Goal: Task Accomplishment & Management: Manage account settings

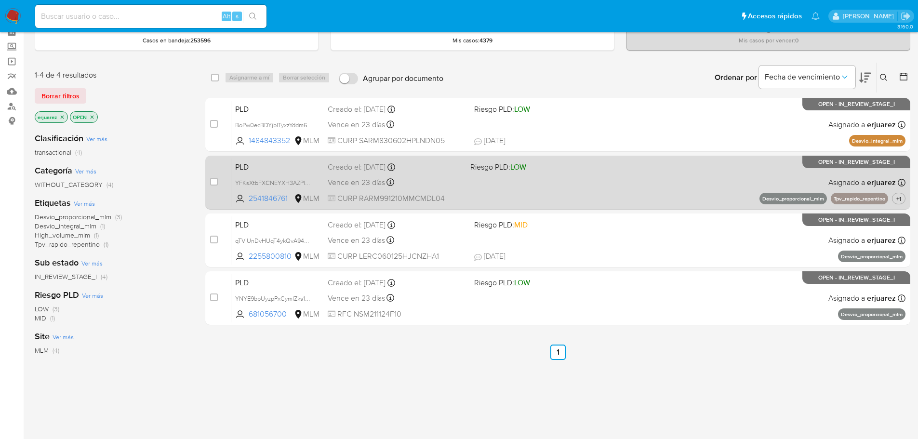
scroll to position [48, 0]
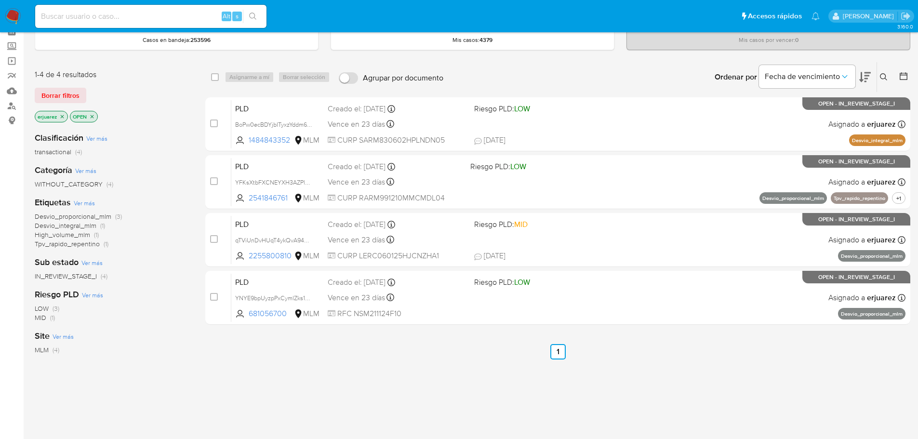
click at [10, 13] on img at bounding box center [13, 16] width 16 height 16
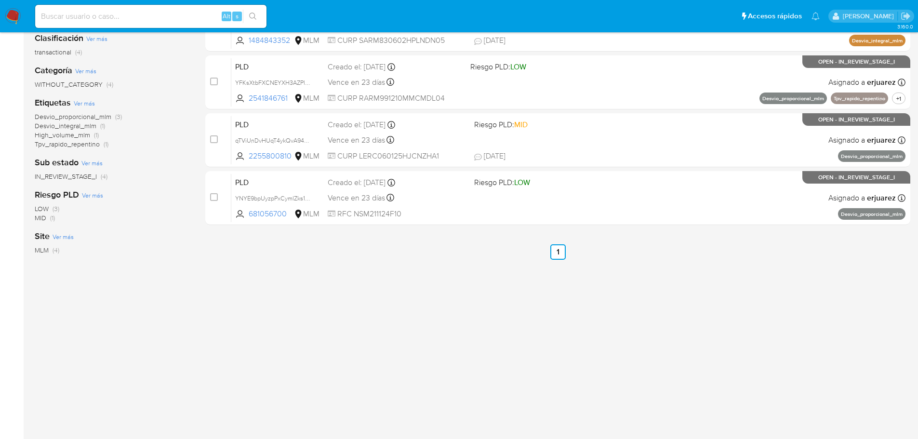
drag, startPoint x: 597, startPoint y: 119, endPoint x: 423, endPoint y: 461, distance: 383.9
click at [423, 439] on html "Pausado Ver notificaciones Alt s Accesos rápidos Presiona las siguientes teclas…" at bounding box center [459, 145] width 918 height 587
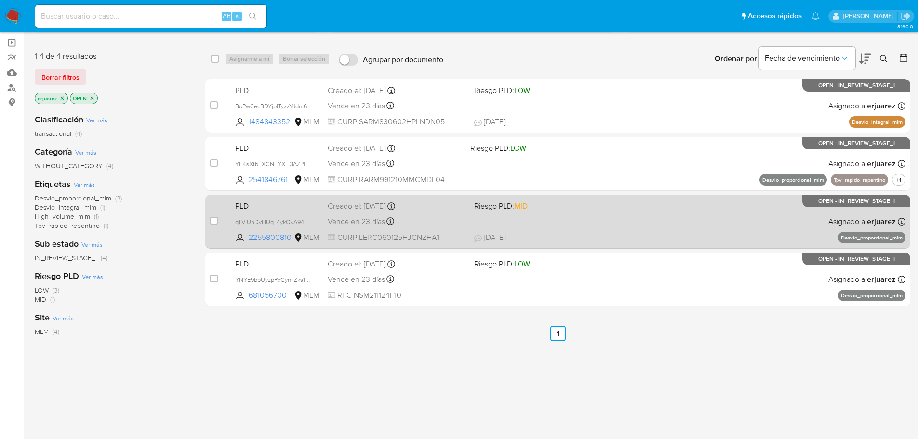
scroll to position [52, 0]
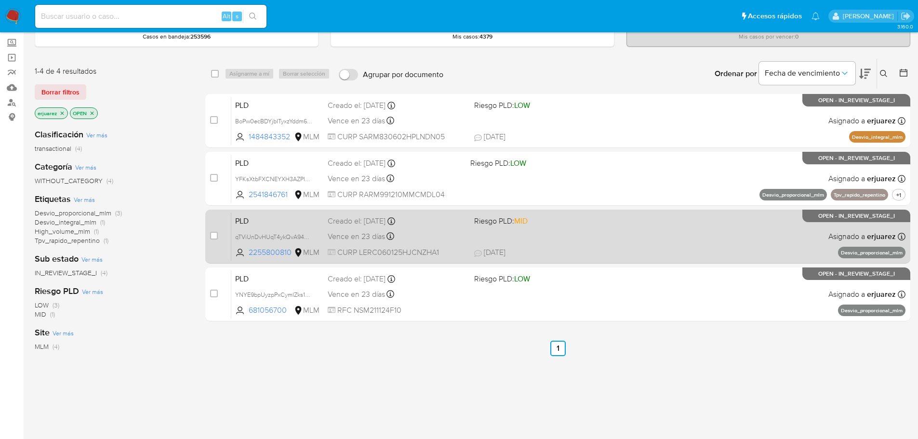
click at [548, 225] on span "Riesgo PLD: MID" at bounding box center [543, 220] width 139 height 13
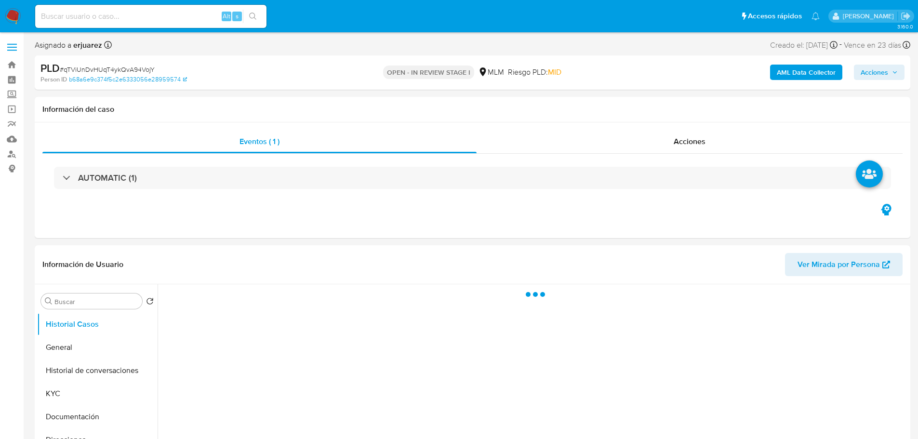
select select "10"
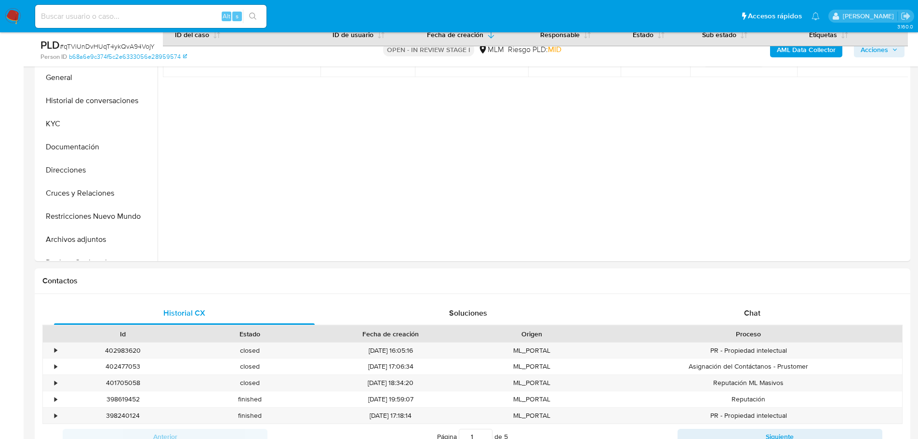
scroll to position [241, 0]
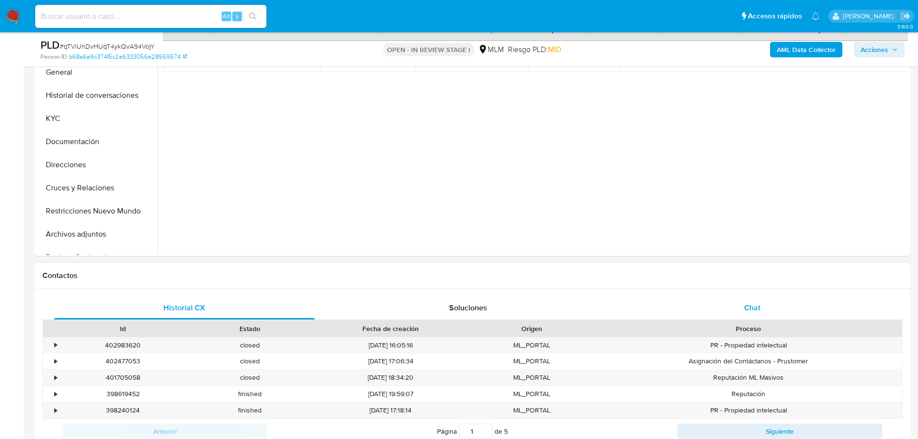
drag, startPoint x: 754, startPoint y: 305, endPoint x: 658, endPoint y: 295, distance: 96.5
click at [754, 304] on span "Chat" at bounding box center [752, 307] width 16 height 11
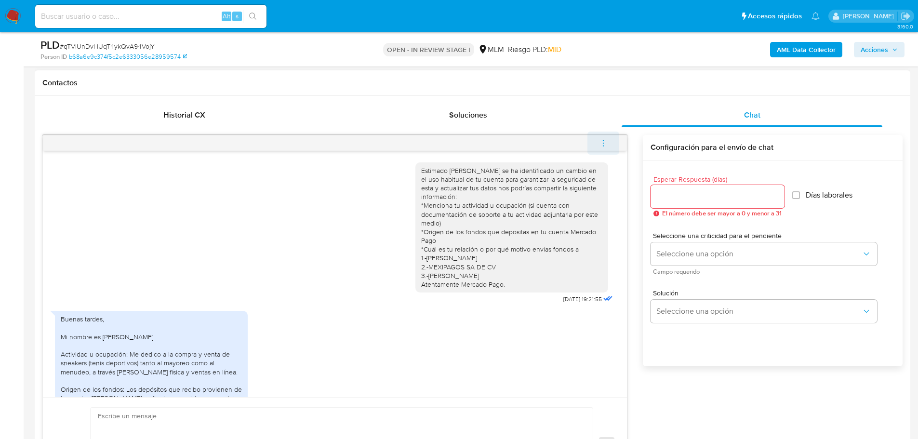
scroll to position [424, 0]
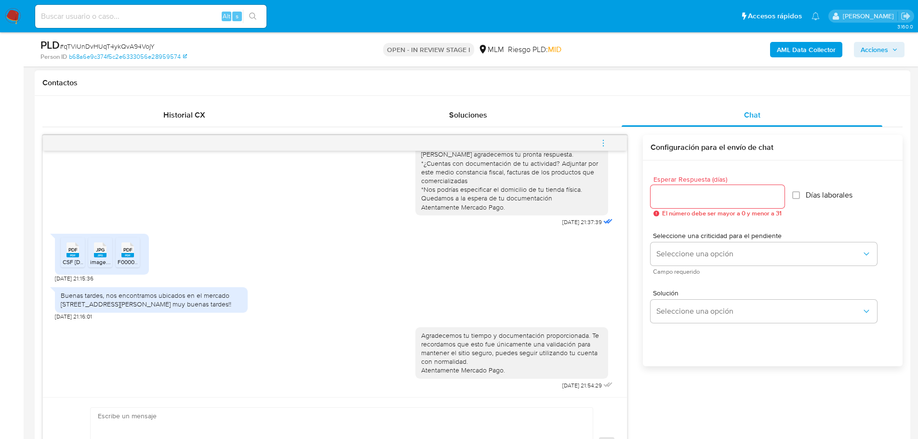
click at [595, 141] on button "menu-action" at bounding box center [604, 143] width 32 height 23
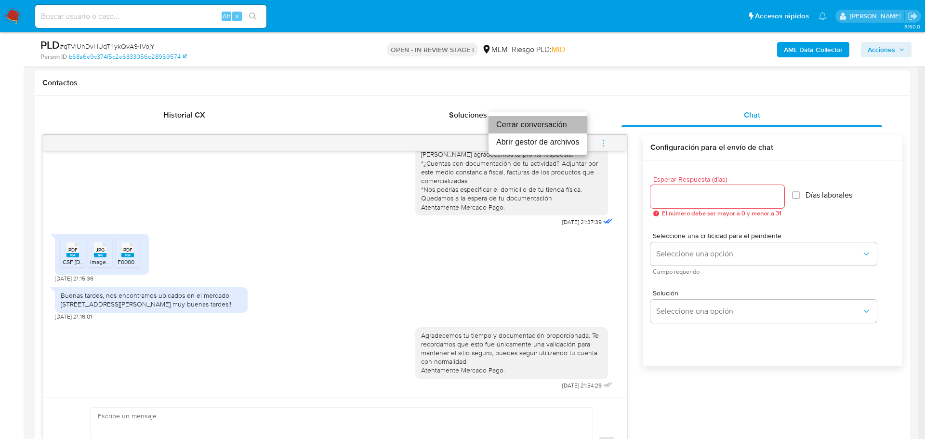
click at [526, 124] on li "Cerrar conversación" at bounding box center [538, 124] width 99 height 17
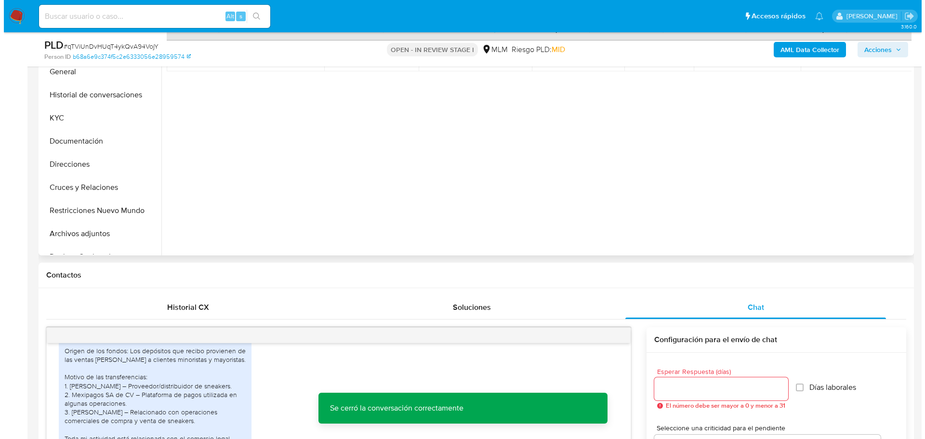
scroll to position [241, 0]
click at [80, 236] on button "Archivos adjuntos" at bounding box center [93, 234] width 113 height 23
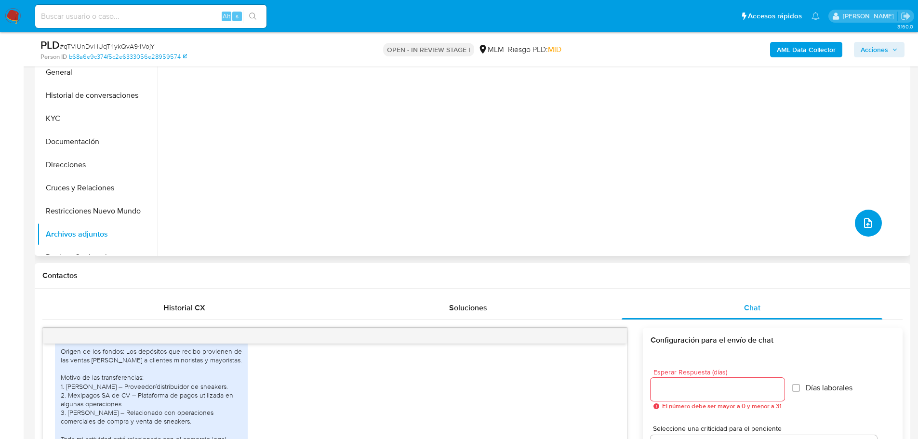
click at [867, 215] on button "upload-file" at bounding box center [868, 223] width 27 height 27
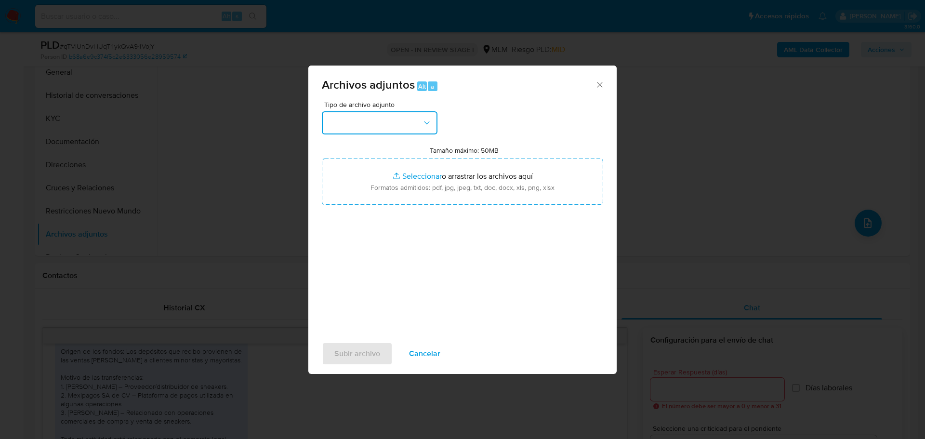
click at [353, 112] on button "button" at bounding box center [380, 122] width 116 height 23
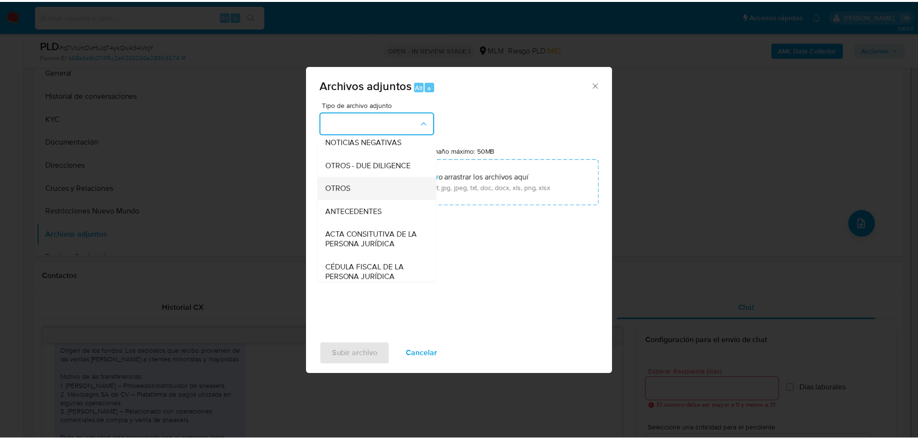
scroll to position [145, 0]
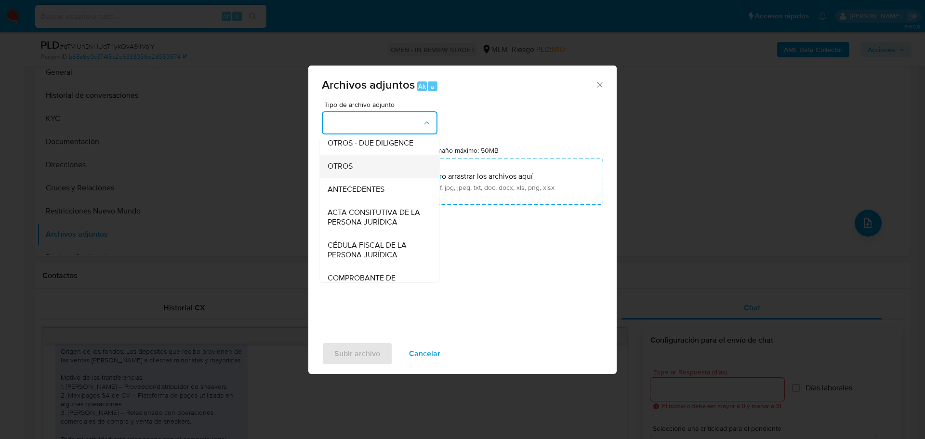
click at [346, 171] on span "OTROS" at bounding box center [340, 166] width 25 height 10
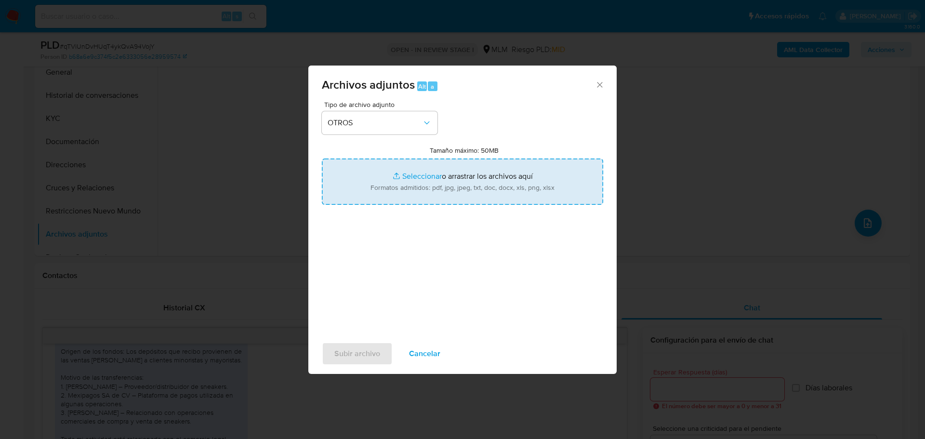
click at [431, 184] on input "Tamaño máximo: 50MB Seleccionar archivos" at bounding box center [463, 182] width 282 height 46
type input "C:\fakepath\2255800810_Christopher Alejandro Leonor Ruiz_Ago25.pdf"
click at [418, 170] on input "Tamaño máximo: 50MB Seleccionar archivos" at bounding box center [463, 182] width 282 height 46
type input "C:\fakepath\2255800810_Christopher Alejandro Leonor Ruiz_Ago25.xlsx"
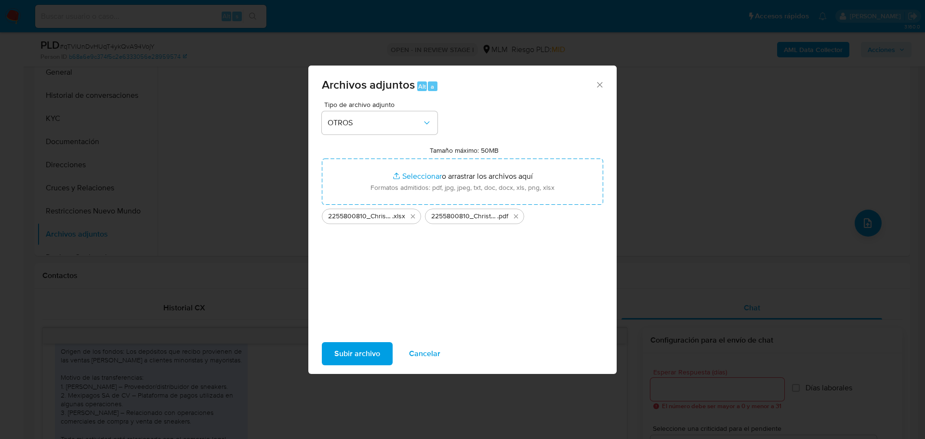
click at [370, 351] on span "Subir archivo" at bounding box center [358, 353] width 46 height 21
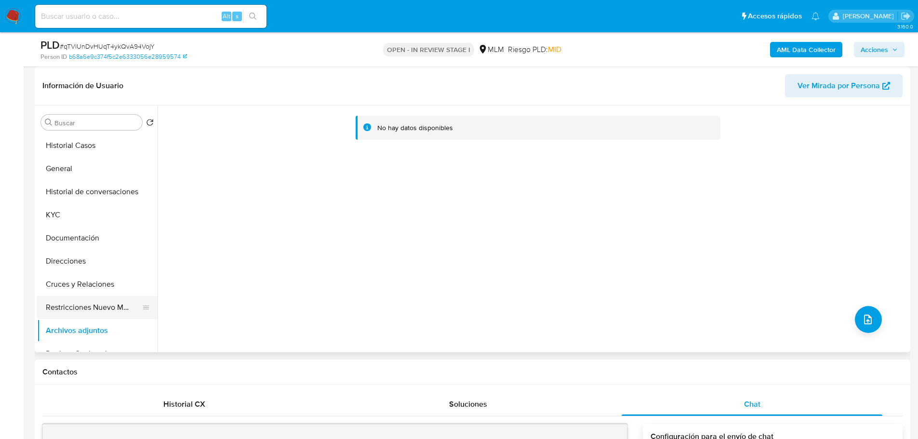
drag, startPoint x: 89, startPoint y: 264, endPoint x: 84, endPoint y: 310, distance: 46.0
click at [89, 265] on button "Direcciones" at bounding box center [97, 261] width 121 height 23
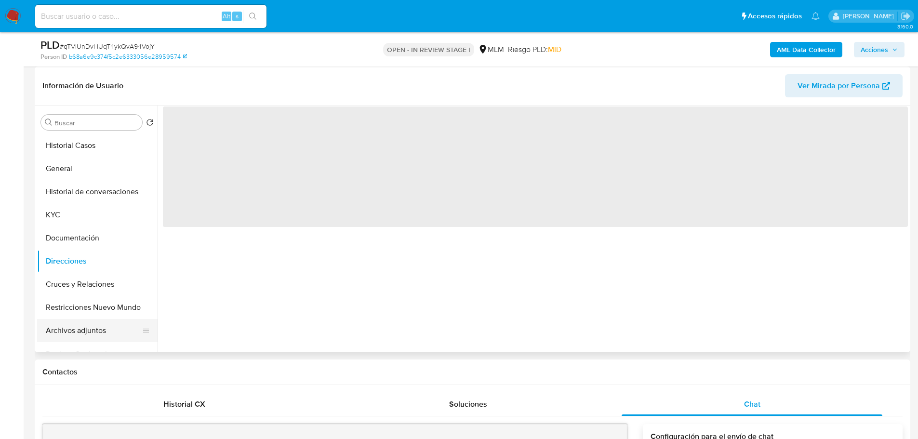
click at [87, 333] on button "Archivos adjuntos" at bounding box center [93, 330] width 113 height 23
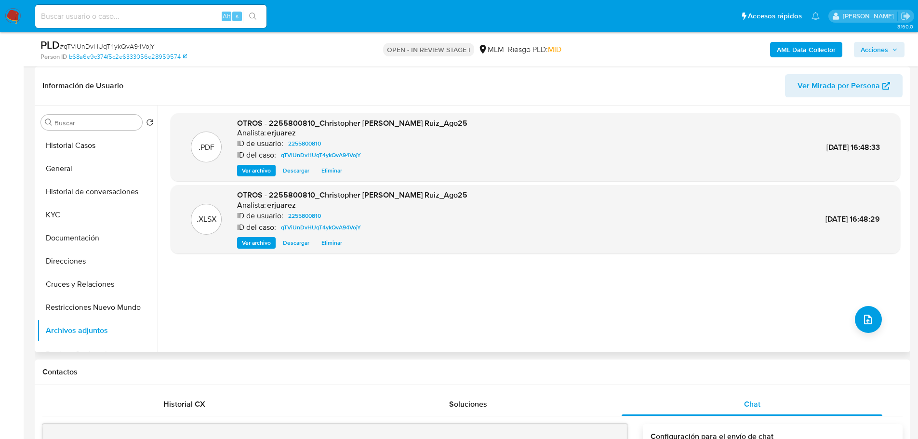
click at [264, 171] on span "Ver archivo" at bounding box center [256, 171] width 29 height 10
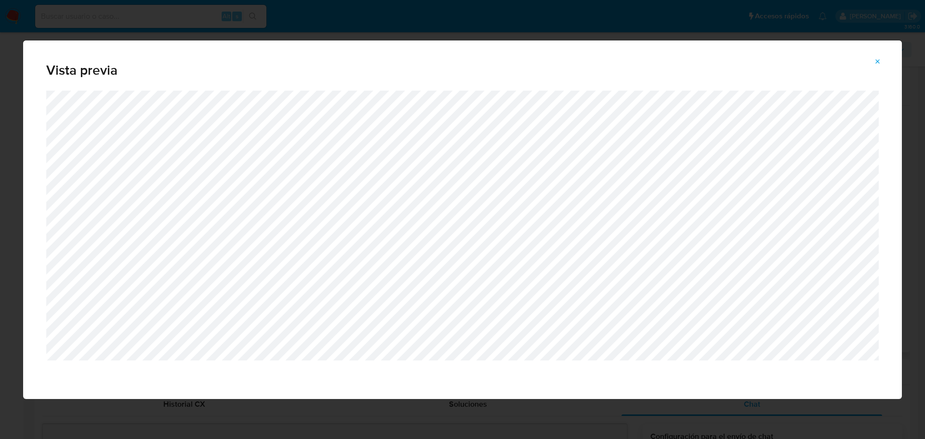
click at [882, 59] on button "Attachment preview" at bounding box center [878, 61] width 21 height 15
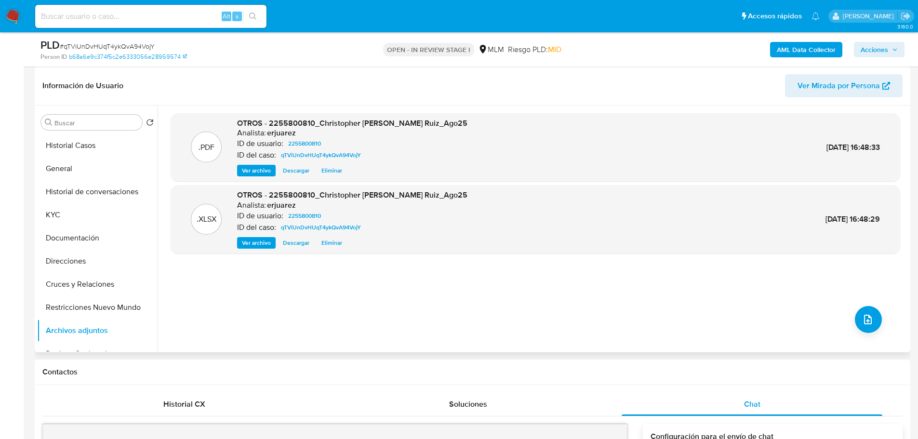
click at [244, 168] on span "Ver archivo" at bounding box center [256, 171] width 29 height 10
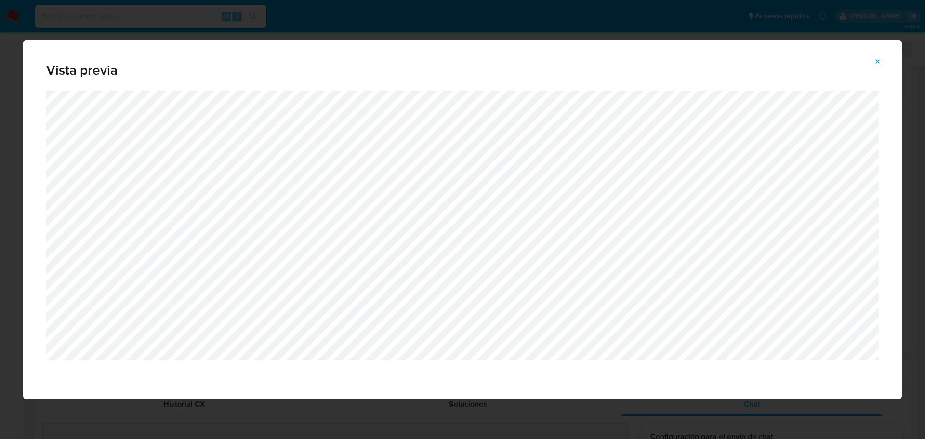
click at [876, 58] on icon "Attachment preview" at bounding box center [878, 62] width 8 height 8
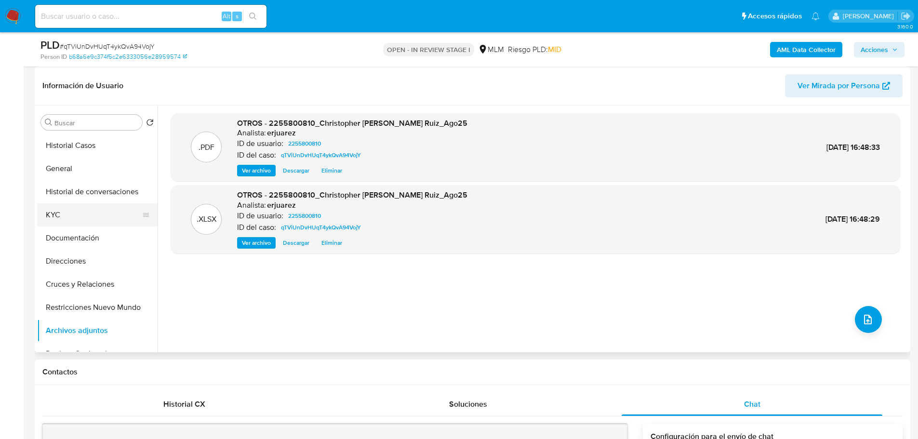
click at [54, 206] on button "KYC" at bounding box center [93, 214] width 113 height 23
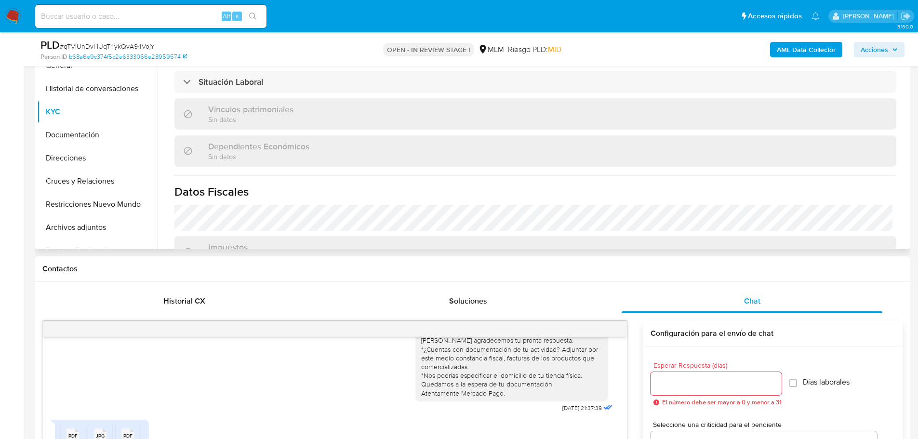
scroll to position [241, 0]
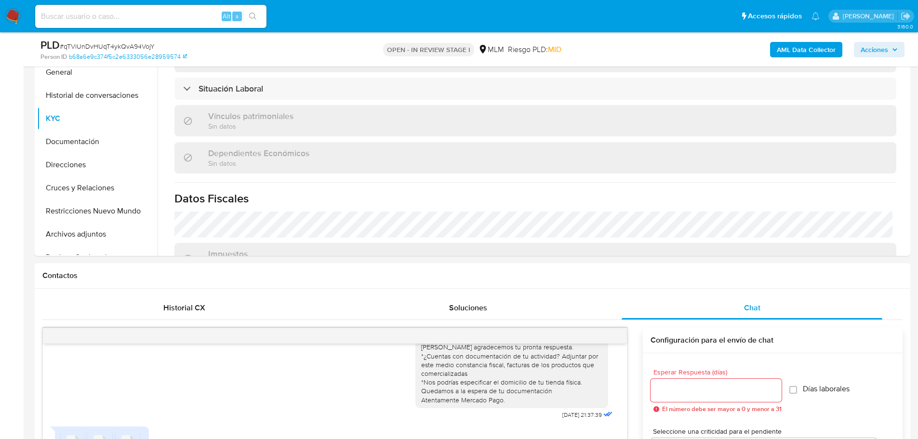
click at [870, 48] on span "Acciones" at bounding box center [874, 49] width 27 height 15
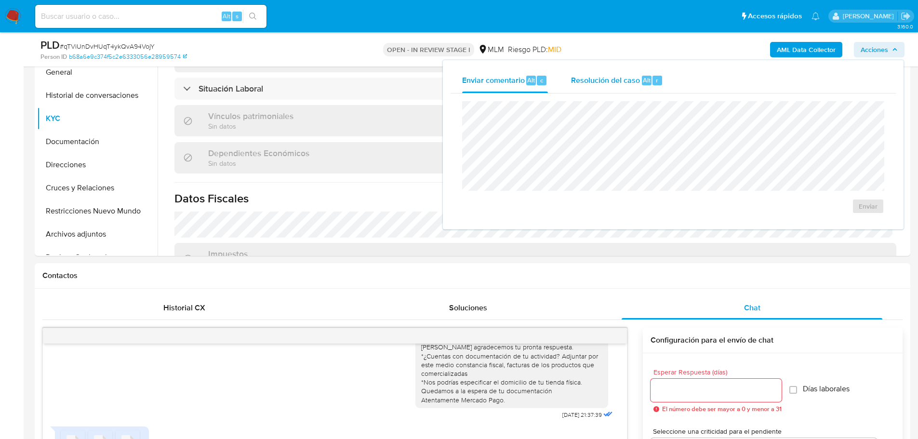
drag, startPoint x: 615, startPoint y: 77, endPoint x: 611, endPoint y: 82, distance: 6.5
click at [615, 78] on span "Resolución del caso" at bounding box center [605, 79] width 69 height 11
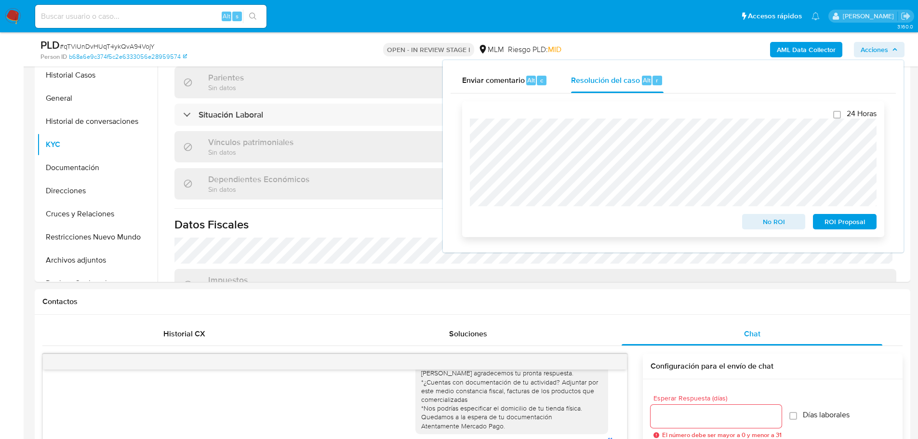
scroll to position [193, 0]
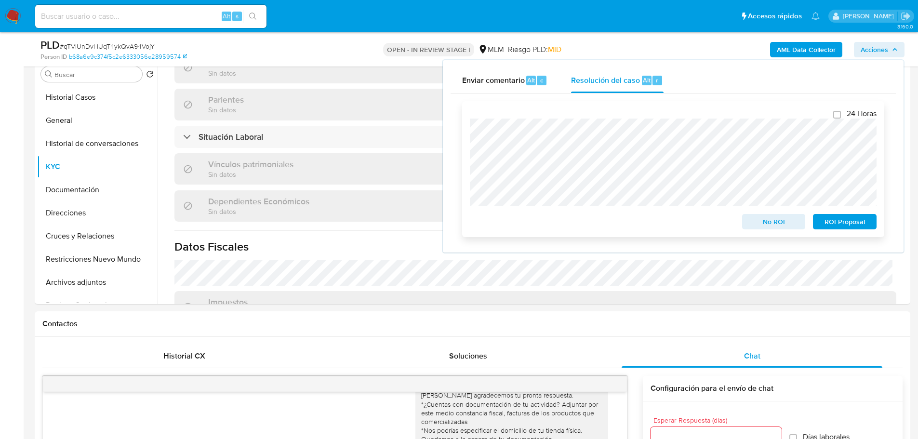
click at [773, 224] on span "No ROI" at bounding box center [774, 221] width 50 height 13
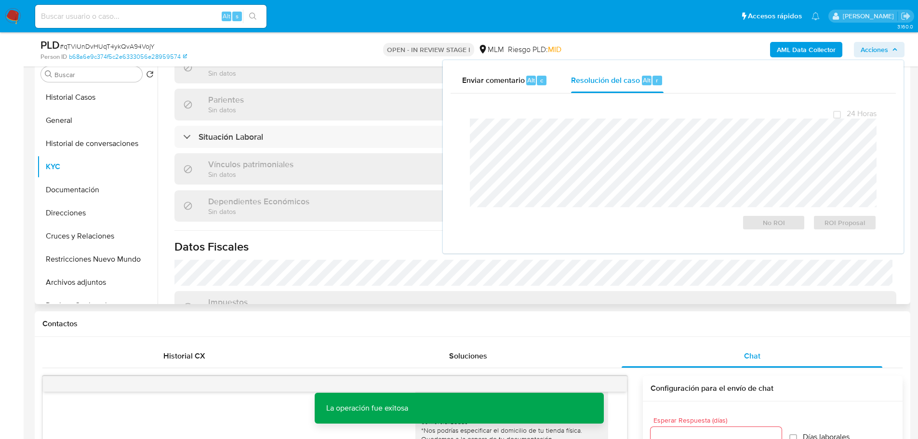
drag, startPoint x: 304, startPoint y: 223, endPoint x: 343, endPoint y: 191, distance: 50.4
click at [305, 223] on div "Actualizado hace 12 horas Creado: 06/02/2025 15:47:06 Actualizado: 17/09/2025 0…" at bounding box center [535, 52] width 745 height 810
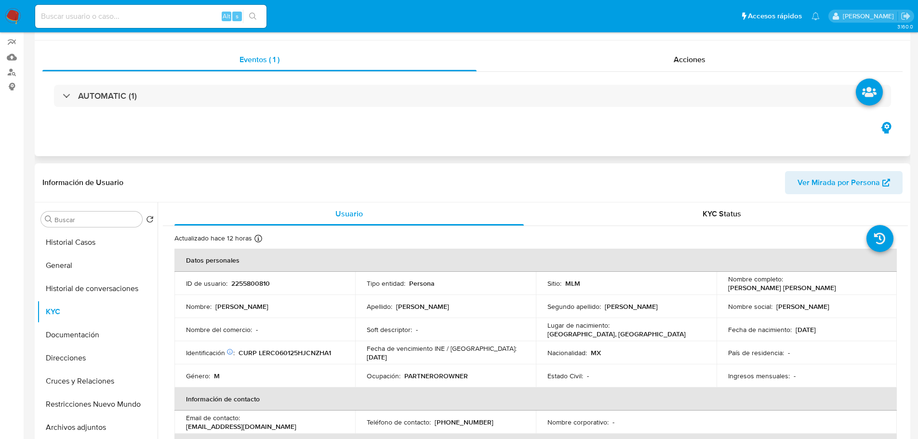
scroll to position [0, 0]
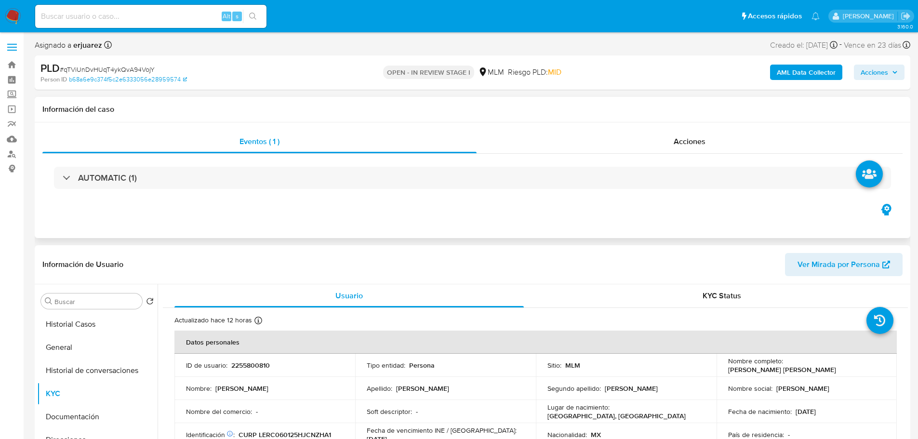
click at [611, 128] on div "Eventos ( 1 ) Acciones AUTOMATIC (1)" at bounding box center [473, 180] width 876 height 116
click at [607, 140] on div "Acciones" at bounding box center [690, 141] width 426 height 23
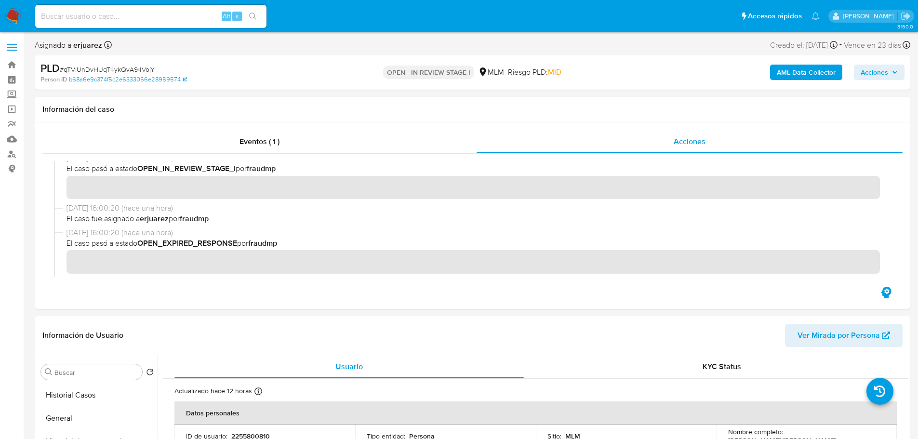
scroll to position [289, 0]
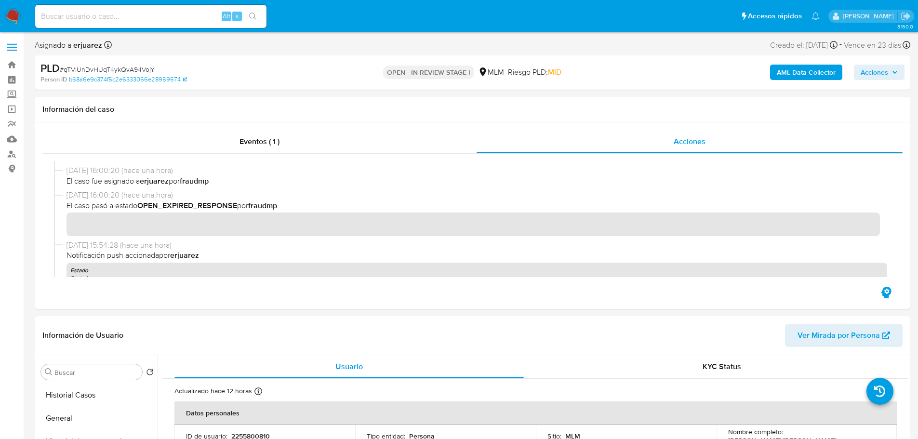
drag, startPoint x: 12, startPoint y: 22, endPoint x: 26, endPoint y: 12, distance: 17.2
click at [12, 22] on img at bounding box center [13, 16] width 16 height 16
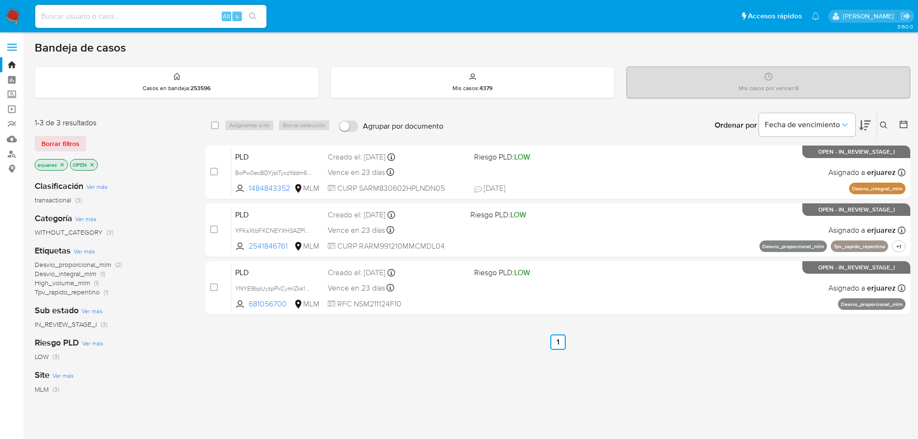
drag, startPoint x: 142, startPoint y: 0, endPoint x: 142, endPoint y: 6, distance: 5.8
click at [142, 0] on nav "Pausado Ver notificaciones Alt s Accesos rápidos Presiona las siguientes teclas…" at bounding box center [459, 16] width 918 height 32
click at [142, 11] on input at bounding box center [150, 16] width 231 height 13
paste input "2255800810"
type input "2255800810"
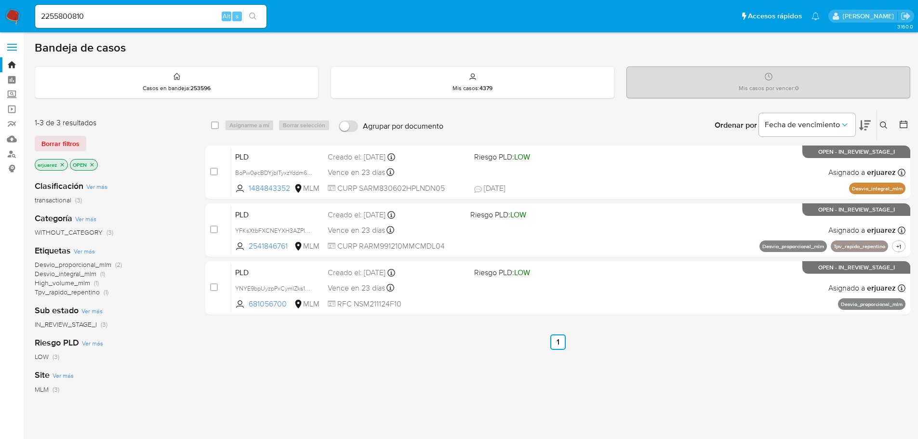
drag, startPoint x: 245, startPoint y: 14, endPoint x: 251, endPoint y: 14, distance: 5.8
click at [248, 14] on button "search-icon" at bounding box center [253, 16] width 20 height 13
click at [252, 14] on button "search-icon" at bounding box center [253, 16] width 20 height 13
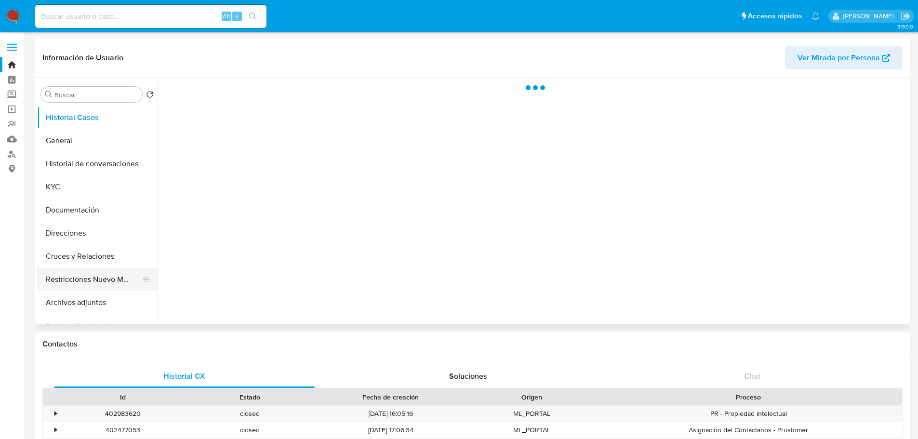
select select "10"
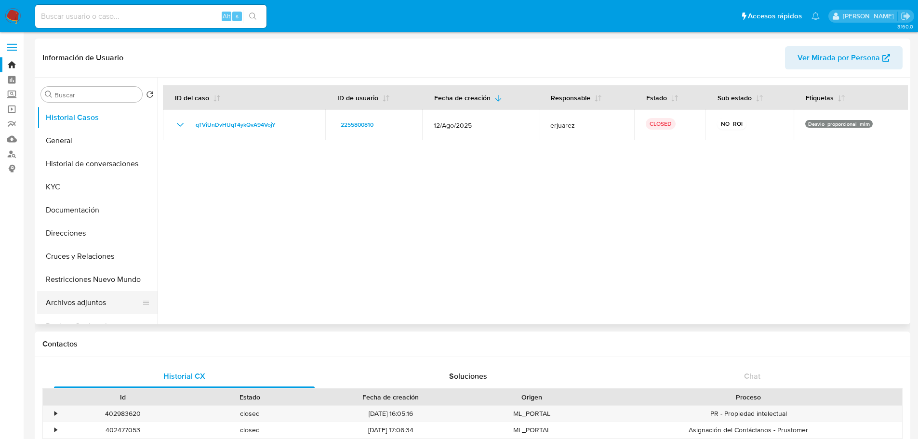
click at [80, 300] on button "Archivos adjuntos" at bounding box center [93, 302] width 113 height 23
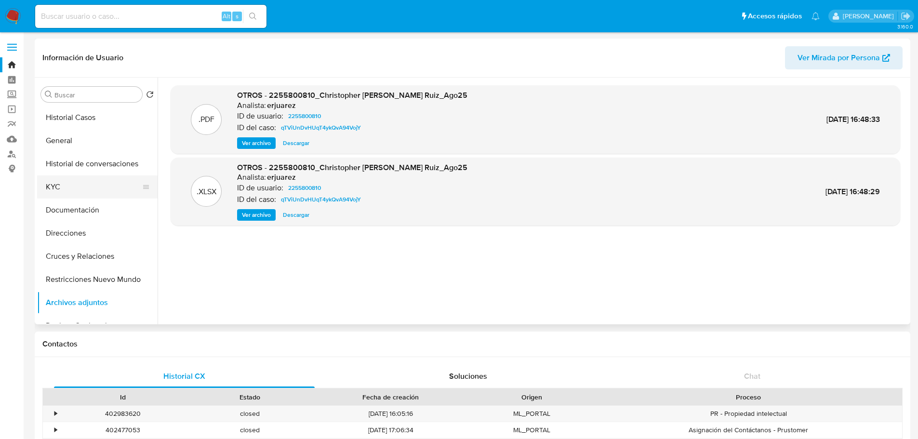
click at [57, 182] on button "KYC" at bounding box center [93, 186] width 113 height 23
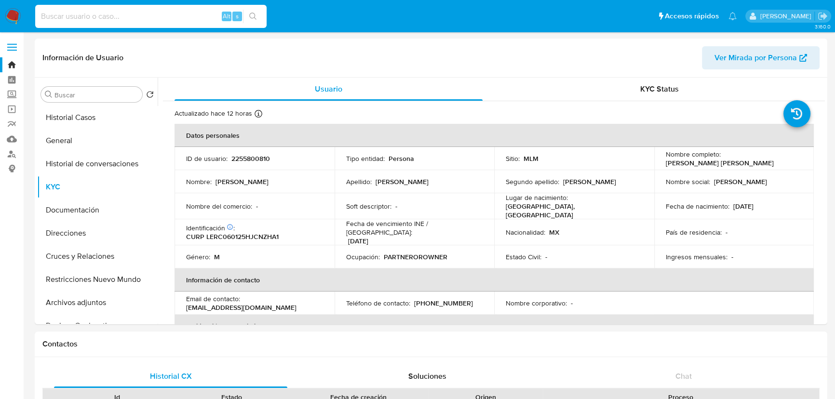
drag, startPoint x: 115, startPoint y: 16, endPoint x: 225, endPoint y: 31, distance: 110.9
click at [114, 16] on input at bounding box center [150, 16] width 231 height 13
paste input "2541846761"
drag, startPoint x: 266, startPoint y: 16, endPoint x: 257, endPoint y: 15, distance: 8.7
click at [261, 16] on div "2541846761 Alt s" at bounding box center [150, 16] width 231 height 27
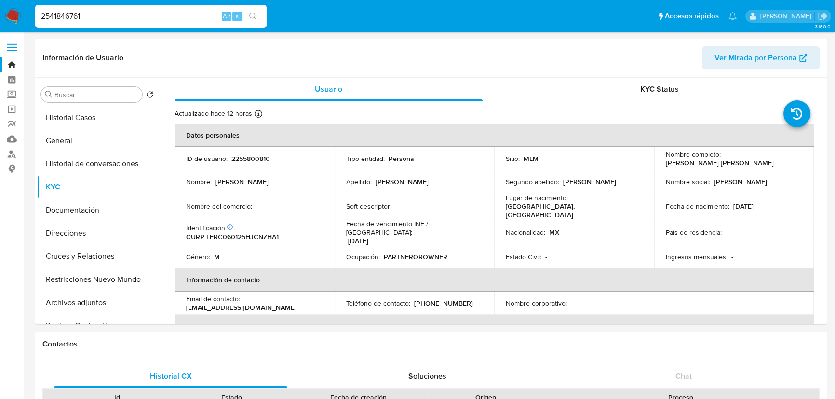
type input "2541846761"
click at [256, 14] on icon "search-icon" at bounding box center [253, 17] width 8 height 8
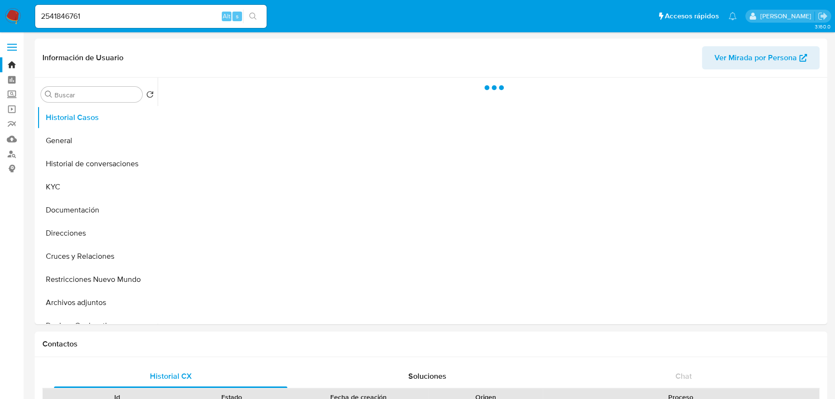
select select "10"
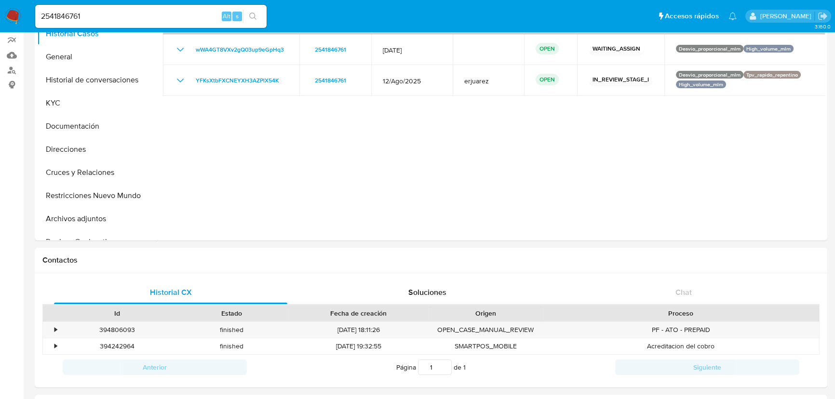
scroll to position [87, 0]
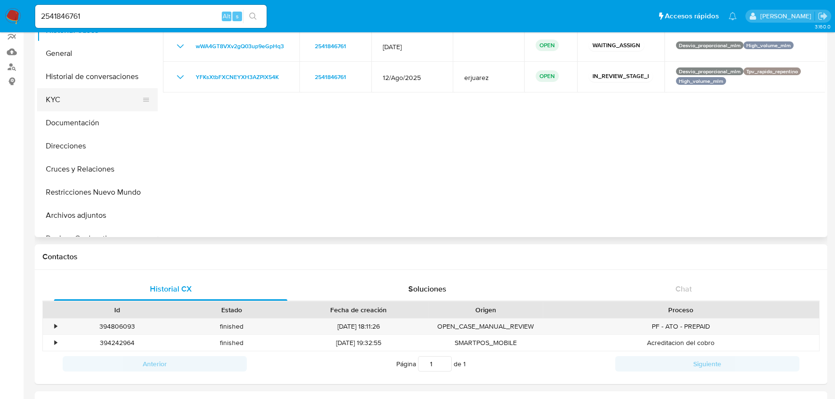
click at [56, 103] on button "KYC" at bounding box center [93, 99] width 113 height 23
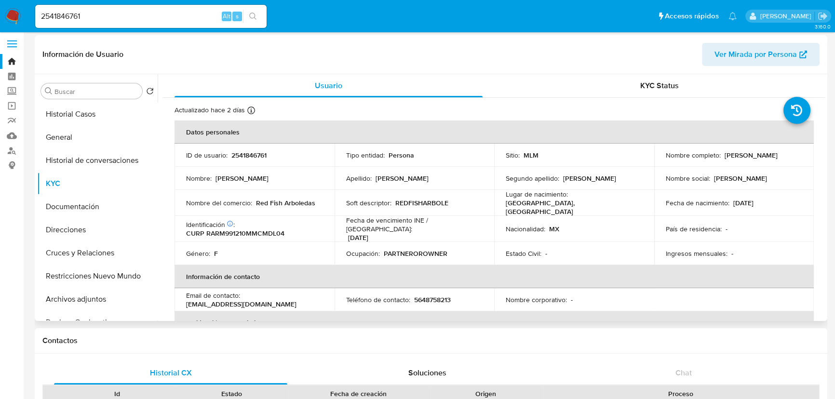
scroll to position [0, 0]
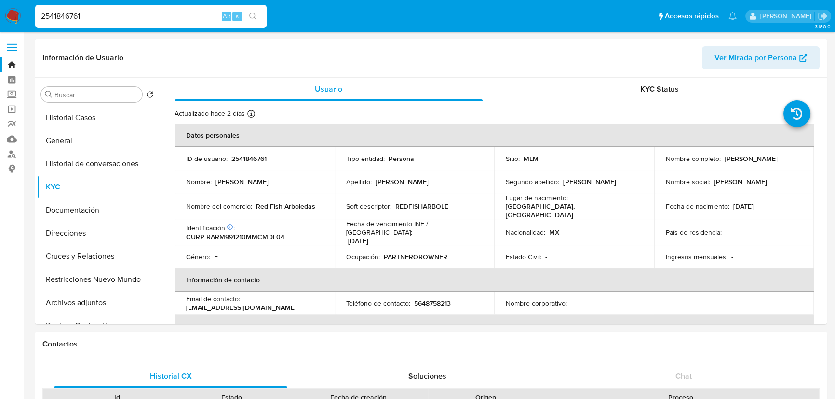
drag, startPoint x: 17, startPoint y: 9, endPoint x: -112, endPoint y: 5, distance: 129.2
paste input "100585950"
type input "2100585950"
drag, startPoint x: 255, startPoint y: 13, endPoint x: 184, endPoint y: 13, distance: 71.3
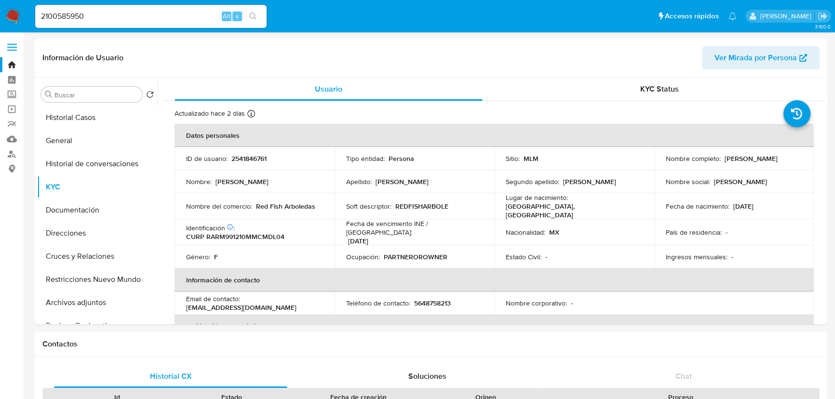
click at [255, 14] on icon "search-icon" at bounding box center [253, 17] width 8 height 8
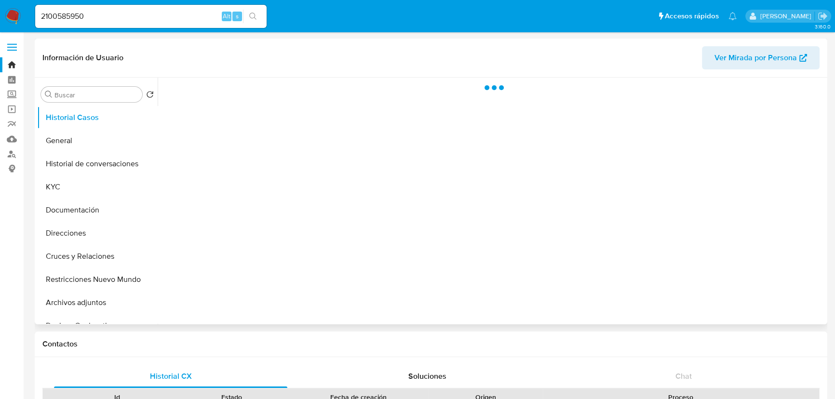
select select "10"
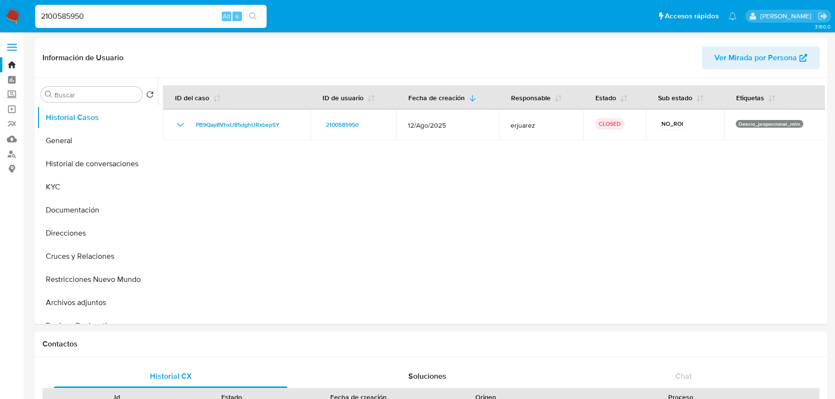
drag, startPoint x: 96, startPoint y: 18, endPoint x: 261, endPoint y: 4, distance: 165.4
paste input "285034474"
type input "2285034474"
click at [249, 10] on button "search-icon" at bounding box center [253, 16] width 20 height 13
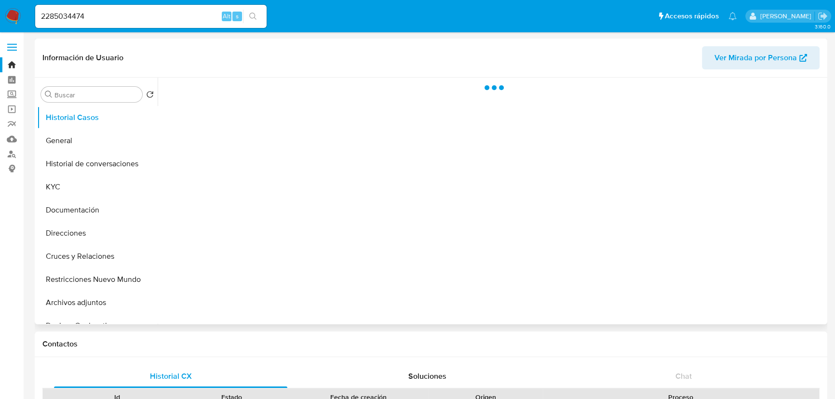
select select "10"
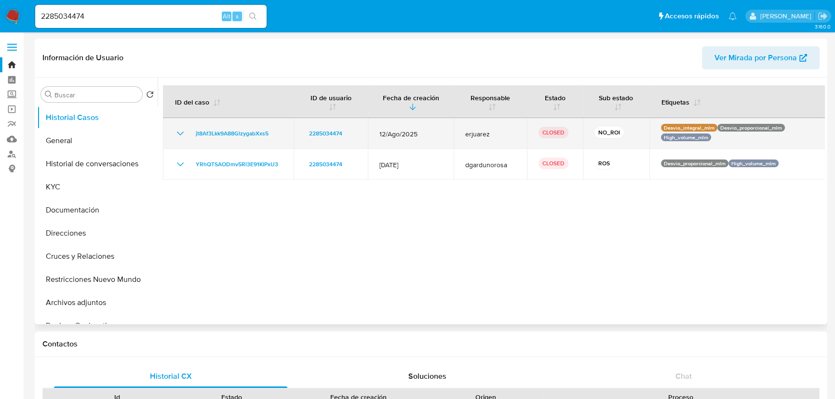
click at [177, 134] on icon "Mostrar/Ocultar" at bounding box center [180, 134] width 12 height 12
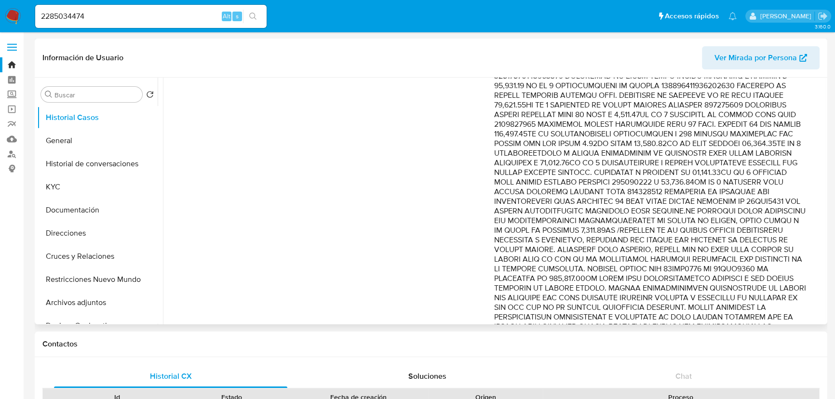
scroll to position [350, 0]
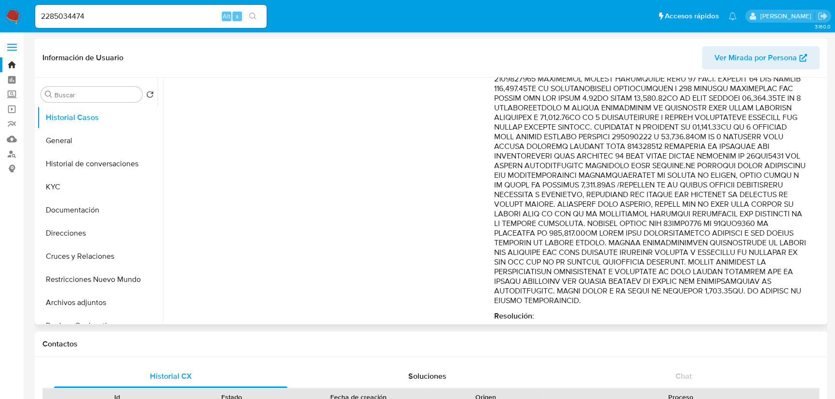
drag, startPoint x: 553, startPoint y: 289, endPoint x: 707, endPoint y: 308, distance: 154.6
click at [702, 306] on p "Comentario :" at bounding box center [650, 60] width 312 height 492
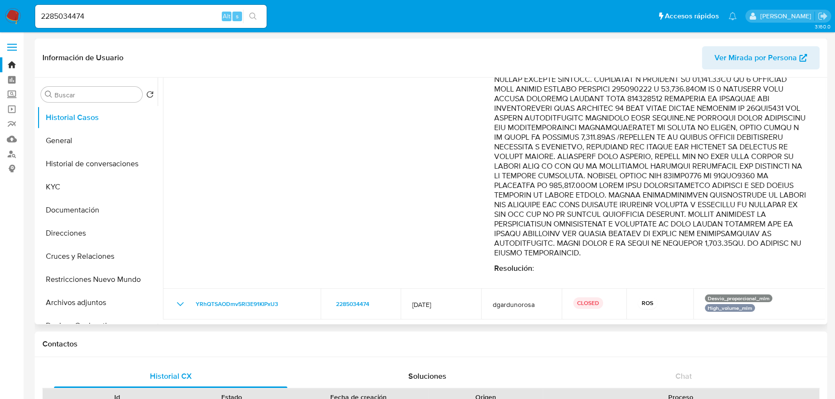
click at [617, 260] on div "Comentario : Resolución :" at bounding box center [650, 19] width 312 height 507
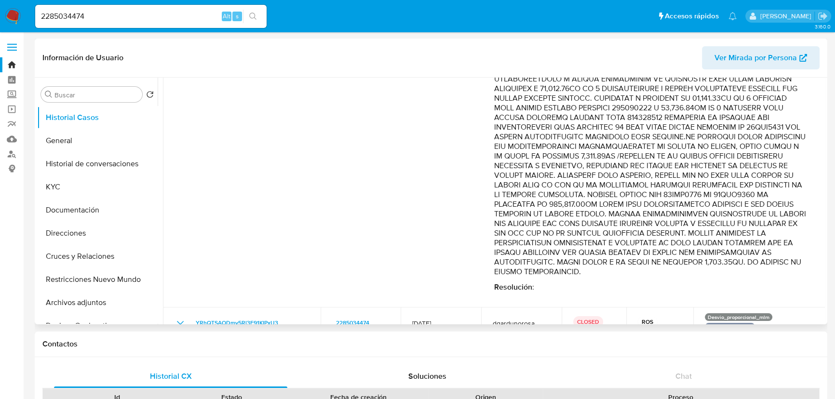
scroll to position [364, 0]
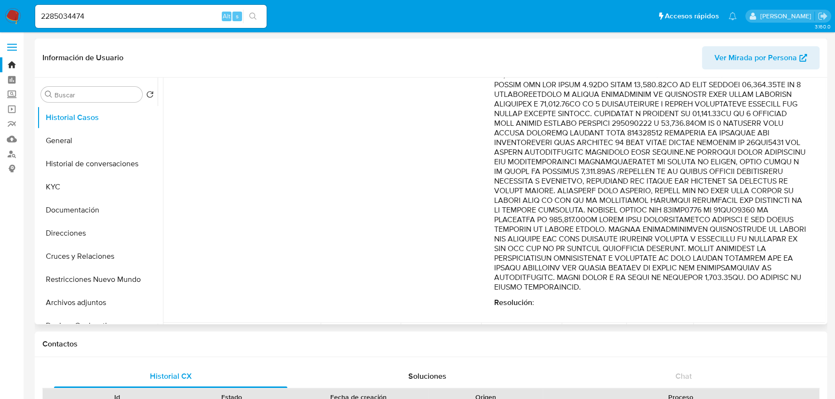
drag, startPoint x: 561, startPoint y: 186, endPoint x: 791, endPoint y: 216, distance: 231.4
click at [791, 216] on p "Comentario :" at bounding box center [650, 46] width 312 height 492
click at [692, 228] on p "Comentario :" at bounding box center [650, 46] width 312 height 492
drag, startPoint x: 699, startPoint y: 224, endPoint x: 198, endPoint y: 187, distance: 502.2
click at [763, 291] on p "Comentario :" at bounding box center [650, 46] width 312 height 492
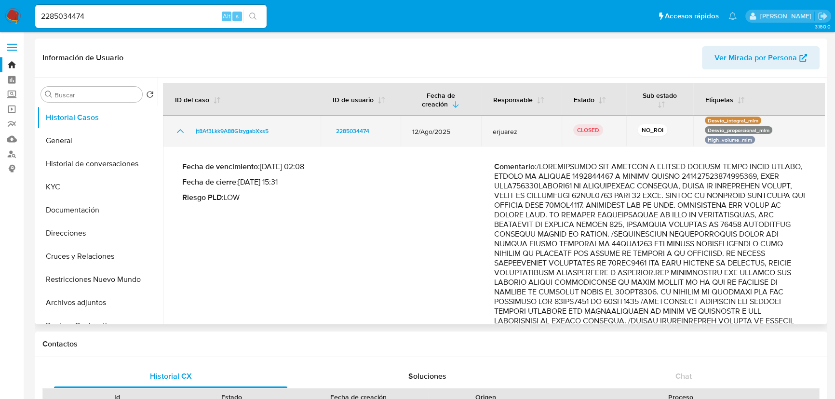
scroll to position [0, 0]
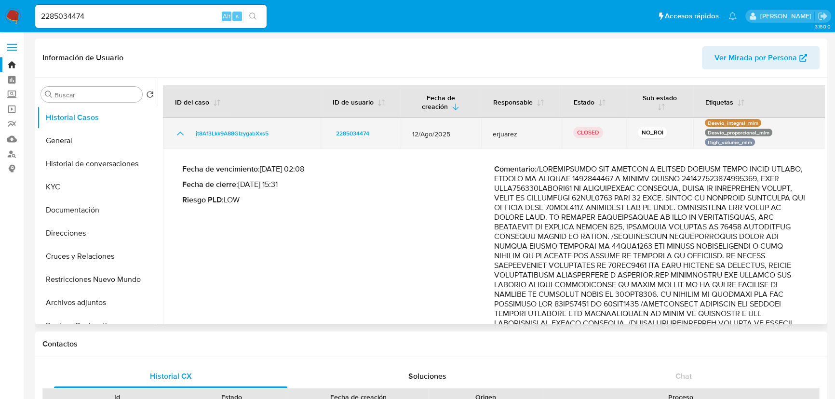
click at [175, 128] on icon "Mostrar/Ocultar" at bounding box center [180, 134] width 12 height 12
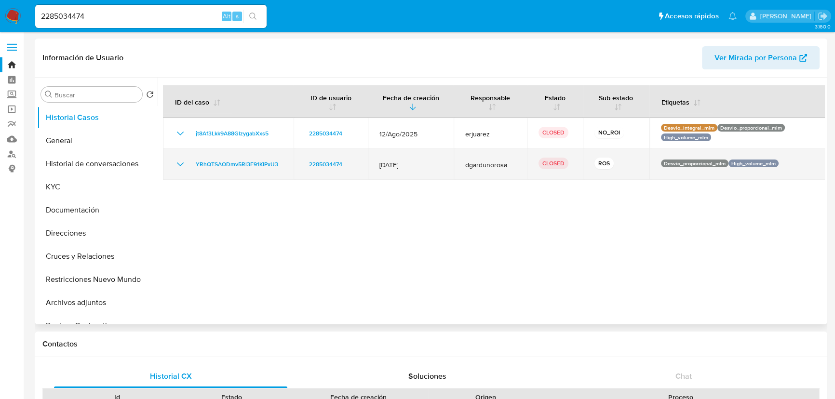
click at [174, 164] on td "YRhQTSAODmv5Rl3E91KIPxU3" at bounding box center [228, 164] width 131 height 31
click at [175, 162] on icon "Mostrar/Ocultar" at bounding box center [180, 165] width 12 height 12
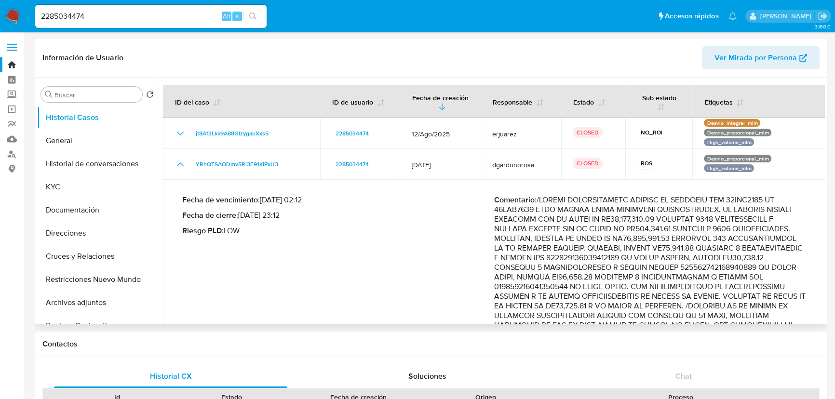
drag, startPoint x: 593, startPoint y: 219, endPoint x: 690, endPoint y: 238, distance: 98.7
click at [690, 238] on p "Comentario :" at bounding box center [650, 301] width 312 height 212
drag, startPoint x: 178, startPoint y: 160, endPoint x: 19, endPoint y: 151, distance: 159.8
click at [177, 161] on icon "Mostrar/Ocultar" at bounding box center [180, 165] width 12 height 12
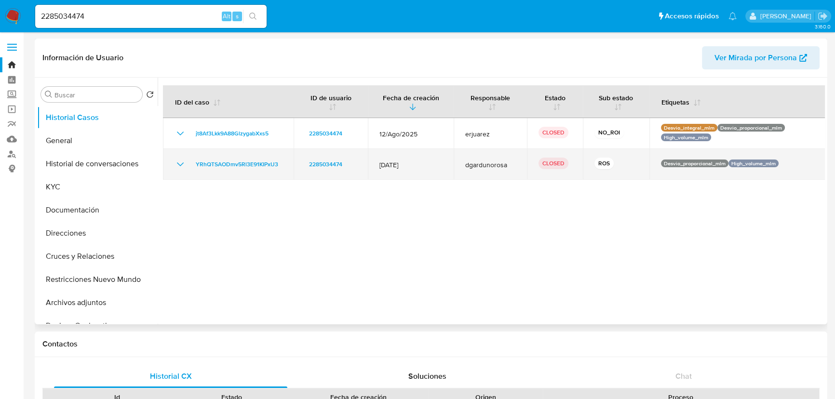
click at [183, 164] on icon "Mostrar/Ocultar" at bounding box center [180, 165] width 12 height 12
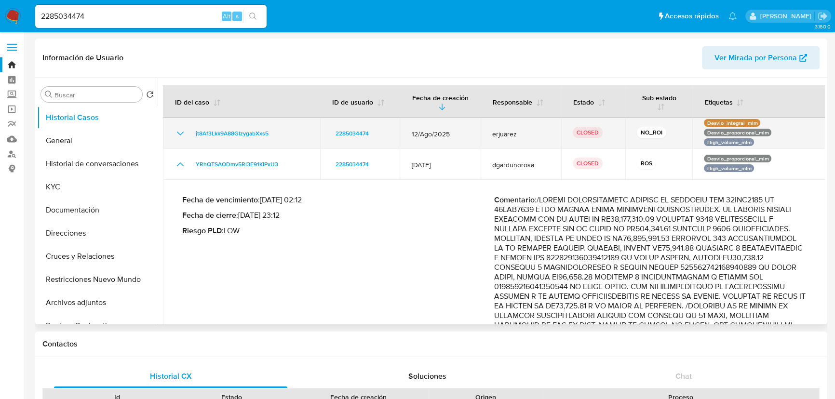
click at [181, 133] on icon "Mostrar/Ocultar" at bounding box center [180, 134] width 12 height 12
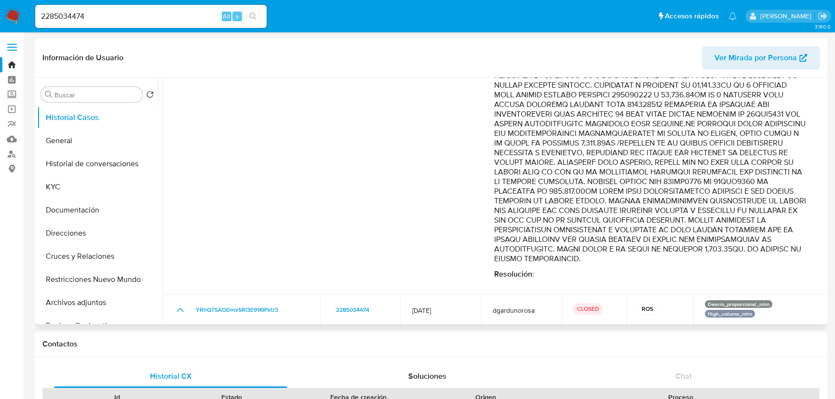
scroll to position [394, 0]
drag, startPoint x: 634, startPoint y: 228, endPoint x: 647, endPoint y: 251, distance: 26.5
click at [689, 253] on p "Comentario :" at bounding box center [650, 16] width 312 height 492
click at [612, 252] on p "Comentario :" at bounding box center [650, 16] width 312 height 492
drag, startPoint x: 533, startPoint y: 254, endPoint x: 783, endPoint y: 278, distance: 251.3
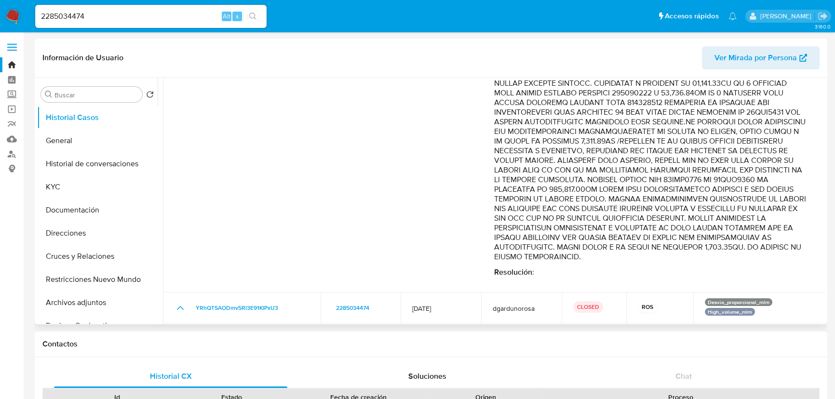
click at [783, 277] on div "Comentario : Resolución :" at bounding box center [650, 23] width 312 height 507
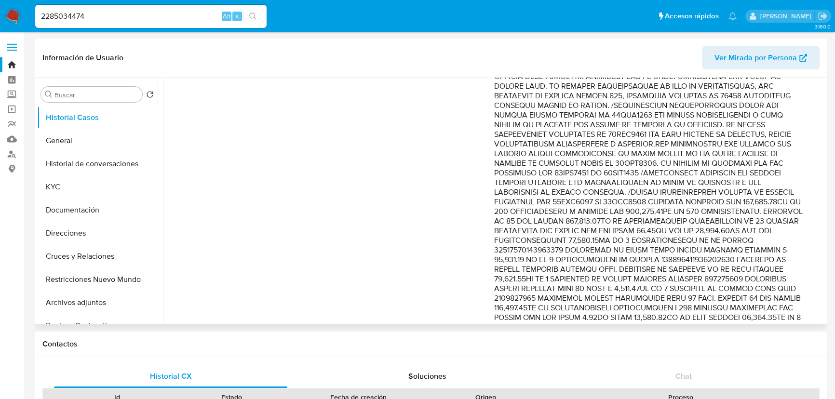
scroll to position [0, 0]
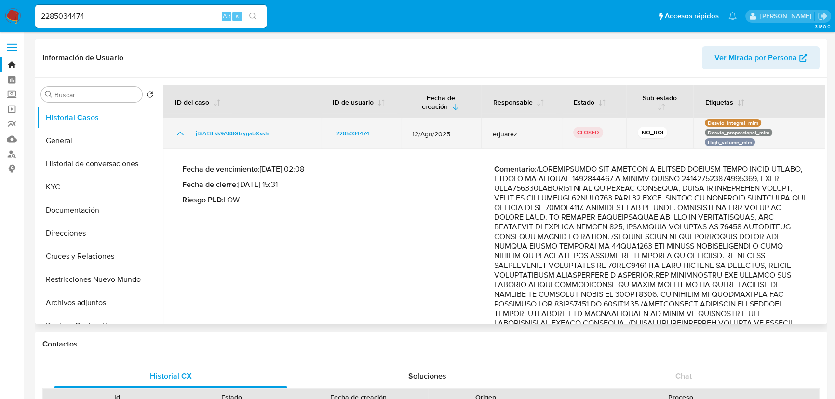
click at [176, 135] on icon "Mostrar/Ocultar" at bounding box center [180, 134] width 12 height 12
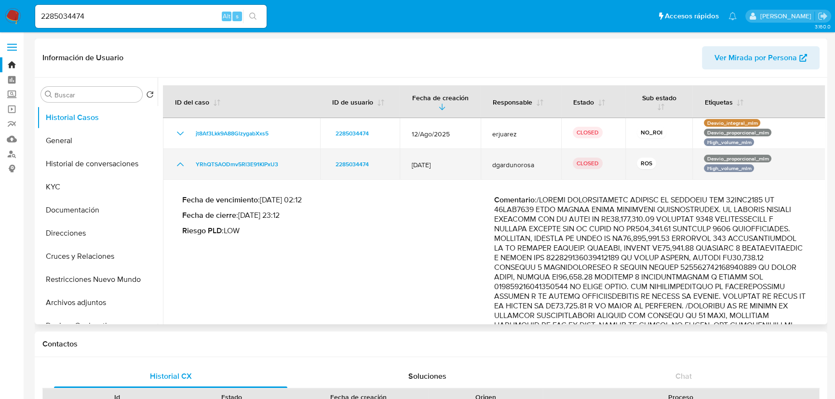
click at [179, 163] on icon "Mostrar/Ocultar" at bounding box center [180, 164] width 7 height 4
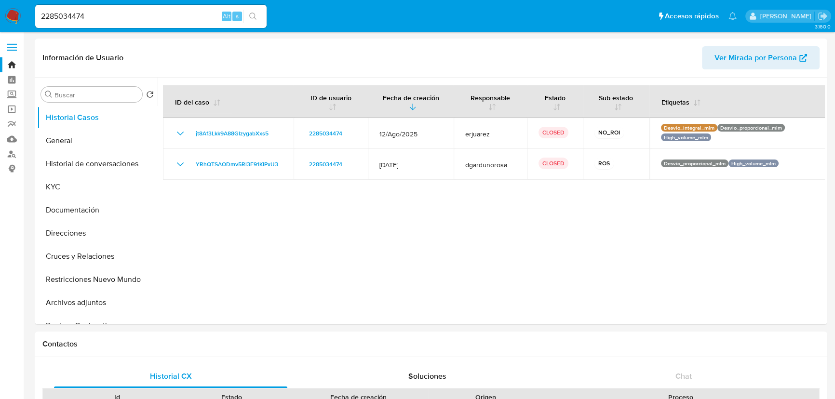
click at [13, 17] on img at bounding box center [13, 16] width 16 height 16
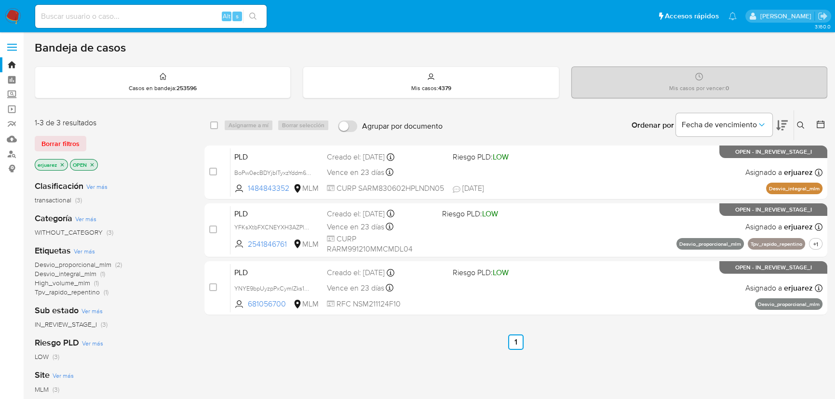
click at [117, 25] on div "Alt s" at bounding box center [150, 16] width 231 height 23
click at [116, 18] on input at bounding box center [150, 16] width 231 height 13
paste input "1484843352"
type input "1484843352"
click at [248, 10] on button "search-icon" at bounding box center [253, 16] width 20 height 13
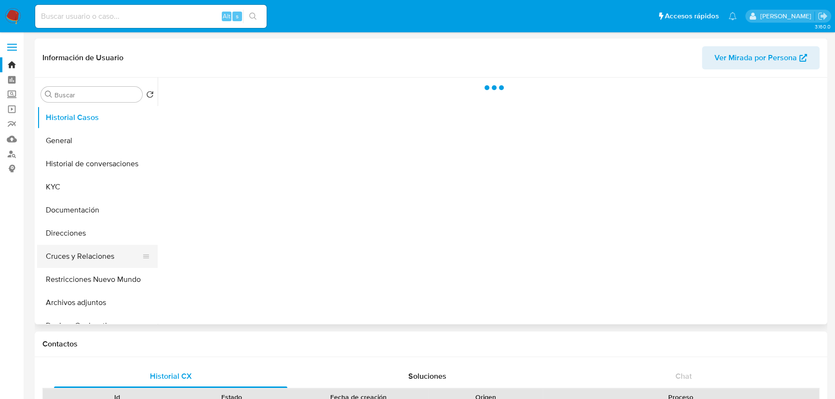
select select "10"
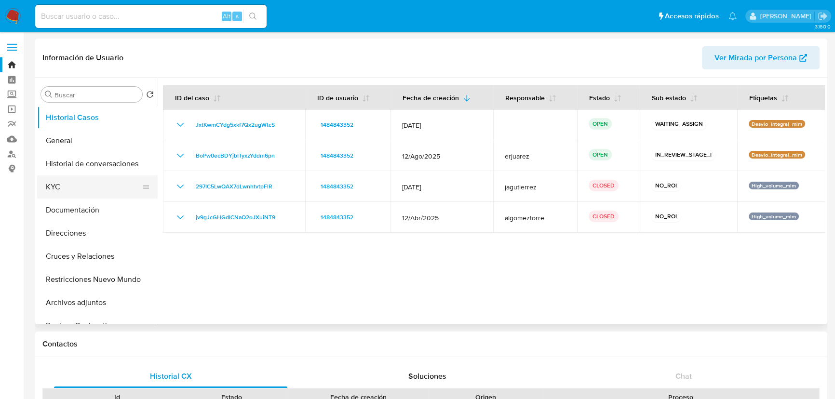
click at [52, 185] on button "KYC" at bounding box center [93, 186] width 113 height 23
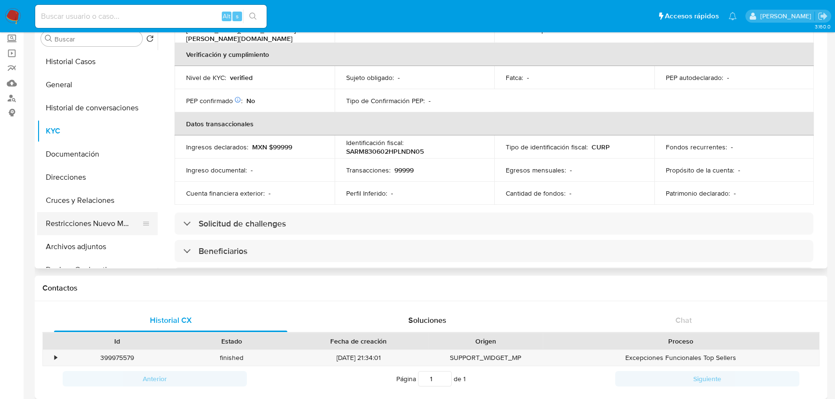
scroll to position [43, 0]
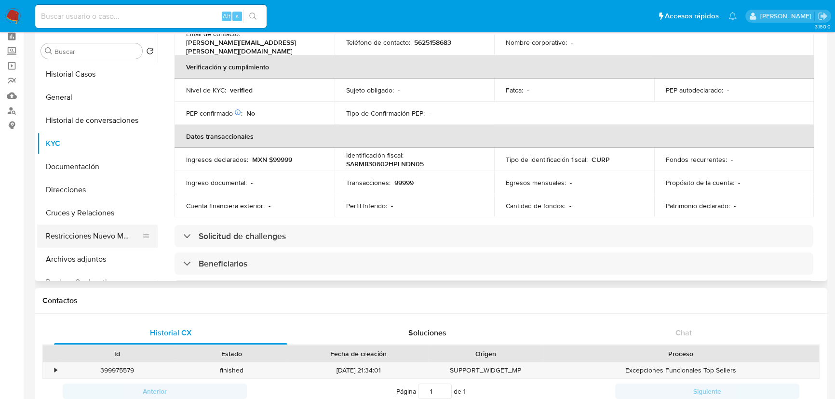
click at [90, 236] on button "Restricciones Nuevo Mundo" at bounding box center [93, 236] width 113 height 23
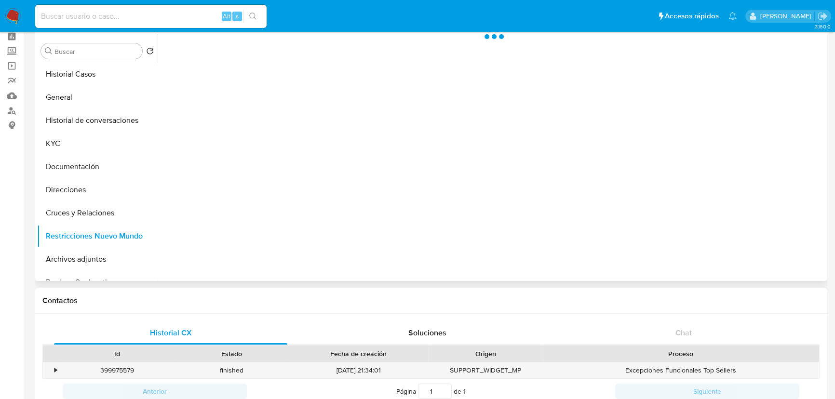
drag, startPoint x: 80, startPoint y: 254, endPoint x: 283, endPoint y: 178, distance: 216.0
click at [81, 254] on button "Archivos adjuntos" at bounding box center [97, 259] width 121 height 23
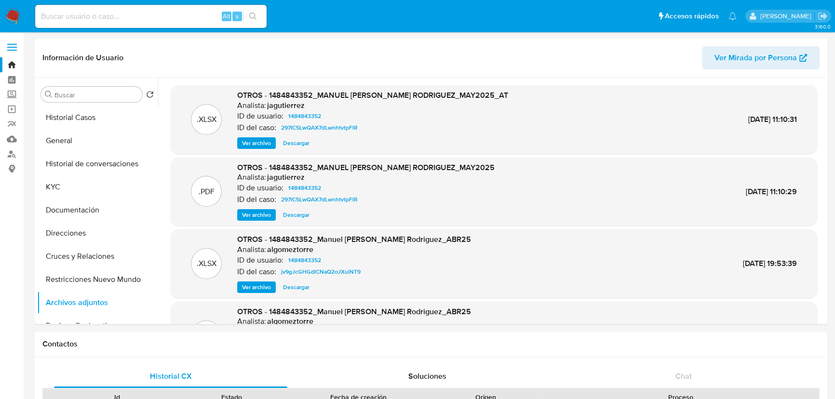
click at [15, 15] on img at bounding box center [13, 16] width 16 height 16
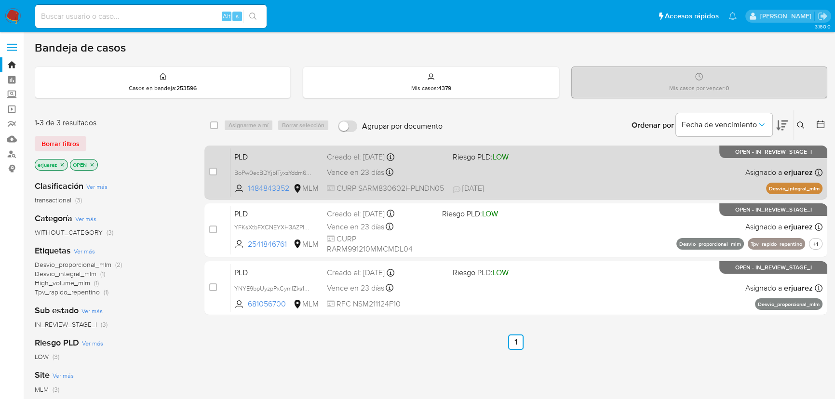
click at [689, 178] on div "PLD BoPw0ecBDYjbITyxzYddm6pn 1484843352 MLM Riesgo PLD: LOW Creado el: [DATE] C…" at bounding box center [526, 172] width 592 height 49
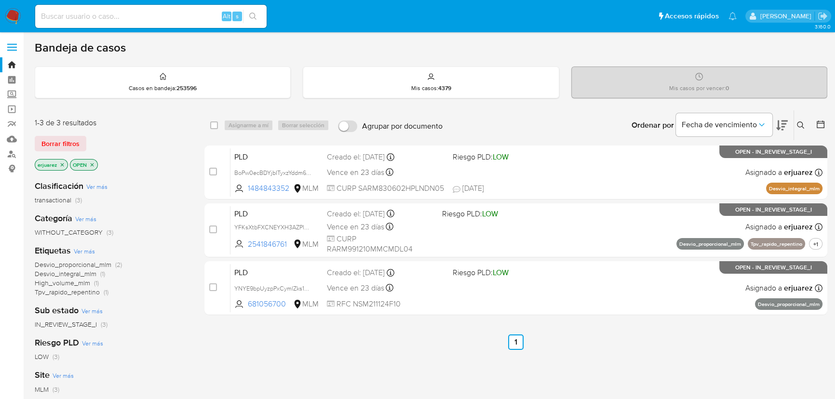
drag, startPoint x: 79, startPoint y: 10, endPoint x: 121, endPoint y: 10, distance: 41.9
click at [80, 10] on input at bounding box center [150, 16] width 231 height 13
paste input "1186982160"
type input "1186982160"
click at [255, 15] on icon "search-icon" at bounding box center [252, 16] width 7 height 7
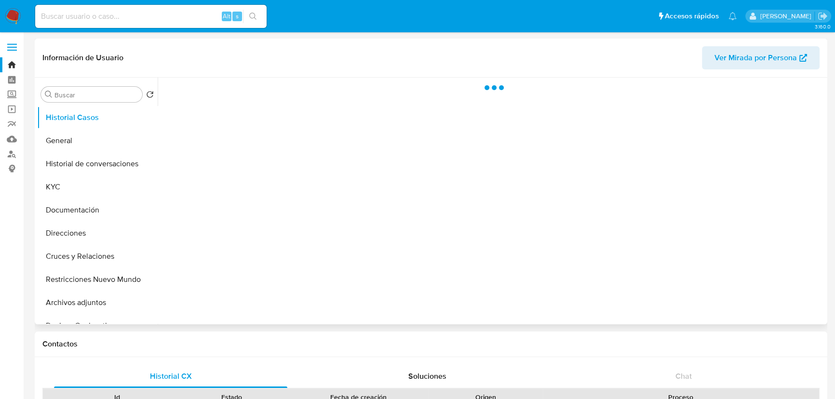
select select "10"
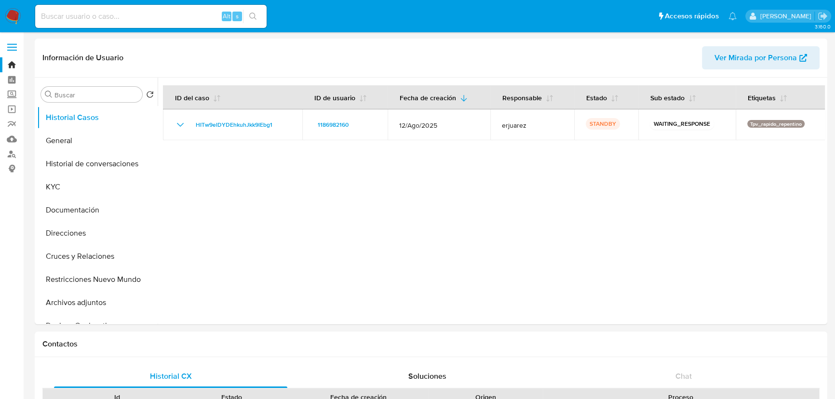
drag, startPoint x: 73, startPoint y: 32, endPoint x: 73, endPoint y: 26, distance: 5.8
click at [73, 31] on nav "Pausado Ver notificaciones Alt s Accesos rápidos Presiona las siguientes teclas…" at bounding box center [417, 16] width 835 height 32
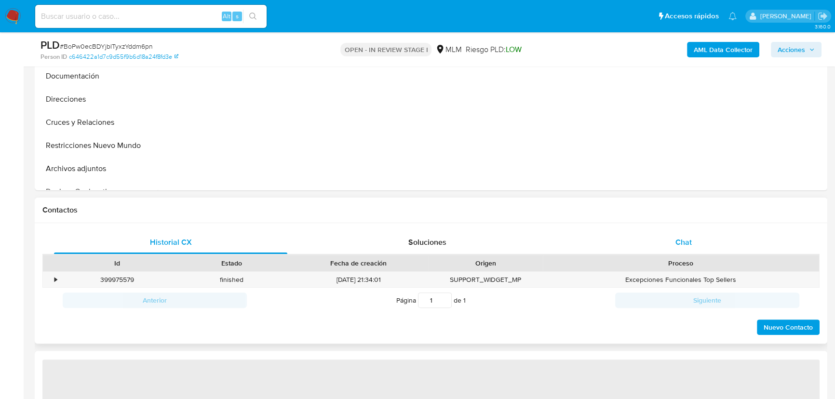
click at [666, 241] on div "Chat" at bounding box center [683, 242] width 233 height 23
select select "10"
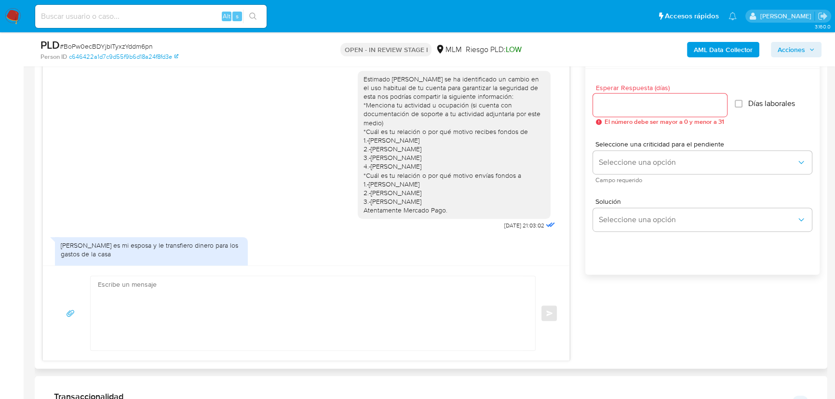
scroll to position [415, 0]
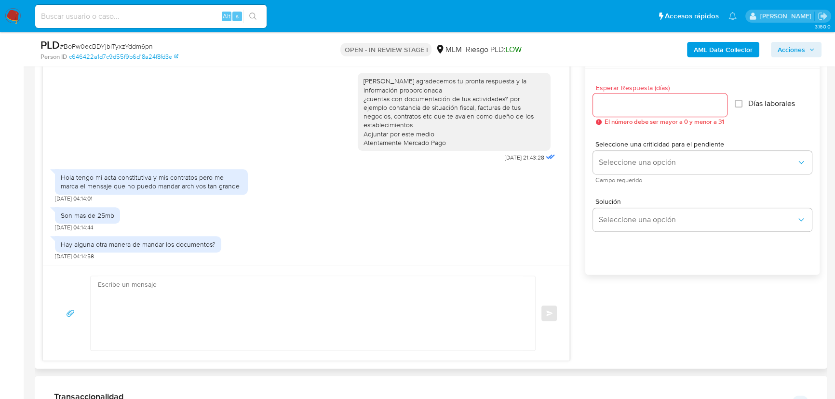
click at [182, 269] on div "Enviar" at bounding box center [306, 313] width 526 height 95
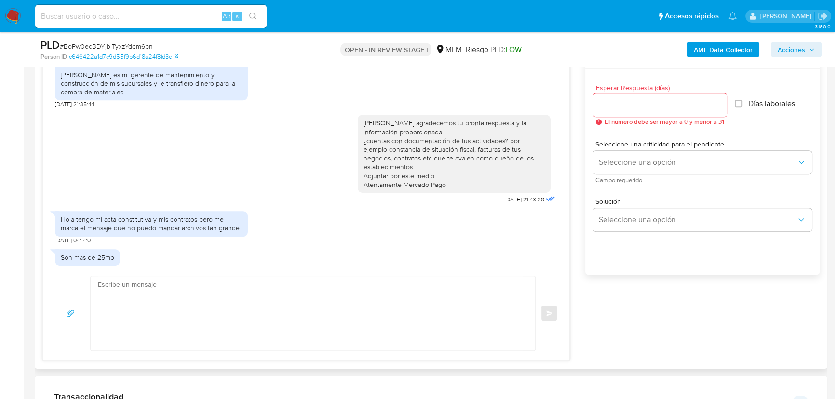
scroll to position [371, 0]
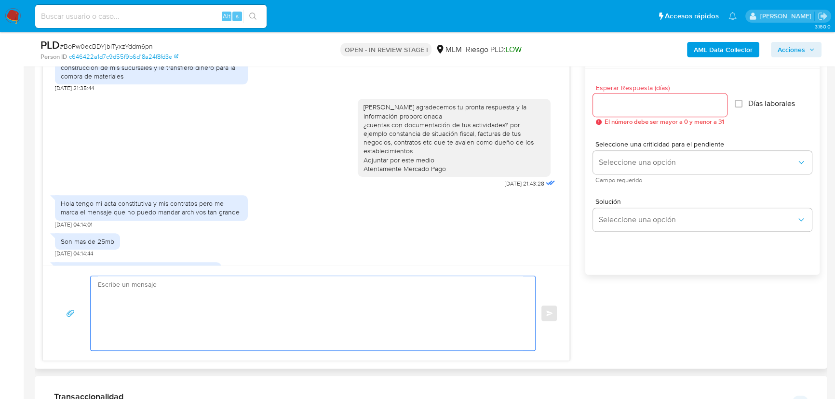
drag, startPoint x: 207, startPoint y: 300, endPoint x: 207, endPoint y: 288, distance: 11.6
click at [207, 293] on textarea at bounding box center [310, 313] width 425 height 74
type textarea "[PERSON_NAME] , este es el único medio, tus archivos se encuentran en el format…"
drag, startPoint x: 377, startPoint y: 282, endPoint x: 31, endPoint y: 278, distance: 345.6
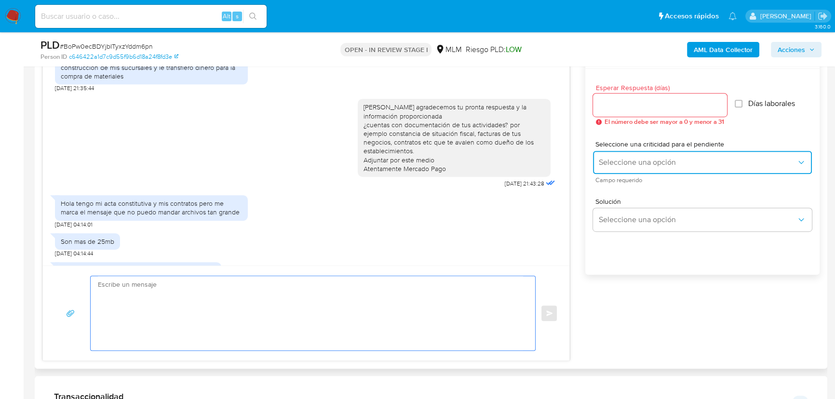
click at [643, 159] on span "Seleccione una opción" at bounding box center [698, 163] width 198 height 10
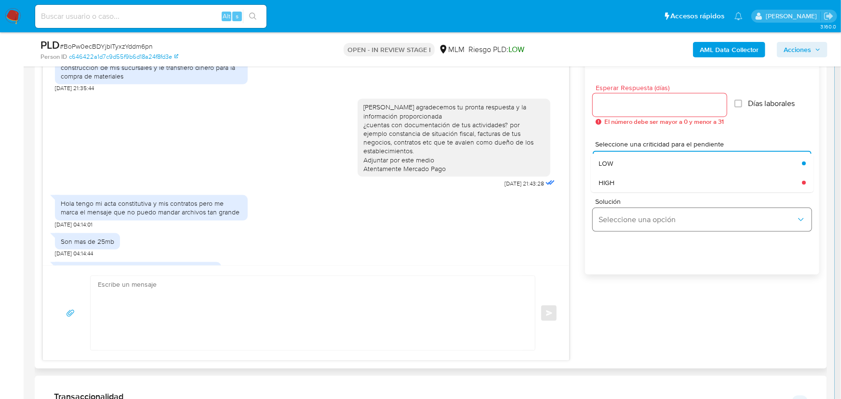
click at [674, 223] on span "Seleccione una opción" at bounding box center [698, 220] width 198 height 10
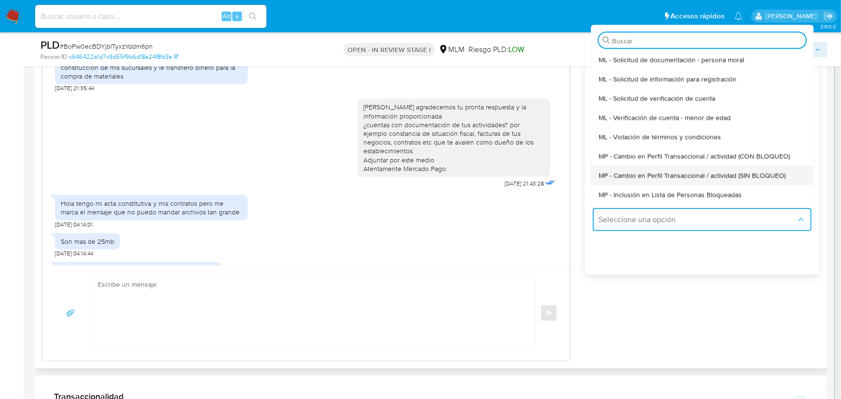
click at [692, 178] on span "MP - Cambio en Perfil Transaccional / actividad (SIN BLOQUEO)" at bounding box center [692, 175] width 187 height 9
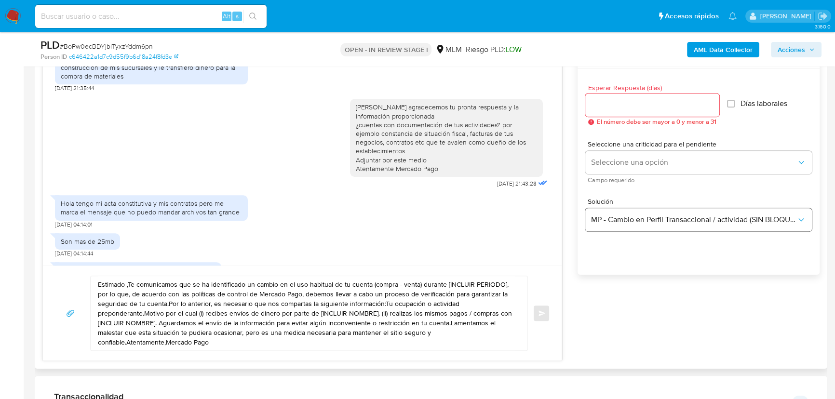
drag, startPoint x: 690, startPoint y: 207, endPoint x: 689, endPoint y: 213, distance: 6.3
click at [689, 209] on div "Solución MP - Cambio en Perfil Transaccional / actividad (SIN BLOQUEO)" at bounding box center [698, 214] width 227 height 33
click at [689, 218] on span "MP - Cambio en Perfil Transaccional / actividad (SIN BLOQUEO)" at bounding box center [693, 220] width 205 height 10
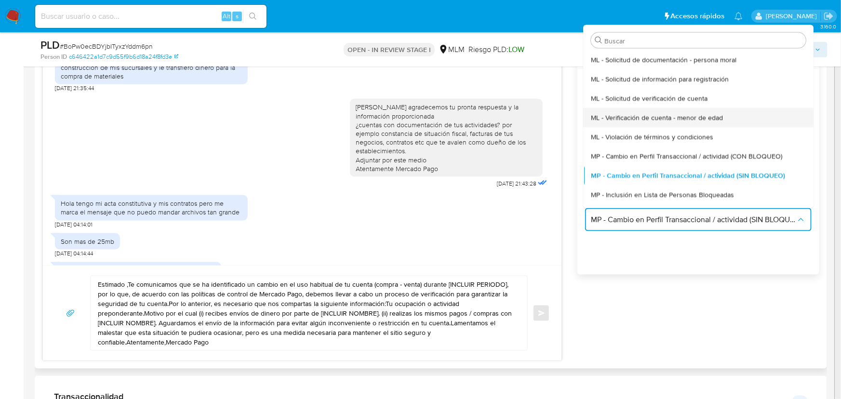
click at [709, 119] on span "ML - Verificación de cuenta - menor de edad" at bounding box center [657, 117] width 132 height 9
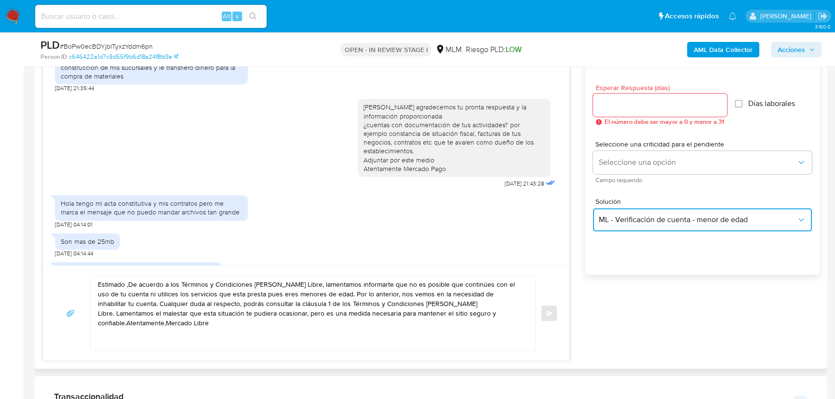
drag, startPoint x: 682, startPoint y: 226, endPoint x: 692, endPoint y: 208, distance: 20.5
click at [682, 225] on button "ML - Verificación de cuenta - menor de edad" at bounding box center [702, 219] width 219 height 23
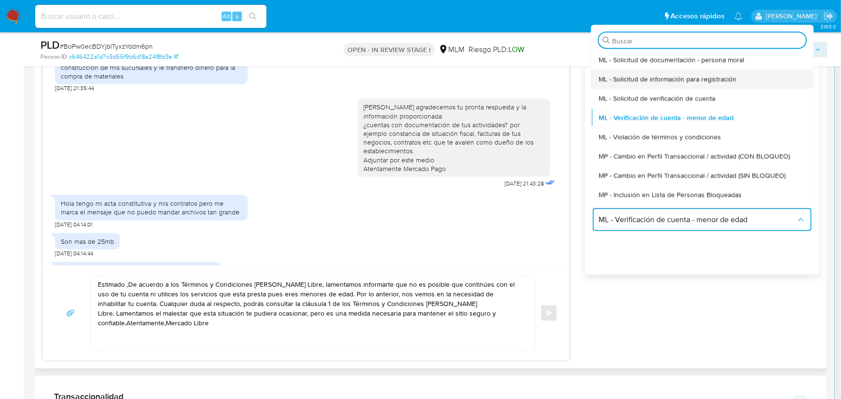
click at [716, 80] on span "ML - Solicitud de información para registración" at bounding box center [668, 78] width 138 height 9
type textarea "Hola ,Identificamos que recientemente creaste una cuenta con nosotros; sin emba…"
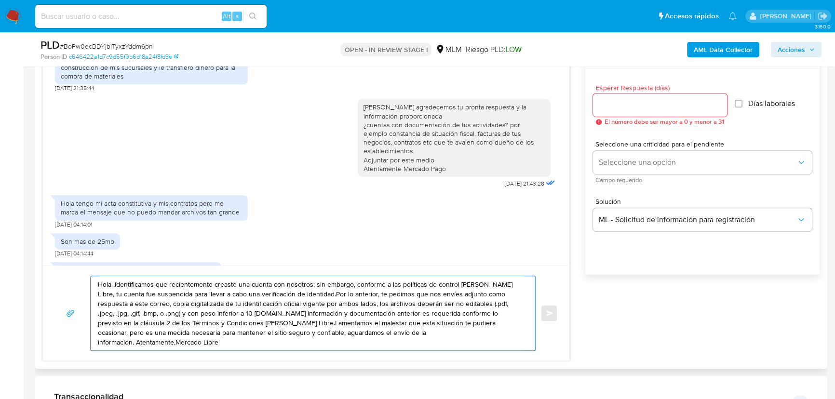
drag, startPoint x: 419, startPoint y: 330, endPoint x: 37, endPoint y: 257, distance: 389.7
click at [37, 257] on div "Historial CX Soluciones Chat Id Estado Fecha de creación Origen Proceso • 39997…" at bounding box center [431, 186] width 792 height 364
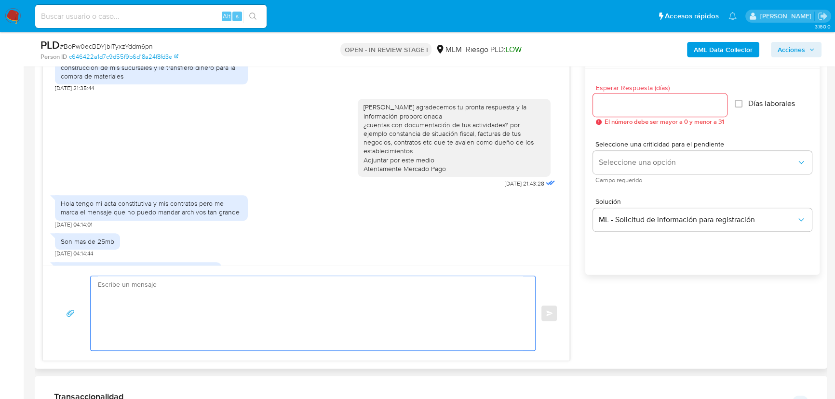
paste textarea "[PERSON_NAME] , este es el único medio, tus archivos se encuentran en el format…"
drag, startPoint x: 392, startPoint y: 291, endPoint x: 382, endPoint y: 289, distance: 10.3
click at [390, 290] on textarea "Hola Manuel , este es el único medio, tus archivos se encuentran en el formato …" at bounding box center [310, 313] width 425 height 74
drag, startPoint x: 211, startPoint y: 285, endPoint x: 385, endPoint y: 285, distance: 173.5
click at [385, 285] on textarea "Hola Manuel , este es el único medio, tus archivos se encuentran en el formato …" at bounding box center [310, 313] width 425 height 74
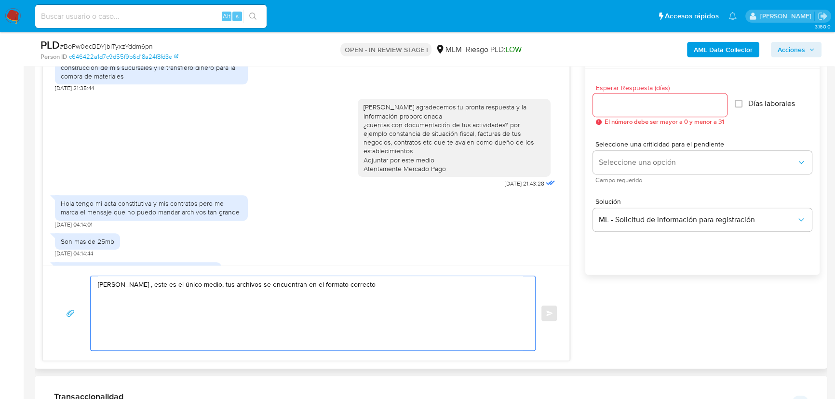
click at [368, 287] on textarea "Hola Manuel , este es el único medio, tus archivos se encuentran en el formato …" at bounding box center [310, 313] width 425 height 74
drag, startPoint x: 207, startPoint y: 284, endPoint x: 226, endPoint y: 294, distance: 21.1
click at [212, 288] on textarea "Hola Manuel , este es el único medio, tus archivos se encuentran en el formato …" at bounding box center [310, 313] width 425 height 74
click at [212, 282] on textarea "Hola Manuel , este es el único medio, tus archivos se encuentran en el formato …" at bounding box center [310, 313] width 425 height 74
click at [211, 286] on textarea "Hola Manuel , este es el único medio, tus archivos se encuentran en el formato …" at bounding box center [310, 313] width 425 height 74
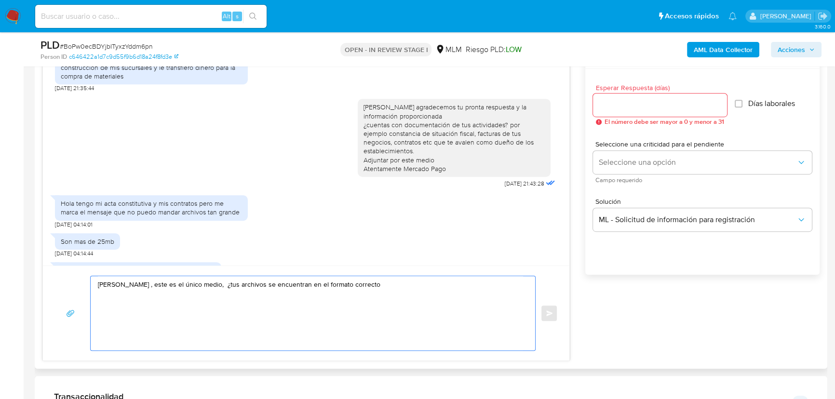
click at [382, 287] on textarea "Hola Manuel , este es el único medio, ¿tus archivos se encuentran en el formato…" at bounding box center [310, 313] width 425 height 74
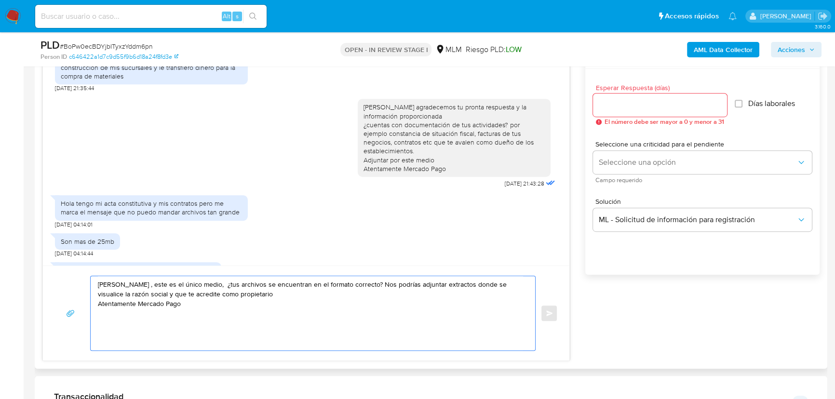
type textarea "[PERSON_NAME] , este es el único medio, ¿tus archivos se encuentran en el forma…"
drag, startPoint x: 261, startPoint y: 323, endPoint x: 67, endPoint y: 262, distance: 202.6
click at [67, 262] on div "Estimado Manuel se ha identificado un cambio en el uso habitual de tu cuenta pa…" at bounding box center [305, 202] width 527 height 318
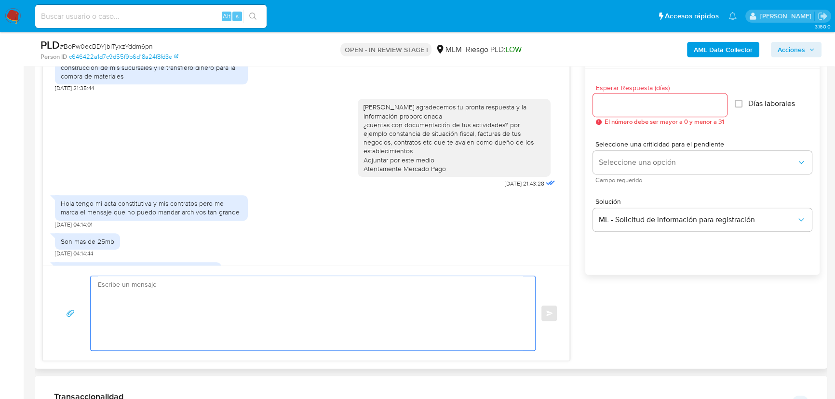
click at [606, 99] on input "Esperar Respuesta (días)" at bounding box center [660, 105] width 134 height 13
type input "3"
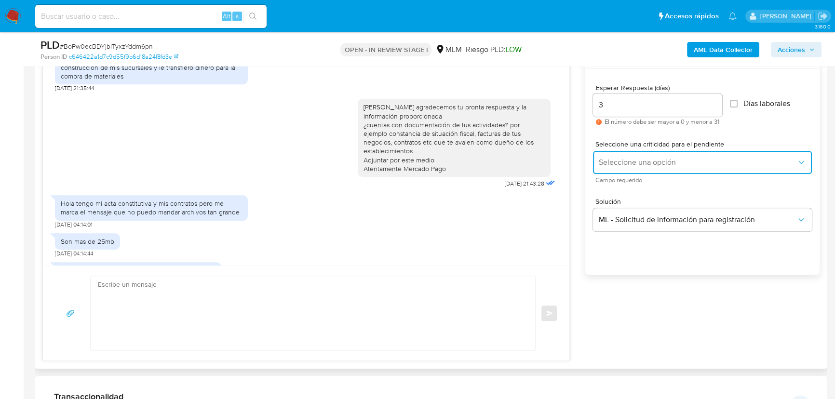
click at [624, 165] on span "Seleccione una opción" at bounding box center [698, 163] width 198 height 10
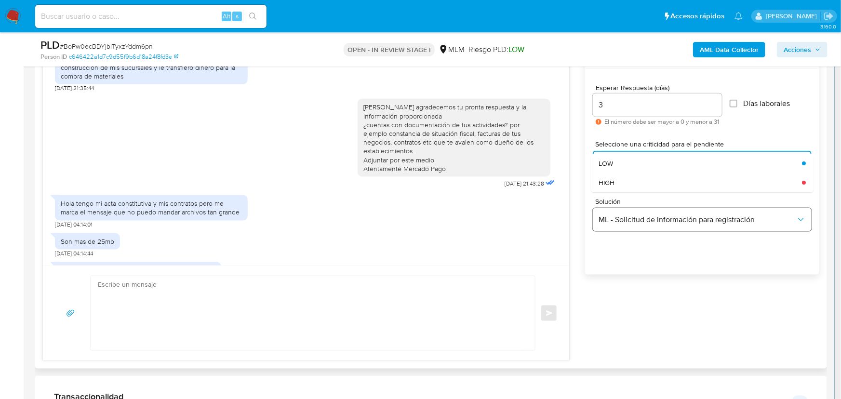
drag, startPoint x: 631, startPoint y: 179, endPoint x: 644, endPoint y: 209, distance: 32.4
click at [631, 182] on div "HIGH" at bounding box center [698, 182] width 198 height 19
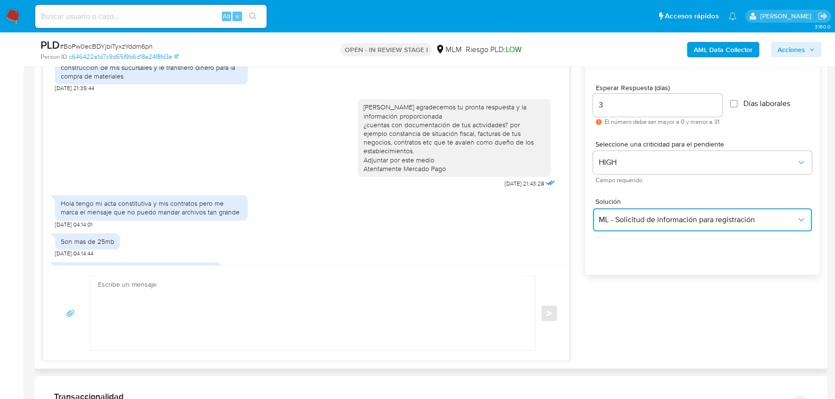
drag, startPoint x: 649, startPoint y: 216, endPoint x: 711, endPoint y: 230, distance: 63.4
click at [665, 222] on span "ML - Solicitud de información para registración" at bounding box center [698, 220] width 198 height 10
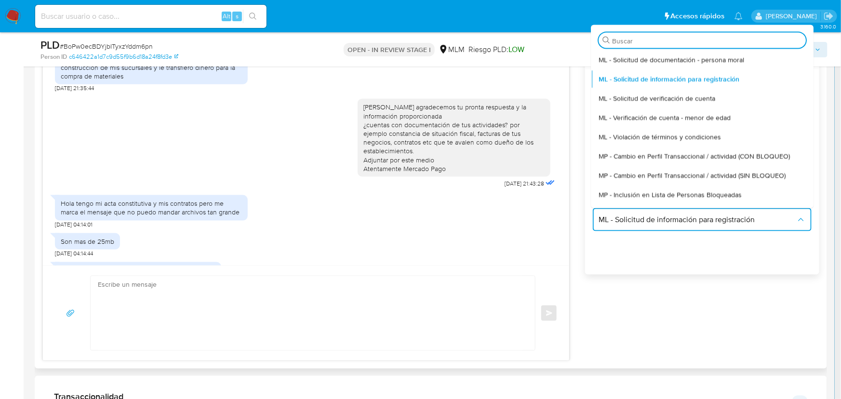
drag, startPoint x: 742, startPoint y: 169, endPoint x: 652, endPoint y: 179, distance: 90.7
click at [735, 171] on span "MP - Cambio en Perfil Transaccional / actividad (SIN BLOQUEO)" at bounding box center [692, 175] width 187 height 9
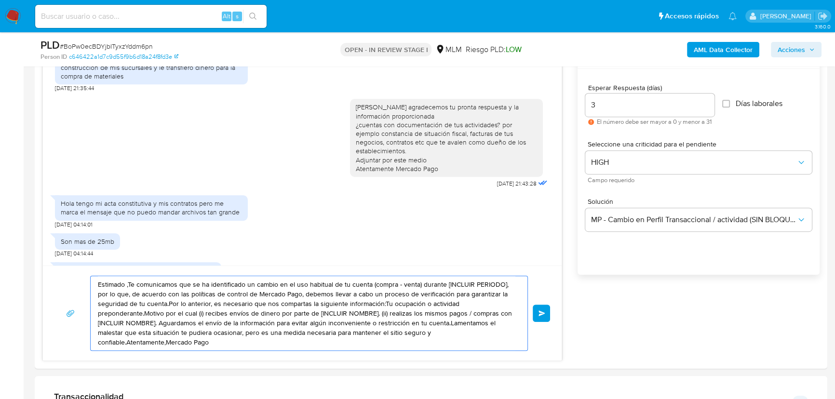
drag, startPoint x: 222, startPoint y: 342, endPoint x: 29, endPoint y: 260, distance: 209.5
paste textarea "Hola Manuel , este es el único medio, ¿tus archivos se encuentran en el formato…"
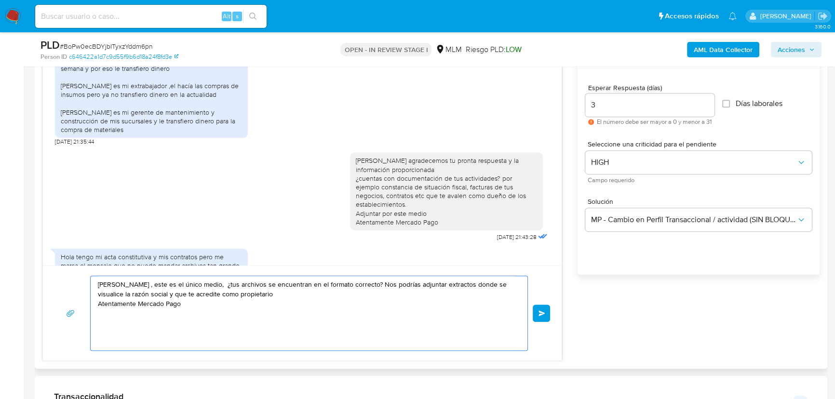
scroll to position [415, 0]
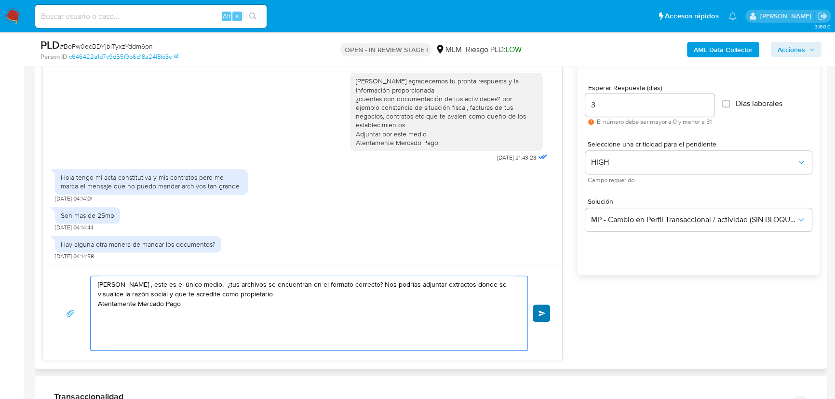
type textarea "Hola Manuel , este es el único medio, ¿tus archivos se encuentran en el formato…"
click at [544, 308] on button "Enviar" at bounding box center [541, 313] width 17 height 17
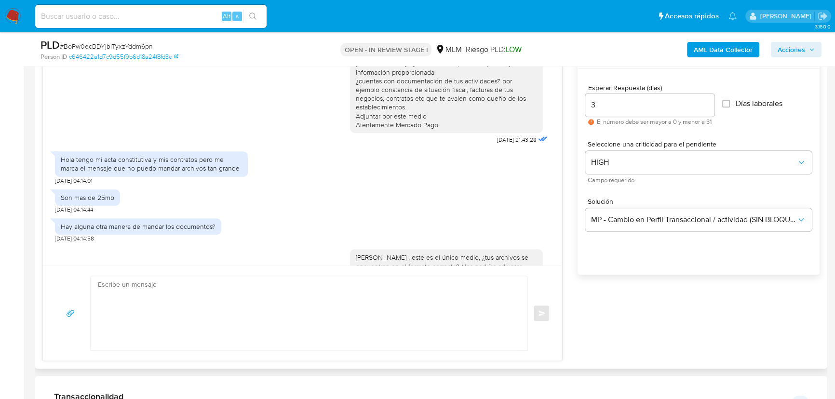
scroll to position [486, 0]
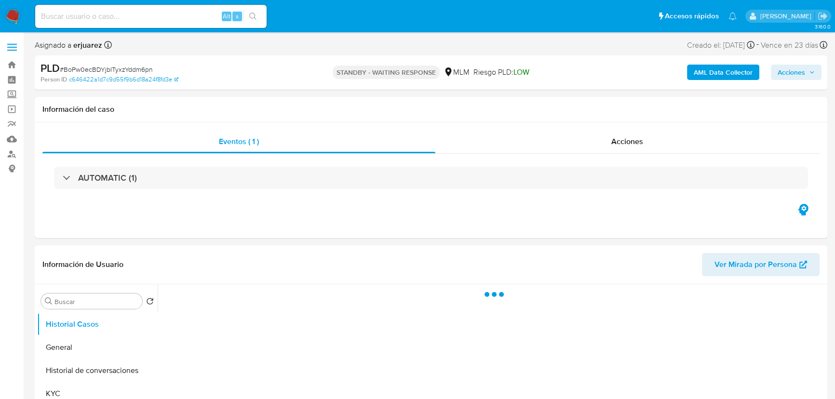
select select "10"
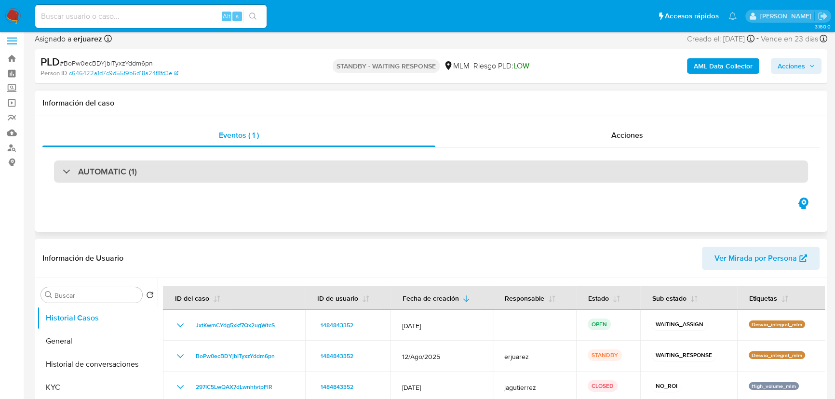
scroll to position [175, 0]
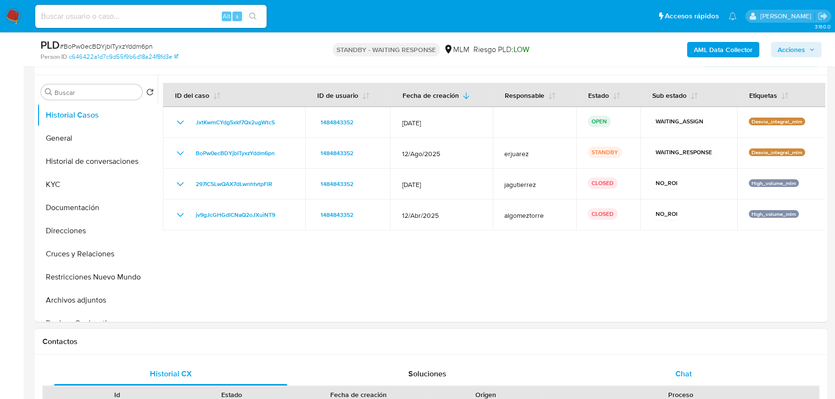
click at [680, 371] on span "Chat" at bounding box center [683, 373] width 16 height 11
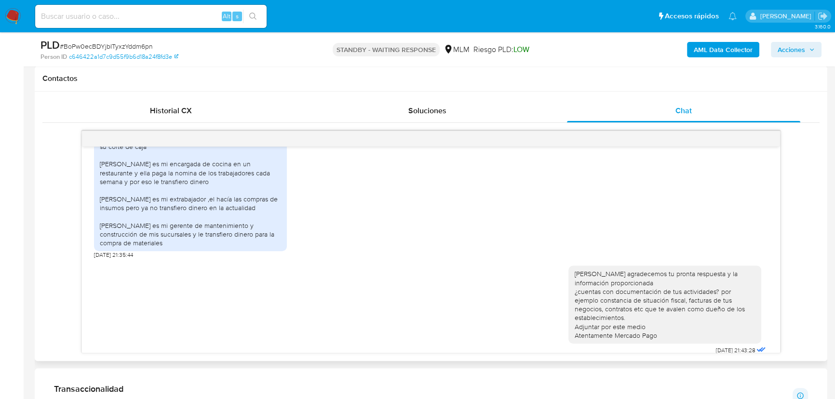
scroll to position [307, 0]
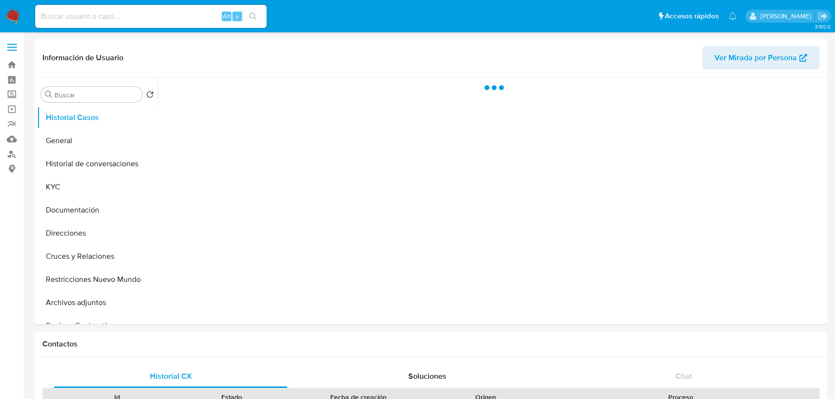
select select "10"
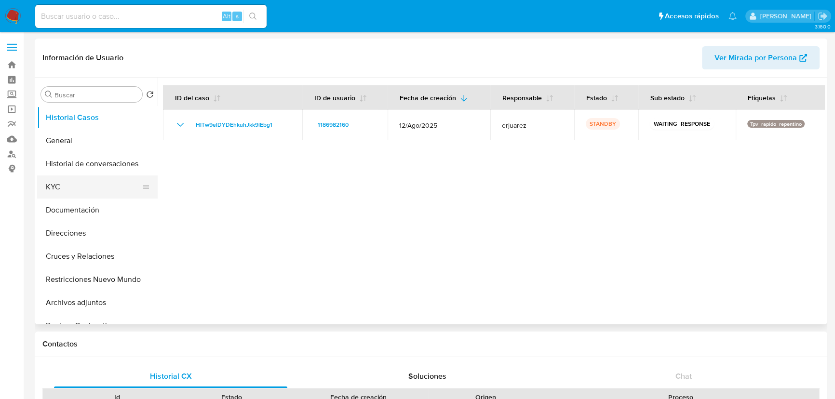
click at [70, 192] on button "KYC" at bounding box center [93, 186] width 113 height 23
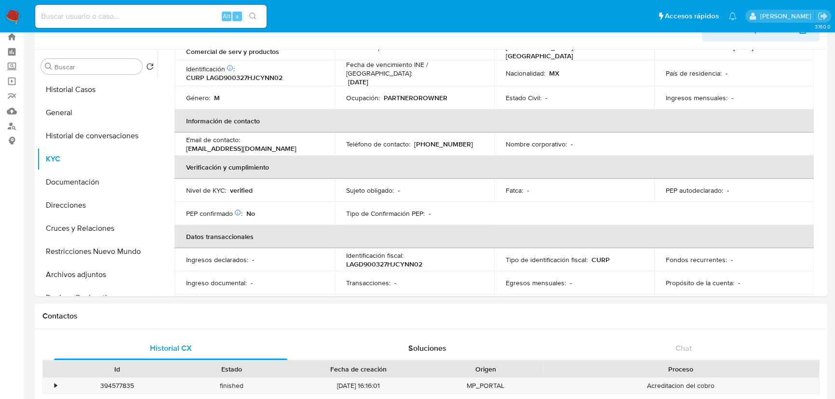
scroll to position [43, 0]
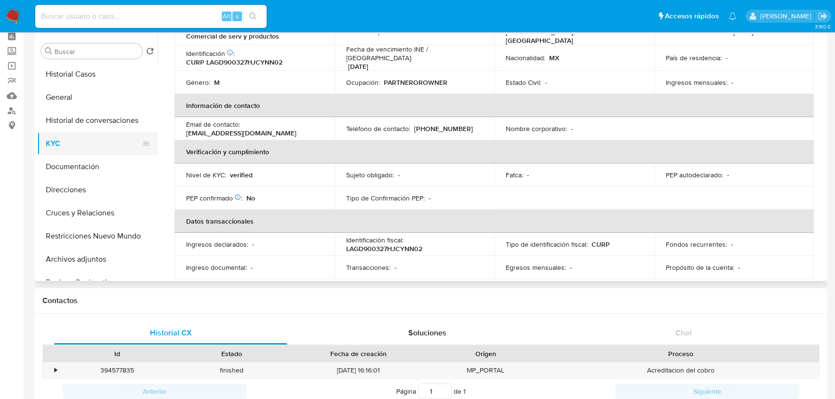
click at [65, 136] on button "KYC" at bounding box center [93, 143] width 113 height 23
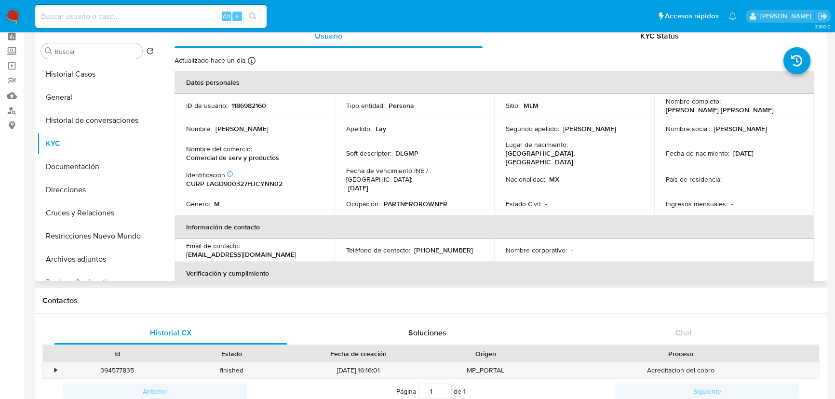
scroll to position [0, 0]
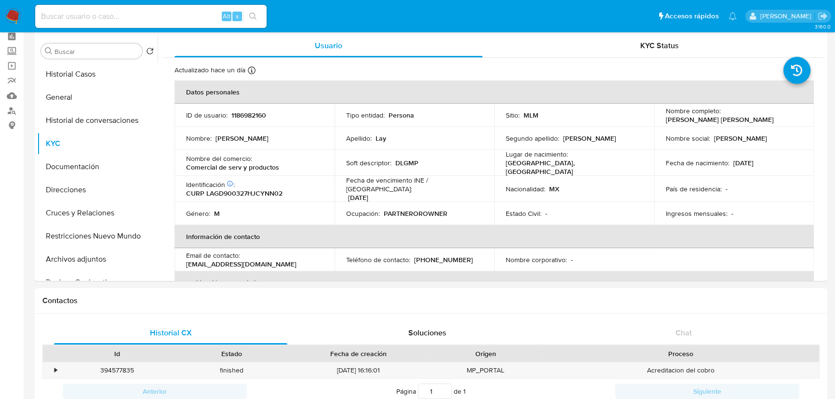
click at [8, 17] on img at bounding box center [13, 16] width 16 height 16
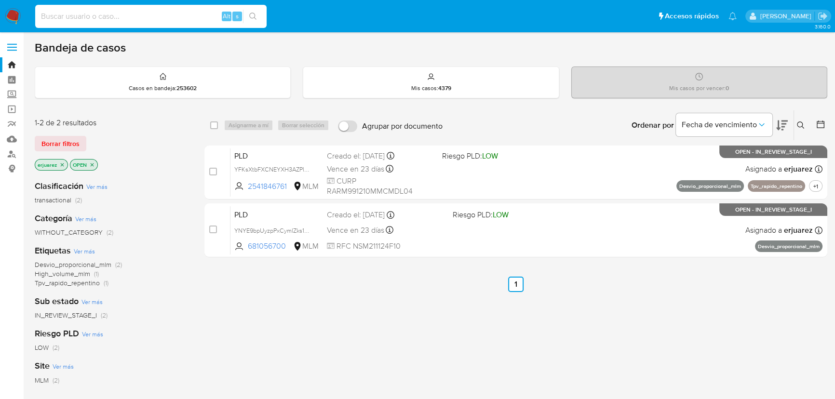
drag, startPoint x: 92, startPoint y: 15, endPoint x: 115, endPoint y: 15, distance: 23.6
click at [92, 15] on input at bounding box center [150, 16] width 231 height 13
paste input "1484843352"
type input "1484843352"
click at [252, 14] on icon "search-icon" at bounding box center [253, 17] width 8 height 8
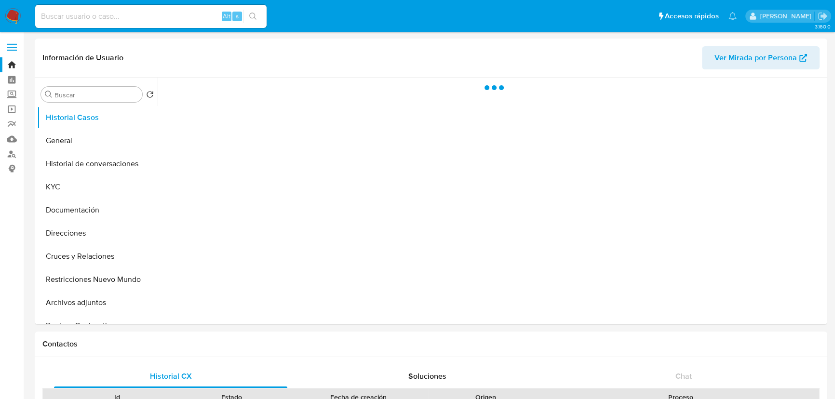
select select "10"
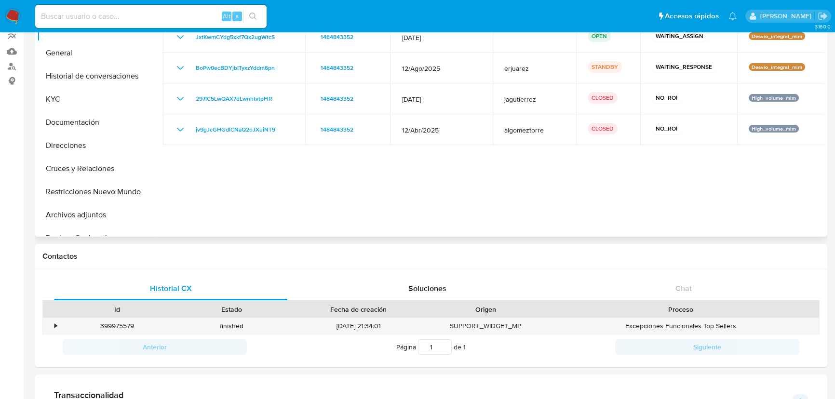
scroll to position [87, 0]
click at [114, 130] on button "Documentación" at bounding box center [93, 122] width 113 height 23
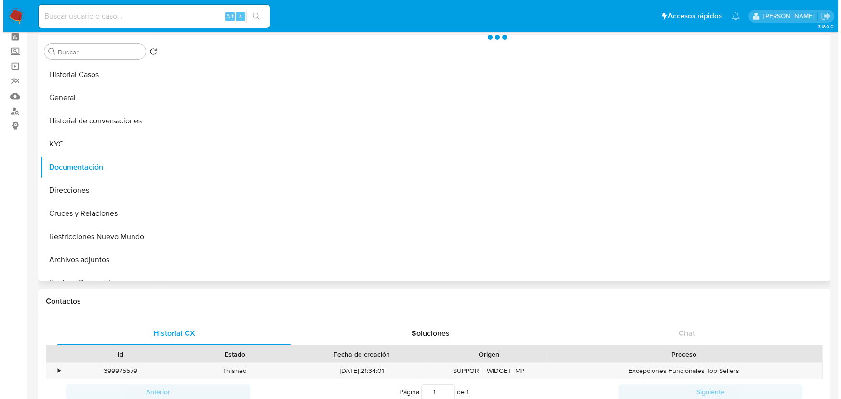
scroll to position [0, 0]
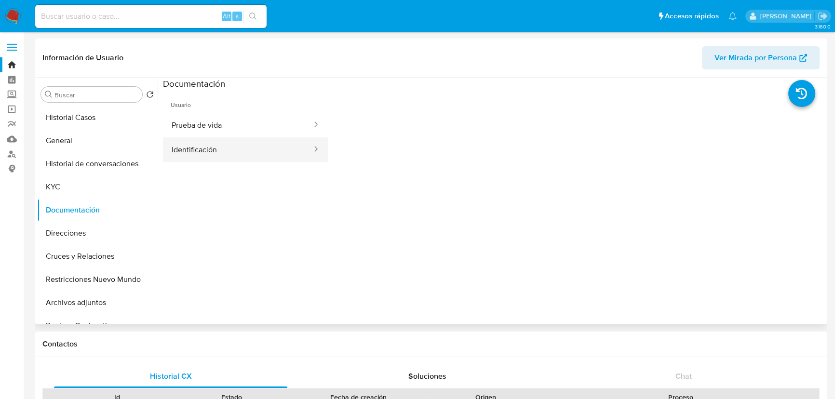
drag, startPoint x: 270, startPoint y: 121, endPoint x: 255, endPoint y: 146, distance: 29.4
click at [270, 121] on button "Prueba de vida" at bounding box center [238, 125] width 150 height 25
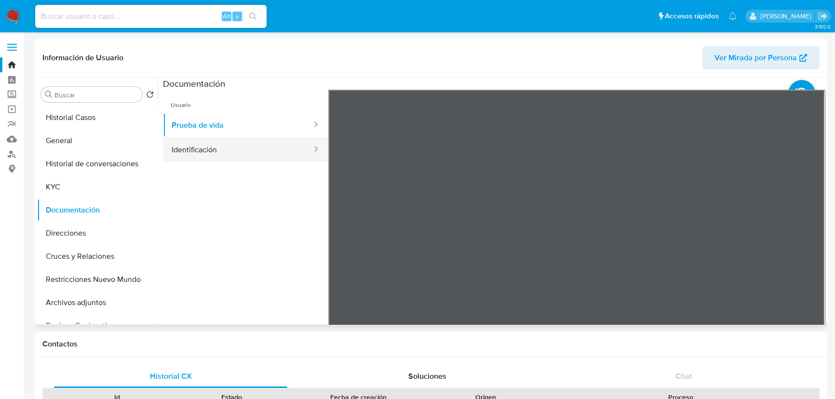
click at [263, 161] on button "Identificación" at bounding box center [238, 149] width 150 height 25
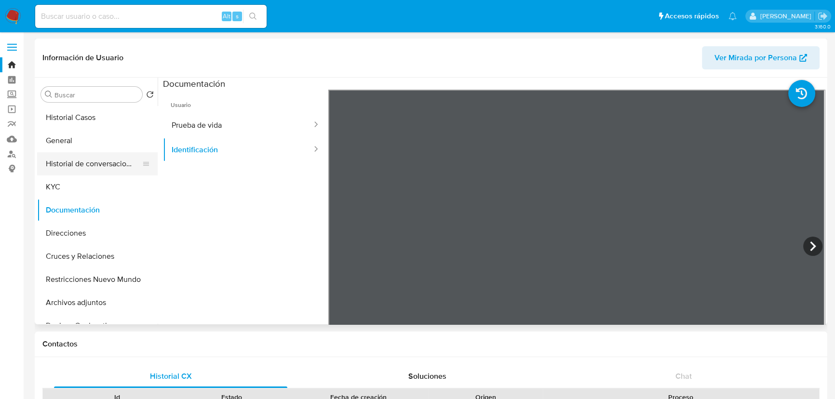
click at [110, 158] on button "Historial de conversaciones" at bounding box center [93, 163] width 113 height 23
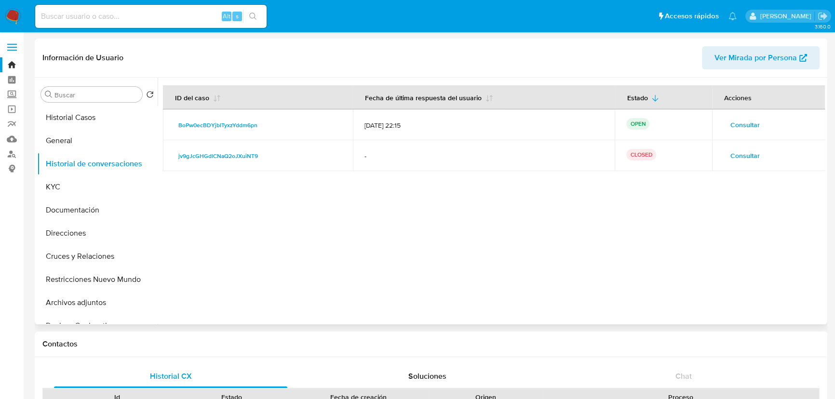
click at [737, 119] on span "Consultar" at bounding box center [744, 124] width 29 height 13
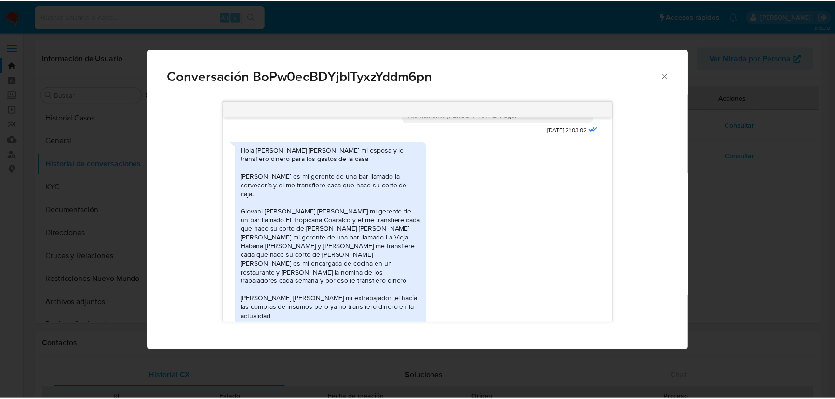
scroll to position [138, 0]
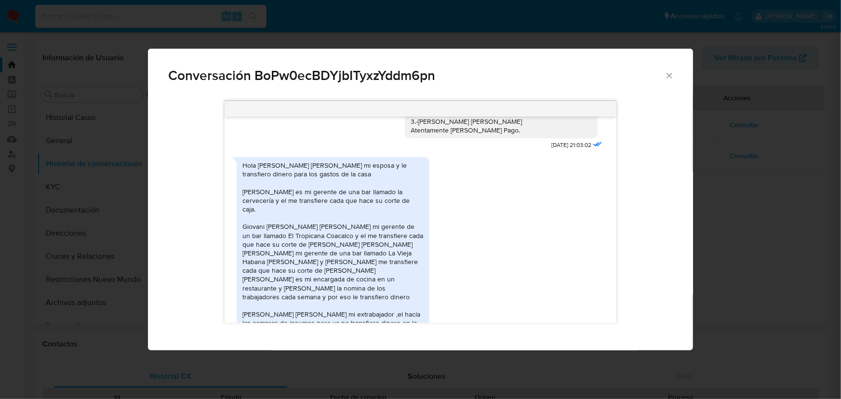
click at [363, 204] on div "Hola Elizabeth Almanza Campos es mi esposa y le transfiero dinero para los gast…" at bounding box center [332, 266] width 181 height 211
click at [832, 207] on div "Conversación BoPw0ecBDYjbITyxzYddm6pn Estimado Manuel se ha identificado un cam…" at bounding box center [420, 199] width 841 height 399
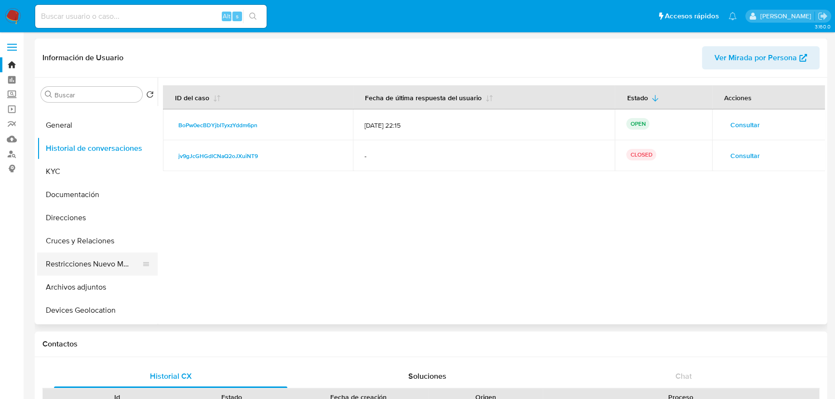
scroll to position [43, 0]
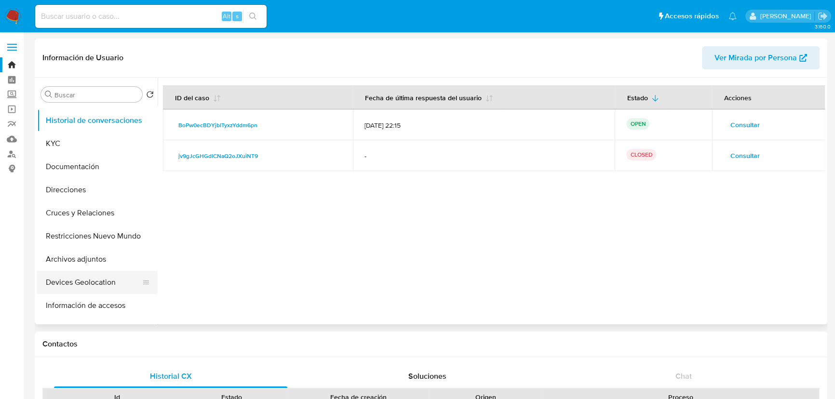
click at [89, 278] on button "Devices Geolocation" at bounding box center [93, 282] width 113 height 23
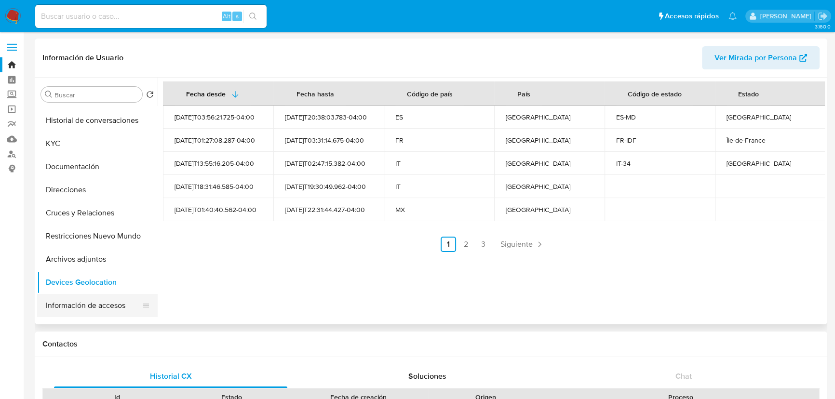
drag, startPoint x: 66, startPoint y: 301, endPoint x: 112, endPoint y: 295, distance: 46.3
click at [67, 302] on button "Información de accesos" at bounding box center [93, 305] width 113 height 23
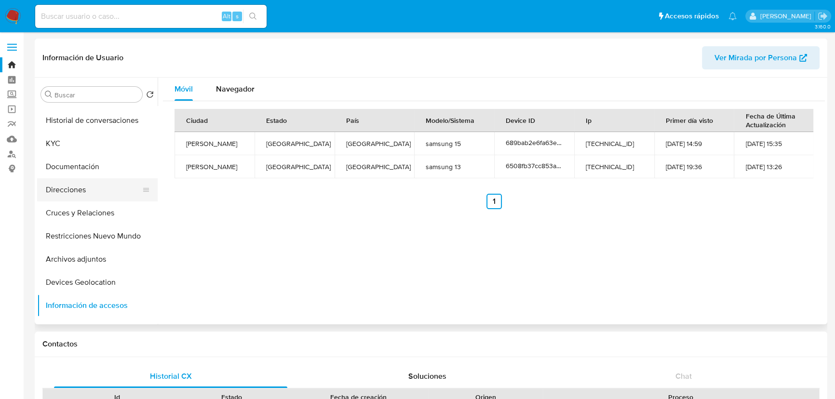
click at [68, 191] on button "Direcciones" at bounding box center [93, 189] width 113 height 23
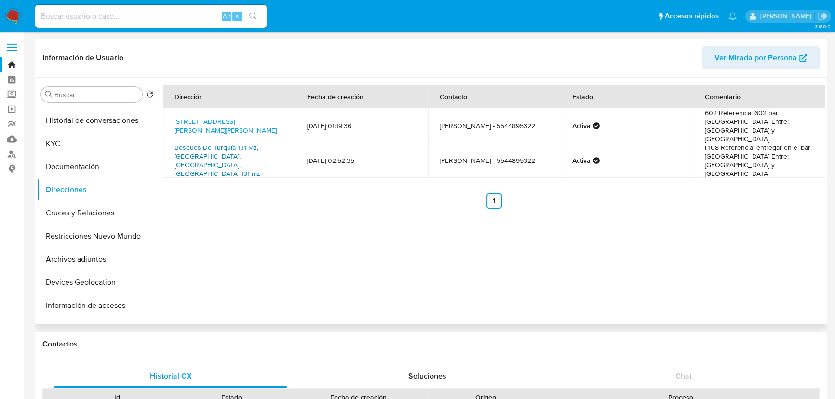
click at [226, 143] on link "Bosques De Turquía 131 Mz, Tecamac, Estado De México, 55764, Mexico 131 mz" at bounding box center [217, 161] width 86 height 36
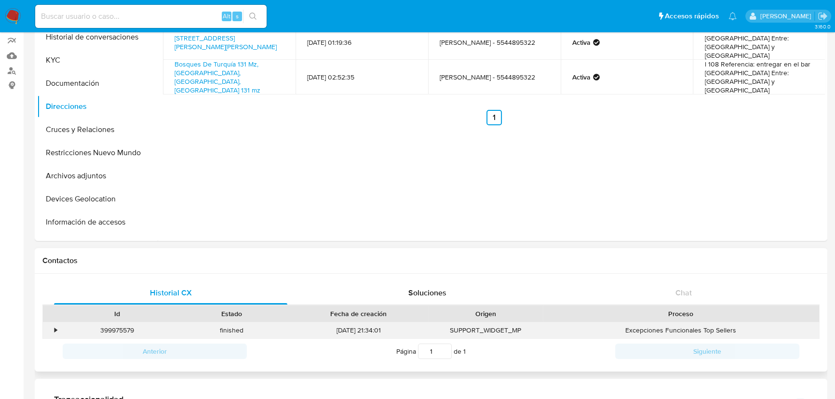
scroll to position [87, 0]
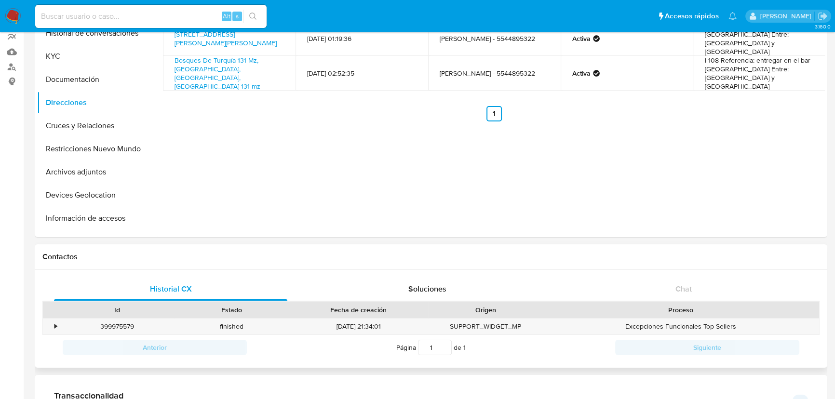
drag, startPoint x: 672, startPoint y: 304, endPoint x: 670, endPoint y: 298, distance: 6.0
click at [672, 304] on div "Proceso" at bounding box center [681, 310] width 276 height 16
click at [57, 323] on div "•" at bounding box center [51, 327] width 17 height 16
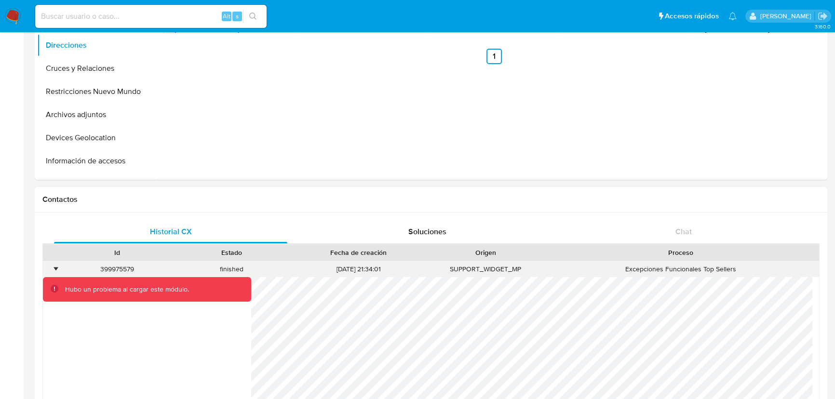
scroll to position [263, 0]
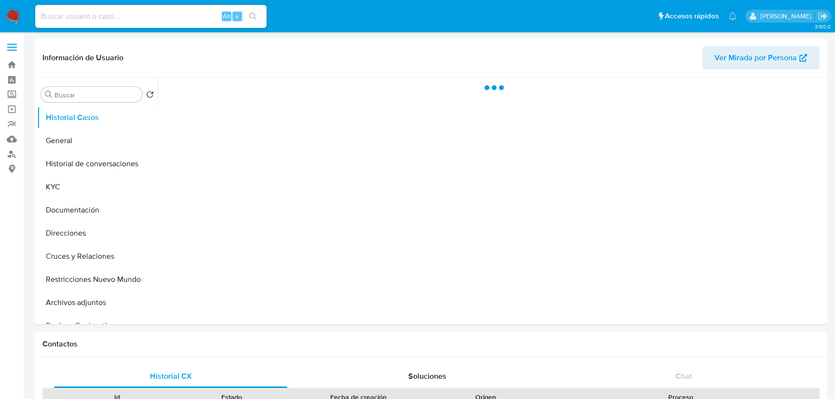
select select "10"
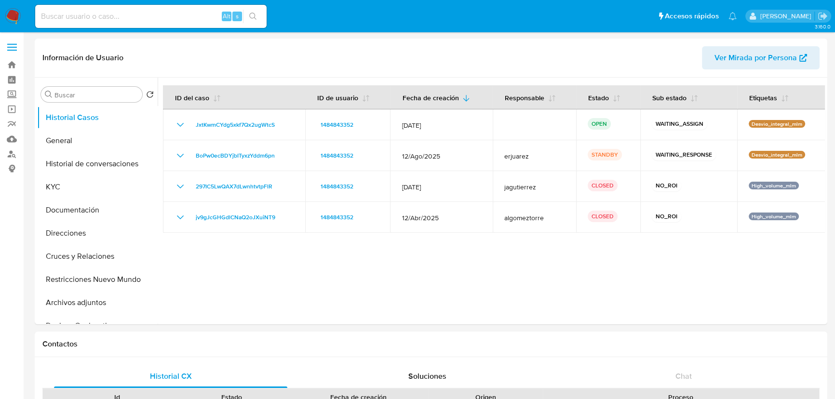
click at [13, 9] on img at bounding box center [13, 16] width 16 height 16
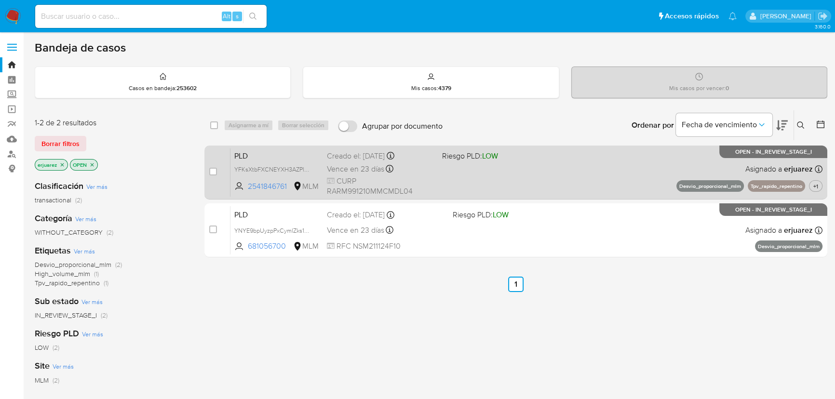
click at [631, 179] on div "PLD YFKsXtbFXCNEYXH3AZPlX54K 2541846761 MLM Riesgo PLD: LOW Creado el: [DATE] C…" at bounding box center [526, 172] width 592 height 49
click at [407, 162] on div "Vence en 23 días Vence el 11/10/2025 02:04:27" at bounding box center [380, 168] width 107 height 13
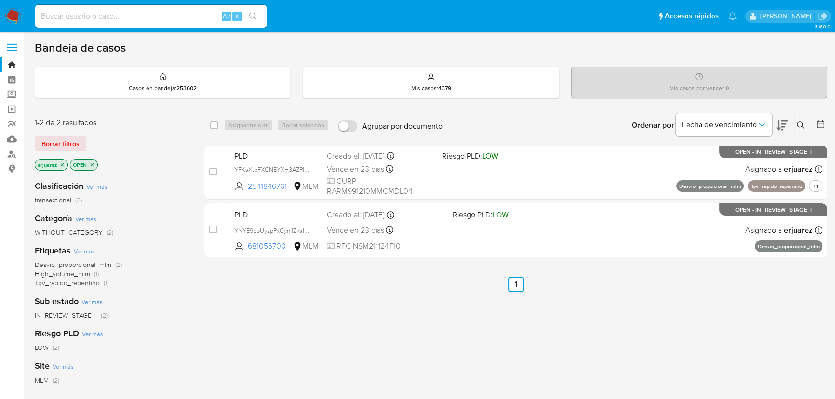
drag, startPoint x: 693, startPoint y: 308, endPoint x: 686, endPoint y: 270, distance: 38.3
click at [694, 307] on div "select-all-cases-checkbox Asignarme a mí Borrar selección Agrupar por documento…" at bounding box center [515, 328] width 623 height 437
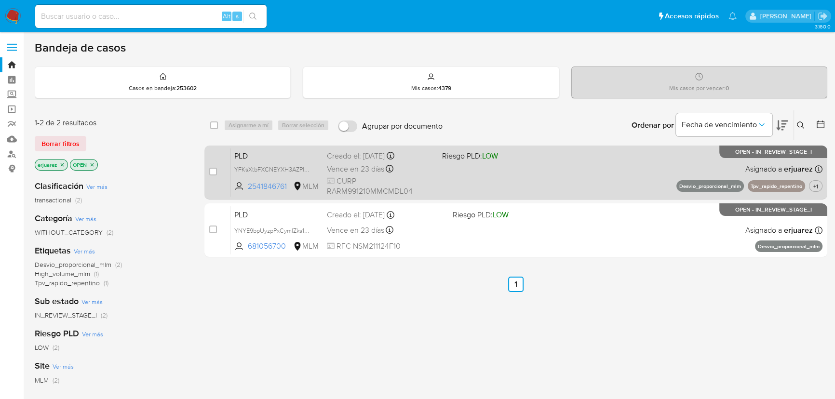
click at [666, 168] on div "PLD YFKsXtbFXCNEYXH3AZPlX54K 2541846761 MLM Riesgo PLD: LOW Creado el: 12/08/20…" at bounding box center [526, 172] width 592 height 49
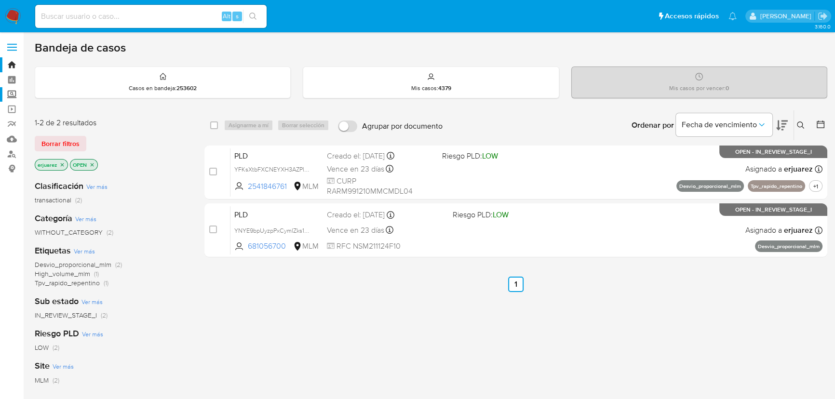
click at [14, 96] on label "Screening" at bounding box center [57, 94] width 115 height 15
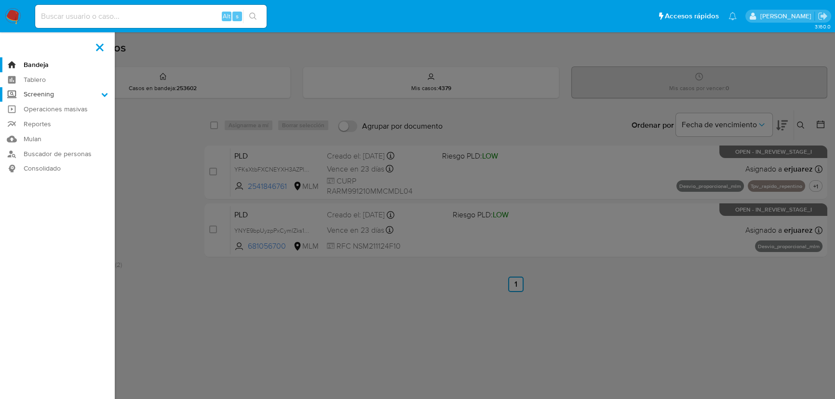
click at [0, 0] on input "Screening" at bounding box center [0, 0] width 0 height 0
click at [41, 131] on link "Herramientas" at bounding box center [57, 132] width 115 height 12
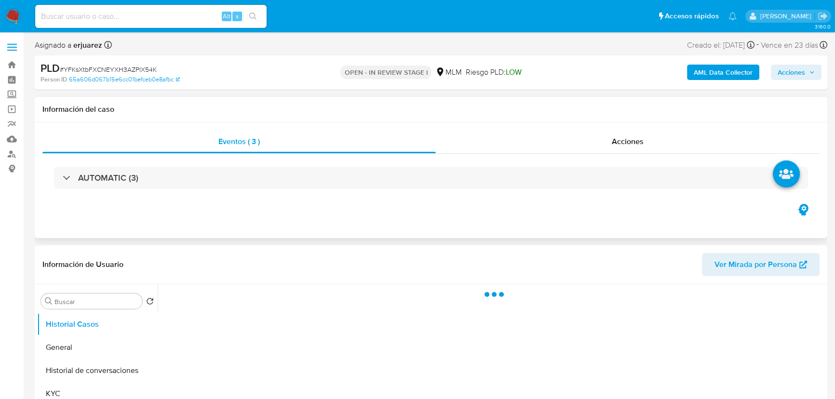
select select "10"
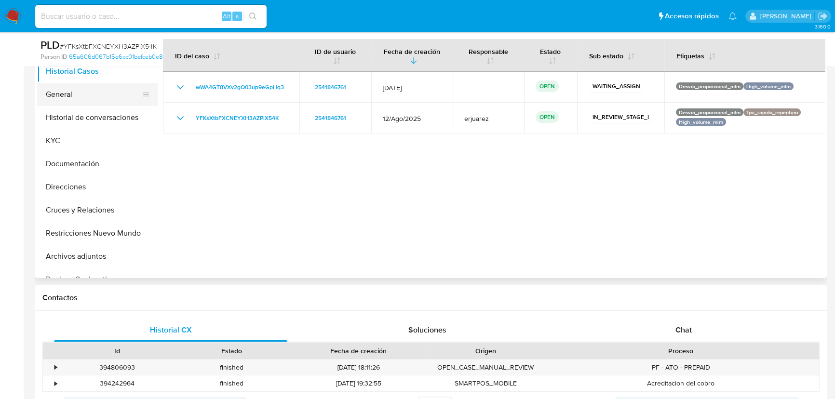
click at [51, 94] on button "General" at bounding box center [93, 94] width 113 height 23
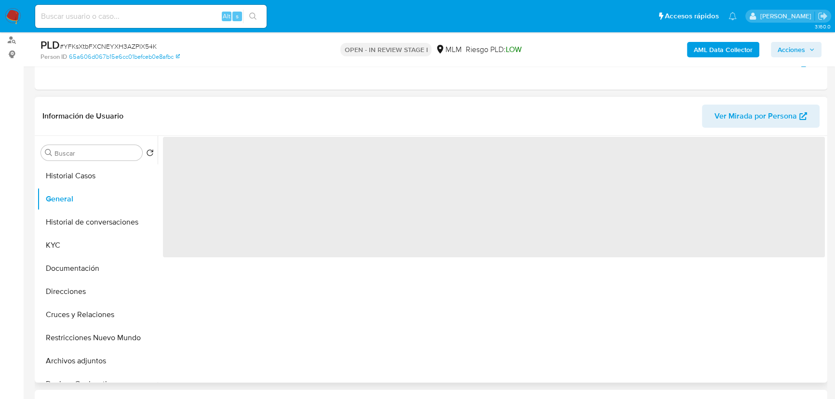
scroll to position [43, 0]
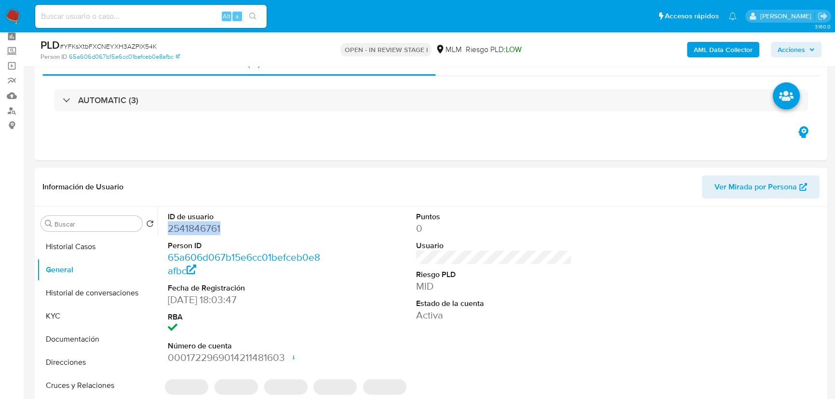
drag, startPoint x: 207, startPoint y: 226, endPoint x: 164, endPoint y: 228, distance: 42.9
click at [164, 228] on div "ID de usuario 2541846761 Person ID 65a606d067b15e6cc01befceb0e8afbc Fecha de Re…" at bounding box center [245, 288] width 165 height 163
copy dd "2541846761"
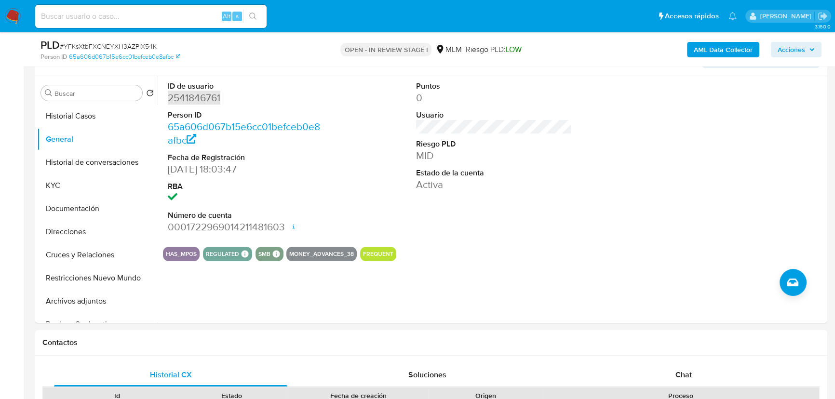
scroll to position [175, 0]
click at [164, 16] on input at bounding box center [150, 16] width 231 height 13
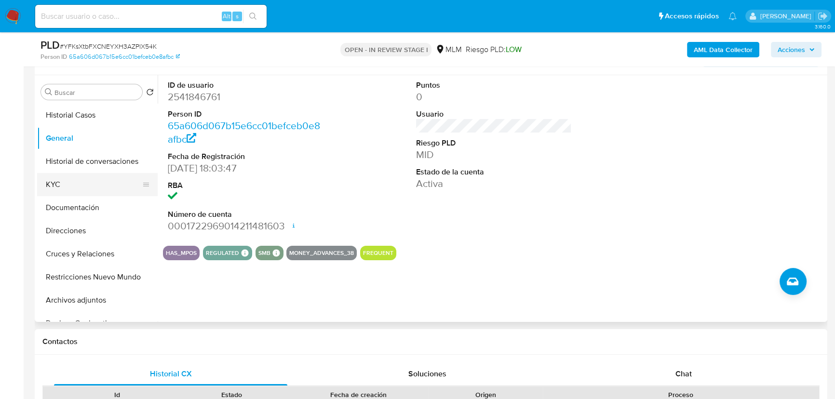
click at [68, 187] on button "KYC" at bounding box center [93, 184] width 113 height 23
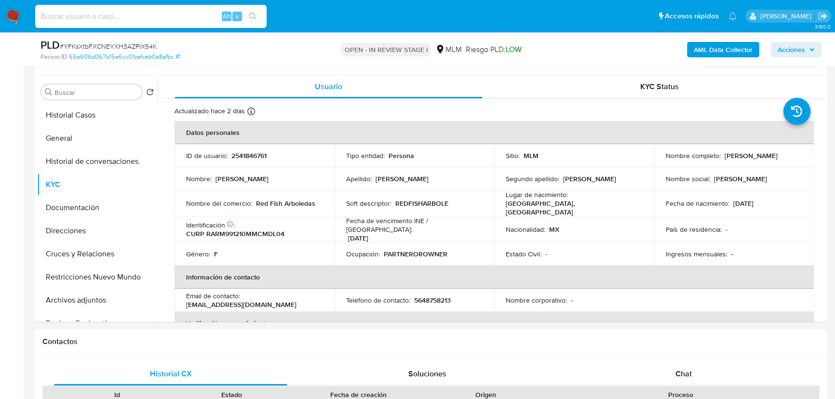
click at [105, 13] on input at bounding box center [150, 16] width 231 height 13
paste input "1824916671"
type input "1824916671"
click at [254, 13] on icon "search-icon" at bounding box center [253, 17] width 8 height 8
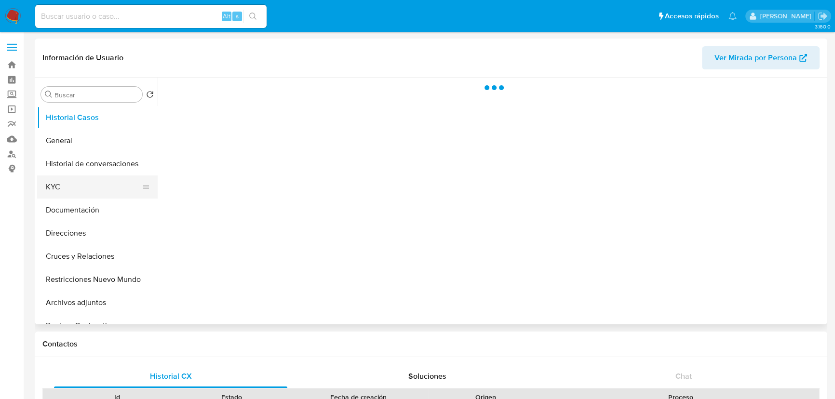
select select "10"
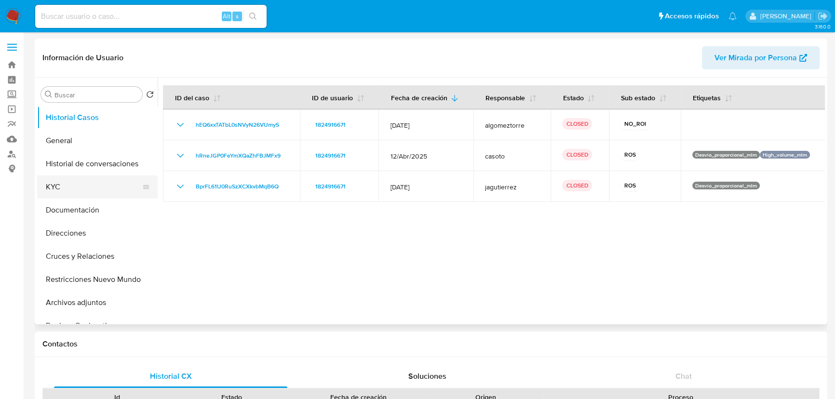
click at [70, 191] on button "KYC" at bounding box center [93, 186] width 113 height 23
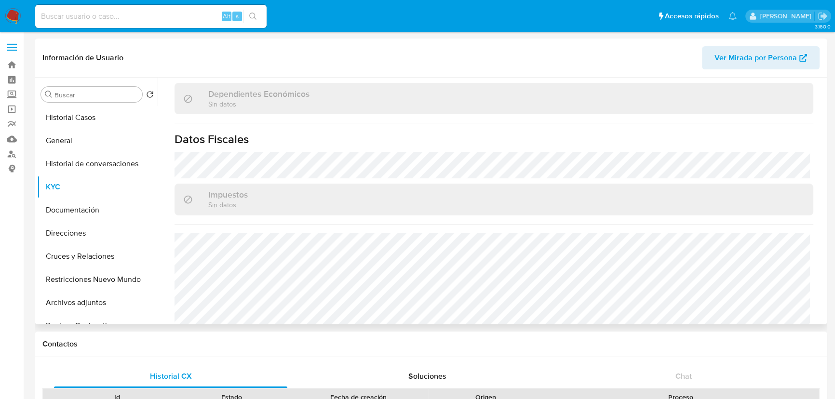
scroll to position [569, 0]
click at [93, 223] on button "Direcciones" at bounding box center [93, 233] width 113 height 23
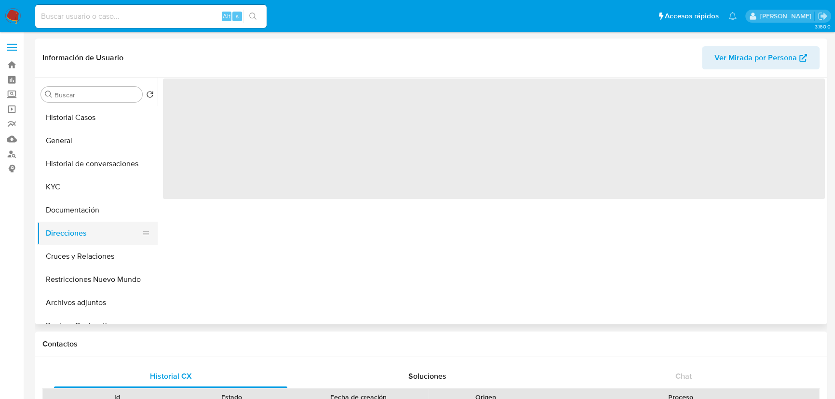
scroll to position [0, 0]
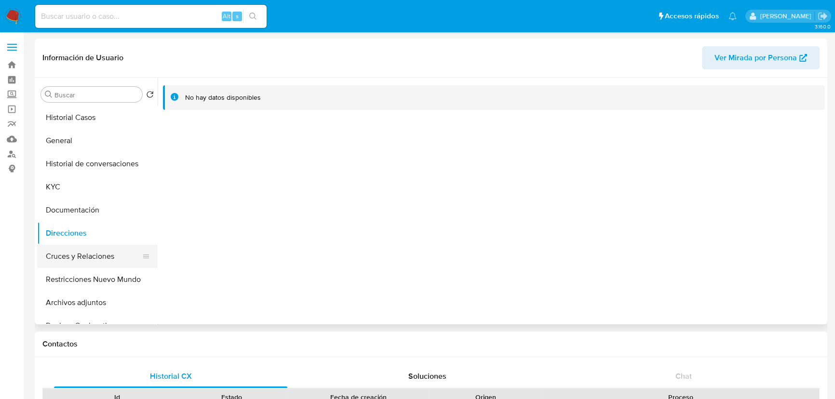
click at [89, 254] on button "Cruces y Relaciones" at bounding box center [93, 256] width 113 height 23
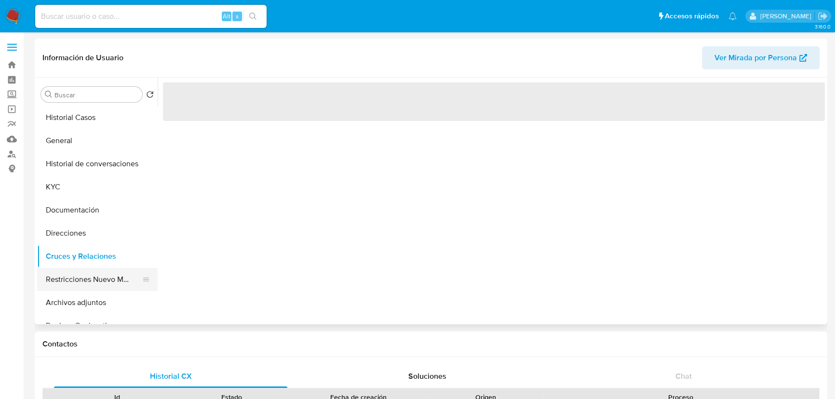
click at [77, 275] on button "Restricciones Nuevo Mundo" at bounding box center [93, 279] width 113 height 23
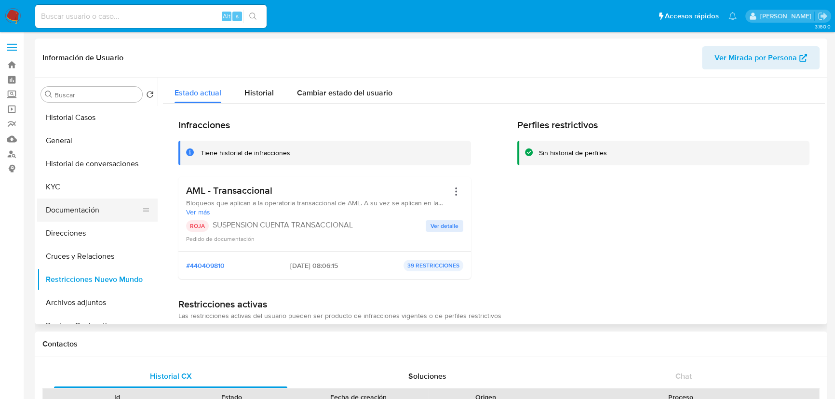
click at [79, 215] on button "Documentación" at bounding box center [93, 210] width 113 height 23
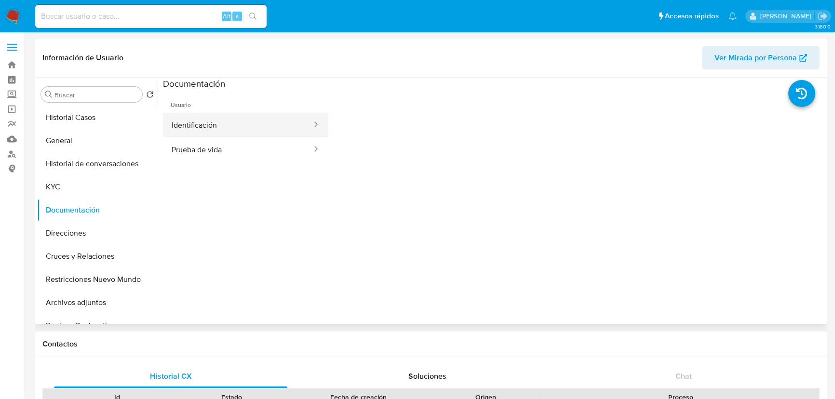
click at [305, 128] on div at bounding box center [312, 125] width 15 height 11
click at [281, 142] on button "Prueba de vida" at bounding box center [238, 149] width 150 height 25
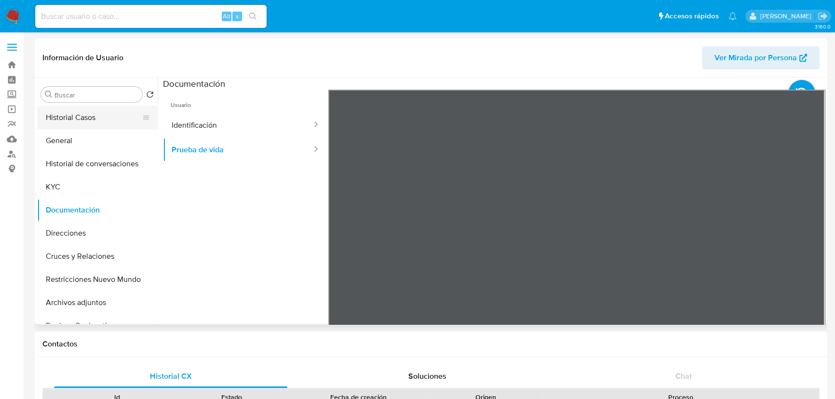
click at [137, 112] on button "Historial Casos" at bounding box center [93, 117] width 113 height 23
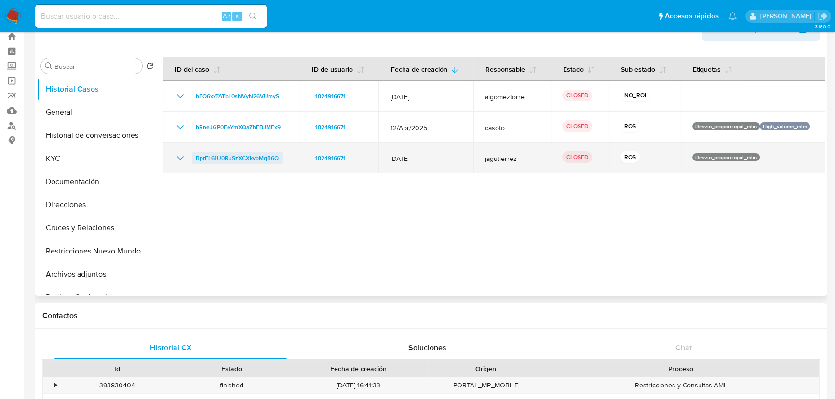
scroll to position [43, 0]
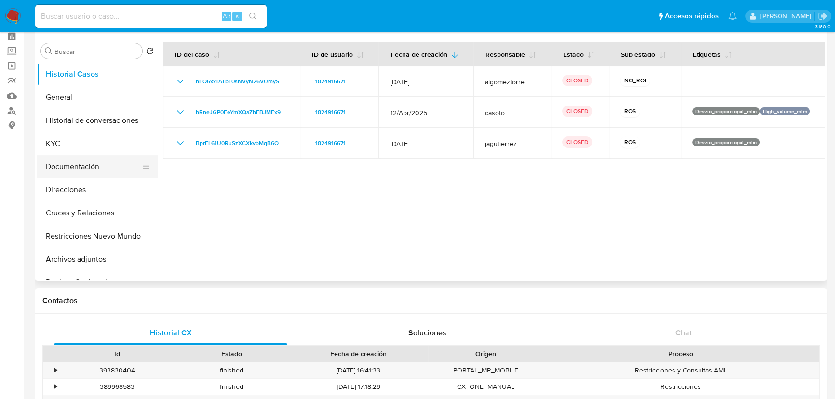
click at [57, 170] on button "Documentación" at bounding box center [93, 166] width 113 height 23
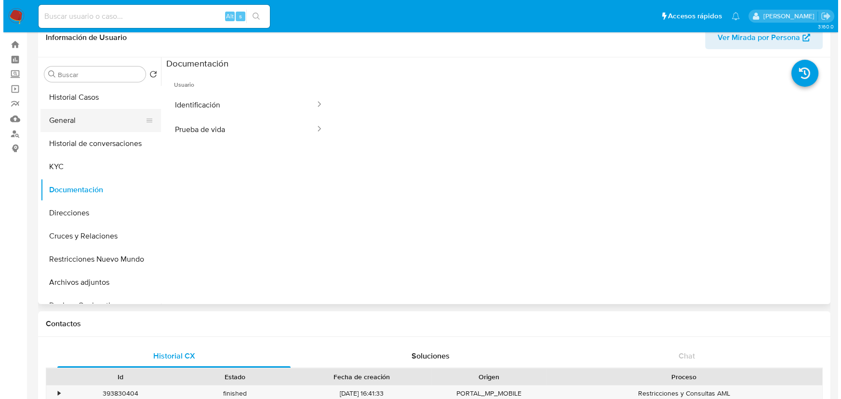
scroll to position [0, 0]
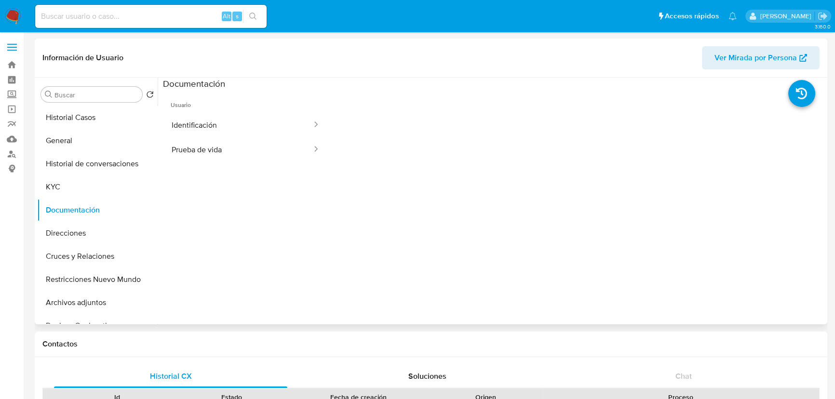
drag, startPoint x: 115, startPoint y: 163, endPoint x: 490, endPoint y: 79, distance: 384.0
click at [116, 164] on button "Historial de conversaciones" at bounding box center [97, 163] width 121 height 23
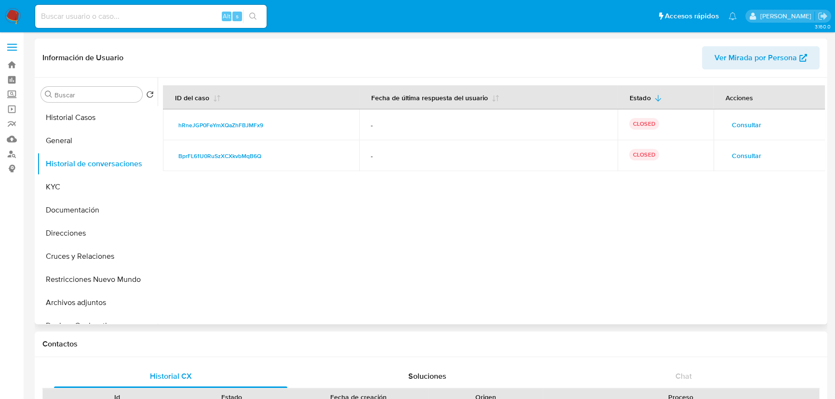
click at [736, 154] on span "Consultar" at bounding box center [746, 155] width 29 height 13
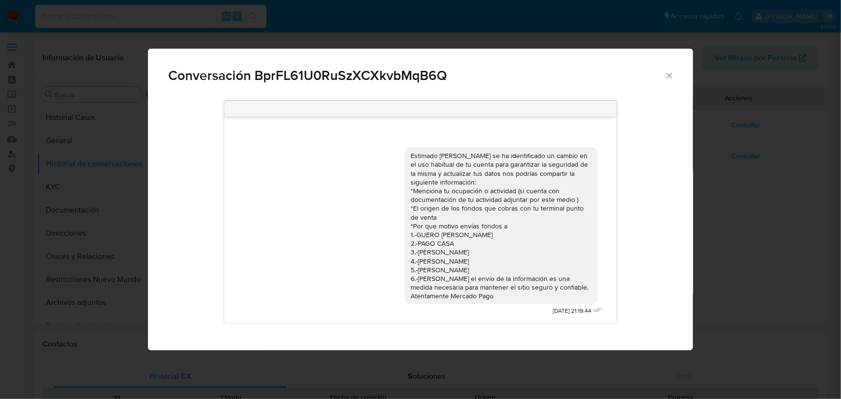
click at [788, 213] on div "Conversación BprFL61U0RuSzXCXkvbMqB6Q Estimado Axel se ha identificado un cambi…" at bounding box center [420, 199] width 841 height 399
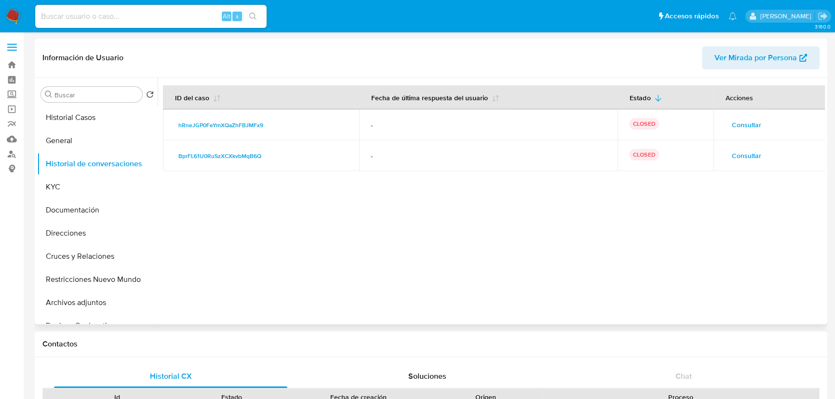
click at [730, 115] on td "Consultar" at bounding box center [769, 124] width 112 height 31
click at [732, 121] on span "Consultar" at bounding box center [746, 124] width 29 height 13
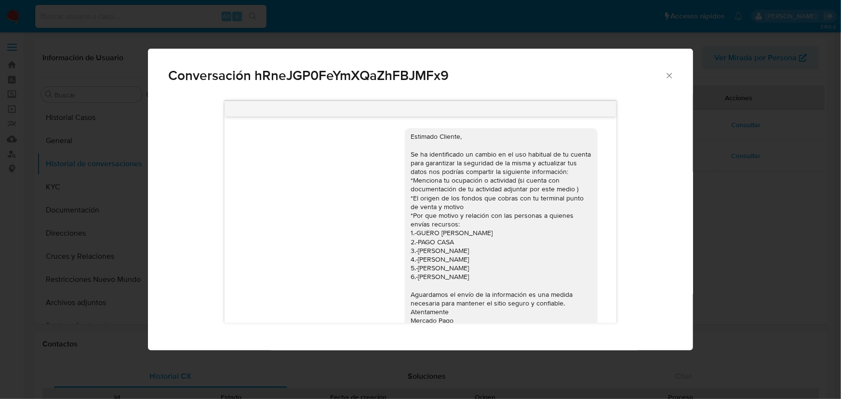
scroll to position [24, 0]
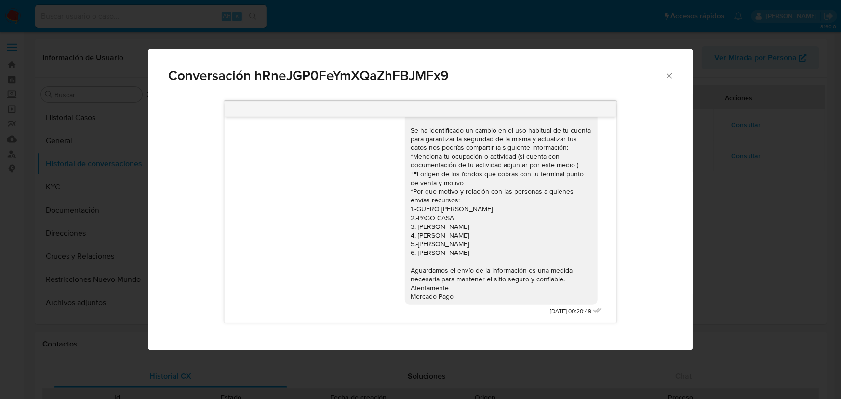
click at [822, 187] on div "Conversación hRneJGP0FeYmXQaZhFBJMFx9 Estimado Cliente, Se ha identificado un c…" at bounding box center [420, 199] width 841 height 399
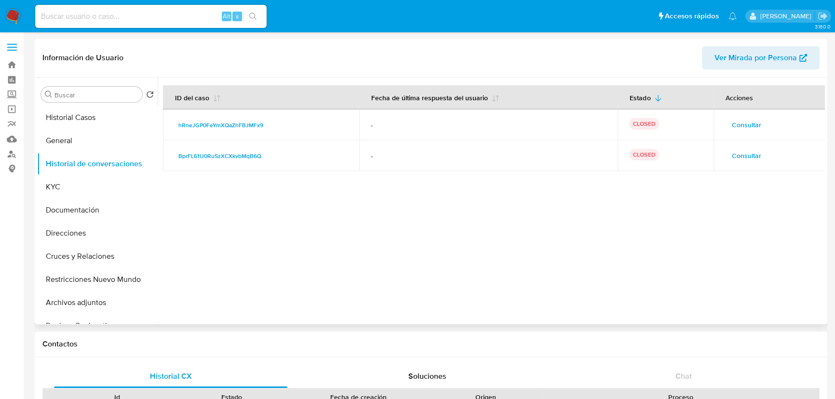
click at [740, 120] on span "Consultar" at bounding box center [746, 124] width 29 height 13
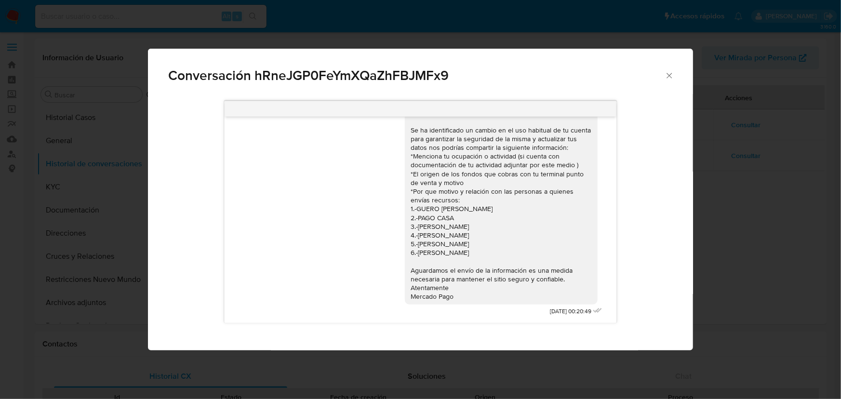
click at [742, 200] on div "Conversación hRneJGP0FeYmXQaZhFBJMFx9 Estimado Cliente, Se ha identificado un c…" at bounding box center [420, 199] width 841 height 399
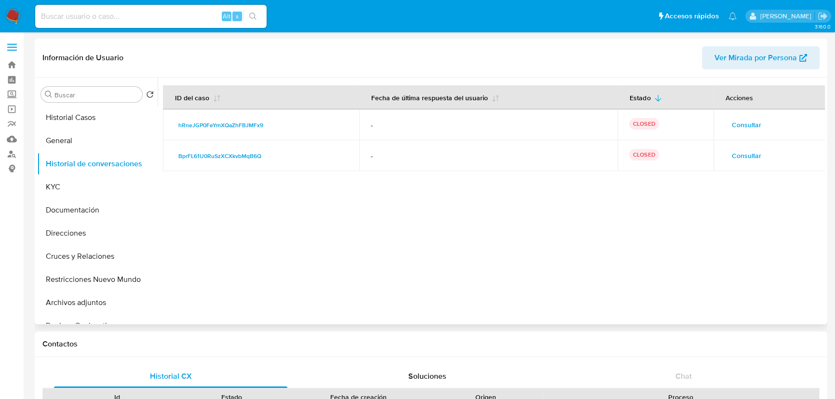
click at [743, 155] on span "Consultar" at bounding box center [746, 155] width 29 height 13
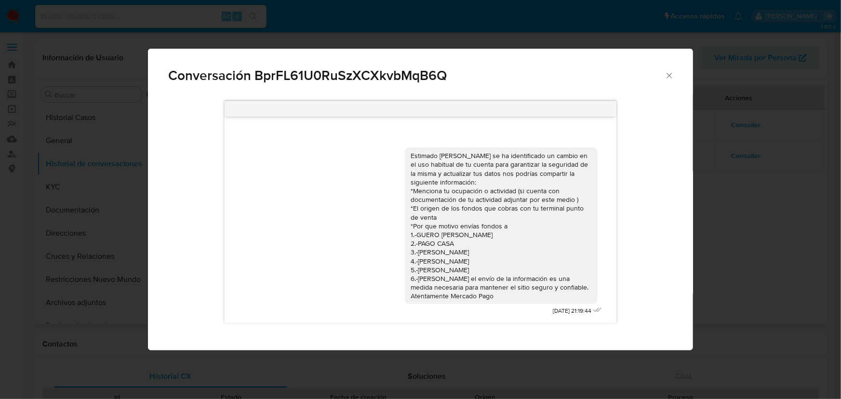
click at [747, 245] on div "Conversación BprFL61U0RuSzXCXkvbMqB6Q Estimado Axel se ha identificado un cambi…" at bounding box center [420, 199] width 841 height 399
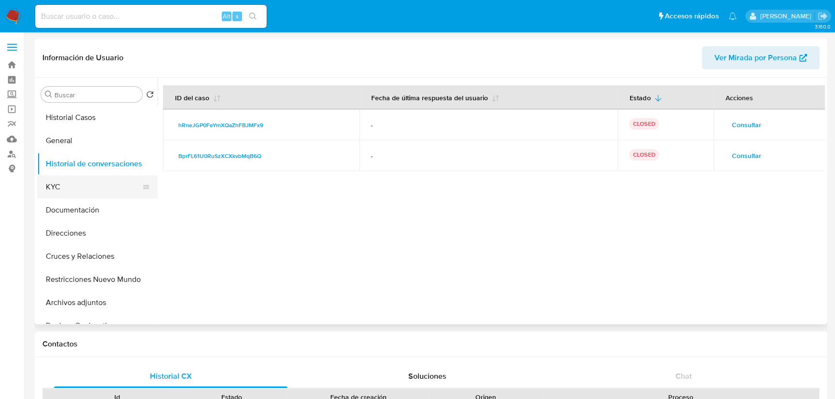
click at [105, 185] on button "KYC" at bounding box center [93, 186] width 113 height 23
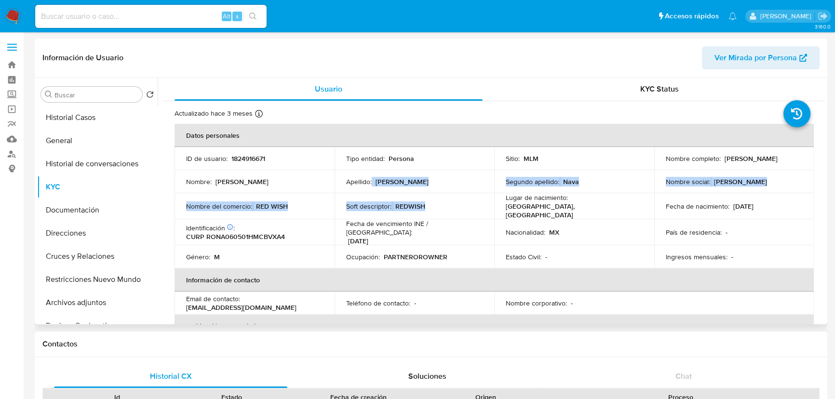
drag, startPoint x: 429, startPoint y: 196, endPoint x: 352, endPoint y: 188, distance: 78.1
click at [352, 188] on tbody "ID de usuario : 1824916671 Tipo entidad : Persona Sitio : MLM Nombre completo :…" at bounding box center [493, 207] width 639 height 121
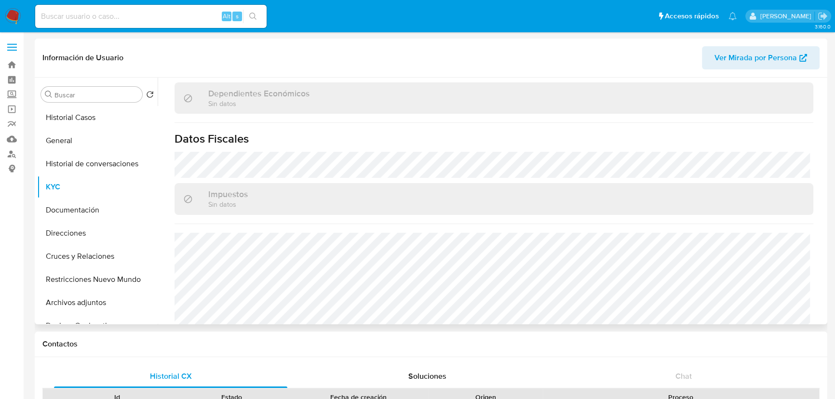
scroll to position [569, 0]
click at [73, 216] on button "Documentación" at bounding box center [93, 210] width 113 height 23
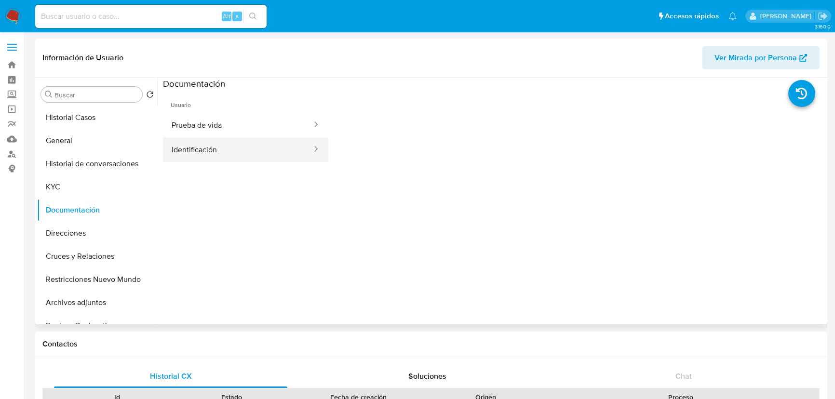
click at [236, 154] on button "Identificación" at bounding box center [238, 149] width 150 height 25
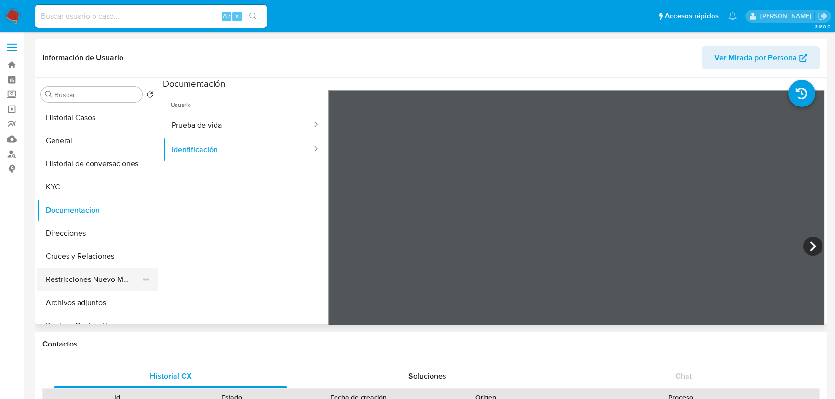
click at [87, 277] on button "Restricciones Nuevo Mundo" at bounding box center [93, 279] width 113 height 23
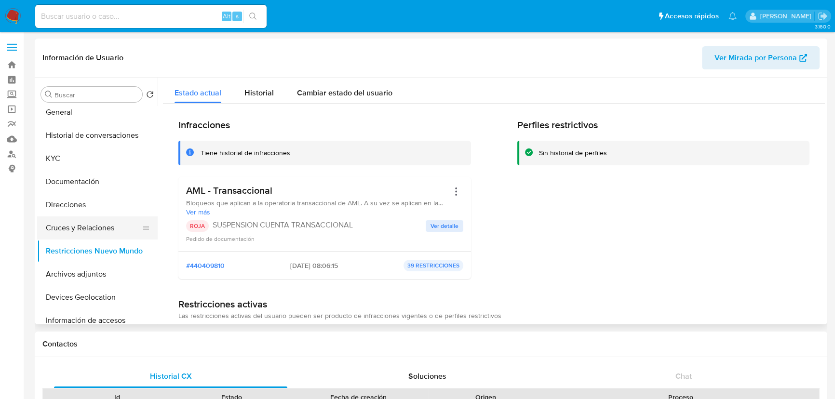
scroll to position [43, 0]
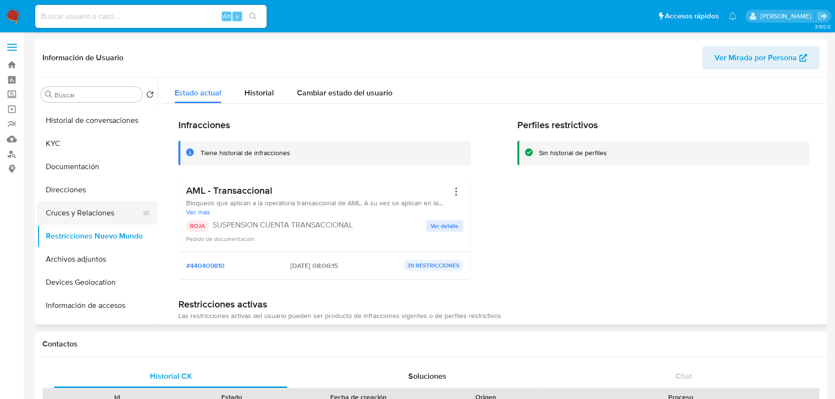
click at [107, 258] on button "Archivos adjuntos" at bounding box center [97, 259] width 121 height 23
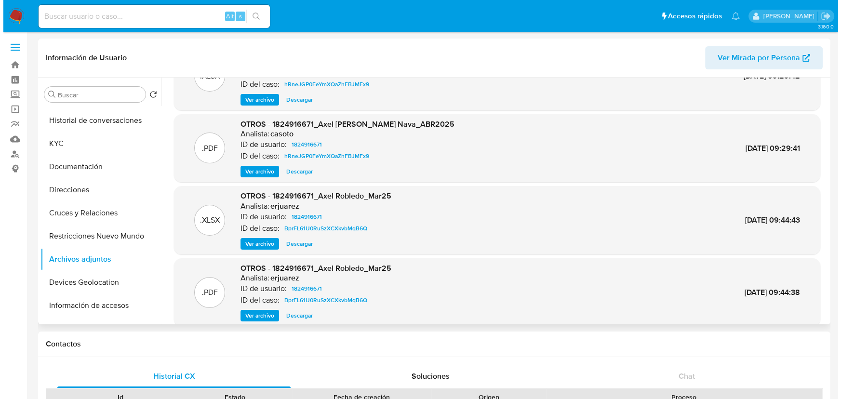
scroll to position [54, 0]
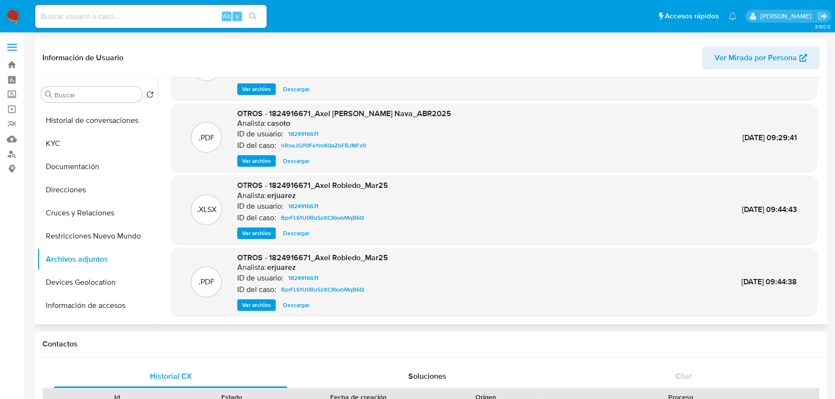
click at [263, 307] on span "Ver archivo" at bounding box center [256, 305] width 29 height 10
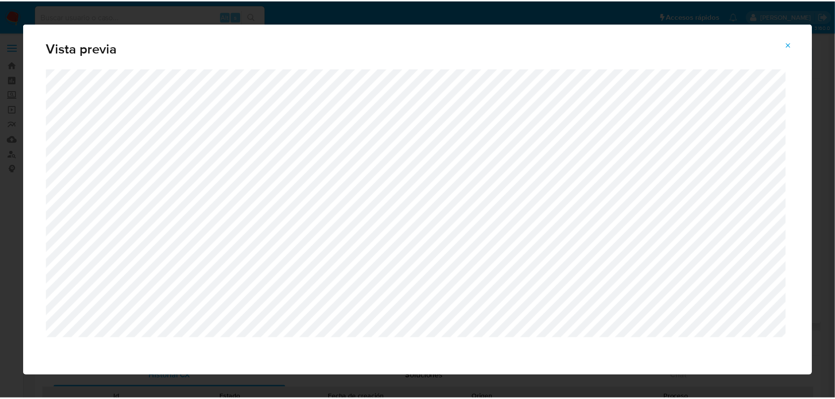
scroll to position [5, 0]
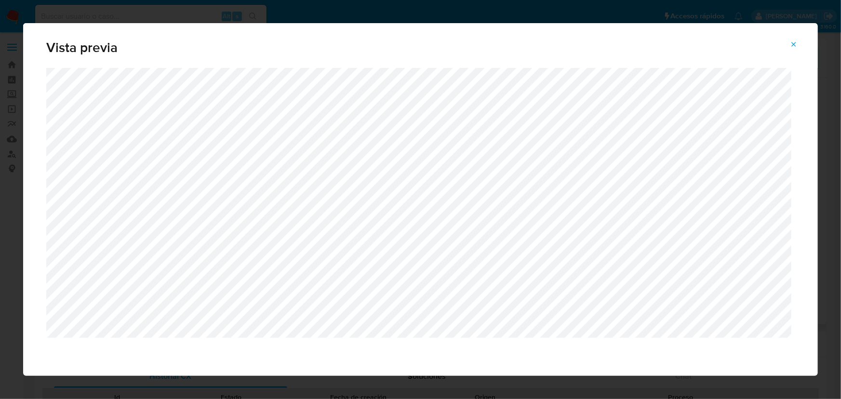
click at [791, 44] on icon "Attachment preview" at bounding box center [794, 44] width 8 height 8
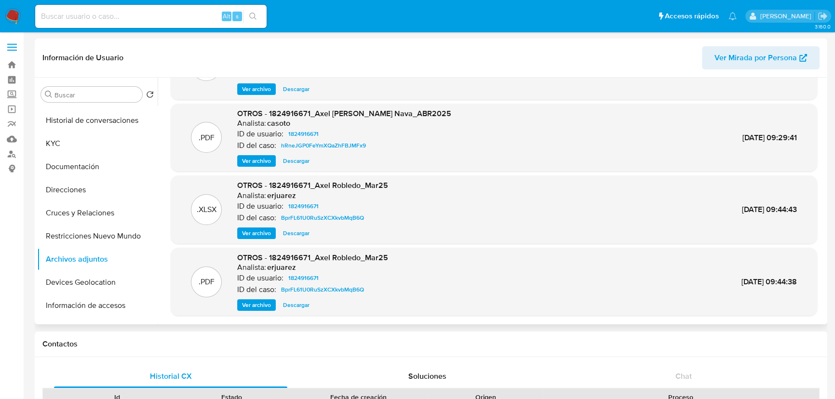
click at [158, 13] on input at bounding box center [150, 16] width 231 height 13
click at [79, 288] on button "Devices Geolocation" at bounding box center [93, 282] width 113 height 23
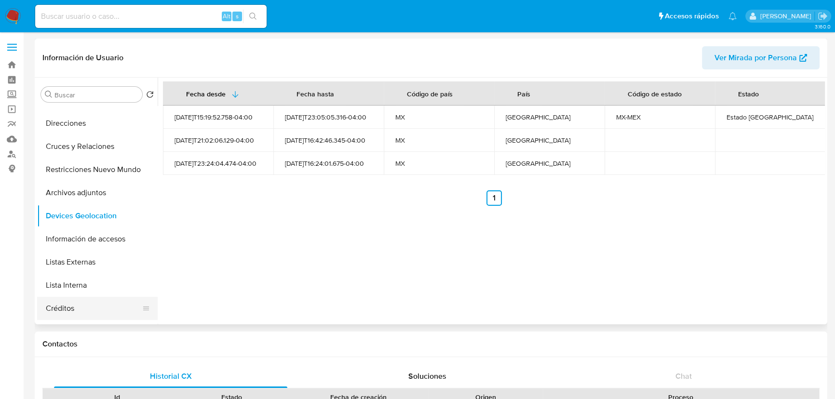
scroll to position [43, 0]
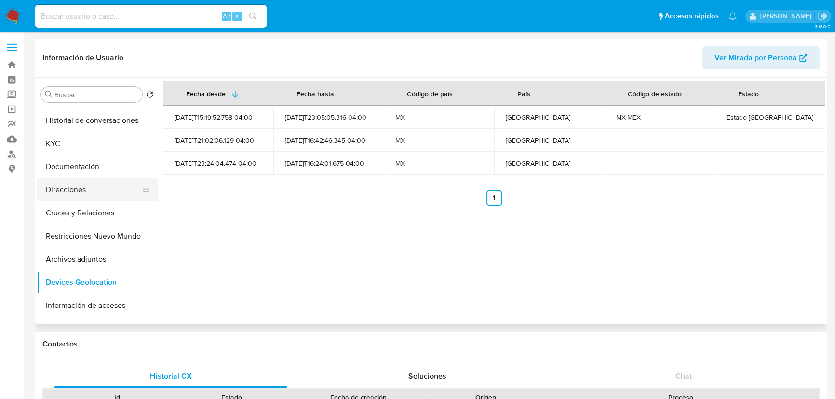
click at [77, 193] on button "Direcciones" at bounding box center [93, 189] width 113 height 23
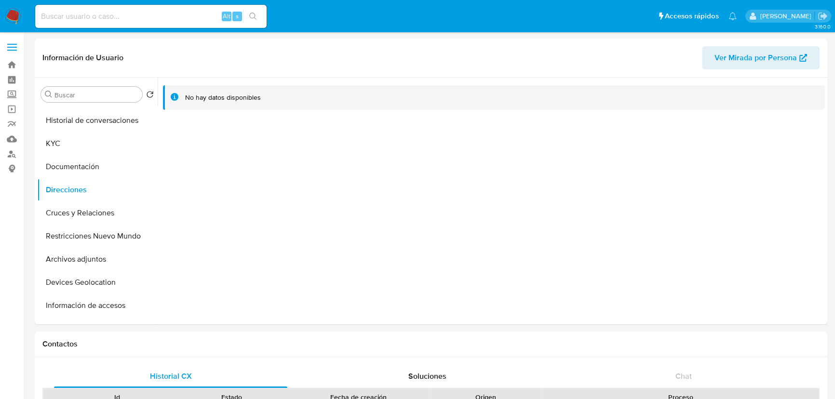
click at [137, 18] on input at bounding box center [150, 16] width 231 height 13
paste input "2084543359"
type input "2084543359"
click at [249, 11] on button "search-icon" at bounding box center [253, 16] width 20 height 13
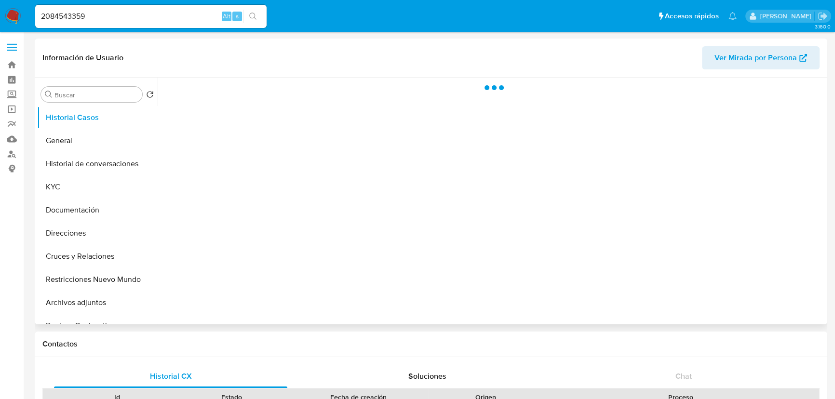
select select "10"
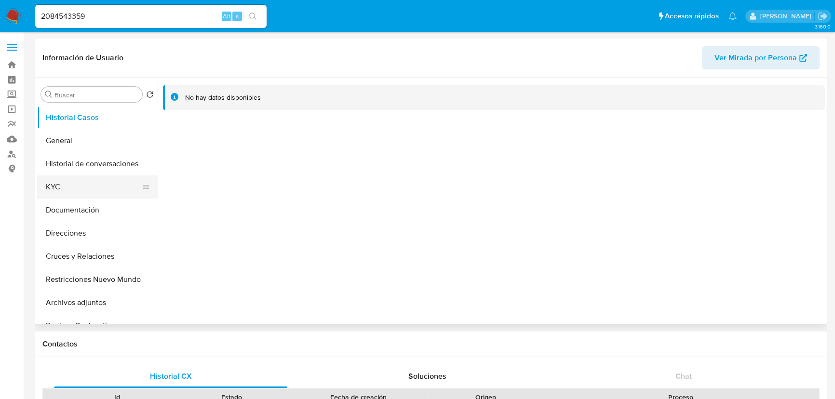
click at [56, 187] on button "KYC" at bounding box center [93, 186] width 113 height 23
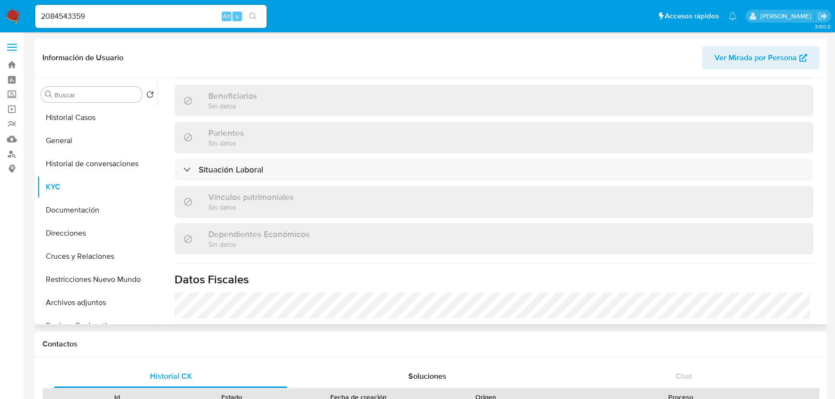
scroll to position [569, 0]
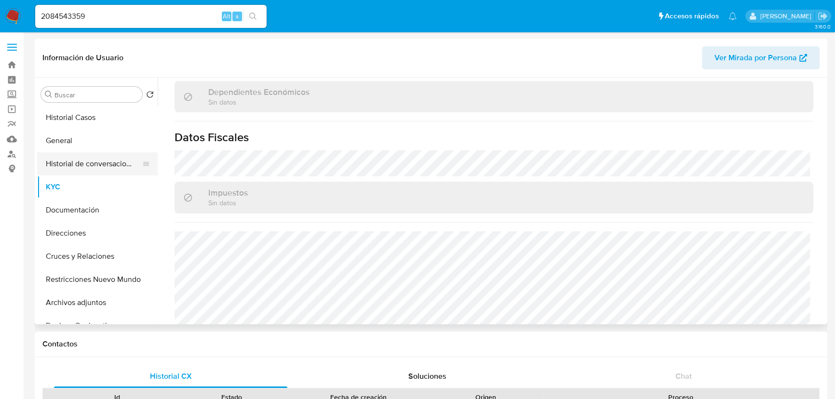
drag, startPoint x: 69, startPoint y: 216, endPoint x: 152, endPoint y: 174, distance: 93.4
click at [70, 216] on button "Documentación" at bounding box center [97, 210] width 121 height 23
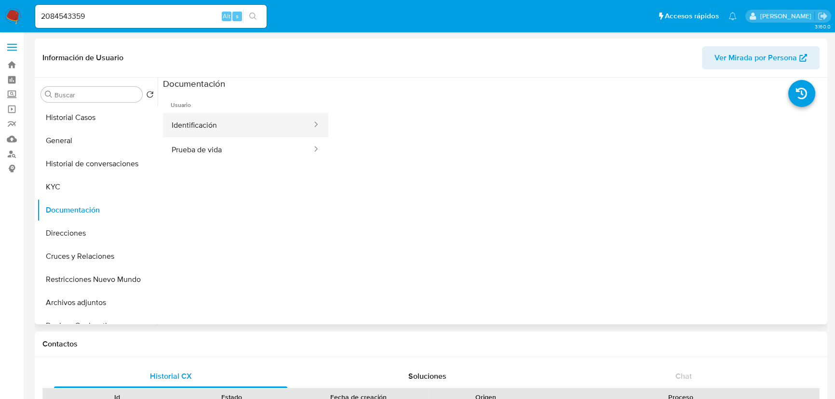
click at [216, 120] on button "Identificación" at bounding box center [238, 125] width 150 height 25
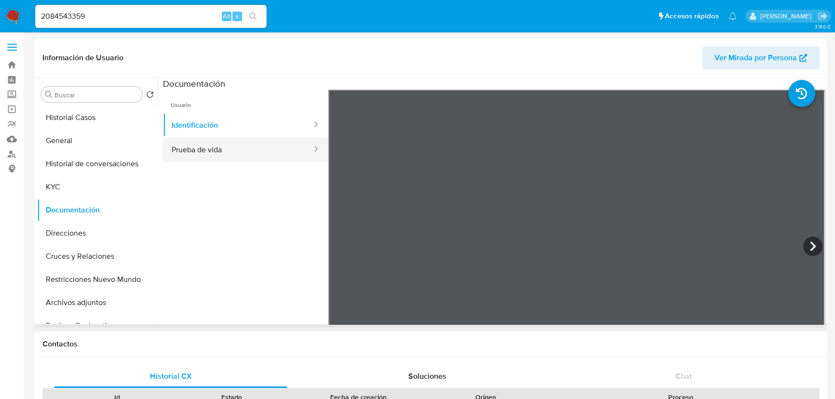
click at [230, 148] on button "Prueba de vida" at bounding box center [238, 149] width 150 height 25
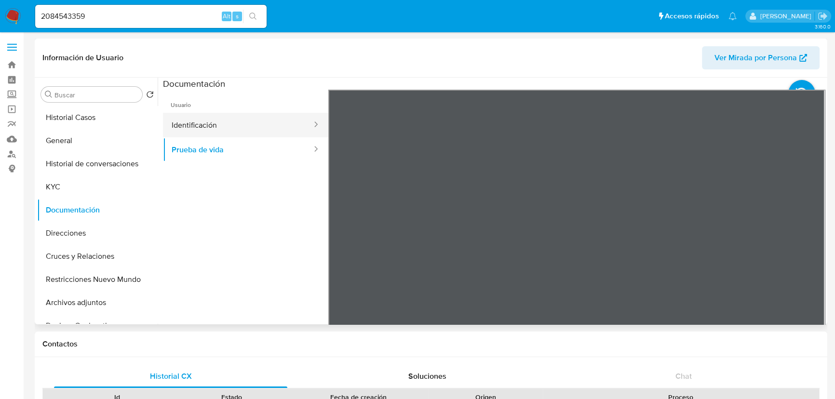
click at [192, 126] on button "Identificación" at bounding box center [238, 125] width 150 height 25
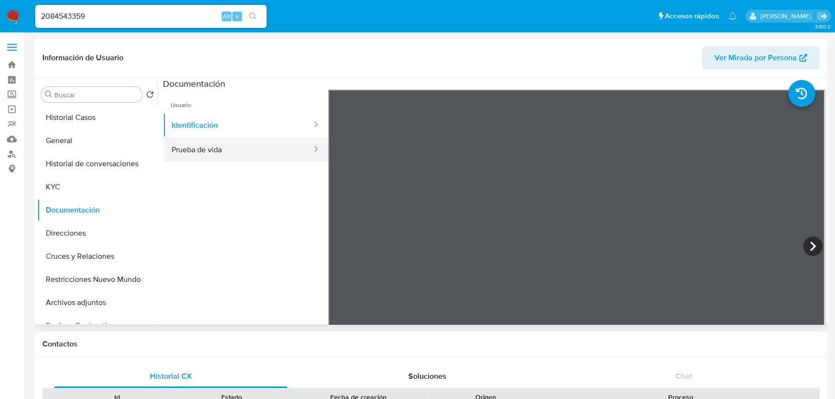
click at [193, 155] on button "Prueba de vida" at bounding box center [238, 149] width 150 height 25
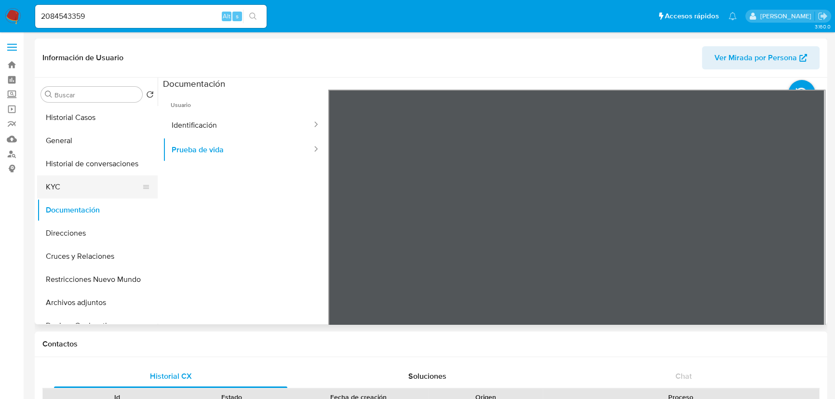
click at [66, 183] on button "KYC" at bounding box center [93, 186] width 113 height 23
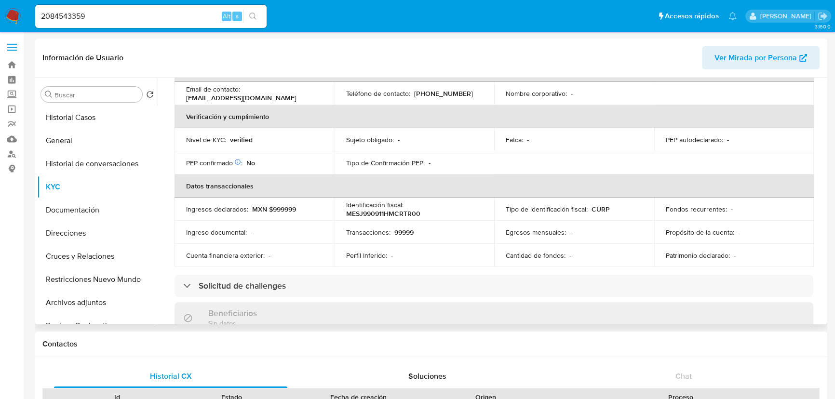
scroll to position [219, 0]
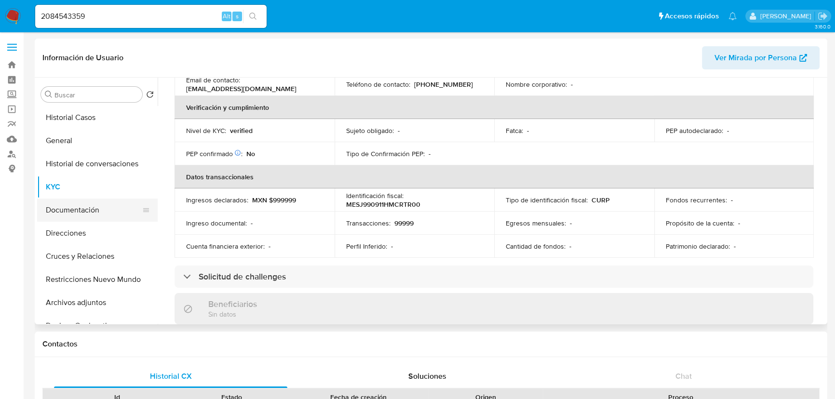
drag, startPoint x: 82, startPoint y: 209, endPoint x: 80, endPoint y: 232, distance: 23.2
click at [82, 210] on button "Documentación" at bounding box center [97, 210] width 121 height 23
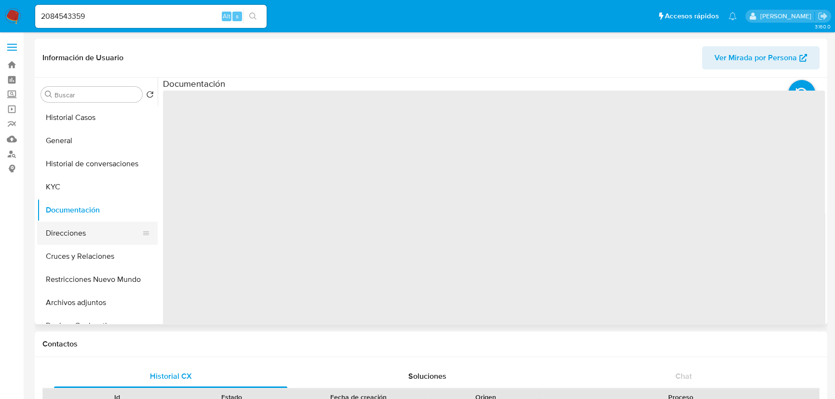
click at [79, 234] on button "Direcciones" at bounding box center [93, 233] width 113 height 23
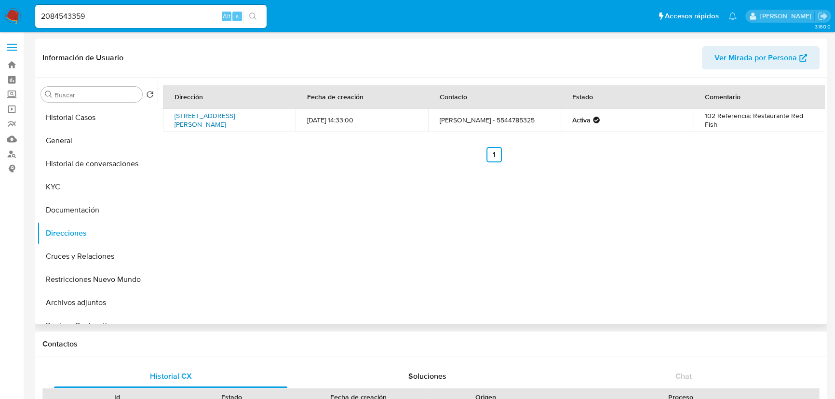
click at [204, 121] on link "Calle Calzada De Los Jinetes 102, Atizapán De Zaragoza, Estado De México, 52950…" at bounding box center [204, 120] width 60 height 18
click at [39, 186] on button "KYC" at bounding box center [93, 186] width 113 height 23
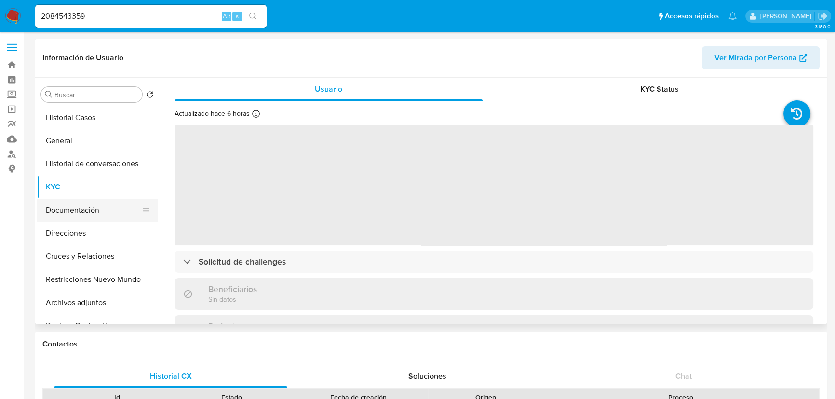
click at [85, 207] on button "Documentación" at bounding box center [93, 210] width 113 height 23
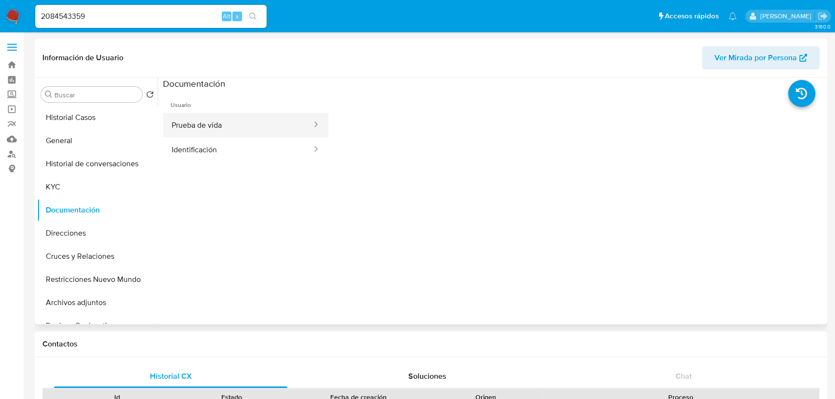
click at [197, 117] on button "Prueba de vida" at bounding box center [238, 125] width 150 height 25
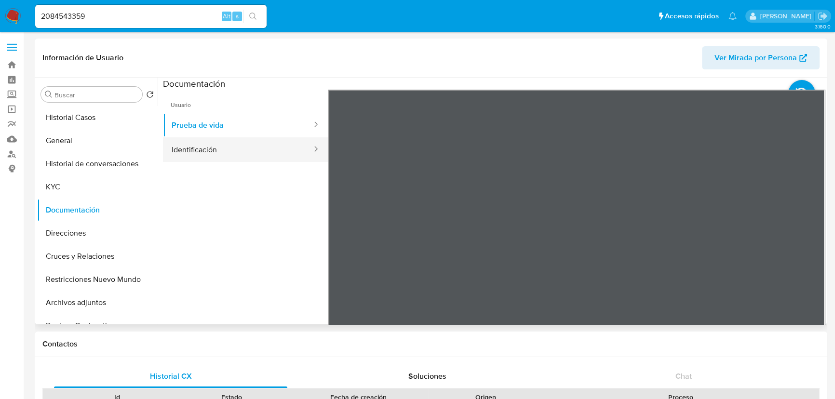
click at [205, 149] on button "Identificación" at bounding box center [238, 149] width 150 height 25
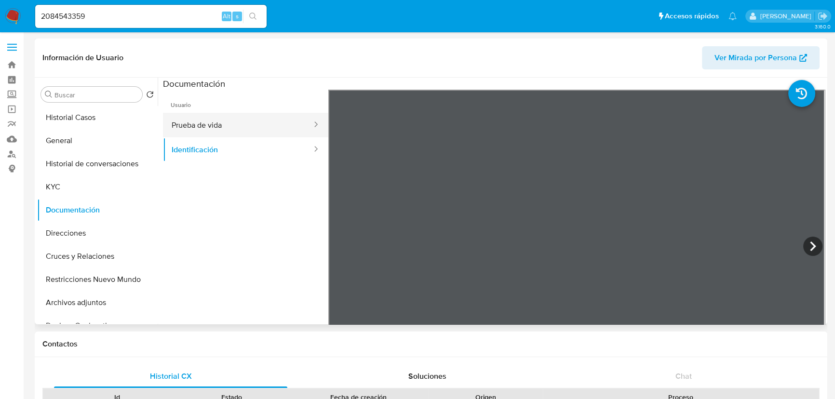
click at [208, 125] on button "Prueba de vida" at bounding box center [238, 125] width 150 height 25
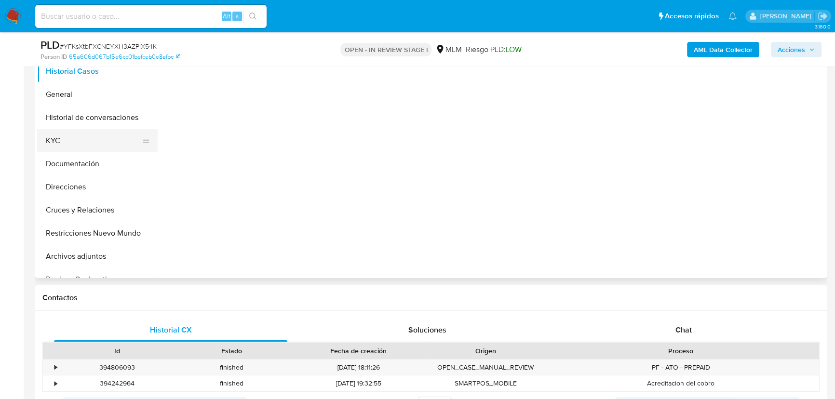
select select "10"
drag, startPoint x: 68, startPoint y: 134, endPoint x: 109, endPoint y: 132, distance: 41.0
click at [68, 134] on button "KYC" at bounding box center [93, 140] width 113 height 23
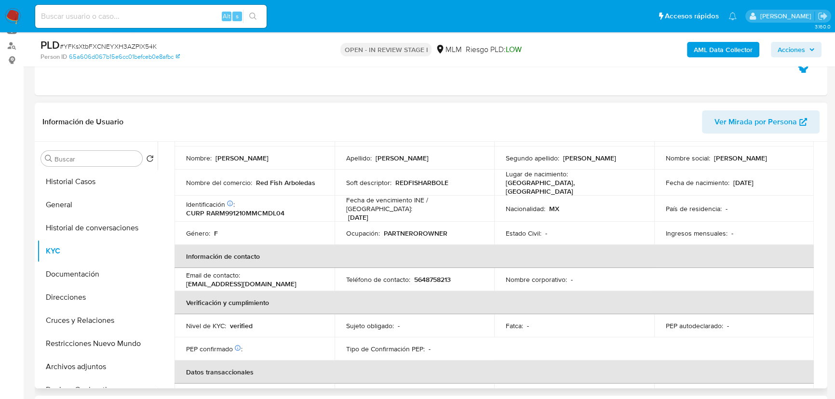
scroll to position [131, 0]
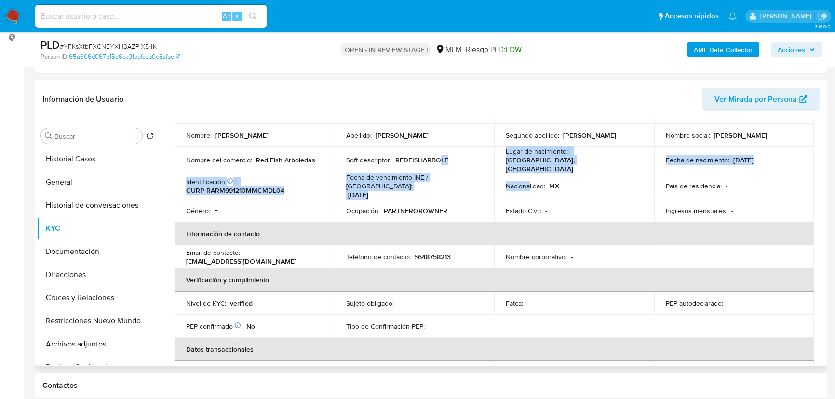
drag, startPoint x: 437, startPoint y: 160, endPoint x: 528, endPoint y: 178, distance: 92.9
click at [528, 178] on tbody "ID de usuario : 2541846761 Tipo entidad : Persona Sitio : MLM Nombre completo :…" at bounding box center [493, 161] width 639 height 121
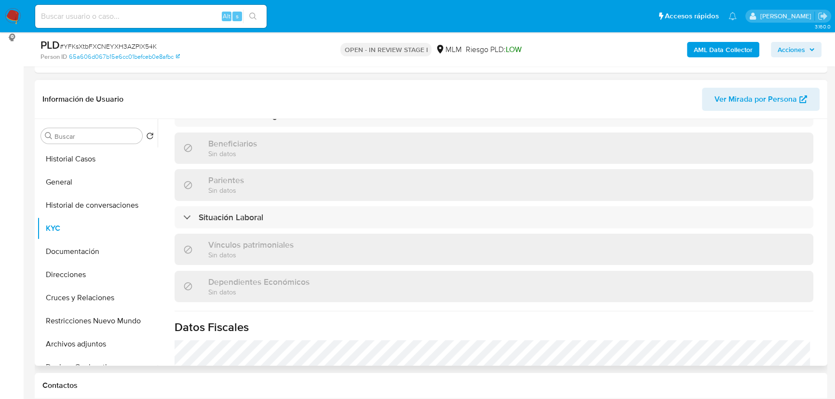
scroll to position [596, 0]
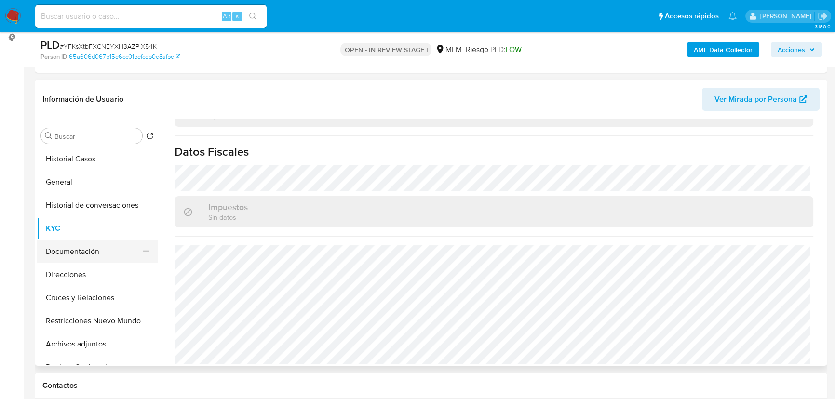
drag, startPoint x: 77, startPoint y: 254, endPoint x: 86, endPoint y: 255, distance: 8.8
click at [77, 255] on button "Documentación" at bounding box center [93, 251] width 113 height 23
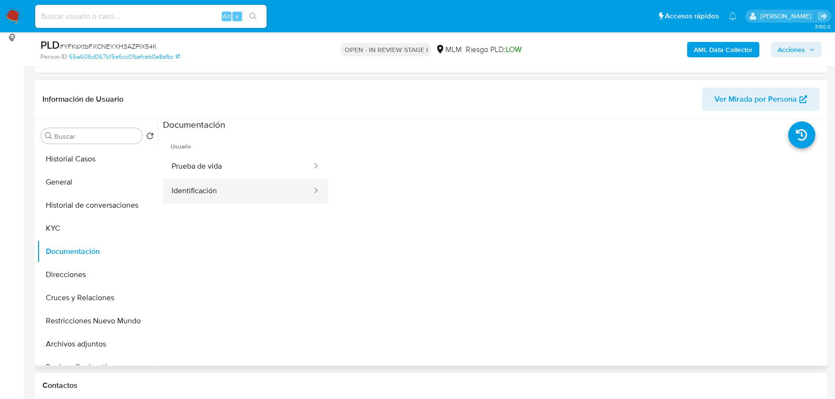
click at [260, 190] on button "Identificación" at bounding box center [238, 191] width 150 height 25
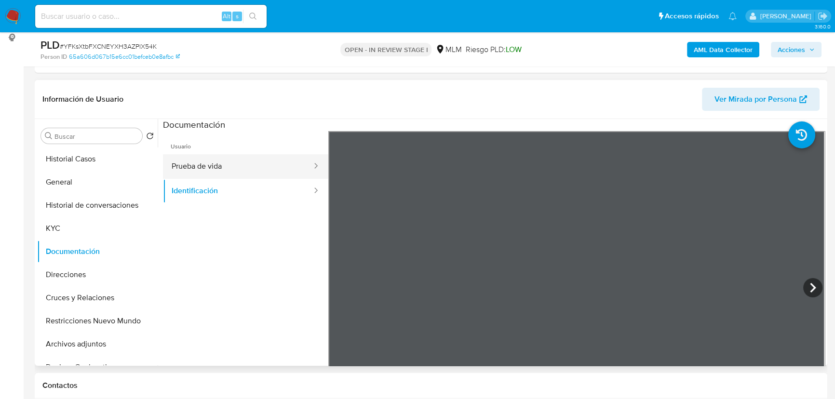
click at [228, 163] on button "Prueba de vida" at bounding box center [238, 166] width 150 height 25
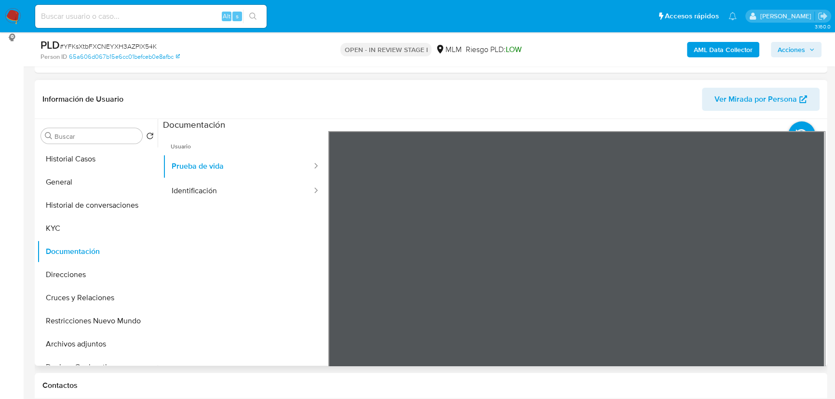
drag, startPoint x: 84, startPoint y: 274, endPoint x: 224, endPoint y: 241, distance: 143.3
click at [85, 274] on button "Direcciones" at bounding box center [97, 274] width 121 height 23
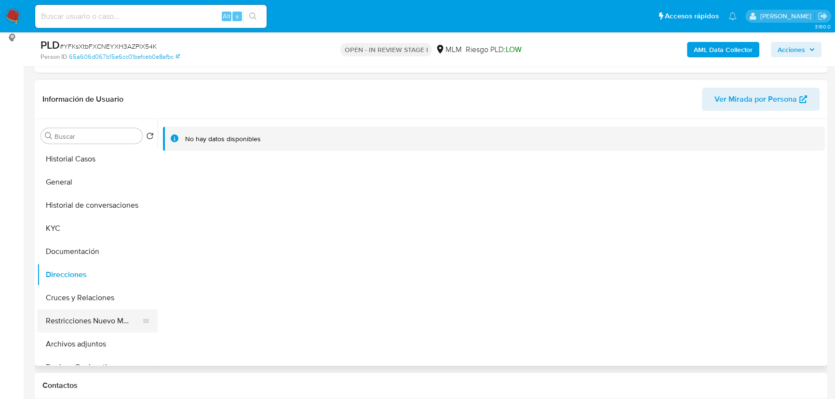
click at [80, 328] on button "Restricciones Nuevo Mundo" at bounding box center [93, 320] width 113 height 23
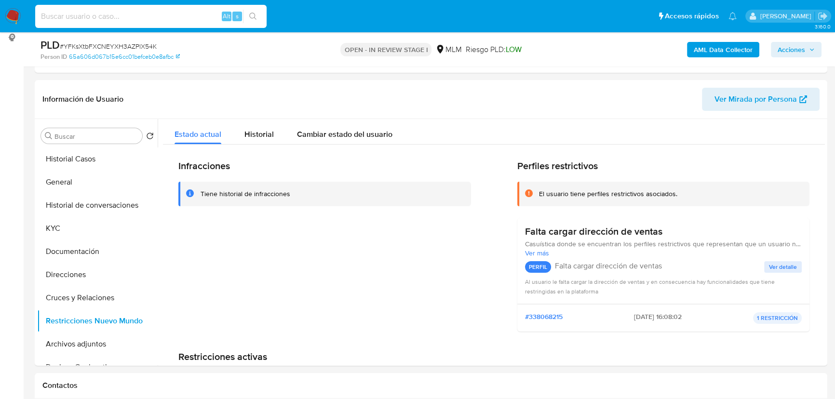
drag, startPoint x: 157, startPoint y: 16, endPoint x: 148, endPoint y: 24, distance: 12.3
click at [154, 17] on input at bounding box center [150, 16] width 231 height 13
drag, startPoint x: 116, startPoint y: 18, endPoint x: 19, endPoint y: 19, distance: 96.4
click at [19, 18] on nav "Pausado Ver notificaciones V Alt s Accesos rápidos Presiona las siguientes tecl…" at bounding box center [417, 16] width 835 height 32
paste input "2497249208"
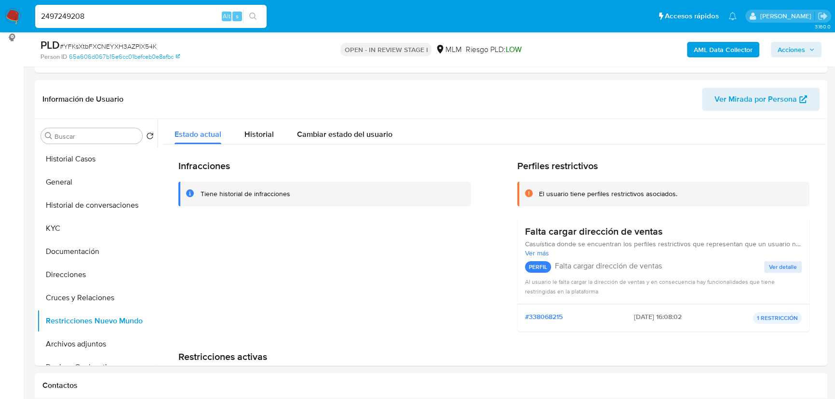
type input "2497249208"
click at [251, 11] on button "search-icon" at bounding box center [253, 16] width 20 height 13
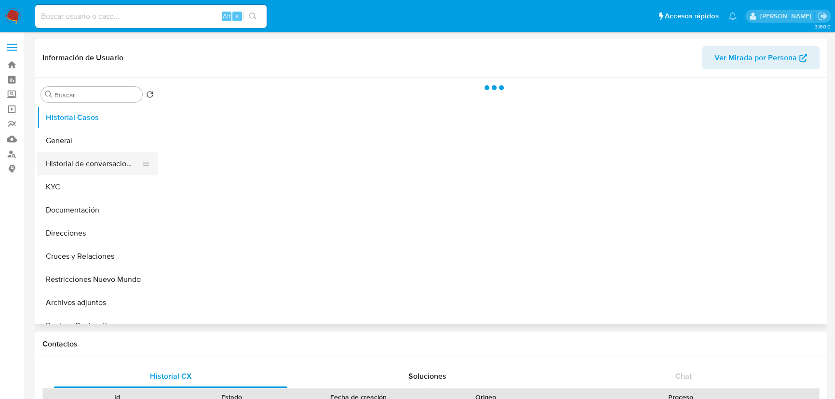
select select "10"
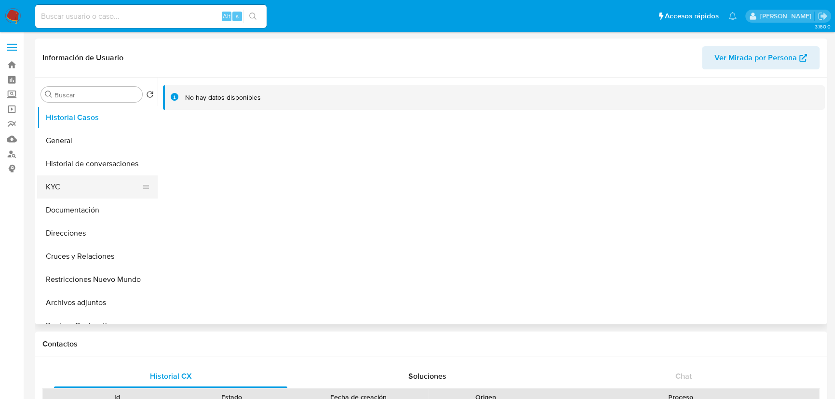
click at [55, 179] on button "KYC" at bounding box center [93, 186] width 113 height 23
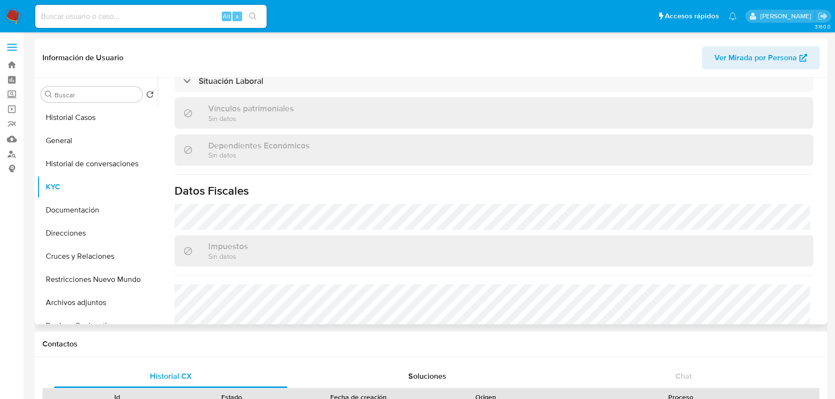
scroll to position [569, 0]
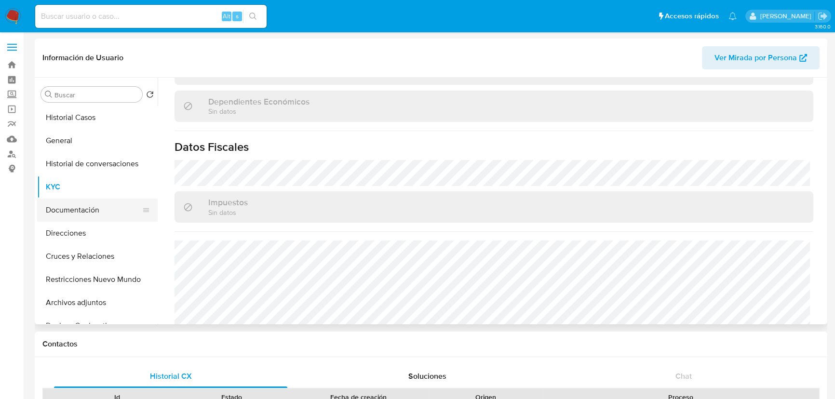
click at [103, 211] on button "Documentación" at bounding box center [93, 210] width 113 height 23
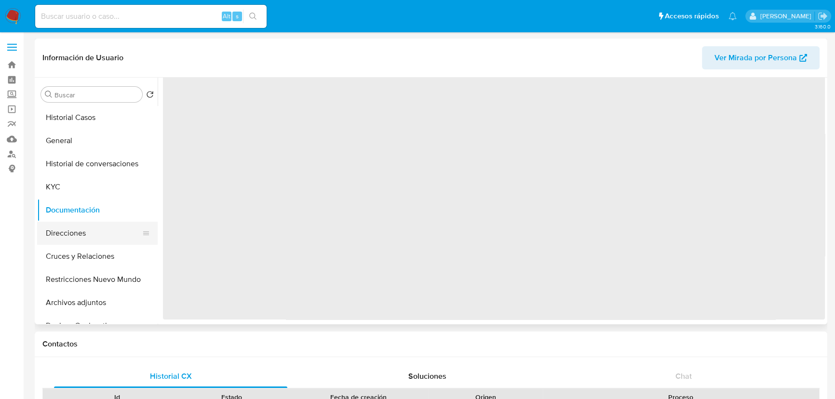
scroll to position [0, 0]
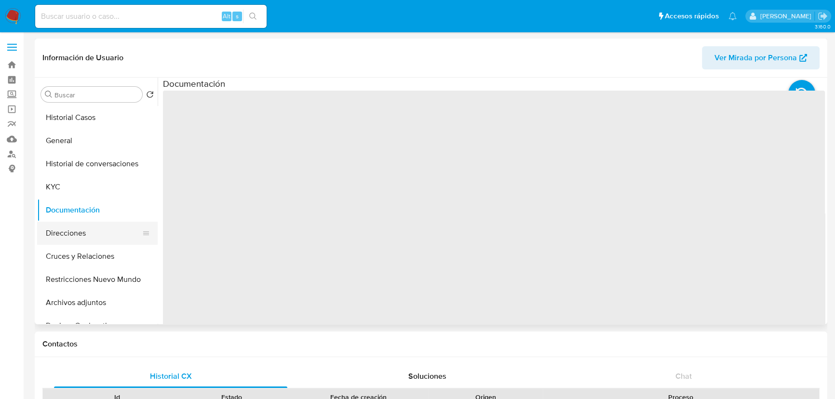
click at [87, 235] on button "Direcciones" at bounding box center [93, 233] width 113 height 23
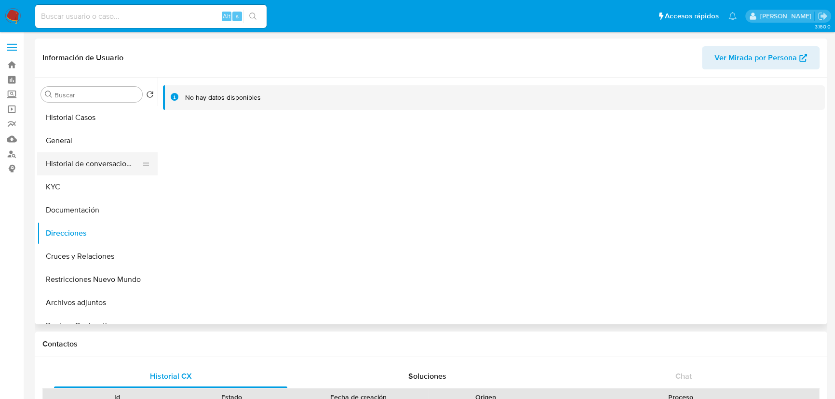
click at [94, 163] on button "Historial de conversaciones" at bounding box center [93, 163] width 113 height 23
click at [83, 134] on button "General" at bounding box center [93, 140] width 113 height 23
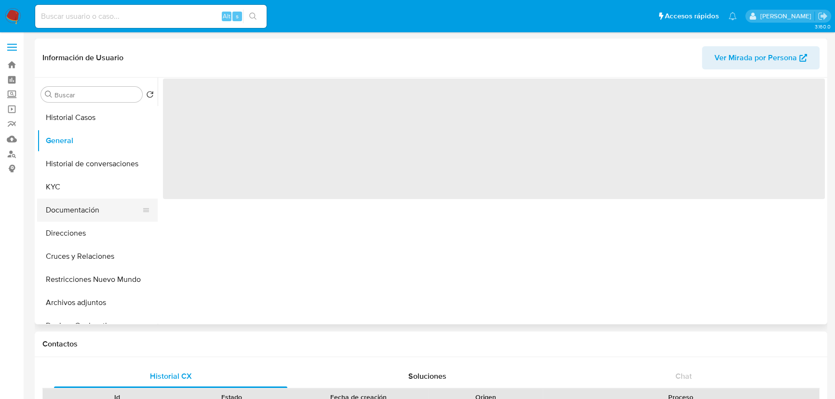
click at [83, 215] on button "Documentación" at bounding box center [93, 210] width 113 height 23
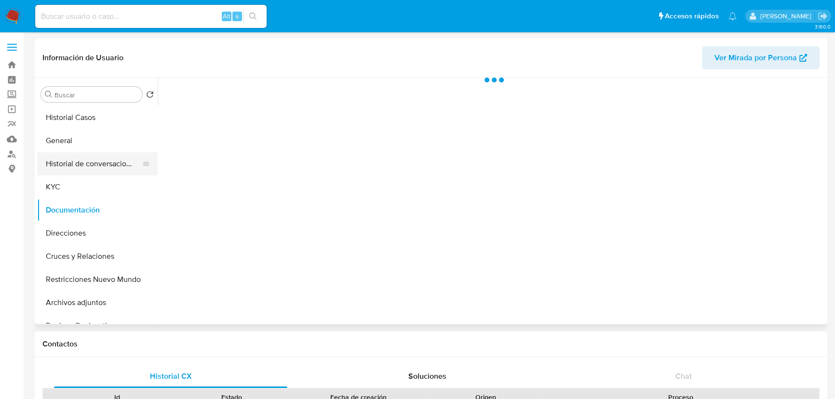
click at [118, 169] on button "Historial de conversaciones" at bounding box center [93, 163] width 113 height 23
click at [77, 212] on button "Documentación" at bounding box center [93, 210] width 113 height 23
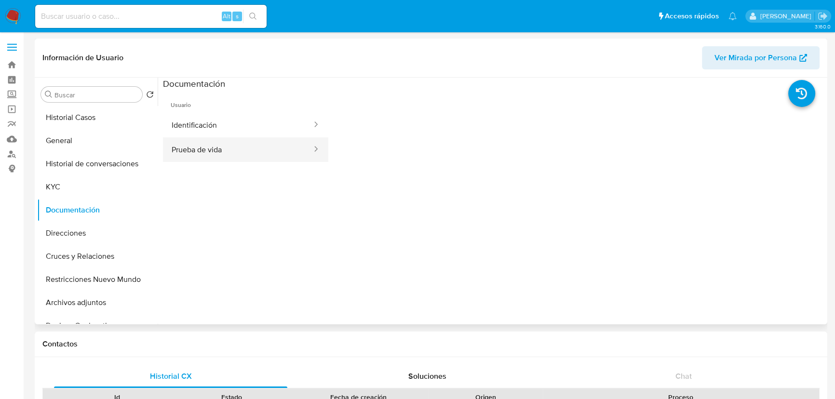
drag, startPoint x: 245, startPoint y: 141, endPoint x: 293, endPoint y: 138, distance: 47.3
click at [245, 141] on button "Prueba de vida" at bounding box center [238, 149] width 150 height 25
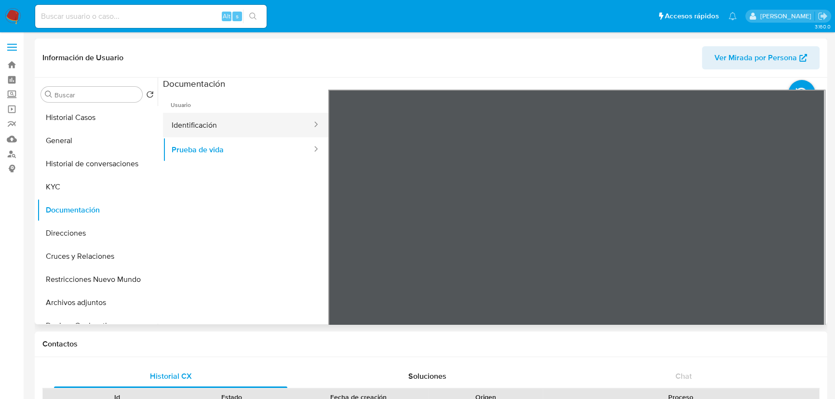
click at [227, 119] on button "Identificación" at bounding box center [238, 125] width 150 height 25
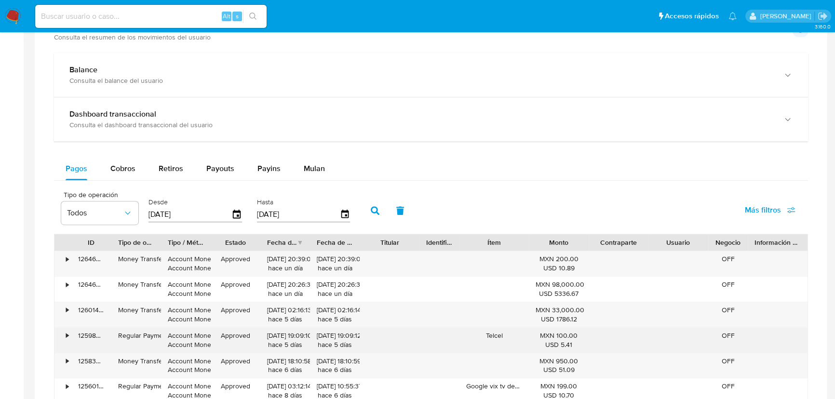
scroll to position [657, 0]
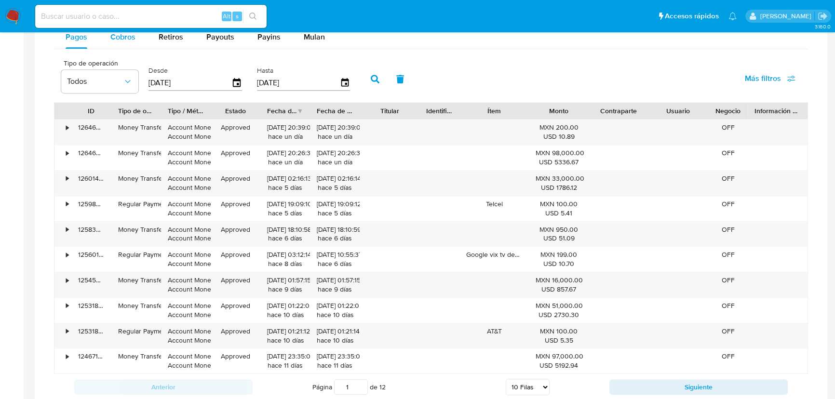
click at [126, 34] on span "Cobros" at bounding box center [122, 36] width 25 height 11
select select "10"
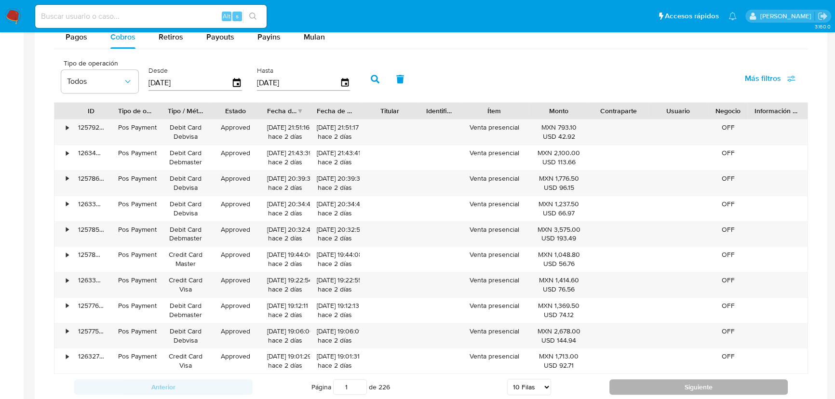
click at [701, 383] on button "Siguiente" at bounding box center [698, 386] width 178 height 15
type input "2"
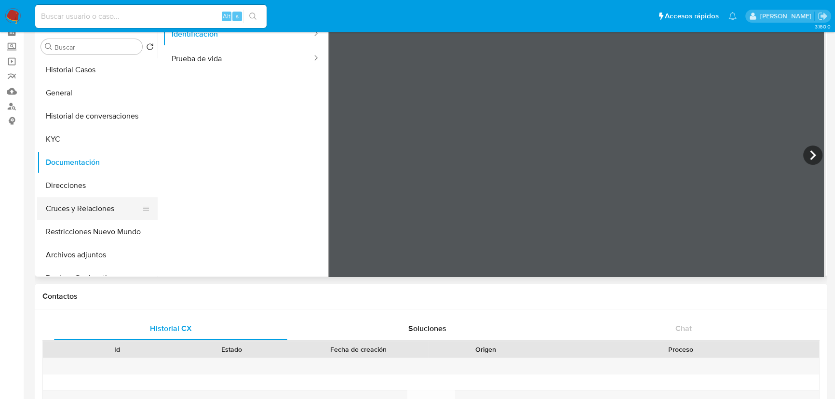
scroll to position [43, 0]
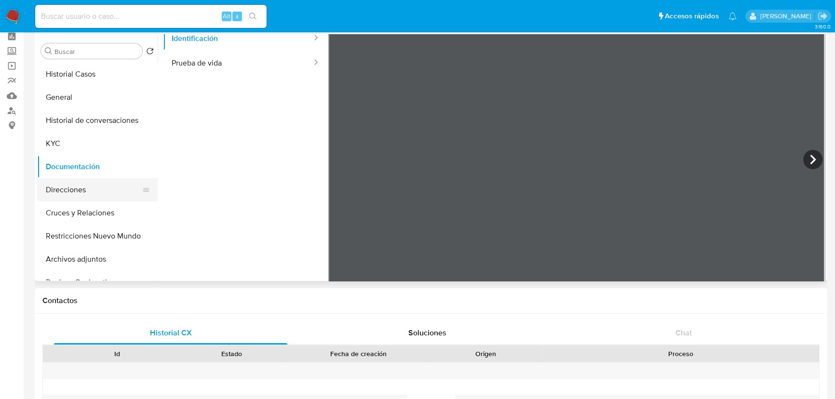
click at [67, 190] on button "Direcciones" at bounding box center [93, 189] width 113 height 23
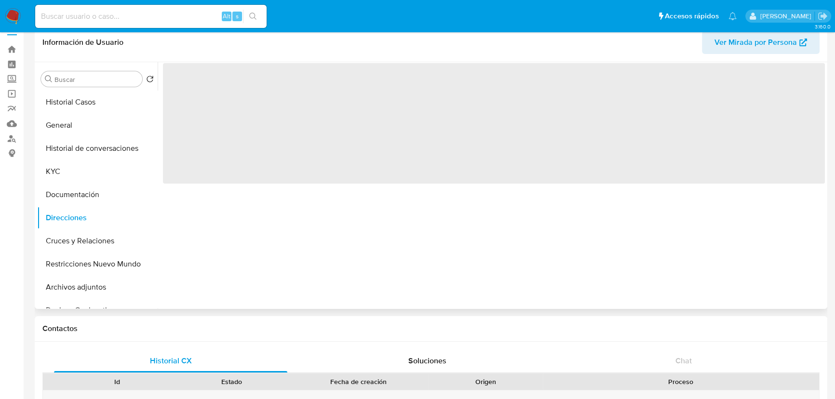
scroll to position [0, 0]
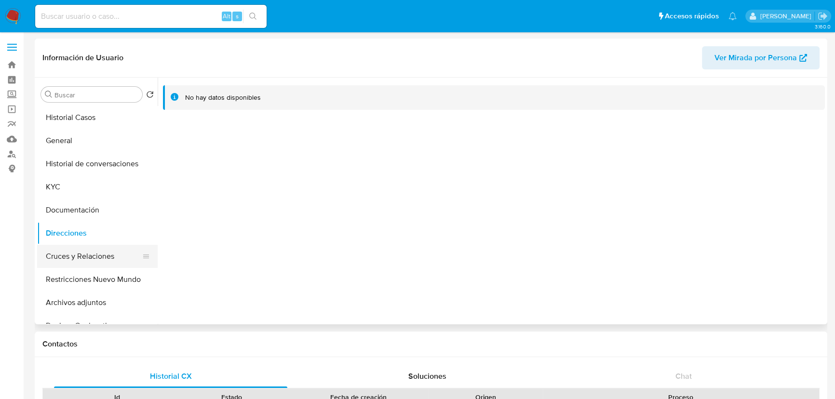
drag, startPoint x: 56, startPoint y: 220, endPoint x: 67, endPoint y: 254, distance: 35.7
click at [56, 221] on button "Documentación" at bounding box center [97, 210] width 121 height 23
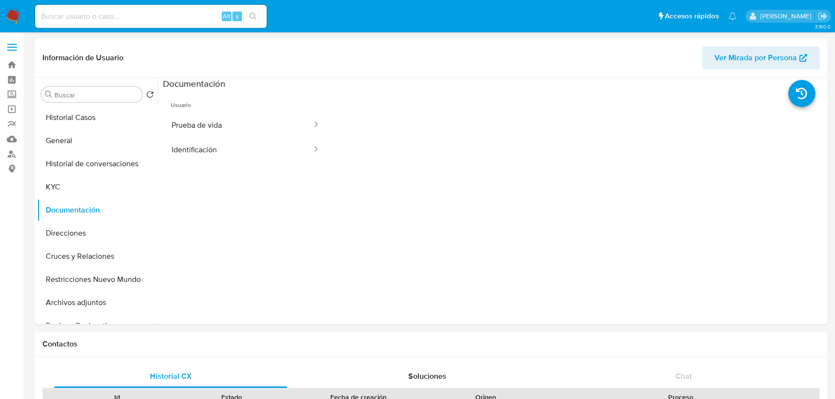
click at [250, 112] on span "Usuario" at bounding box center [245, 101] width 165 height 23
click at [247, 145] on button "Identificación" at bounding box center [238, 149] width 150 height 25
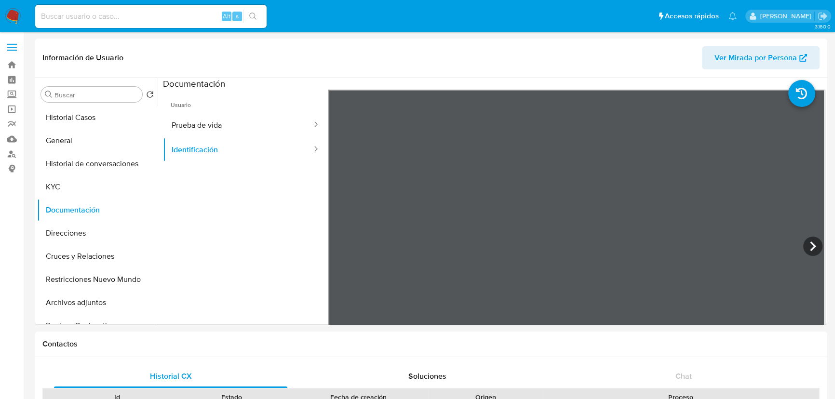
drag, startPoint x: 195, startPoint y: 116, endPoint x: 282, endPoint y: 108, distance: 86.7
click at [196, 117] on button "Prueba de vida" at bounding box center [238, 125] width 150 height 25
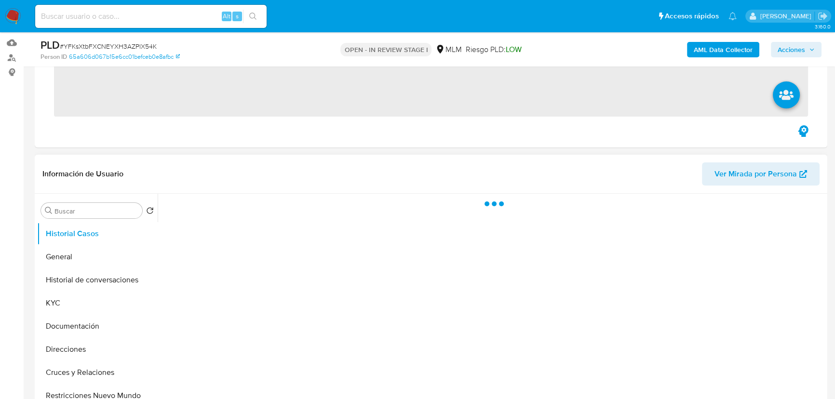
scroll to position [263, 0]
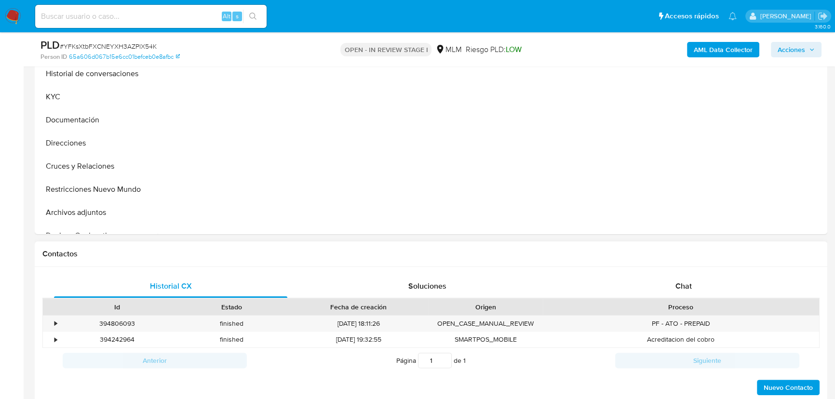
drag, startPoint x: 660, startPoint y: 327, endPoint x: 683, endPoint y: 301, distance: 34.1
click at [667, 323] on div "PF - ATO - PREPAID" at bounding box center [681, 324] width 276 height 16
click at [685, 288] on span "Chat" at bounding box center [683, 286] width 16 height 11
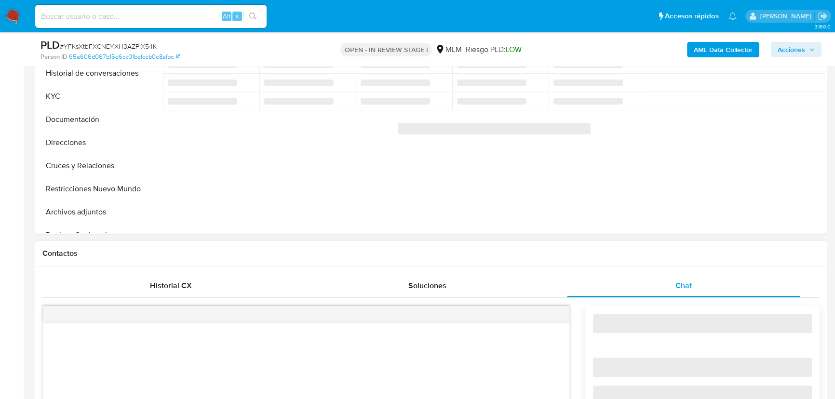
select select "10"
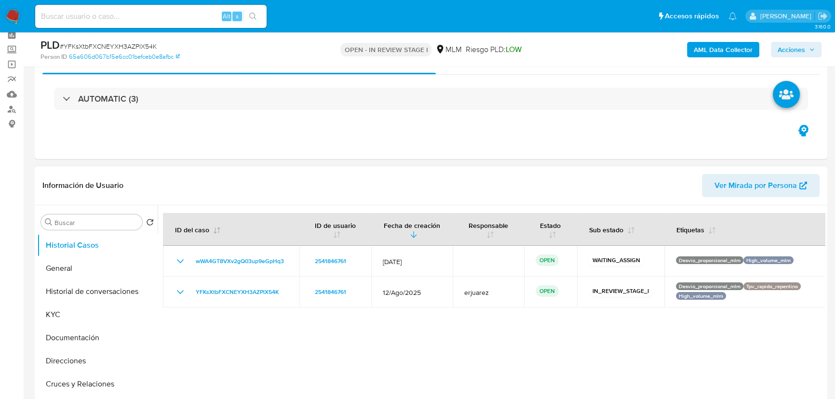
scroll to position [87, 0]
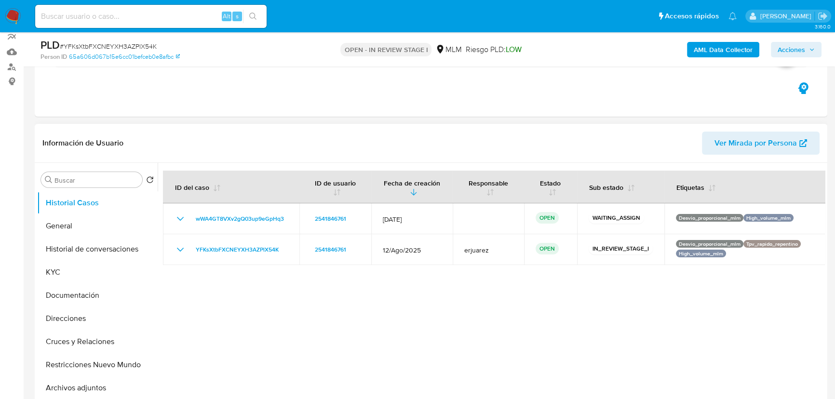
drag, startPoint x: 57, startPoint y: 298, endPoint x: 215, endPoint y: 203, distance: 184.4
click at [59, 295] on button "Documentación" at bounding box center [97, 295] width 121 height 23
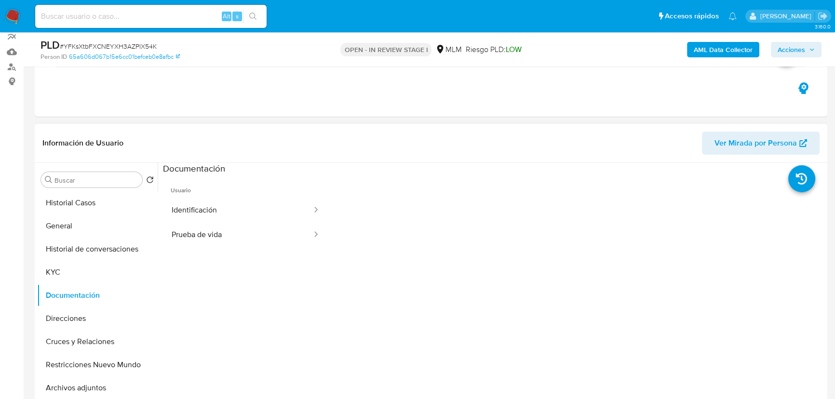
click at [203, 208] on button "Identificación" at bounding box center [238, 210] width 150 height 25
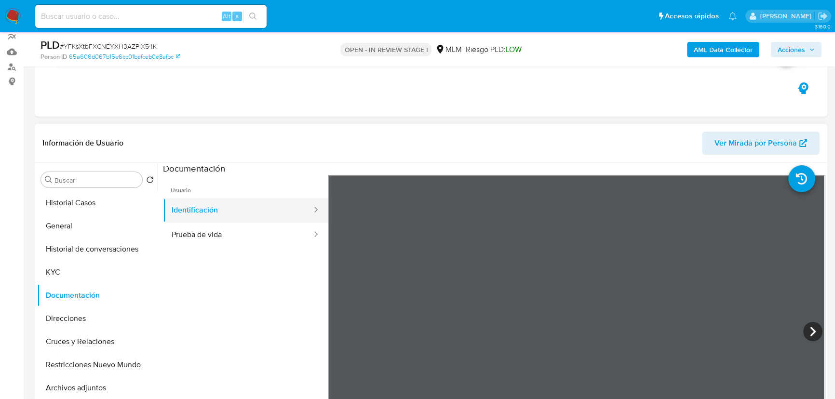
click at [233, 219] on button "Identificación" at bounding box center [238, 210] width 150 height 25
click at [242, 250] on ul "Usuario Identificación Prueba de vida" at bounding box center [245, 314] width 165 height 278
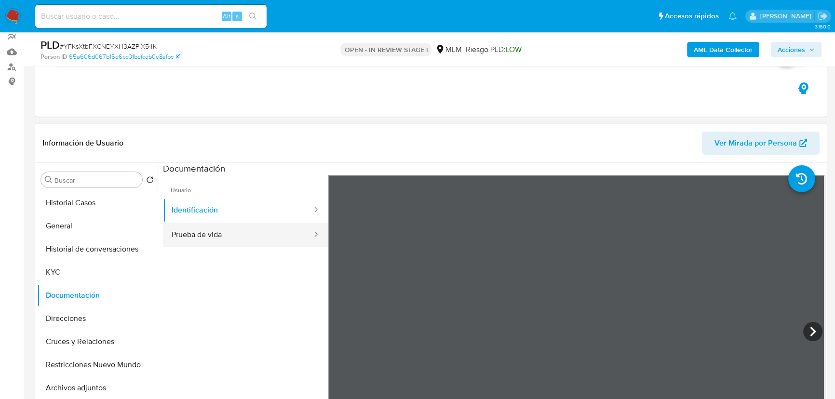
click at [217, 234] on button "Prueba de vida" at bounding box center [238, 235] width 150 height 25
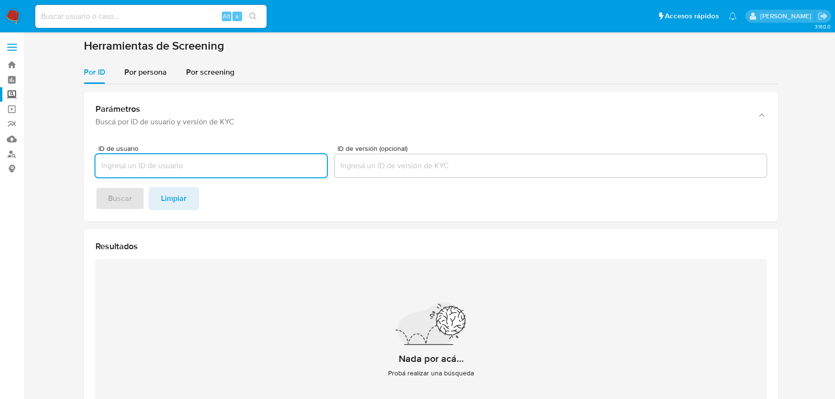
click at [134, 72] on span "Por persona" at bounding box center [145, 72] width 42 height 11
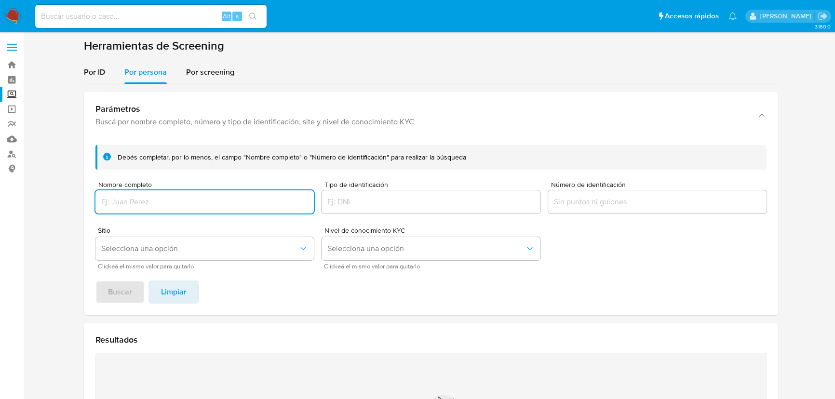
click at [138, 207] on input "Nombre completo" at bounding box center [204, 202] width 218 height 13
click at [114, 288] on span "Buscar" at bounding box center [120, 292] width 24 height 21
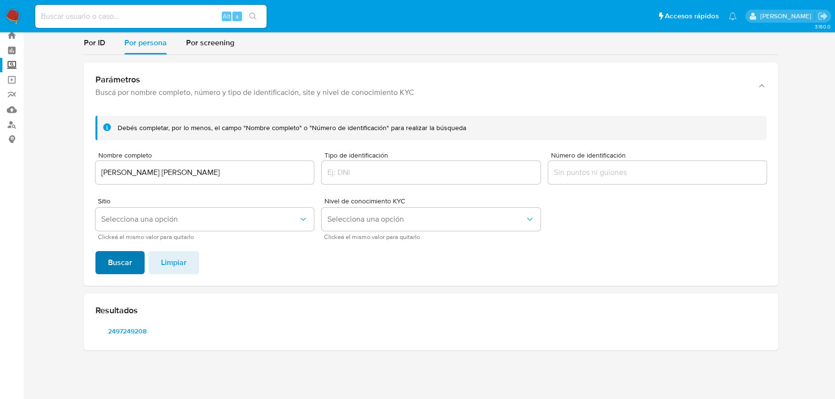
scroll to position [29, 0]
click at [122, 335] on span "2497249208" at bounding box center [127, 331] width 50 height 13
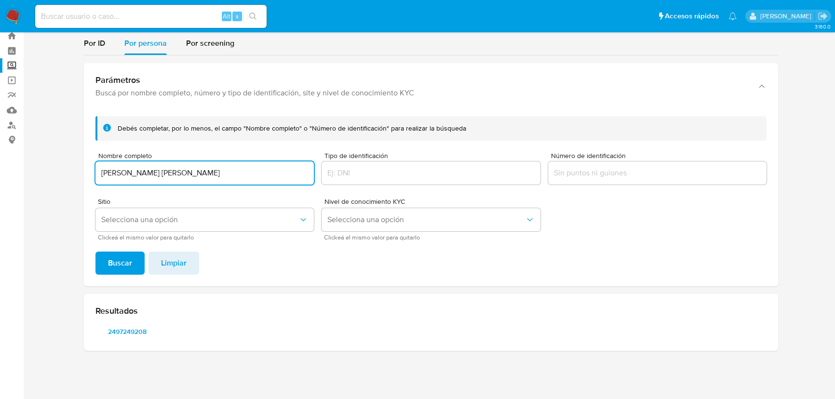
drag, startPoint x: 250, startPoint y: 175, endPoint x: 86, endPoint y: 172, distance: 163.4
click at [86, 172] on div "Debés completar, por lo menos, el campo "Nombre completo" o "Número de identifi…" at bounding box center [431, 197] width 694 height 178
type input "Axel Didier Robledo Nava"
click at [130, 263] on span "Buscar" at bounding box center [120, 263] width 24 height 21
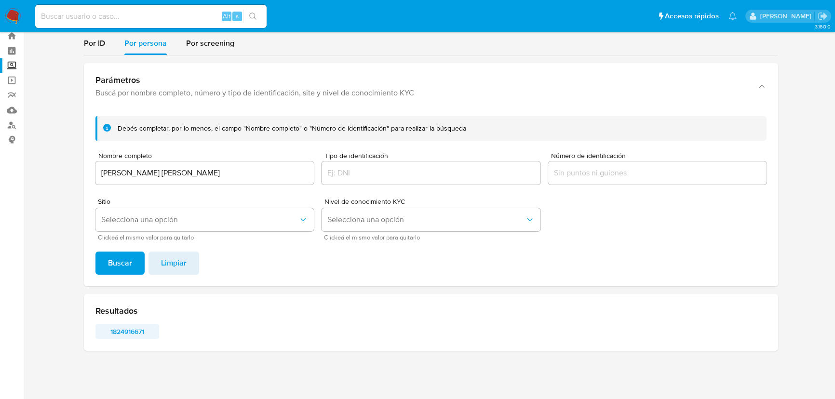
click at [123, 326] on span "1824916671" at bounding box center [127, 331] width 50 height 13
click at [103, 17] on input at bounding box center [150, 16] width 231 height 13
paste input "1891164909"
type input "1891164909"
click at [248, 13] on button "search-icon" at bounding box center [253, 16] width 20 height 13
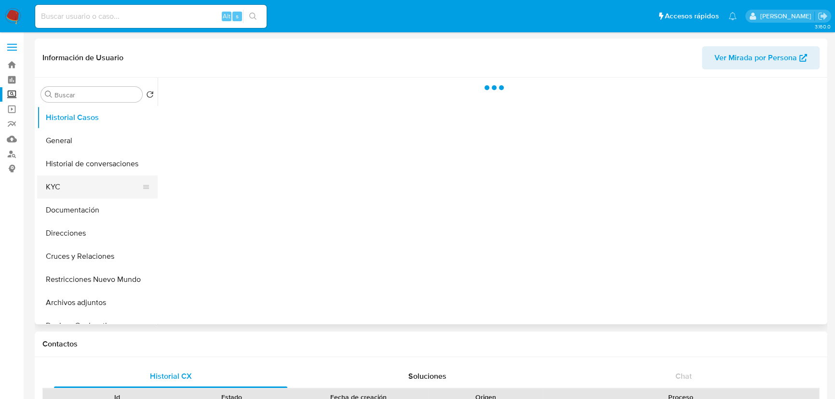
click at [84, 185] on button "KYC" at bounding box center [93, 186] width 113 height 23
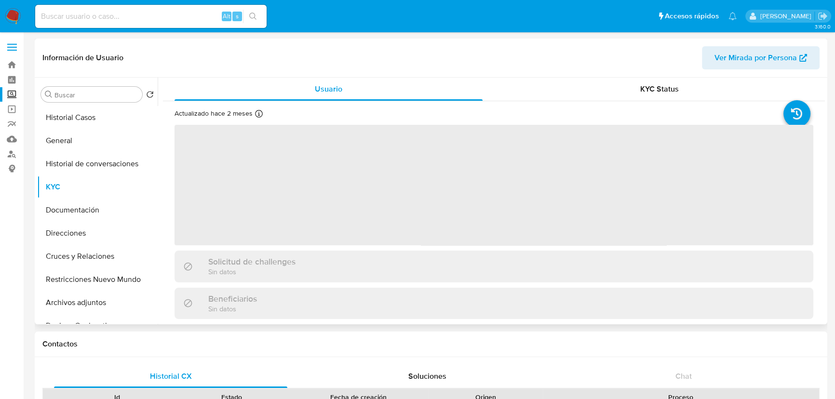
select select "10"
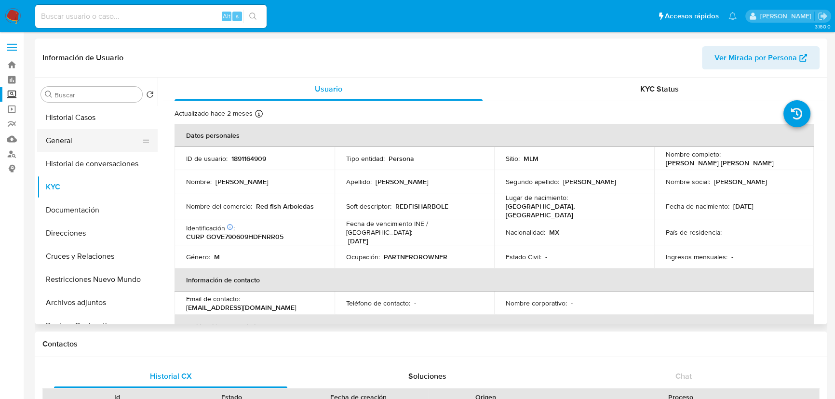
click at [82, 144] on button "General" at bounding box center [93, 140] width 113 height 23
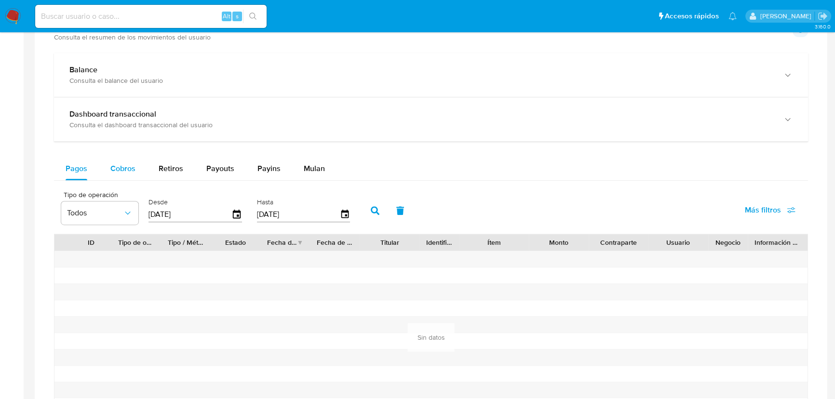
drag, startPoint x: 115, startPoint y: 159, endPoint x: 121, endPoint y: 160, distance: 5.3
click at [116, 160] on div "Cobros" at bounding box center [122, 168] width 25 height 23
select select "10"
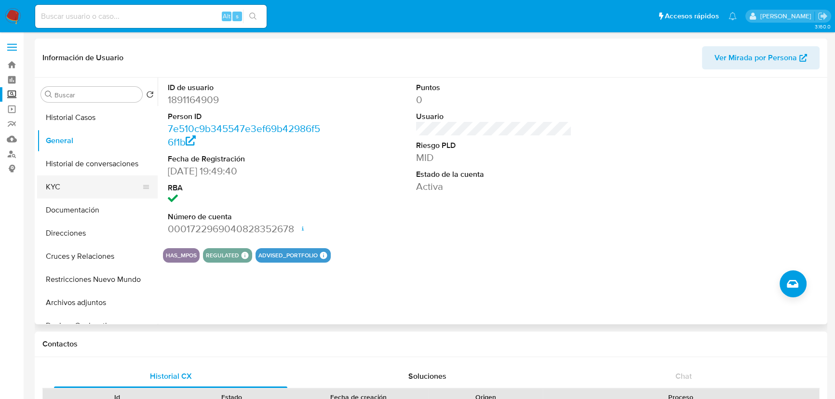
click at [56, 190] on button "KYC" at bounding box center [93, 186] width 113 height 23
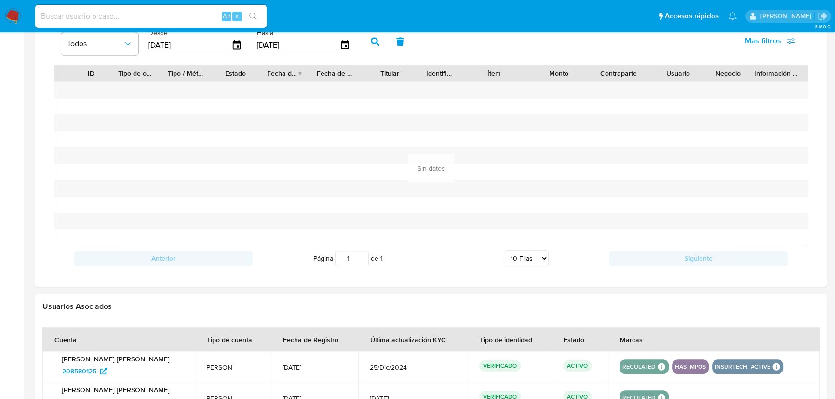
scroll to position [745, 0]
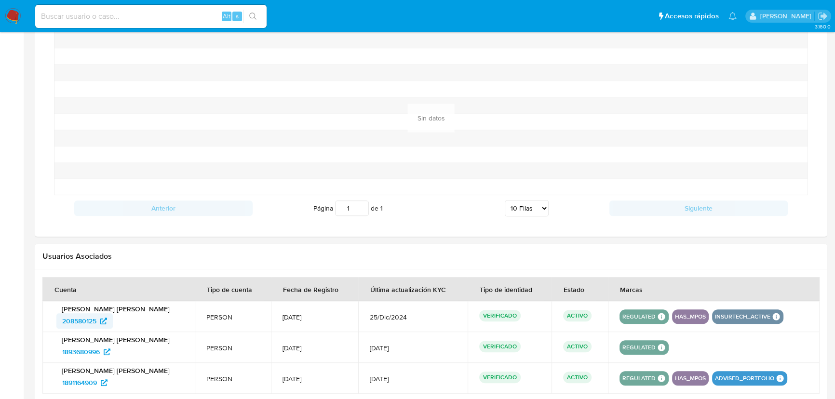
click at [89, 322] on span "208580125" at bounding box center [79, 320] width 34 height 15
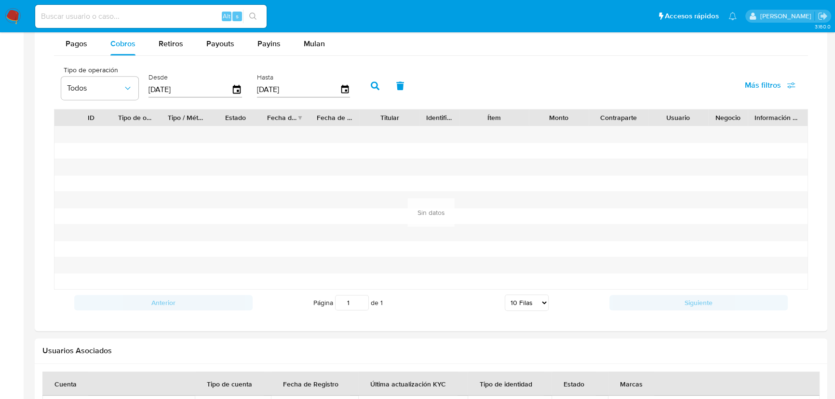
scroll to position [475, 0]
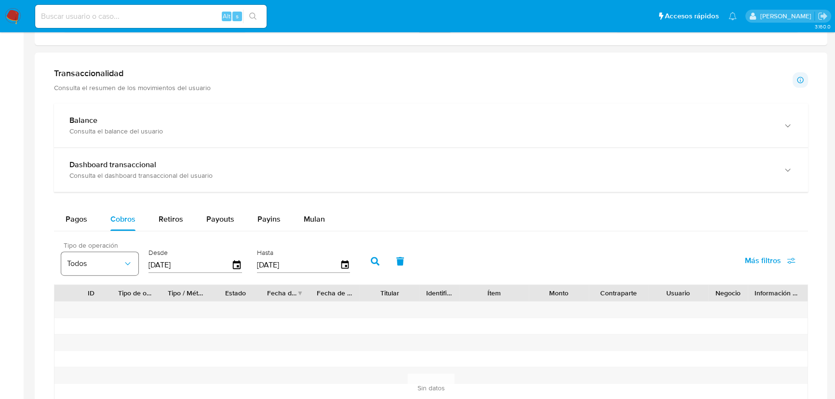
drag, startPoint x: 207, startPoint y: 268, endPoint x: 99, endPoint y: 261, distance: 107.7
click at [98, 262] on div "Tipo de operación Todos Desde 20/06/2025 Hasta 17/09/2025" at bounding box center [207, 260] width 303 height 39
type input "0_/__/____"
type input "01/01/2025"
click at [378, 258] on icon "button" at bounding box center [375, 261] width 9 height 9
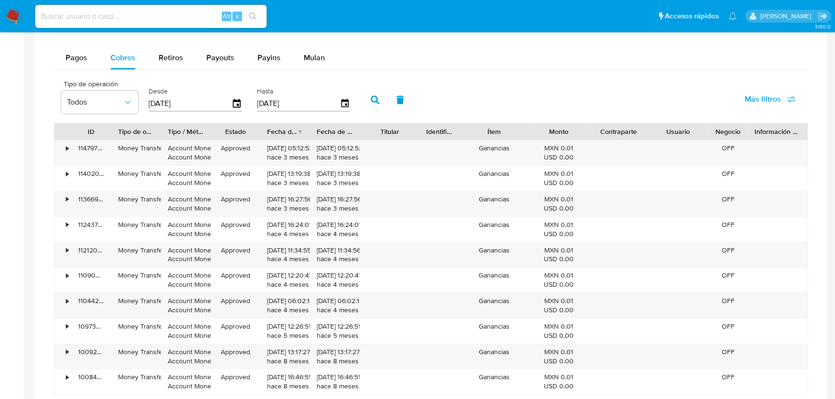
scroll to position [694, 0]
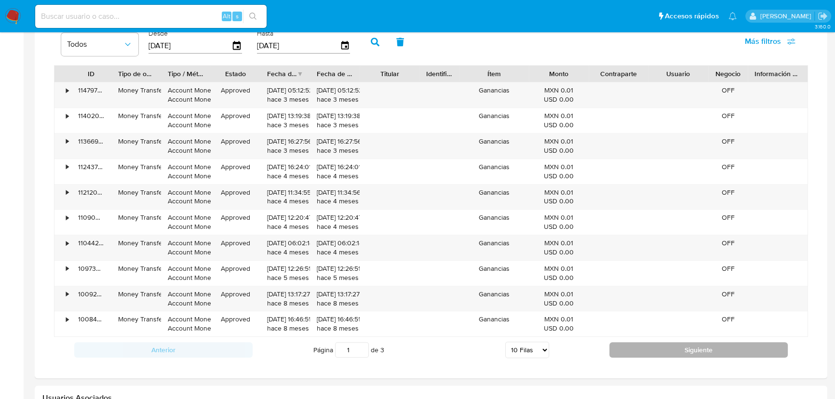
click at [638, 348] on button "Siguiente" at bounding box center [698, 349] width 178 height 15
type input "2"
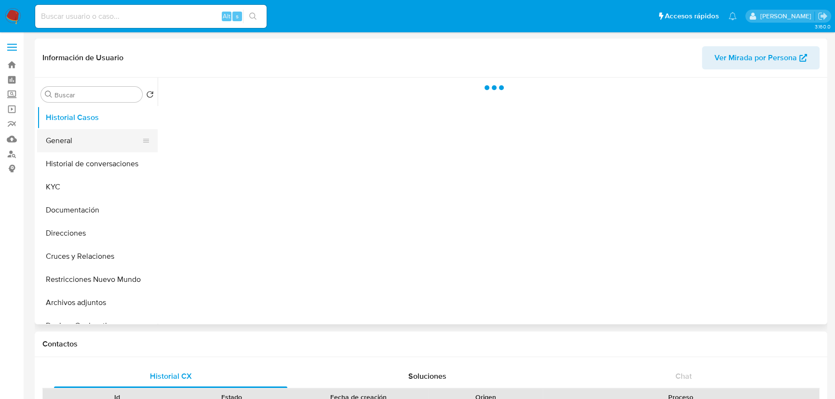
select select "10"
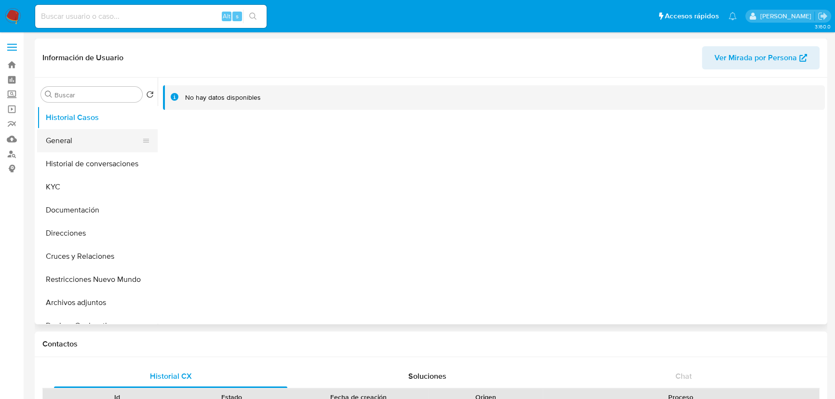
click at [60, 140] on button "General" at bounding box center [93, 140] width 113 height 23
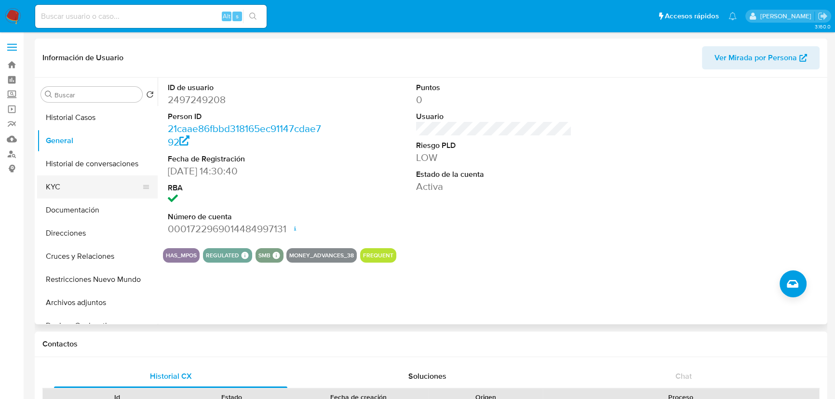
click at [57, 188] on button "KYC" at bounding box center [93, 186] width 113 height 23
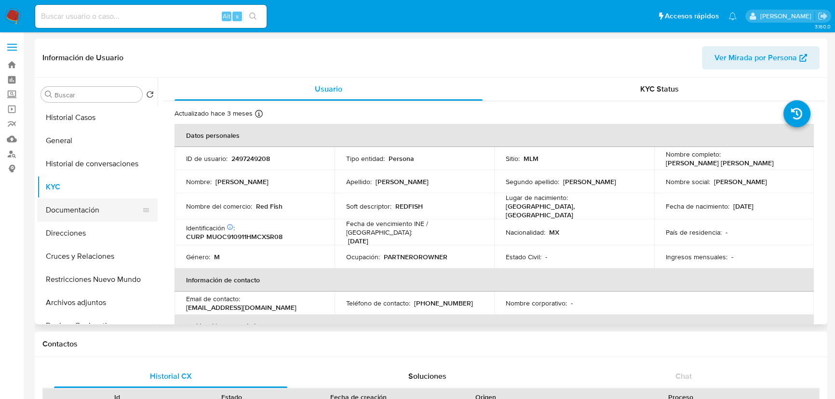
click at [85, 213] on button "Documentación" at bounding box center [93, 210] width 113 height 23
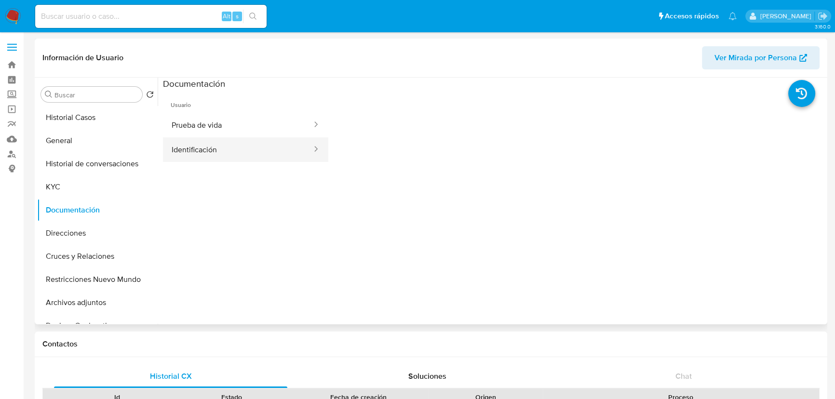
click at [208, 150] on button "Identificación" at bounding box center [238, 149] width 150 height 25
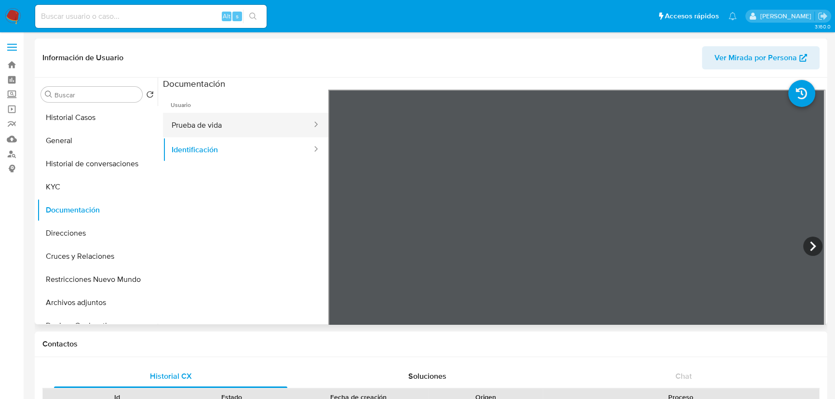
click at [239, 117] on button "Prueba de vida" at bounding box center [238, 125] width 150 height 25
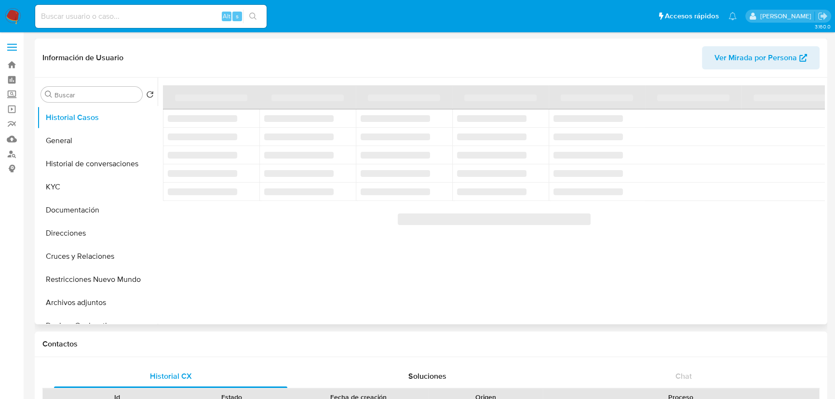
select select "10"
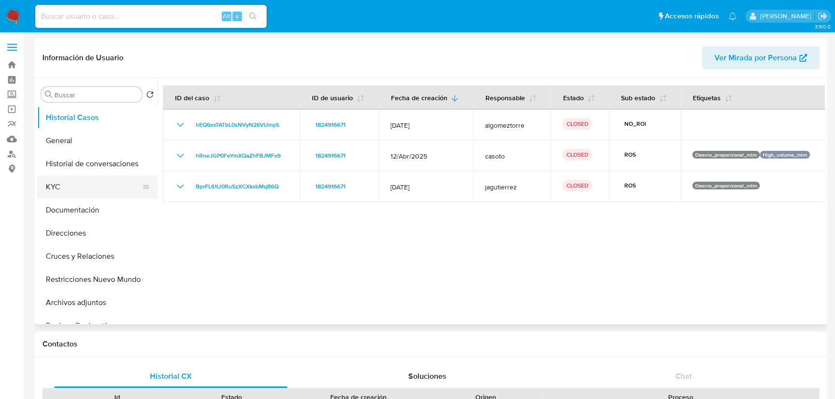
click at [67, 187] on button "KYC" at bounding box center [93, 186] width 113 height 23
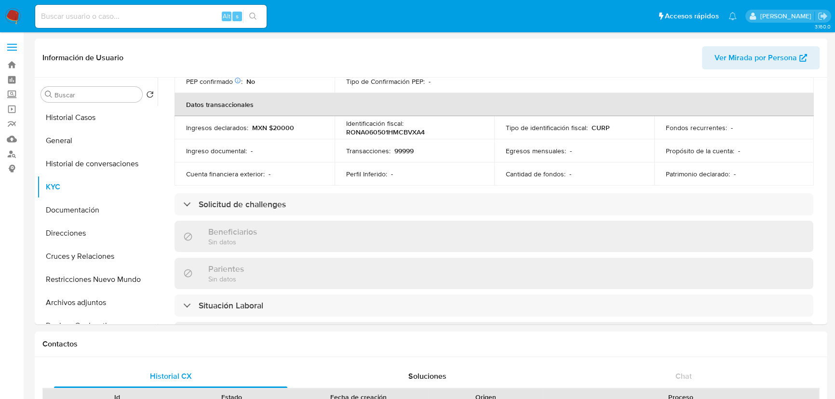
scroll to position [307, 0]
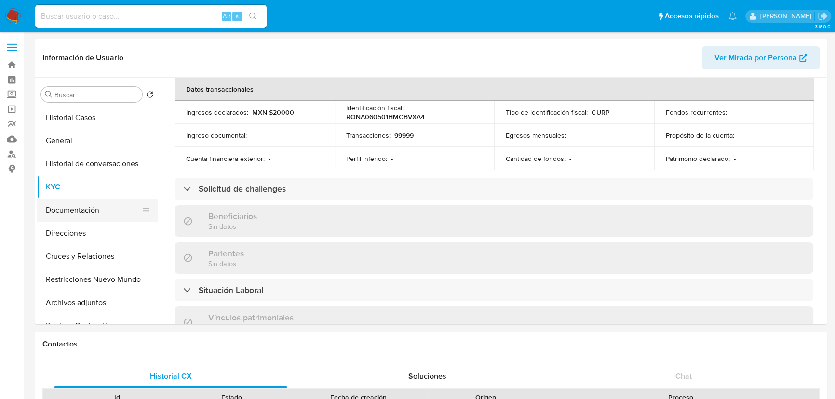
click at [103, 216] on button "Documentación" at bounding box center [93, 210] width 113 height 23
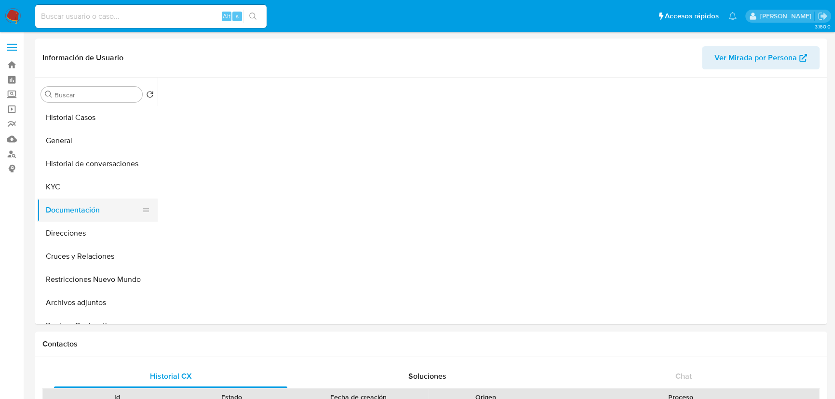
scroll to position [0, 0]
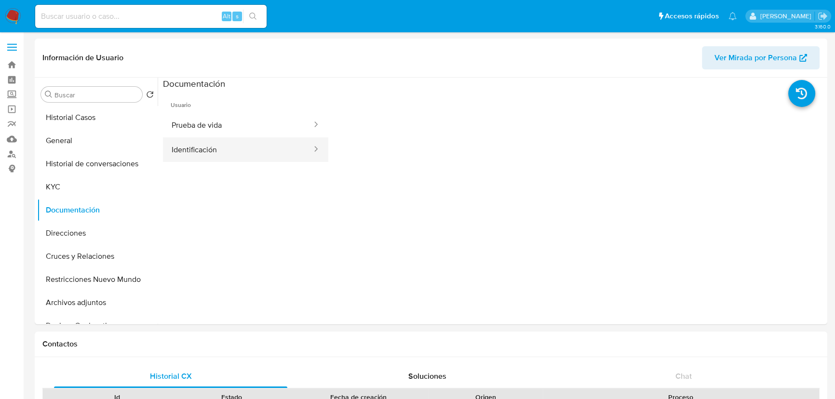
click at [196, 140] on button "Identificación" at bounding box center [238, 149] width 150 height 25
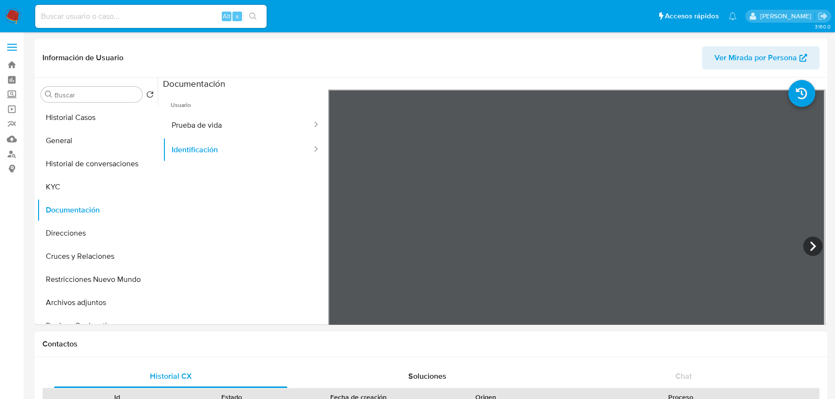
click at [216, 109] on span "Usuario" at bounding box center [245, 101] width 165 height 23
click at [243, 100] on span "Usuario" at bounding box center [245, 101] width 165 height 23
click at [210, 98] on span "Usuario" at bounding box center [245, 101] width 165 height 23
click at [194, 130] on button "Prueba de vida" at bounding box center [238, 125] width 150 height 25
click at [82, 178] on button "KYC" at bounding box center [93, 186] width 113 height 23
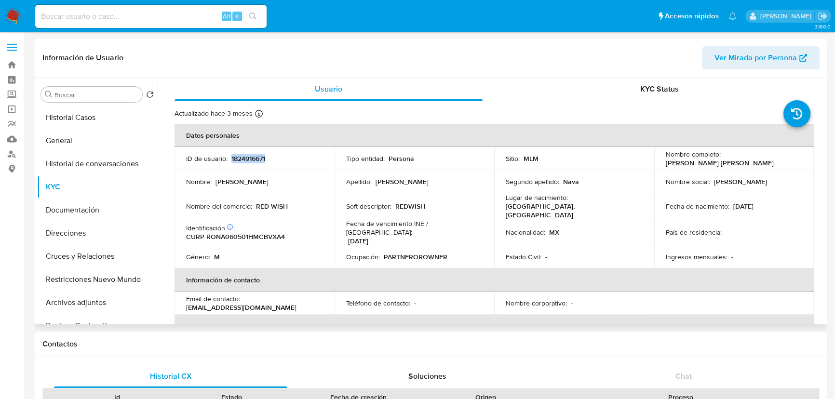
drag, startPoint x: 230, startPoint y: 154, endPoint x: 278, endPoint y: 150, distance: 47.9
click at [278, 150] on td "ID de usuario : 1824916671" at bounding box center [254, 158] width 160 height 23
copy p "1824916671"
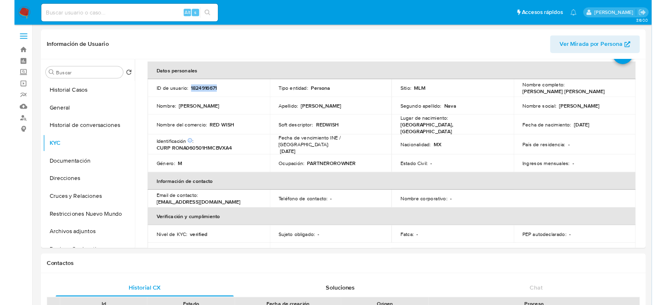
scroll to position [43, 0]
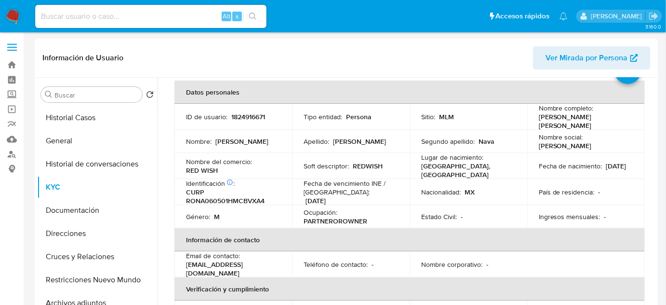
click at [109, 19] on input at bounding box center [150, 16] width 231 height 13
paste input "2022951317"
type input "2022951317"
click at [254, 12] on button "search-icon" at bounding box center [253, 16] width 20 height 13
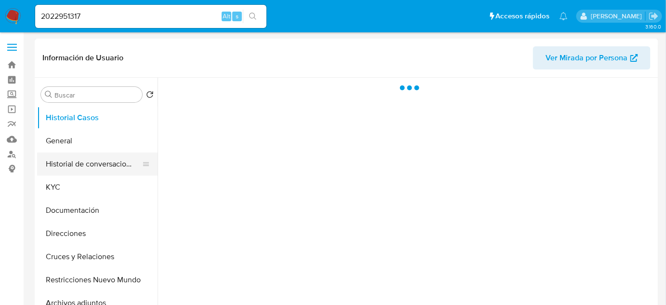
select select "10"
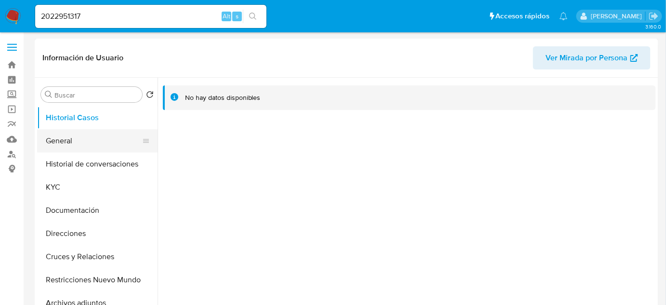
click at [67, 141] on button "General" at bounding box center [93, 140] width 113 height 23
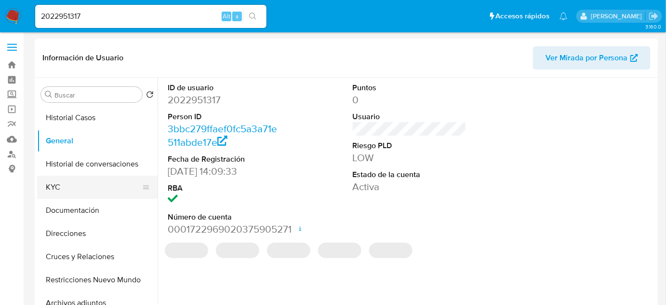
click at [52, 184] on button "KYC" at bounding box center [93, 186] width 113 height 23
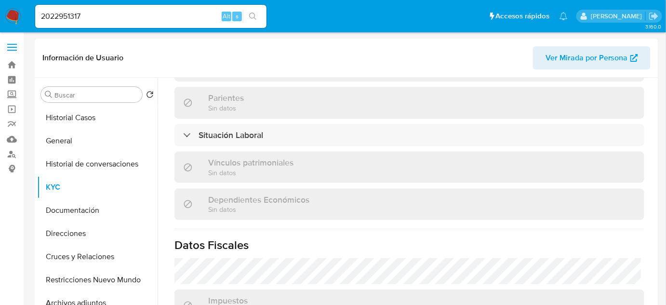
scroll to position [608, 0]
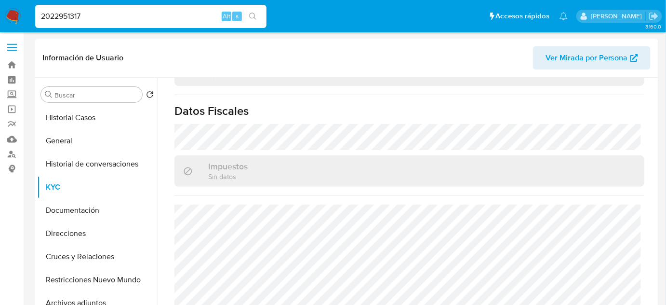
drag, startPoint x: 95, startPoint y: 13, endPoint x: 13, endPoint y: 11, distance: 82.4
click at [1, 10] on nav "Pausado Ver notificaciones 2022951317 Alt s Accesos rápidos Presiona las siguie…" at bounding box center [333, 16] width 666 height 32
paste input "1891164909"
type input "1891164909"
click at [257, 16] on button "search-icon" at bounding box center [253, 16] width 20 height 13
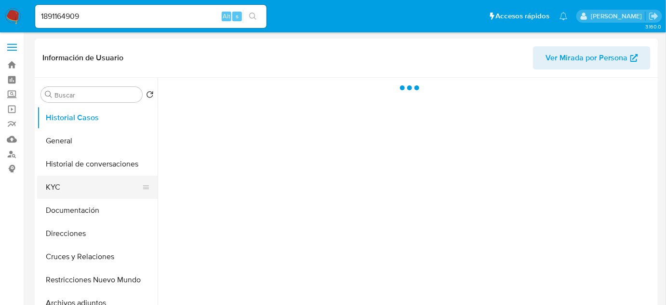
click at [72, 181] on button "KYC" at bounding box center [93, 186] width 113 height 23
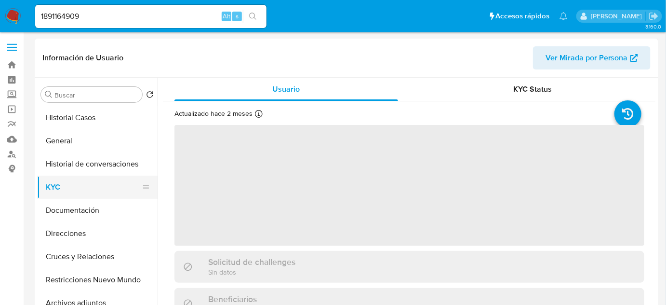
select select "10"
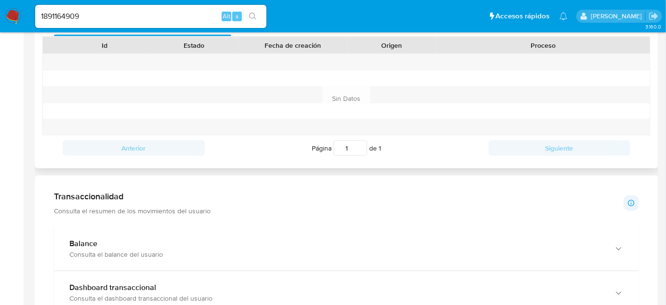
scroll to position [482, 0]
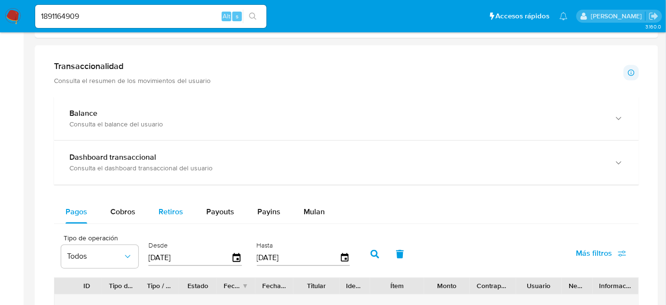
drag, startPoint x: 113, startPoint y: 211, endPoint x: 148, endPoint y: 200, distance: 36.9
click at [113, 211] on span "Cobros" at bounding box center [122, 211] width 25 height 11
select select "10"
drag, startPoint x: 201, startPoint y: 256, endPoint x: 135, endPoint y: 258, distance: 65.6
click at [135, 258] on div "Tipo de operación Todos Desde [DATE] Hasta [DATE]" at bounding box center [207, 253] width 303 height 39
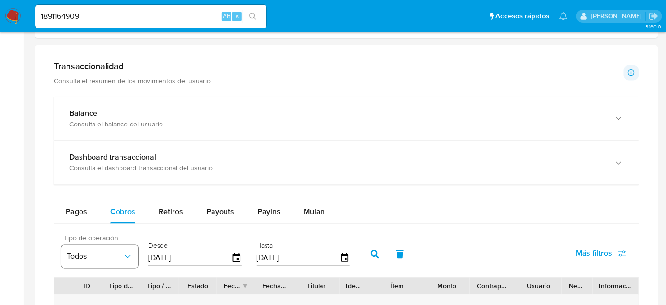
type input "0_/__/____"
type input "[DATE]"
click at [368, 255] on button "button" at bounding box center [374, 253] width 25 height 23
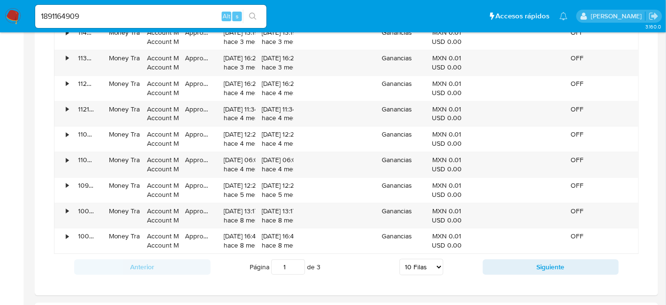
scroll to position [832, 0]
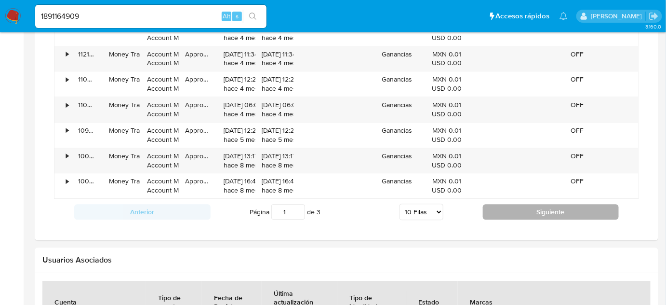
click at [536, 208] on button "Siguiente" at bounding box center [551, 211] width 136 height 15
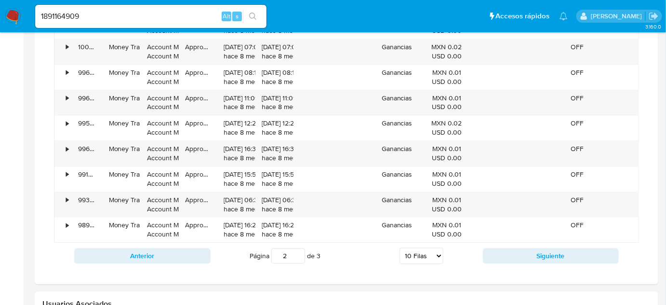
drag, startPoint x: 529, startPoint y: 248, endPoint x: 528, endPoint y: 233, distance: 15.0
click at [529, 248] on button "Siguiente" at bounding box center [551, 255] width 136 height 15
type input "3"
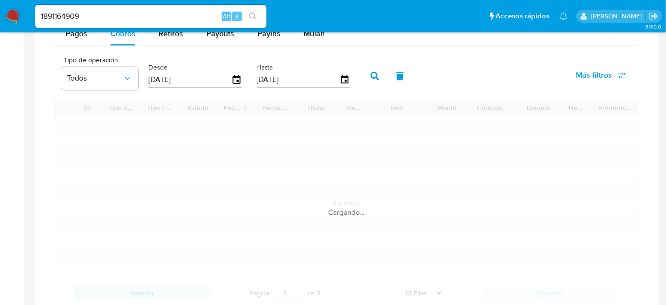
scroll to position [525, 0]
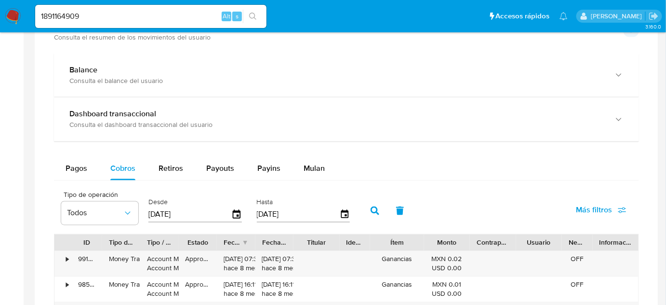
drag, startPoint x: 198, startPoint y: 217, endPoint x: 143, endPoint y: 221, distance: 55.1
click at [145, 218] on div "Tipo de operación Todos Desde 01/01/2025 Hasta 17/09/2025" at bounding box center [207, 209] width 303 height 39
type input "0_/__/____"
type input "01/01/2024"
drag, startPoint x: 311, startPoint y: 215, endPoint x: 232, endPoint y: 215, distance: 79.1
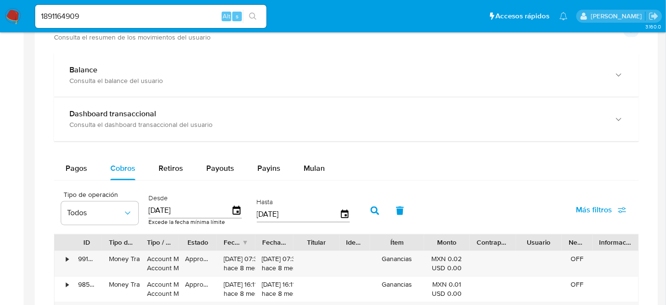
click at [232, 215] on div "Tipo de operación Todos Desde 01/01/2024 Excede la fecha mínima límite Hasta 17…" at bounding box center [207, 209] width 303 height 39
type input "3_/__/____"
type input "31/12/2024"
click at [375, 209] on icon "button" at bounding box center [375, 210] width 9 height 9
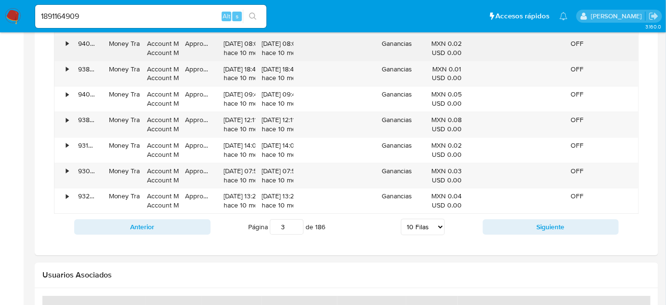
scroll to position [832, 0]
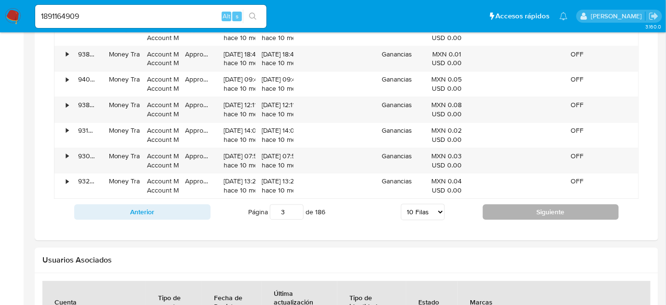
click at [491, 210] on button "Siguiente" at bounding box center [551, 211] width 136 height 15
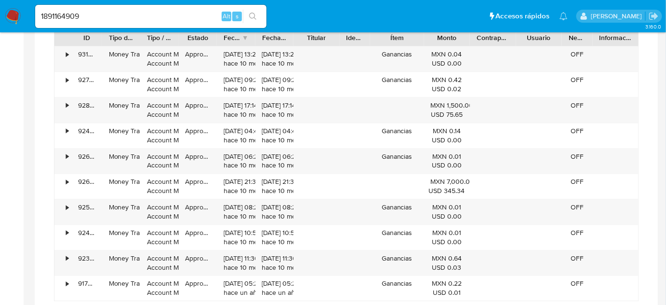
scroll to position [745, 0]
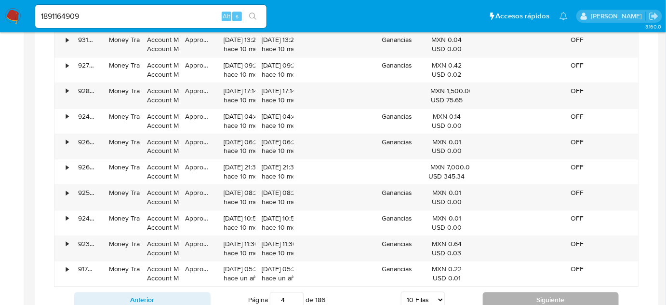
click at [514, 293] on button "Siguiente" at bounding box center [551, 299] width 136 height 15
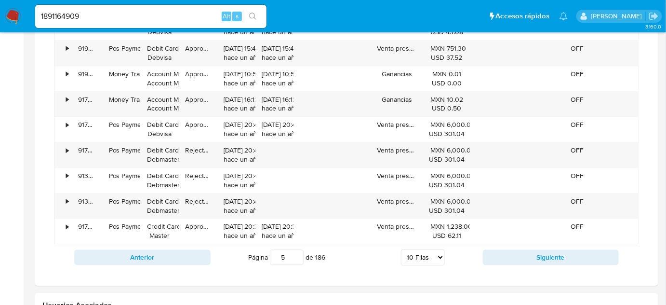
scroll to position [789, 0]
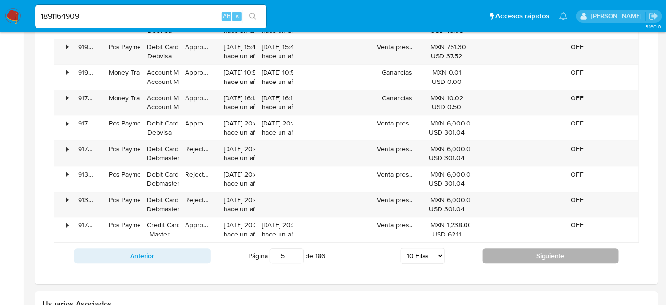
click at [516, 255] on button "Siguiente" at bounding box center [551, 255] width 136 height 15
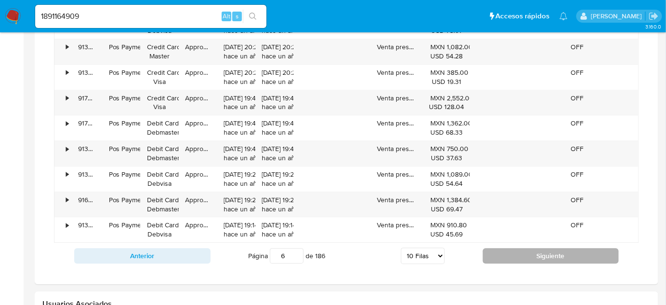
click at [516, 255] on button "Siguiente" at bounding box center [551, 255] width 136 height 15
type input "9"
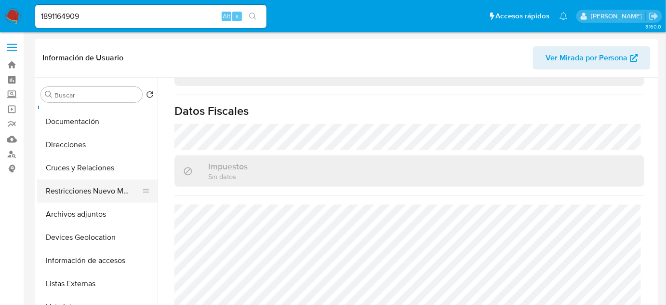
scroll to position [87, 0]
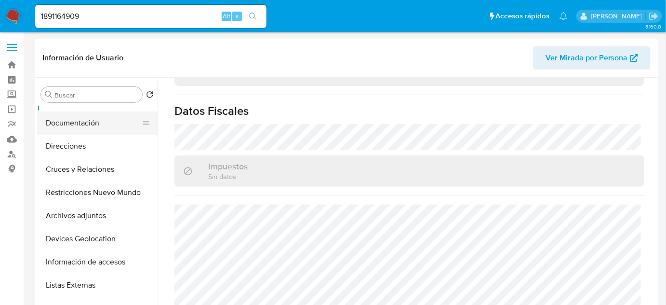
click at [89, 119] on button "Documentación" at bounding box center [93, 122] width 113 height 23
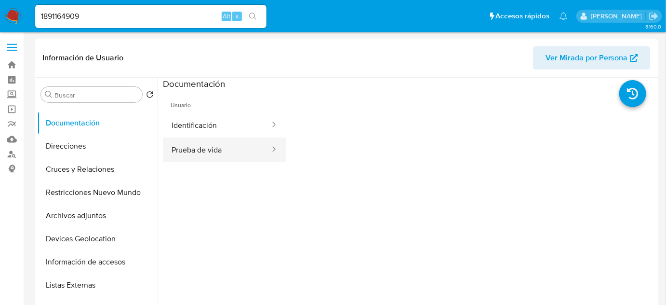
click at [216, 148] on button "Prueba de vida" at bounding box center [217, 149] width 108 height 25
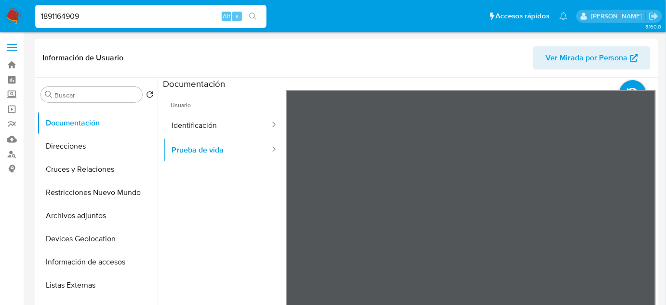
drag, startPoint x: 108, startPoint y: 15, endPoint x: 0, endPoint y: 15, distance: 108.0
click at [0, 15] on nav "Pausado Ver notificaciones 1891164909 Alt s Accesos rápidos Presiona las siguie…" at bounding box center [333, 16] width 666 height 32
paste input "548853564"
type input "1548853564"
click at [251, 13] on icon "search-icon" at bounding box center [253, 17] width 8 height 8
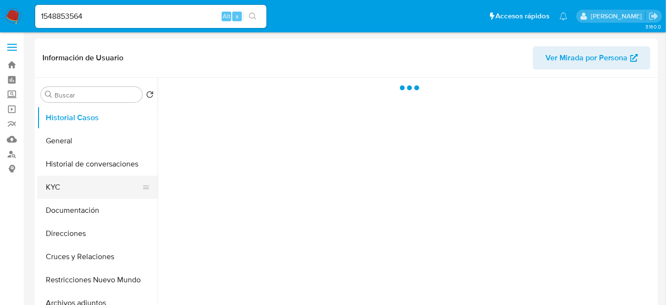
select select "10"
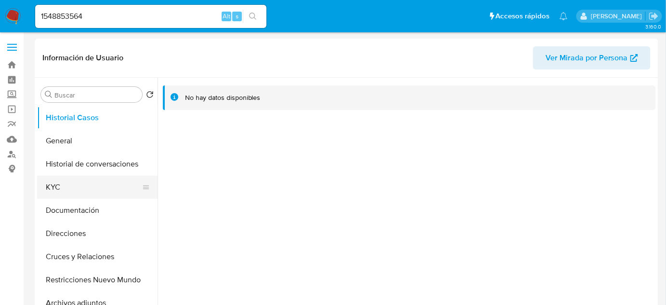
click at [58, 186] on button "KYC" at bounding box center [93, 186] width 113 height 23
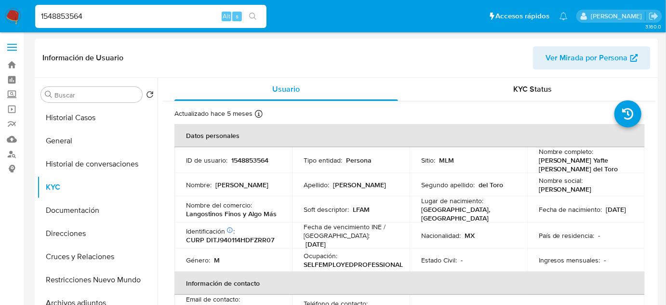
drag, startPoint x: 103, startPoint y: 16, endPoint x: 0, endPoint y: 7, distance: 103.5
click at [0, 7] on nav "Pausado Ver notificaciones 1548853564 Alt s Accesos rápidos Presiona las siguie…" at bounding box center [333, 16] width 666 height 32
paste input "2084543359"
click at [40, 16] on input "2084543359" at bounding box center [150, 16] width 231 height 13
click at [41, 16] on input "2084543359" at bounding box center [150, 16] width 231 height 13
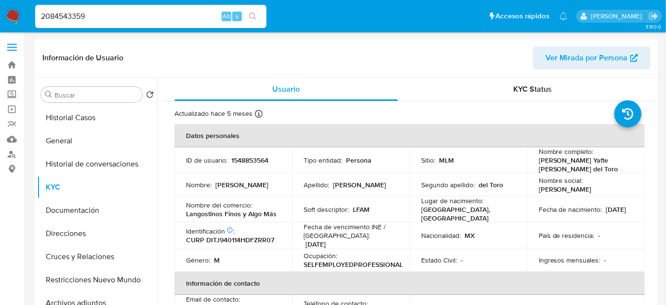
click at [101, 15] on input "2084543359" at bounding box center [150, 16] width 231 height 13
type input "2084543359"
click at [255, 16] on icon "search-icon" at bounding box center [253, 17] width 8 height 8
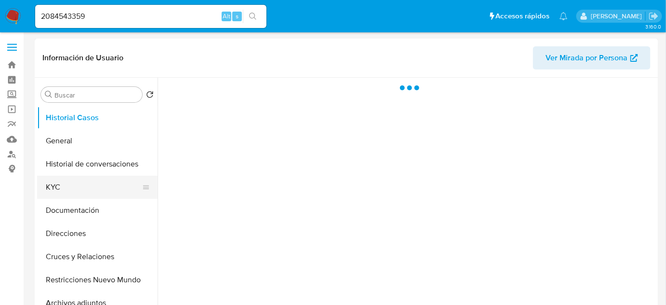
select select "10"
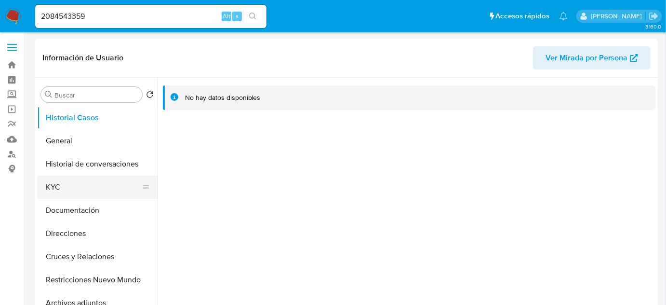
click at [73, 186] on button "KYC" at bounding box center [93, 186] width 113 height 23
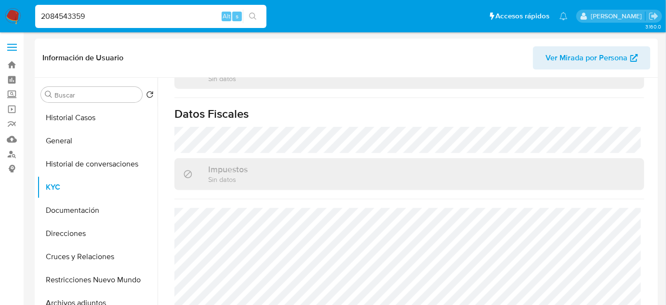
drag, startPoint x: 107, startPoint y: 14, endPoint x: 0, endPoint y: 14, distance: 107.5
click at [0, 14] on nav "Pausado Ver notificaciones 2084543359 Alt s Accesos rápidos Presiona las siguie…" at bounding box center [333, 16] width 666 height 32
paste input "323531848"
type input "323531848"
click at [255, 18] on icon "search-icon" at bounding box center [252, 16] width 7 height 7
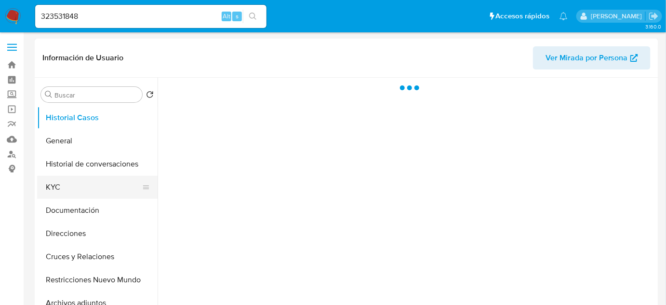
click at [62, 182] on button "KYC" at bounding box center [93, 186] width 113 height 23
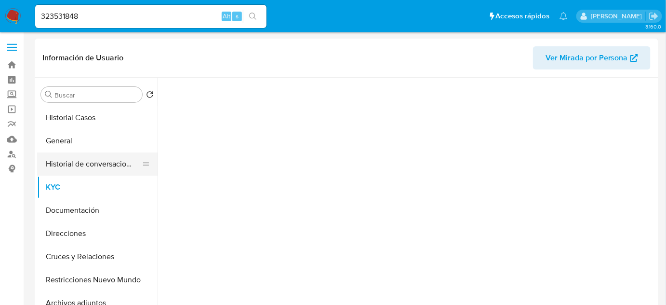
select select "10"
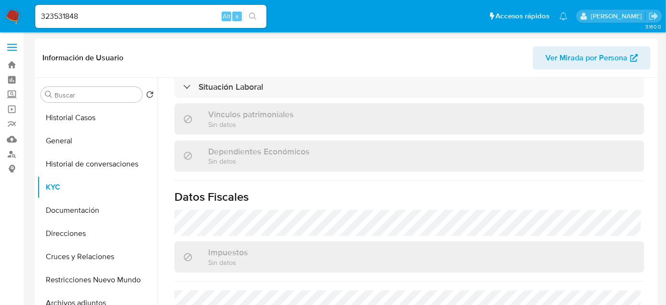
scroll to position [608, 0]
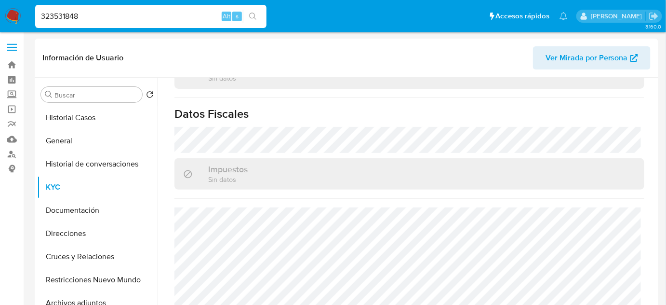
drag, startPoint x: 85, startPoint y: 15, endPoint x: 153, endPoint y: 33, distance: 70.3
click at [1, 14] on nav "Pausado Ver notificaciones 323531848 Alt s Accesos rápidos Presiona las siguien…" at bounding box center [333, 16] width 666 height 32
paste input "1824916671"
type input "1824916671"
click at [249, 12] on button "search-icon" at bounding box center [253, 16] width 20 height 13
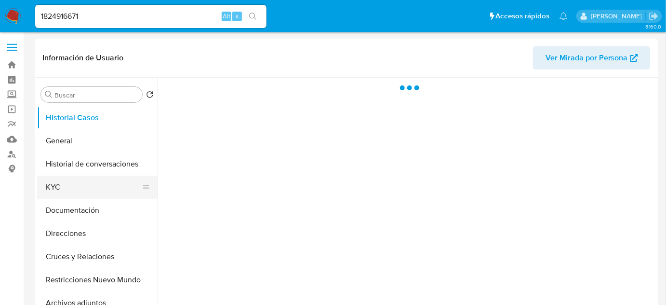
select select "10"
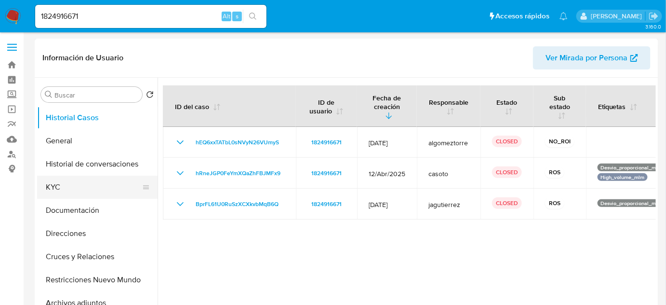
click at [54, 187] on button "KYC" at bounding box center [93, 186] width 113 height 23
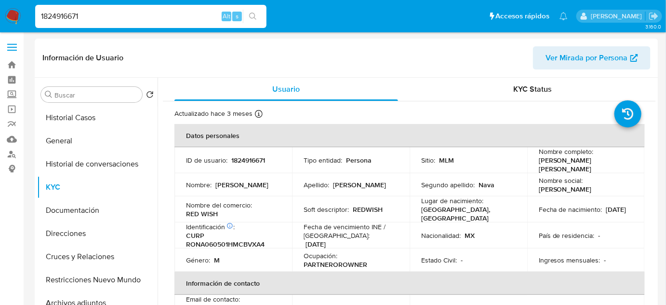
drag, startPoint x: 114, startPoint y: 16, endPoint x: 16, endPoint y: 19, distance: 97.9
click at [0, 16] on nav "Pausado Ver notificaciones 1824916671 Alt s Accesos rápidos Presiona las siguie…" at bounding box center [333, 16] width 666 height 32
paste input "2121553476"
type input "2121553476"
click at [251, 11] on button "search-icon" at bounding box center [253, 16] width 20 height 13
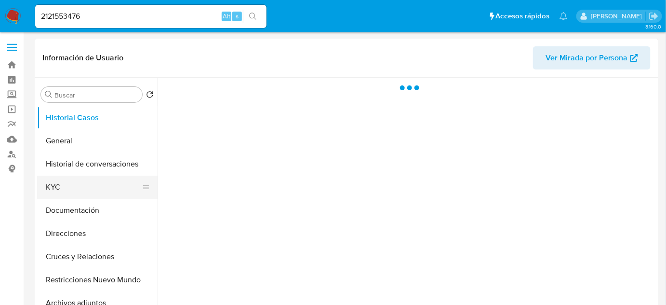
select select "10"
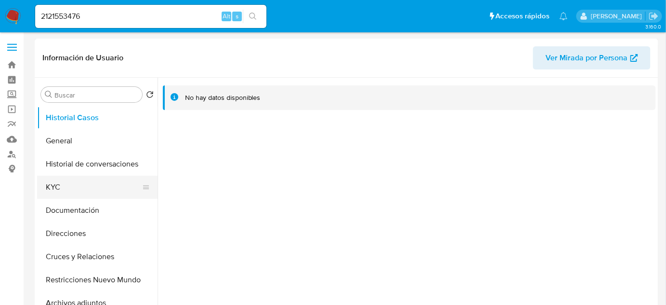
click at [68, 185] on button "KYC" at bounding box center [93, 186] width 113 height 23
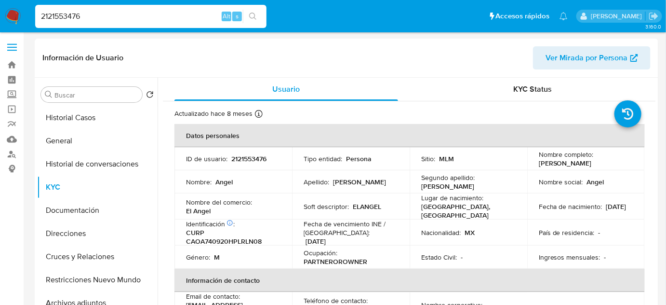
drag, startPoint x: 117, startPoint y: 17, endPoint x: 0, endPoint y: 17, distance: 117.1
click at [0, 17] on nav "Pausado Ver notificaciones 2121553476 Alt s Accesos rápidos Presiona las siguie…" at bounding box center [333, 16] width 666 height 32
paste input "445411454"
type input "445411454"
click at [251, 11] on button "search-icon" at bounding box center [253, 16] width 20 height 13
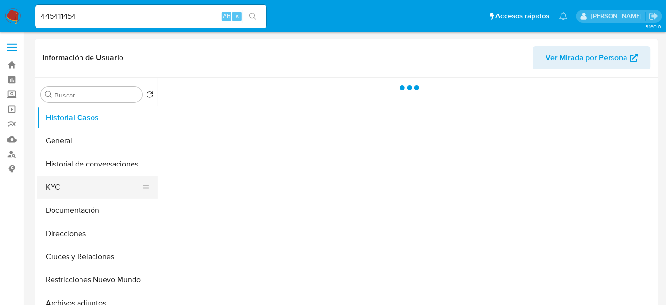
select select "10"
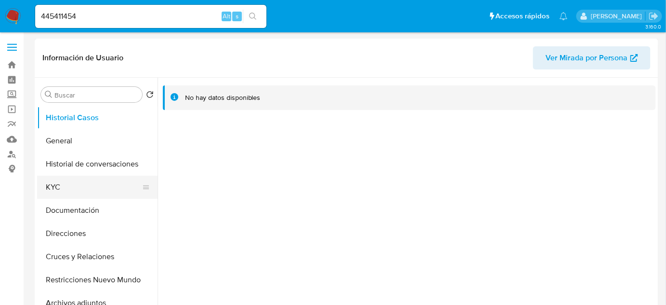
click at [59, 185] on button "KYC" at bounding box center [93, 186] width 113 height 23
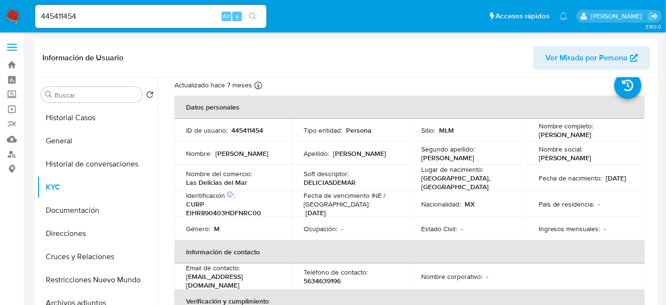
scroll to position [43, 0]
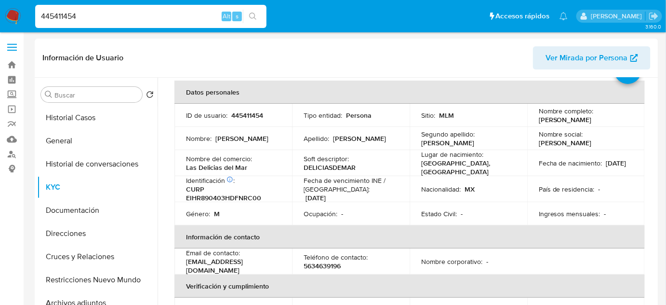
drag, startPoint x: 111, startPoint y: 14, endPoint x: 0, endPoint y: 9, distance: 111.0
click at [0, 9] on nav "Pausado Ver notificaciones 445411454 Alt s Accesos rápidos Presiona las siguien…" at bounding box center [333, 16] width 666 height 32
paste input "1362208283"
type input "1362208283"
click at [244, 14] on button "search-icon" at bounding box center [253, 16] width 20 height 13
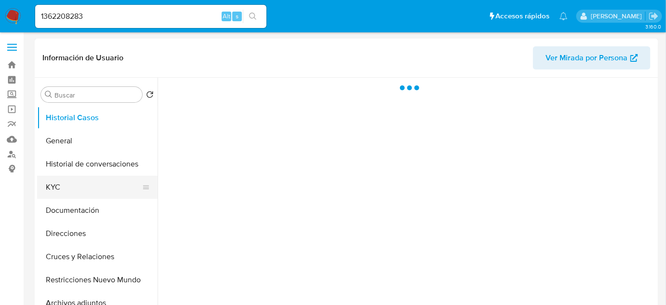
click at [54, 181] on button "KYC" at bounding box center [93, 186] width 113 height 23
select select "10"
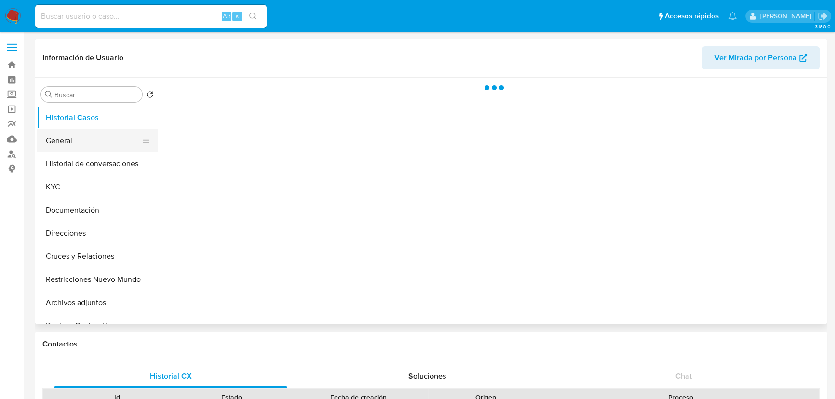
select select "10"
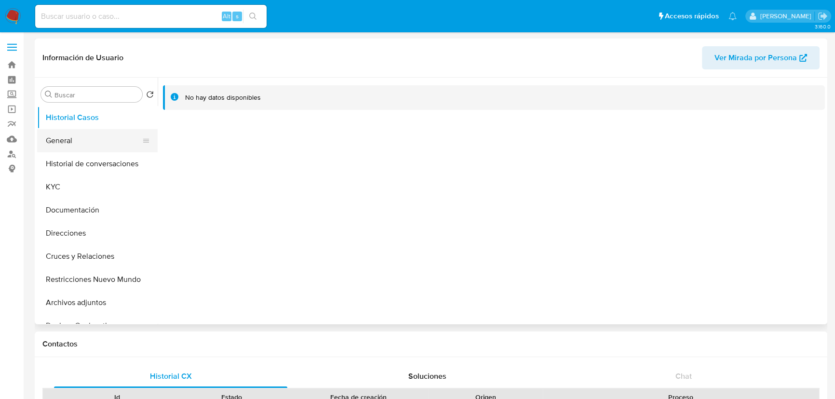
click at [71, 147] on button "General" at bounding box center [93, 140] width 113 height 23
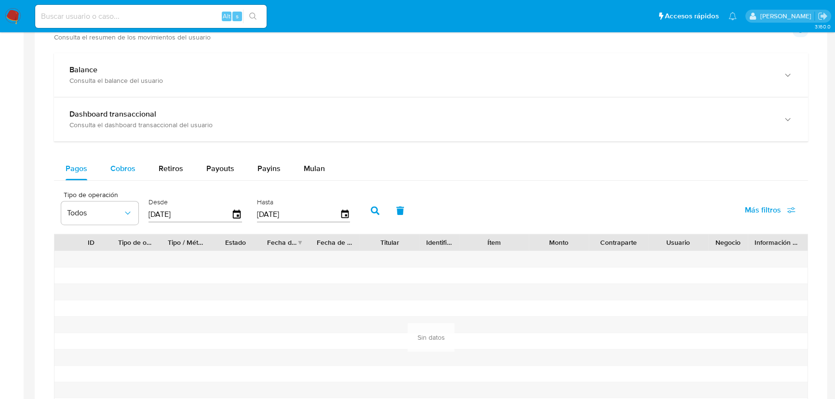
click at [120, 167] on span "Cobros" at bounding box center [122, 168] width 25 height 11
select select "10"
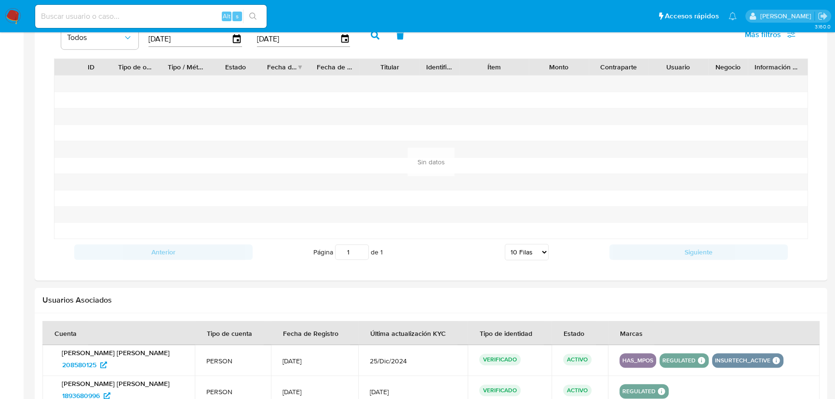
scroll to position [825, 0]
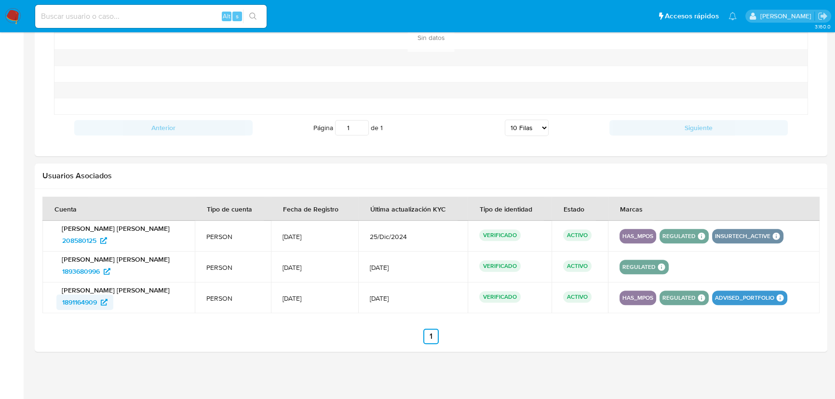
click at [92, 302] on span "1891164909" at bounding box center [79, 302] width 35 height 15
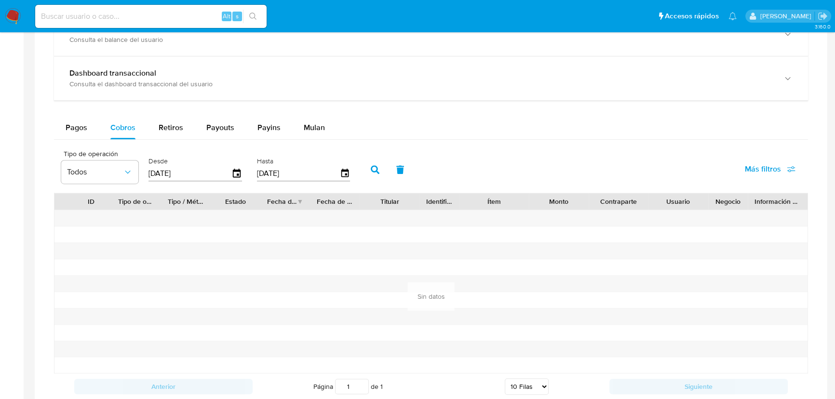
scroll to position [475, 0]
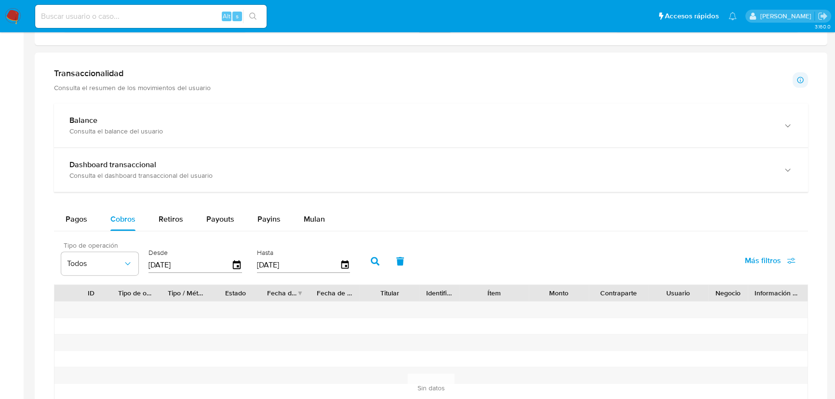
drag, startPoint x: 196, startPoint y: 262, endPoint x: 107, endPoint y: 249, distance: 89.7
click at [107, 249] on div "Tipo de operación Todos Desde [DATE] Hasta [DATE]" at bounding box center [207, 260] width 303 height 39
type input "0_/__/____"
type input "[DATE]"
click at [371, 257] on button "button" at bounding box center [374, 261] width 25 height 23
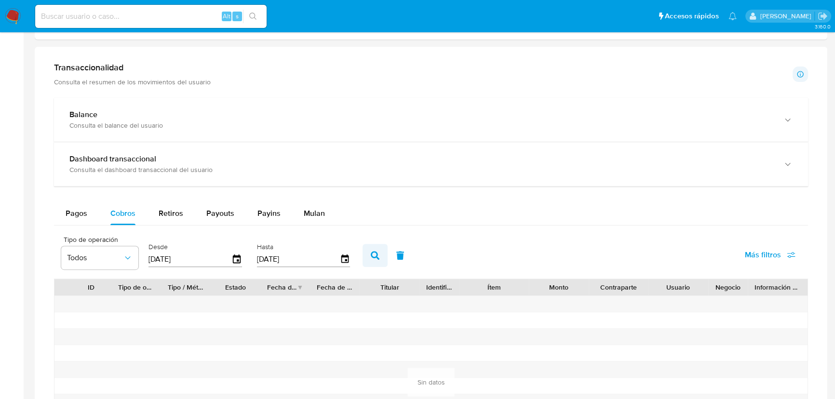
scroll to position [563, 0]
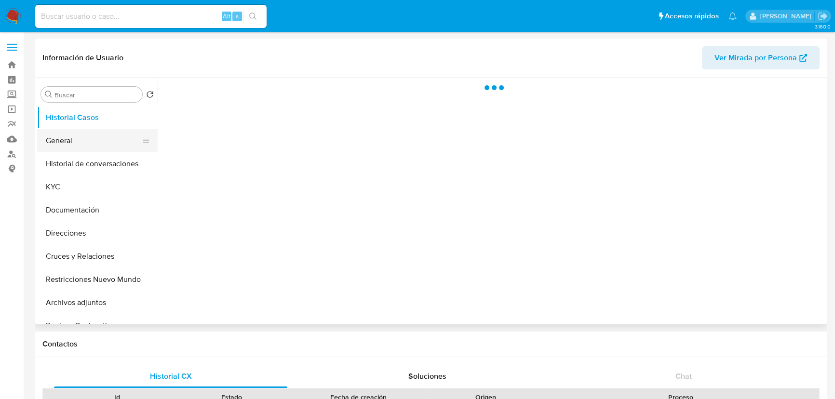
click at [92, 146] on button "General" at bounding box center [93, 140] width 113 height 23
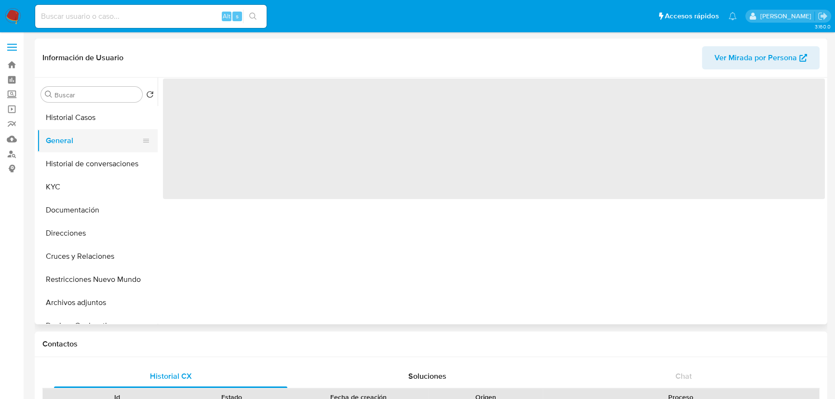
select select "10"
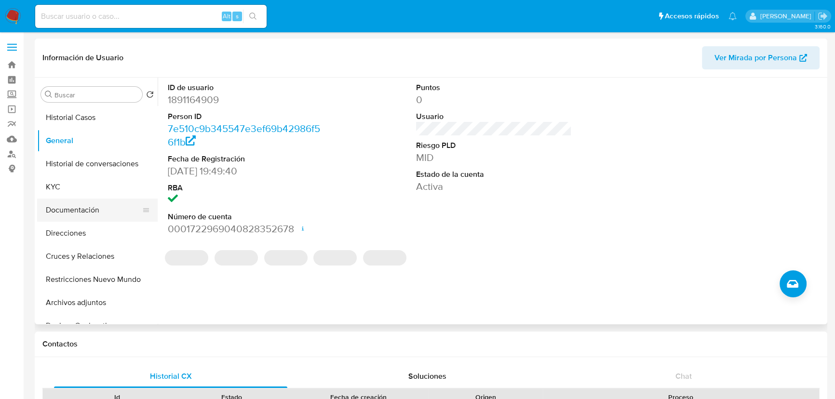
click at [72, 211] on button "Documentación" at bounding box center [93, 210] width 113 height 23
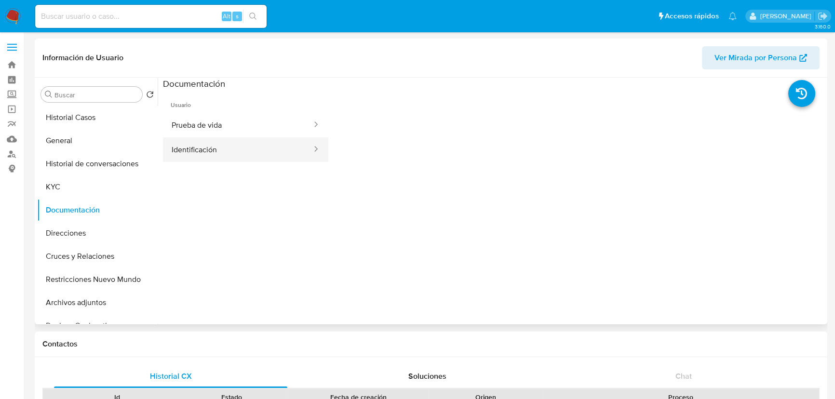
click at [197, 153] on button "Identificación" at bounding box center [238, 149] width 150 height 25
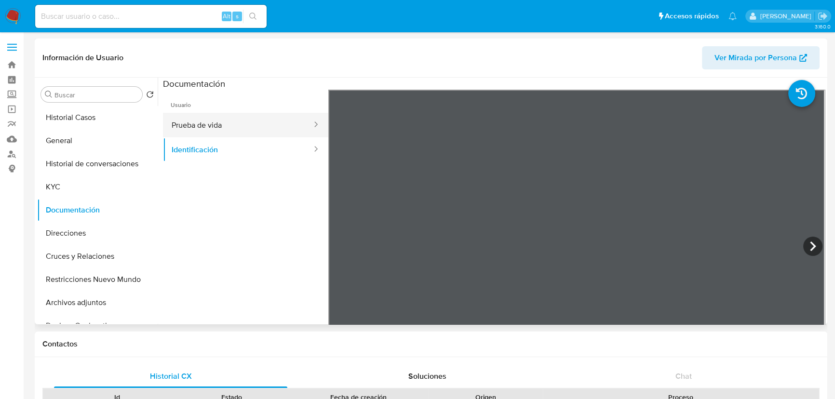
drag, startPoint x: 230, startPoint y: 126, endPoint x: 236, endPoint y: 126, distance: 6.3
click at [232, 126] on button "Prueba de vida" at bounding box center [238, 125] width 150 height 25
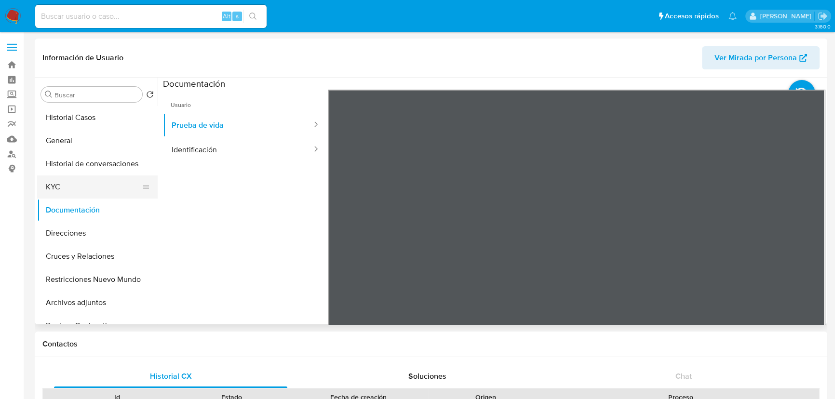
click at [67, 188] on button "KYC" at bounding box center [93, 186] width 113 height 23
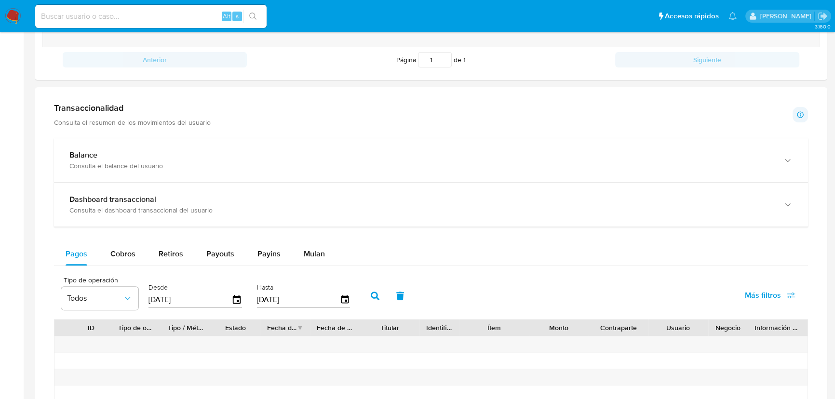
scroll to position [482, 0]
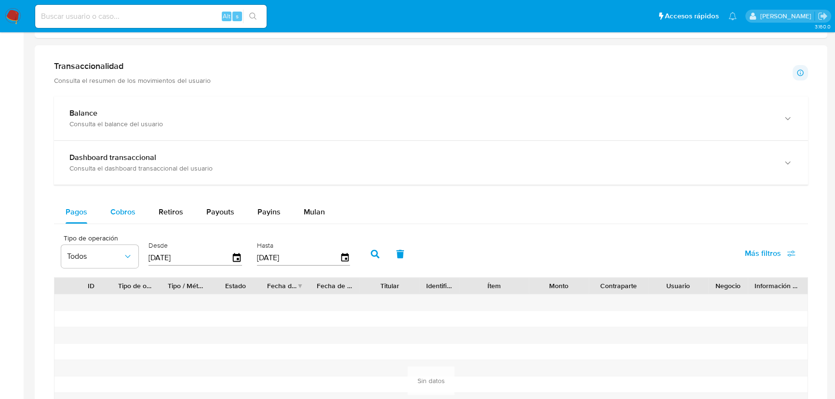
click at [113, 213] on span "Cobros" at bounding box center [122, 211] width 25 height 11
select select "10"
drag, startPoint x: 216, startPoint y: 258, endPoint x: 78, endPoint y: 255, distance: 138.4
click at [78, 258] on div "Tipo de operación Todos Desde 20/06/2025 Hasta 17/09/2025" at bounding box center [207, 253] width 303 height 39
type input "1_/__/____"
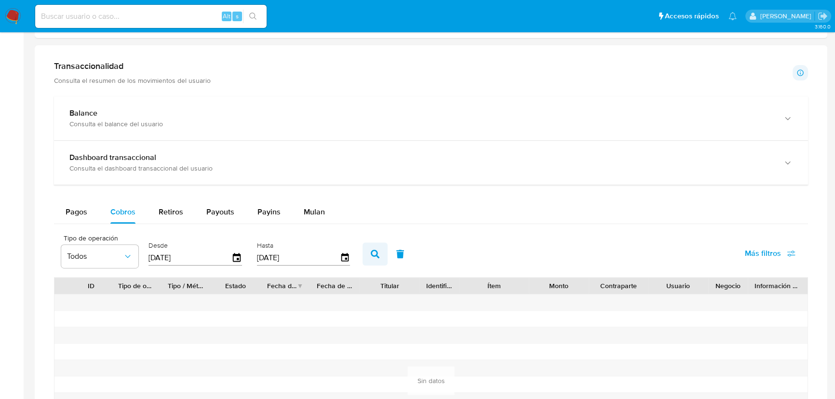
type input "01/01/2025"
click at [371, 251] on button "button" at bounding box center [374, 253] width 25 height 23
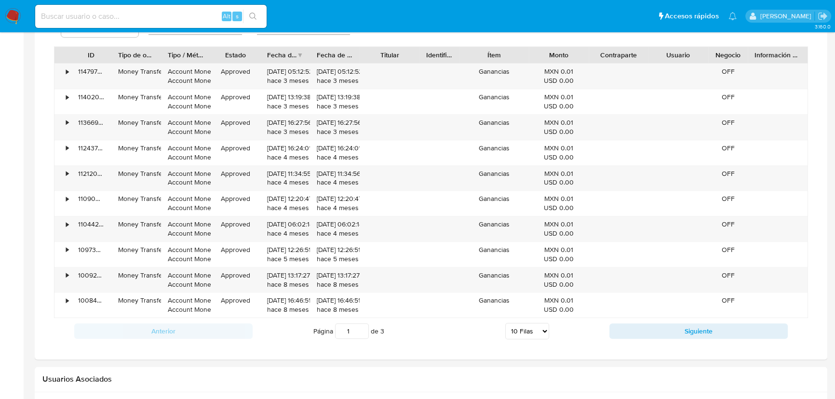
scroll to position [745, 0]
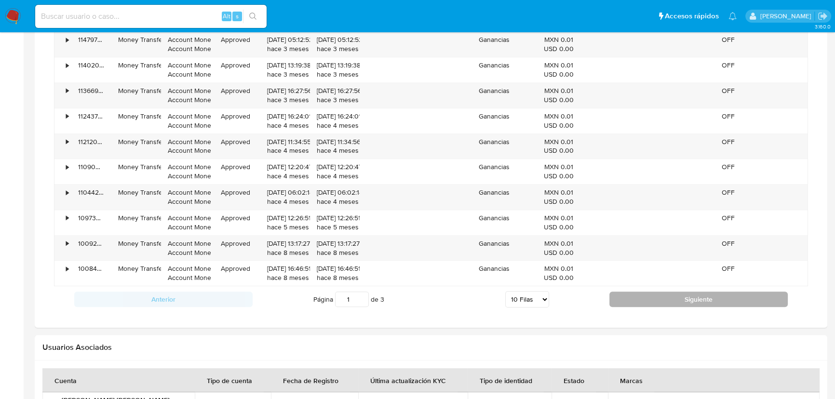
click at [686, 300] on button "Siguiente" at bounding box center [698, 299] width 178 height 15
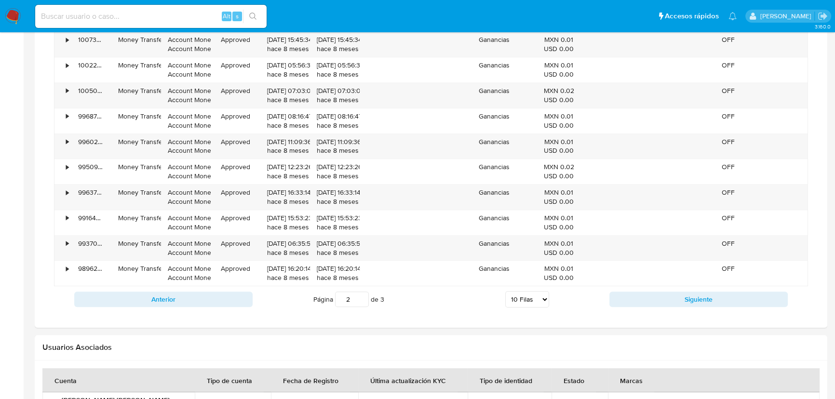
click at [686, 299] on button "Siguiente" at bounding box center [698, 299] width 178 height 15
type input "3"
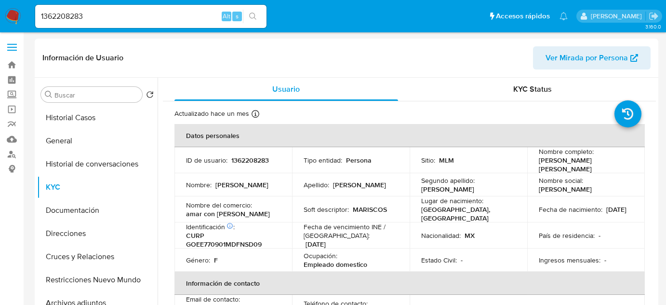
select select "10"
drag, startPoint x: 96, startPoint y: 15, endPoint x: 0, endPoint y: 15, distance: 95.9
click at [0, 15] on nav "Pausado Ver notificaciones 1362208283 Alt s Accesos rápidos Presiona las siguie…" at bounding box center [333, 16] width 666 height 32
paste input "2117149987"
type input "2117149987"
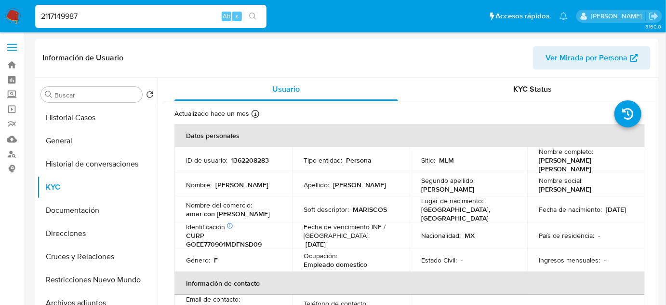
click at [247, 13] on button "search-icon" at bounding box center [253, 16] width 20 height 13
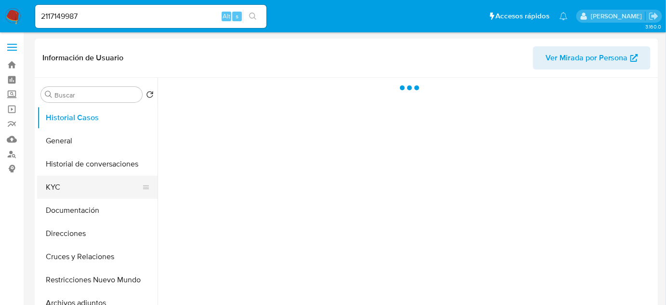
click at [81, 186] on button "KYC" at bounding box center [93, 186] width 113 height 23
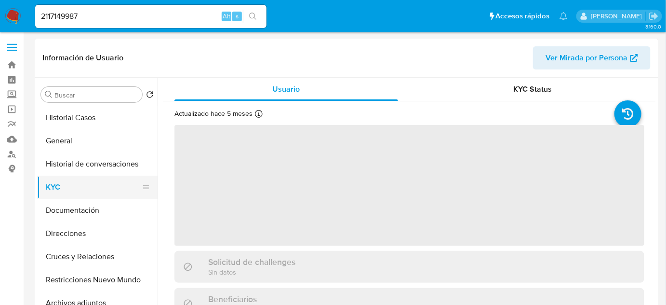
select select "10"
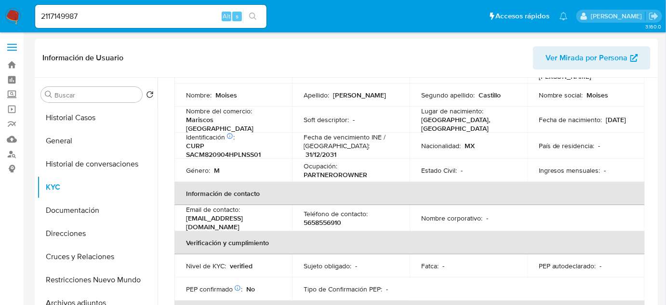
scroll to position [87, 0]
drag, startPoint x: 97, startPoint y: 14, endPoint x: 0, endPoint y: 14, distance: 97.4
click at [0, 14] on nav "Pausado Ver notificaciones 2117149987 Alt s Accesos rápidos Presiona las siguie…" at bounding box center [333, 16] width 666 height 32
paste input "37770634"
type input "377706347"
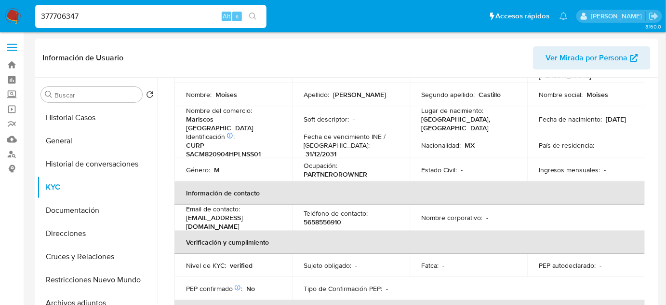
click at [251, 10] on button "search-icon" at bounding box center [253, 16] width 20 height 13
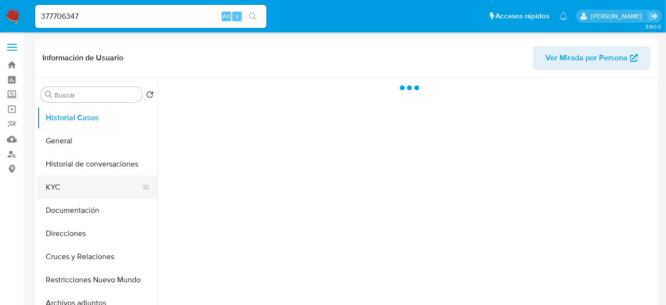
select select "10"
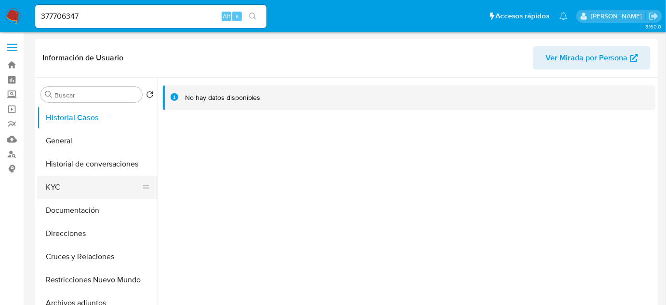
click at [62, 191] on button "KYC" at bounding box center [93, 186] width 113 height 23
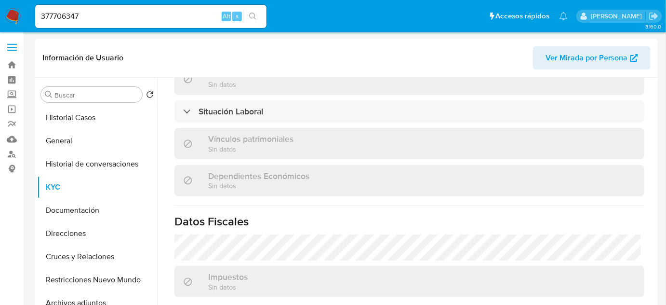
scroll to position [608, 0]
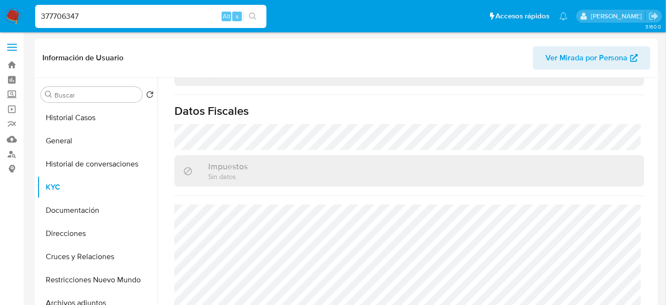
drag, startPoint x: 56, startPoint y: 17, endPoint x: 0, endPoint y: 17, distance: 55.9
click at [0, 17] on nav "Pausado Ver notificaciones 377706347 Alt s Accesos rápidos Presiona las siguien…" at bounding box center [333, 16] width 666 height 32
paste input "2045463486"
type input "2045463486"
click at [252, 14] on icon "search-icon" at bounding box center [253, 17] width 8 height 8
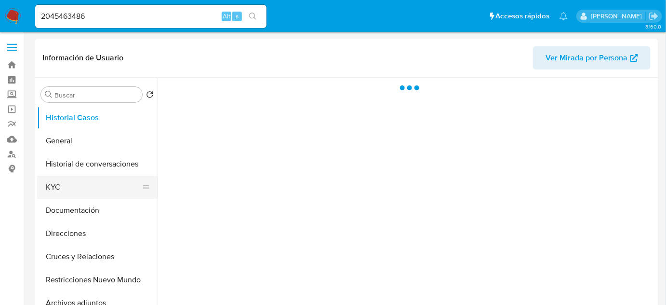
drag, startPoint x: 55, startPoint y: 188, endPoint x: 89, endPoint y: 178, distance: 35.4
click at [56, 188] on button "KYC" at bounding box center [93, 186] width 113 height 23
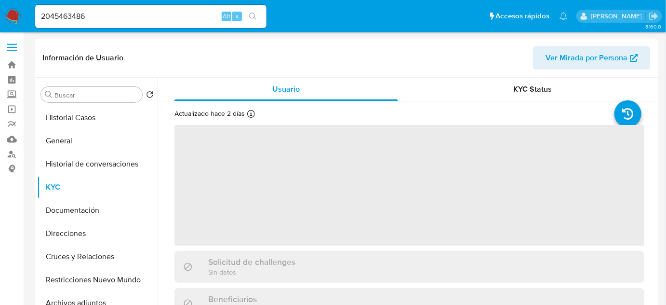
select select "10"
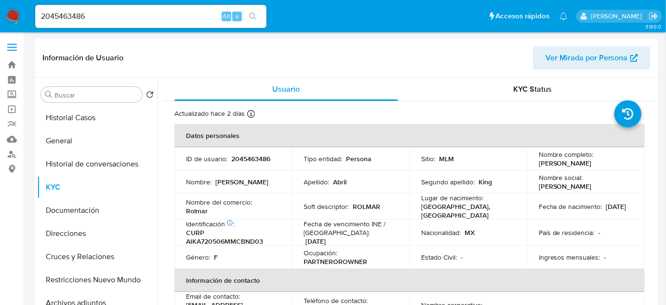
scroll to position [43, 0]
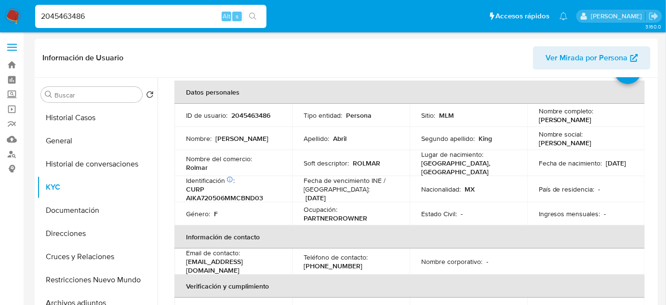
drag, startPoint x: 109, startPoint y: 13, endPoint x: 0, endPoint y: 1, distance: 109.6
click at [0, 1] on nav "Pausado Ver notificaciones 2045463486 Alt s Accesos rápidos Presiona las siguie…" at bounding box center [333, 16] width 666 height 32
paste input "1911246975"
type input "1911246975"
click at [257, 15] on button "search-icon" at bounding box center [253, 16] width 20 height 13
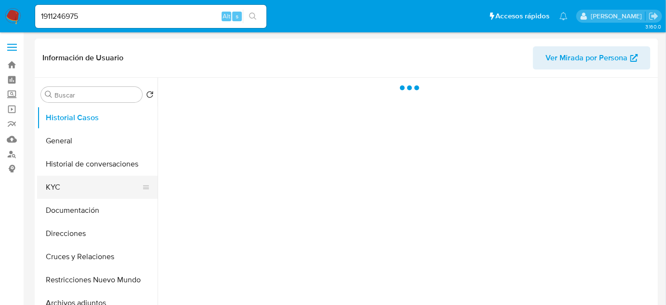
click at [65, 182] on button "KYC" at bounding box center [93, 186] width 113 height 23
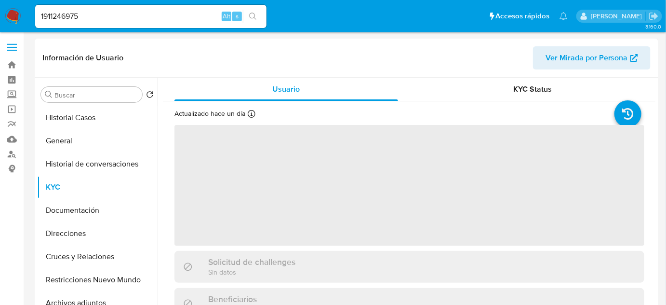
select select "10"
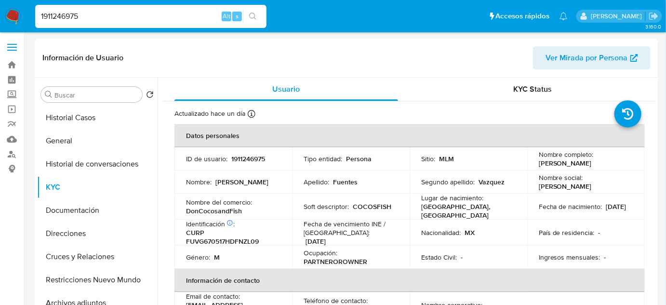
drag, startPoint x: 46, startPoint y: 15, endPoint x: 0, endPoint y: 15, distance: 46.3
click at [0, 15] on nav "Pausado Ver notificaciones 1911246975 Alt s Accesos rápidos Presiona las siguie…" at bounding box center [333, 16] width 666 height 32
paste input ", 1030818052"
drag, startPoint x: 175, startPoint y: 19, endPoint x: 34, endPoint y: 17, distance: 141.2
click at [18, 14] on nav "Pausado Ver notificaciones 1911246975, 1030818052 Alt s Accesos rápidos Presion…" at bounding box center [333, 16] width 666 height 32
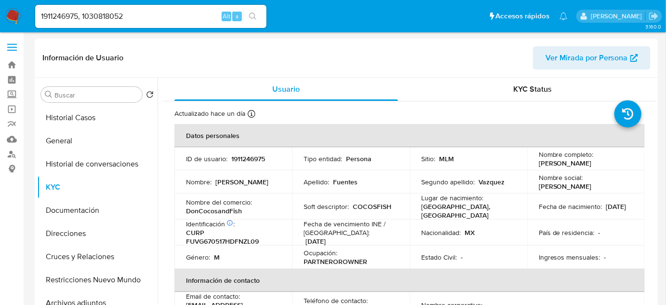
click at [150, 15] on input "1911246975, 1030818052" at bounding box center [150, 16] width 231 height 13
drag, startPoint x: 154, startPoint y: 19, endPoint x: 37, endPoint y: 10, distance: 117.5
click at [37, 10] on input "1911246975, 1030818052" at bounding box center [150, 16] width 231 height 13
paste input
type input "1030818052"
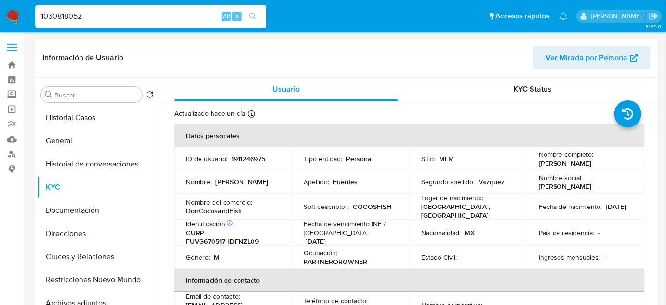
click at [260, 16] on button "search-icon" at bounding box center [253, 16] width 20 height 13
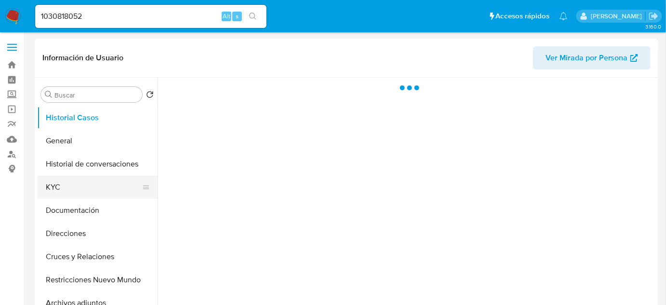
select select "10"
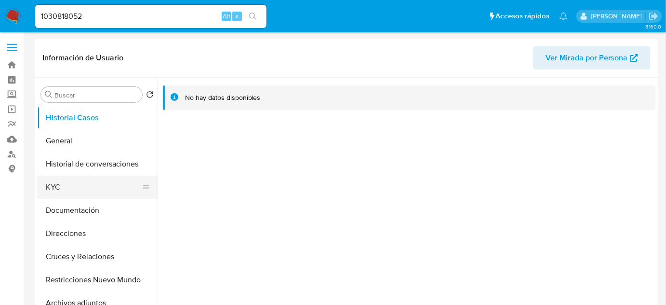
click at [55, 191] on button "KYC" at bounding box center [93, 186] width 113 height 23
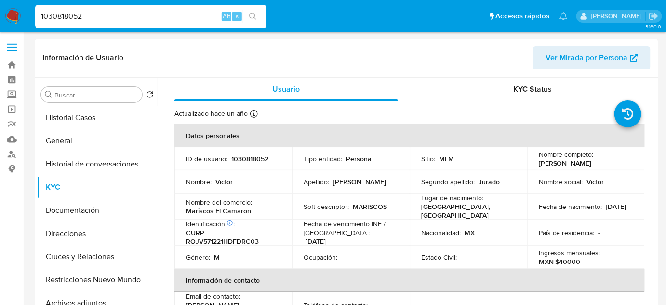
drag, startPoint x: 89, startPoint y: 22, endPoint x: 23, endPoint y: 10, distance: 67.5
click at [23, 10] on nav "Pausado Ver notificaciones 1030818052 Alt s Accesos rápidos Presiona las siguie…" at bounding box center [333, 16] width 666 height 32
paste input "51017194"
type input "51017194"
click at [248, 13] on button "search-icon" at bounding box center [253, 16] width 20 height 13
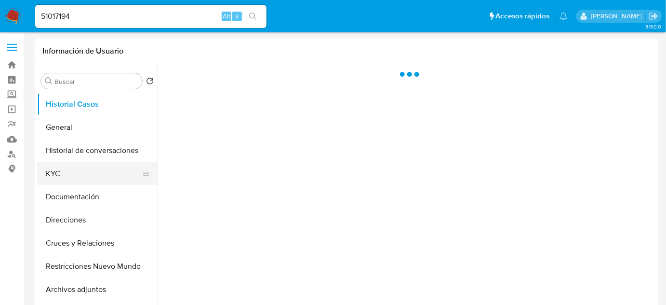
select select "10"
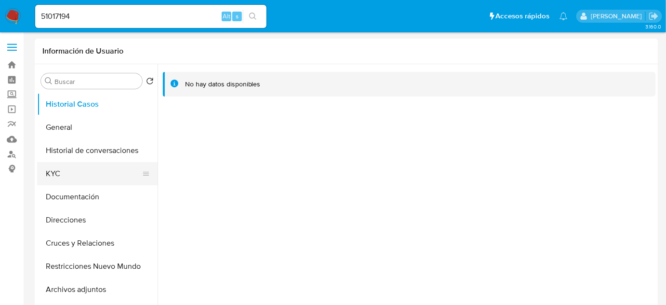
click at [70, 175] on button "KYC" at bounding box center [93, 173] width 113 height 23
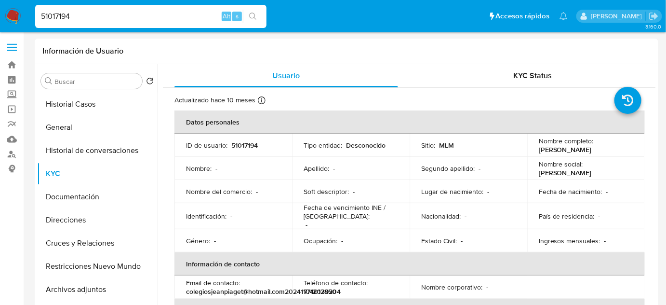
drag, startPoint x: 99, startPoint y: 13, endPoint x: 109, endPoint y: 12, distance: 9.7
paste input "0"
type input "510171940"
click at [255, 18] on icon "search-icon" at bounding box center [253, 17] width 8 height 8
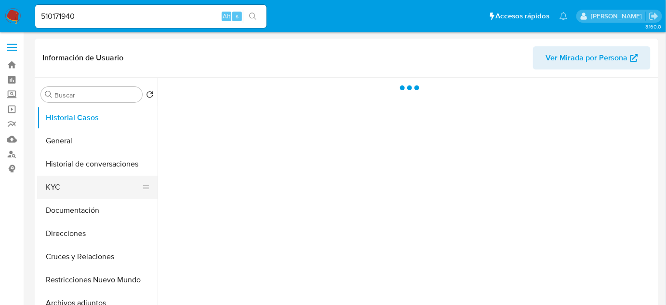
click at [51, 188] on button "KYC" at bounding box center [93, 186] width 113 height 23
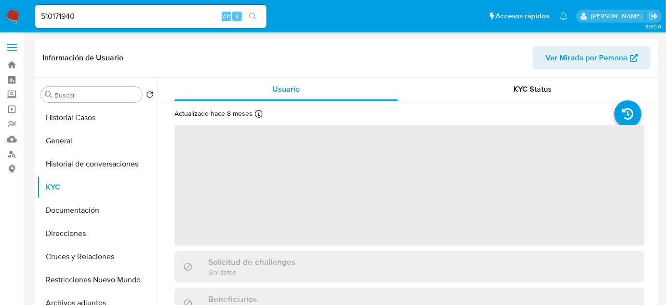
select select "10"
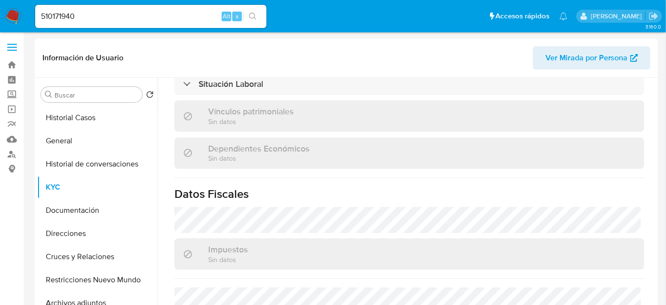
scroll to position [569, 0]
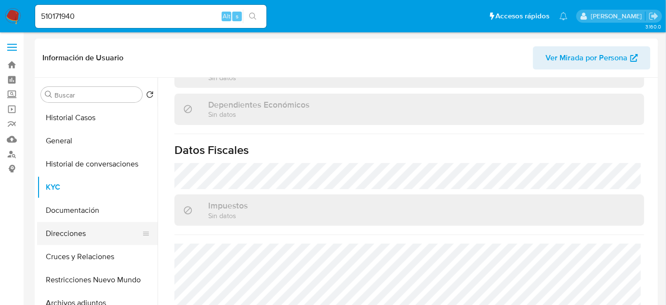
click at [70, 232] on button "Direcciones" at bounding box center [93, 233] width 113 height 23
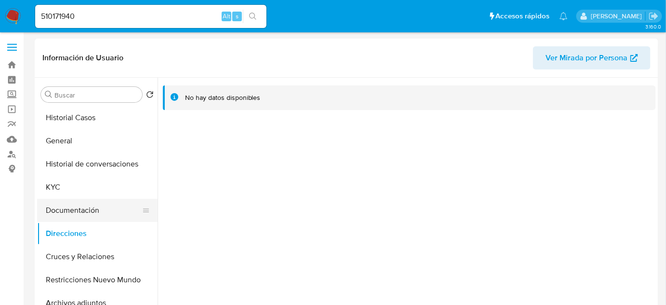
click at [80, 209] on button "Documentación" at bounding box center [93, 210] width 113 height 23
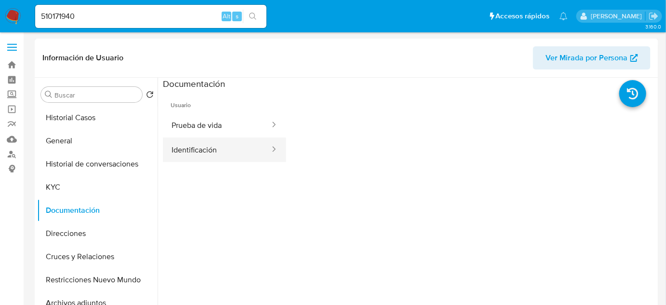
click at [195, 138] on button "Identificación" at bounding box center [217, 149] width 108 height 25
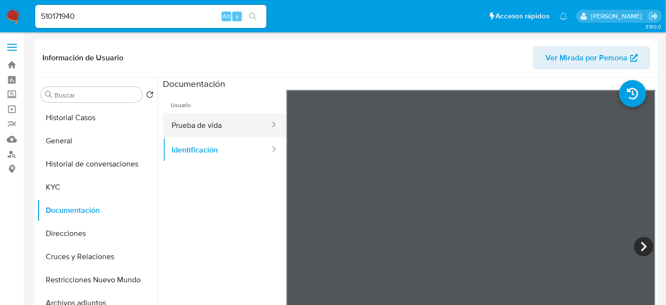
click at [198, 131] on button "Prueba de vida" at bounding box center [217, 125] width 108 height 25
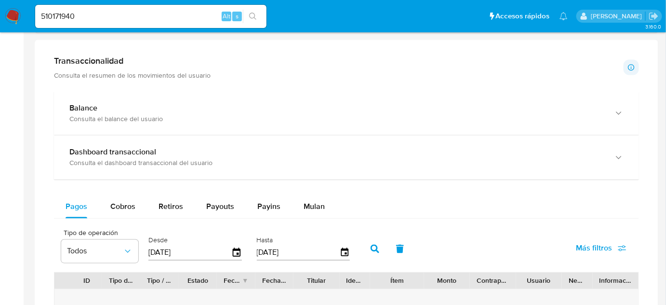
scroll to position [569, 0]
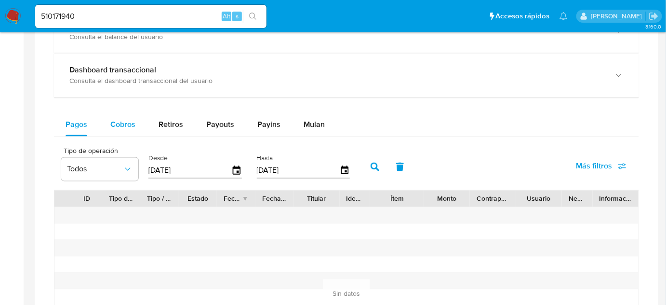
drag, startPoint x: 124, startPoint y: 127, endPoint x: 137, endPoint y: 138, distance: 17.5
click at [125, 129] on div "Cobros" at bounding box center [122, 124] width 25 height 23
select select "10"
drag, startPoint x: 202, startPoint y: 170, endPoint x: 45, endPoint y: 171, distance: 156.7
click at [45, 171] on div "Transaccionalidad Consulta el resumen de los movimientos del usuario Informació…" at bounding box center [346, 185] width 608 height 439
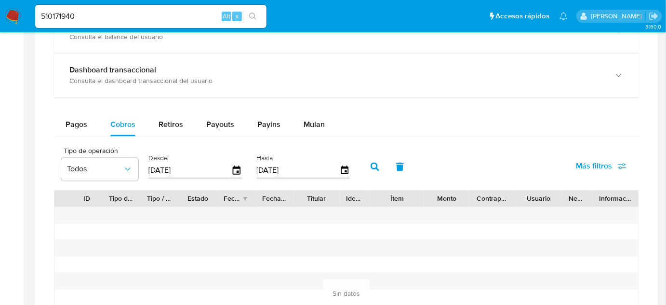
type input "0_/__/____"
type input "01/01/2025"
click at [376, 164] on icon "button" at bounding box center [375, 166] width 9 height 9
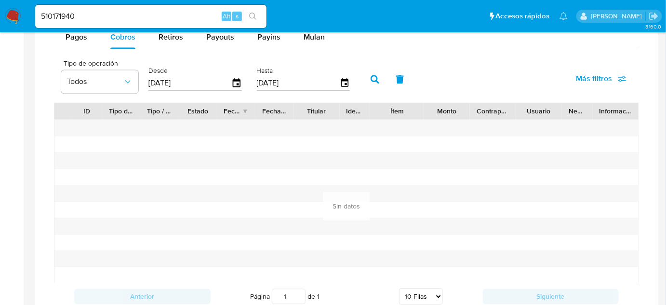
scroll to position [482, 0]
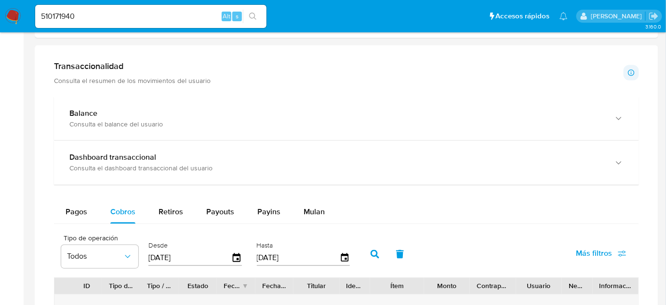
click at [15, 18] on img at bounding box center [13, 16] width 16 height 16
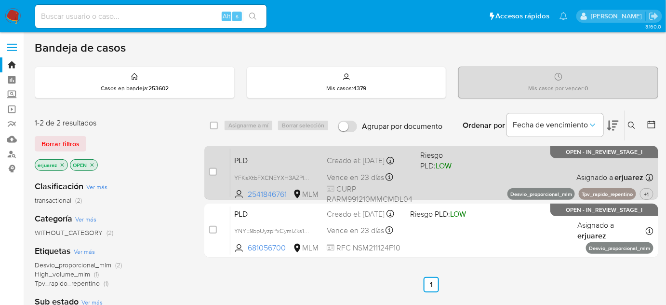
click at [368, 174] on span "Vence en 23 días" at bounding box center [355, 177] width 57 height 11
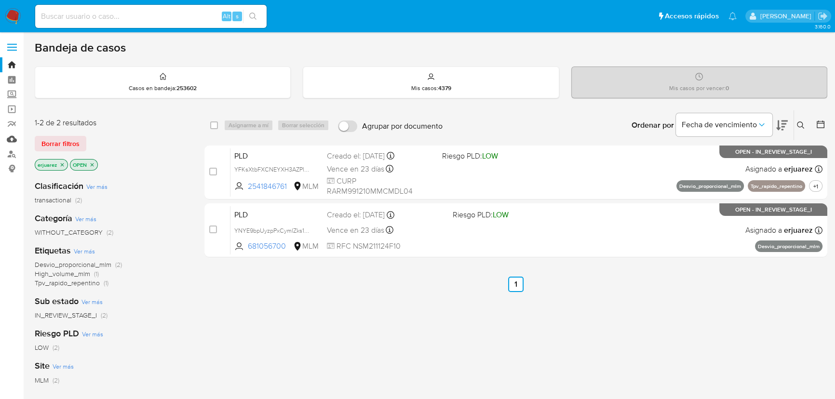
click at [14, 138] on link "Mulan" at bounding box center [57, 139] width 115 height 15
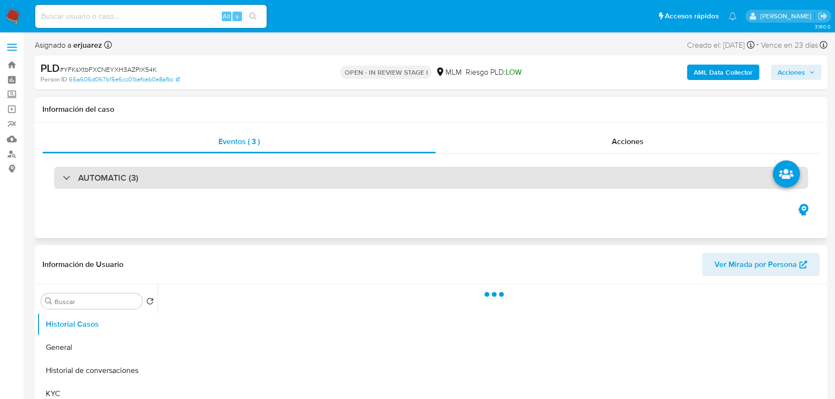
select select "10"
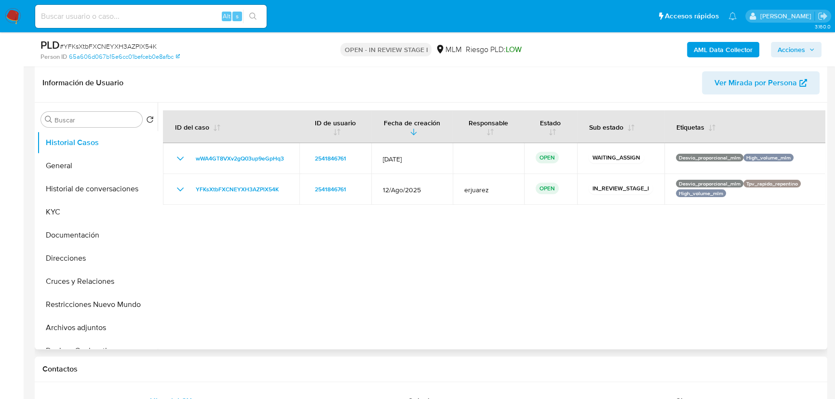
scroll to position [175, 0]
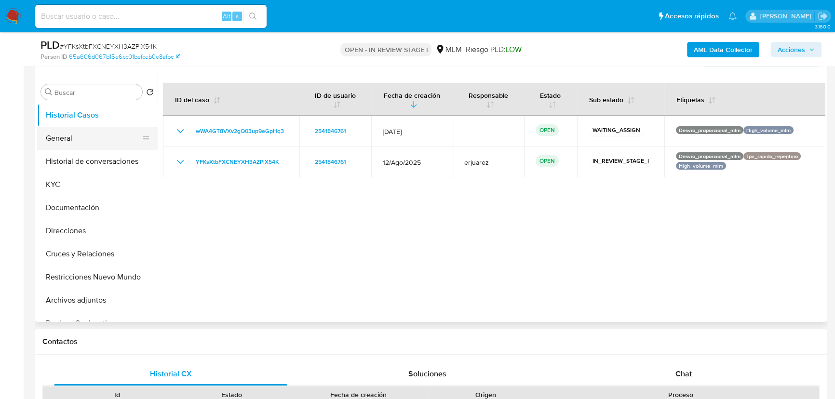
click at [58, 141] on button "General" at bounding box center [93, 138] width 113 height 23
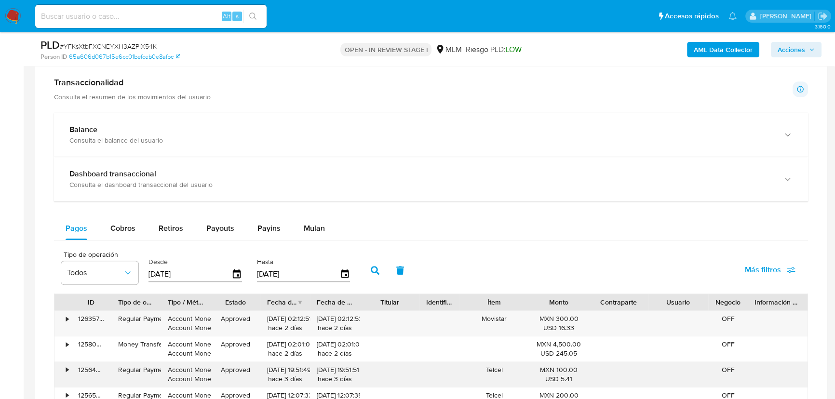
scroll to position [701, 0]
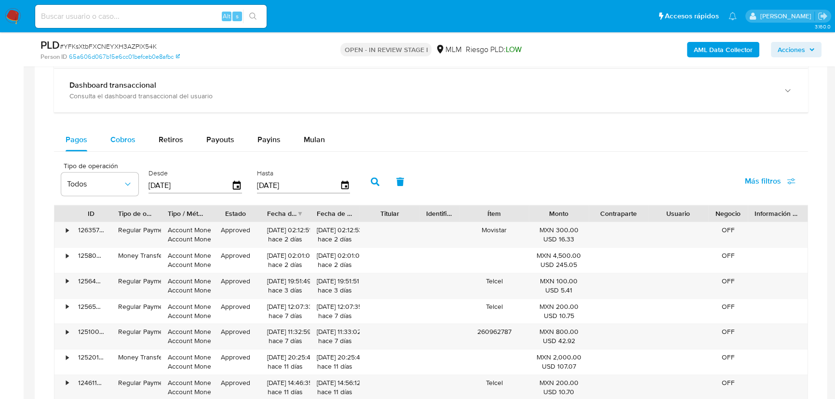
click at [123, 135] on span "Cobros" at bounding box center [122, 139] width 25 height 11
select select "10"
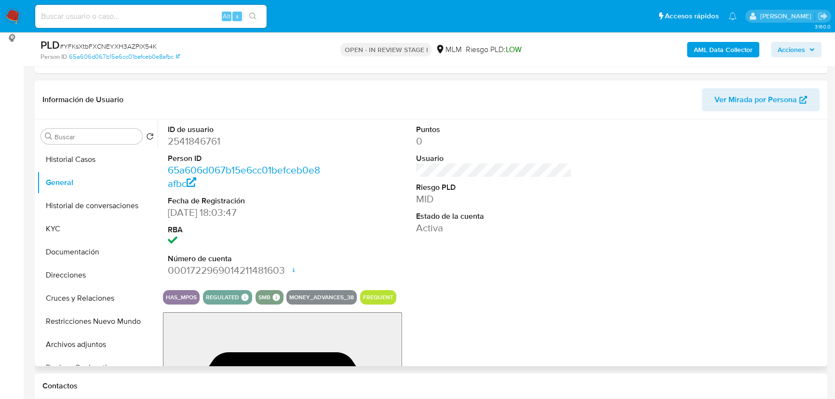
scroll to position [131, 0]
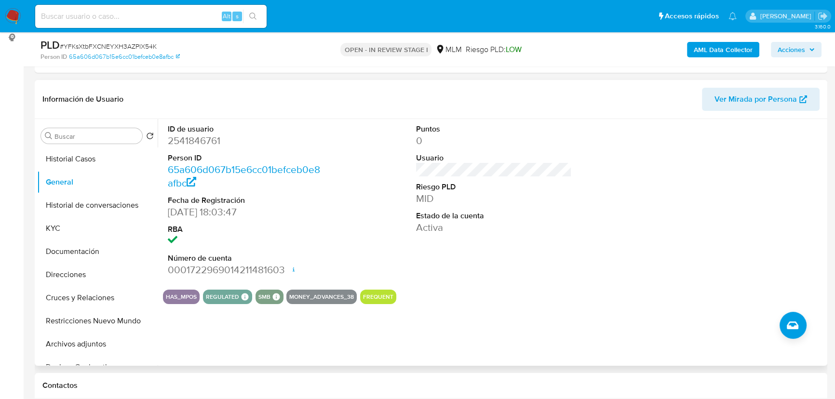
click at [672, 97] on span "Ver Mirada por Persona" at bounding box center [755, 99] width 82 height 23
click at [98, 151] on button "Historial Casos" at bounding box center [93, 159] width 113 height 23
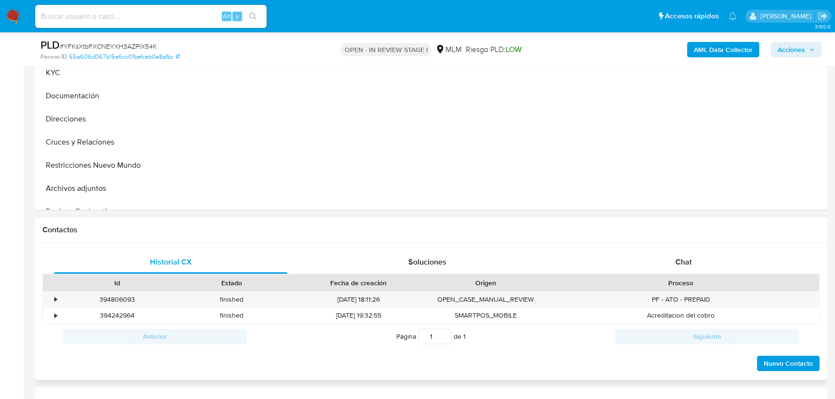
scroll to position [307, 0]
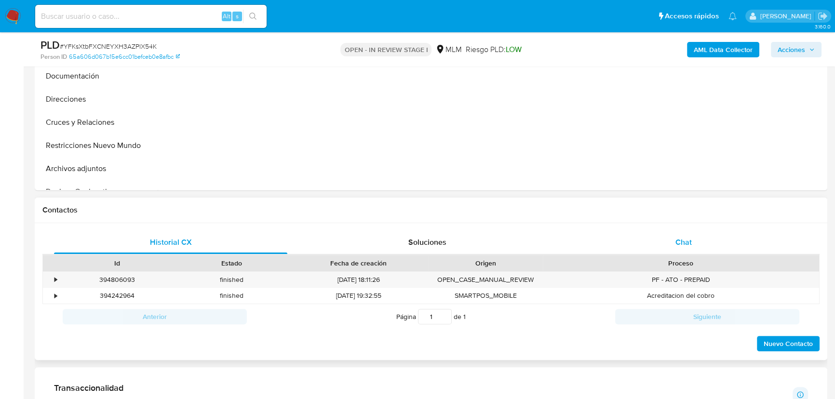
click at [672, 246] on span "Chat" at bounding box center [683, 242] width 16 height 11
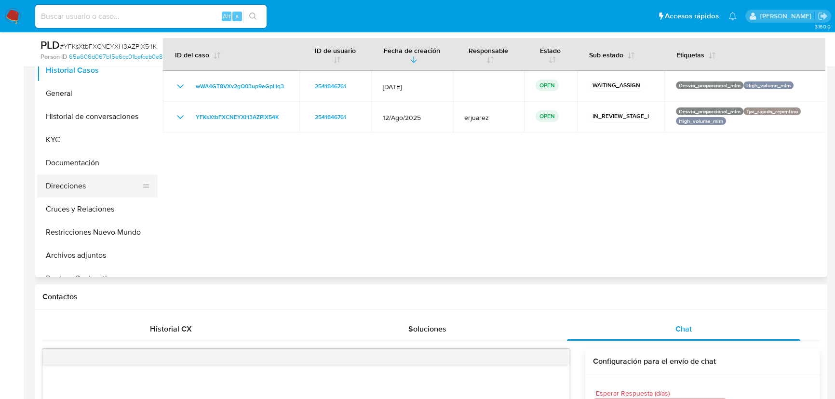
scroll to position [219, 0]
click at [85, 197] on button "Direcciones" at bounding box center [93, 186] width 113 height 23
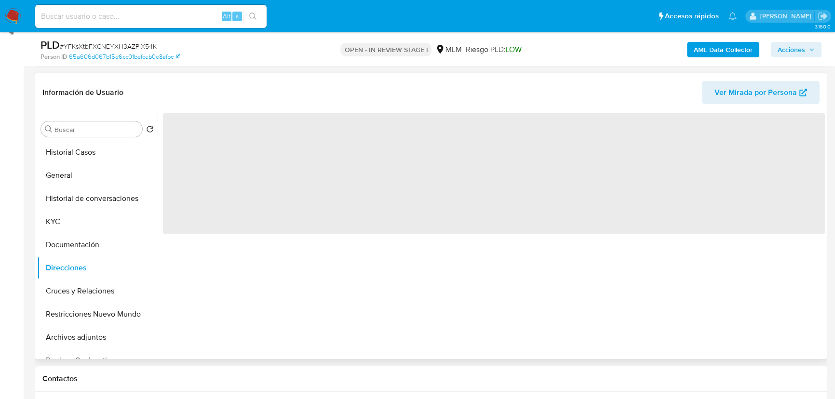
scroll to position [131, 0]
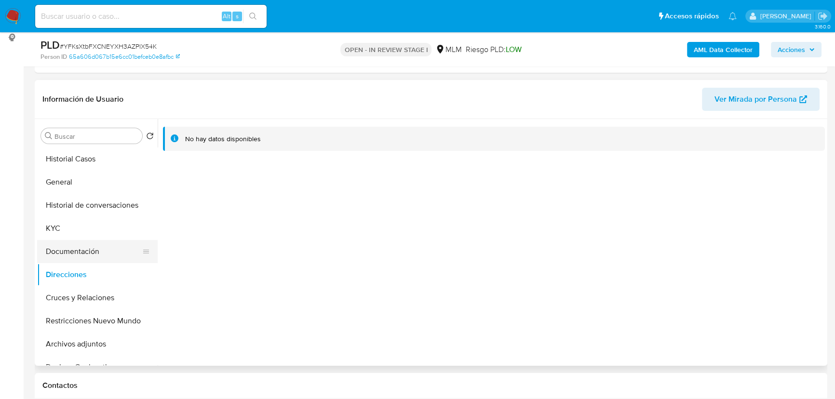
click at [71, 260] on button "Documentación" at bounding box center [93, 251] width 113 height 23
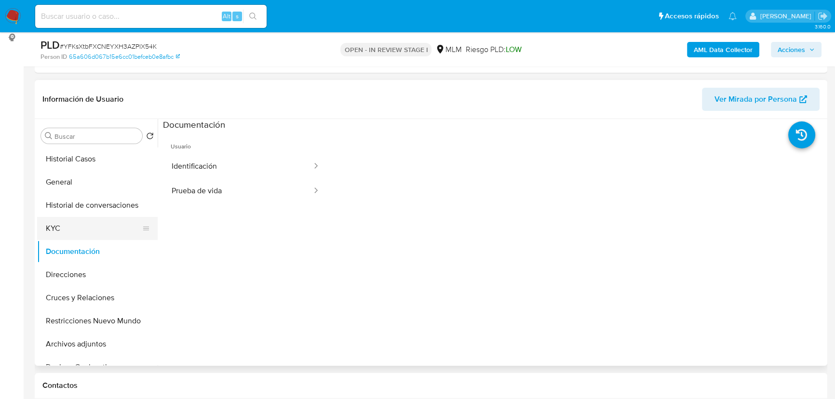
drag, startPoint x: 55, startPoint y: 231, endPoint x: 139, endPoint y: 192, distance: 92.5
click at [55, 231] on button "KYC" at bounding box center [97, 228] width 121 height 23
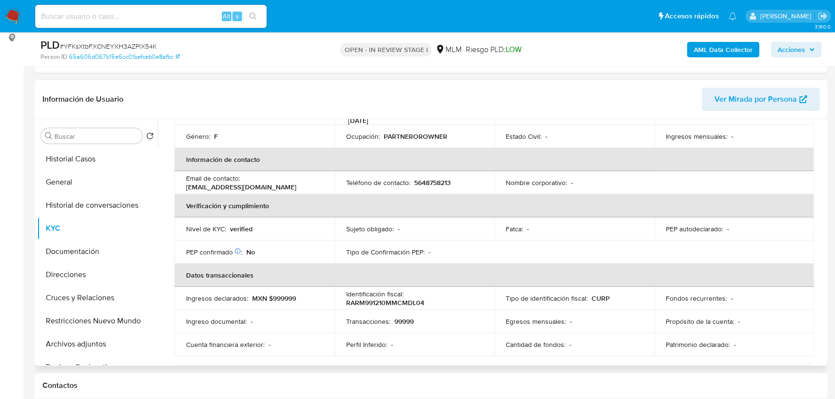
scroll to position [175, 0]
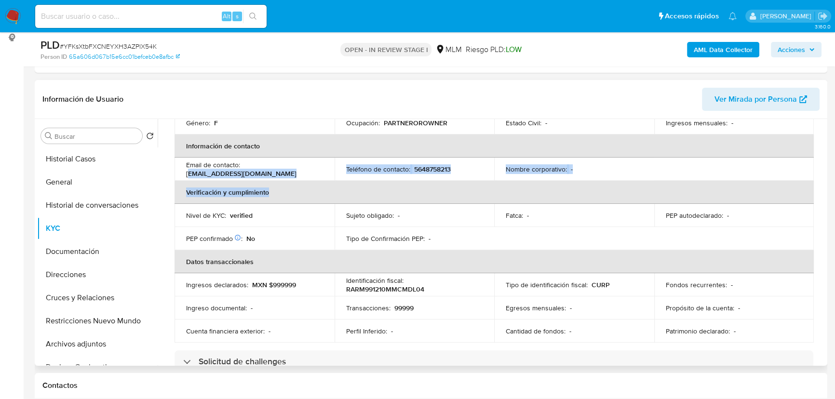
drag, startPoint x: 188, startPoint y: 168, endPoint x: 375, endPoint y: 197, distance: 188.8
click at [375, 197] on table "Datos personales ID de usuario : 2541846761 Tipo entidad : Persona Sitio : MLM …" at bounding box center [493, 166] width 639 height 353
drag, startPoint x: 59, startPoint y: 296, endPoint x: 101, endPoint y: 280, distance: 45.5
click at [59, 297] on button "Cruces y Relaciones" at bounding box center [97, 297] width 121 height 23
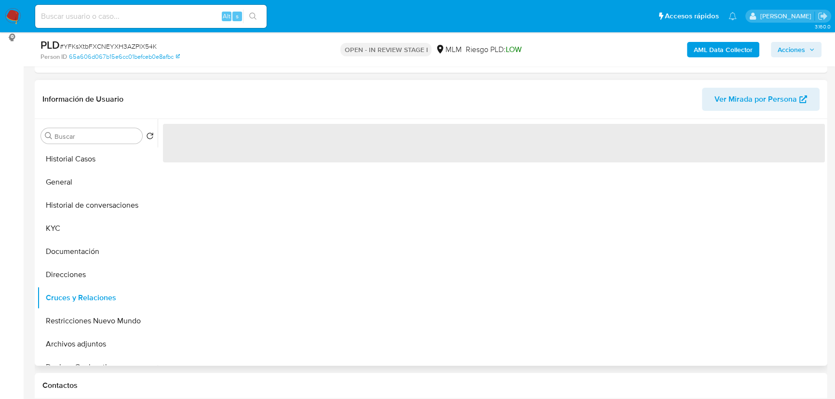
scroll to position [0, 0]
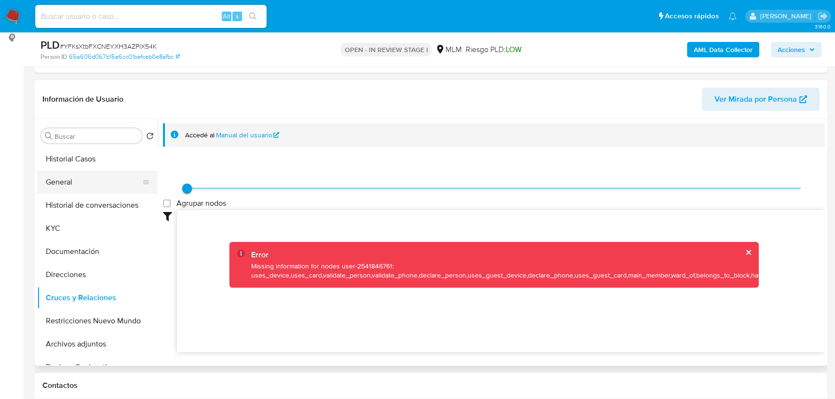
click at [72, 183] on button "General" at bounding box center [93, 182] width 113 height 23
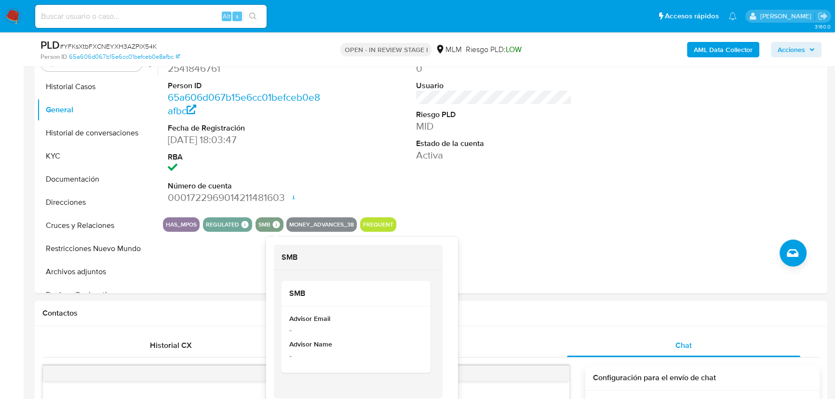
scroll to position [219, 0]
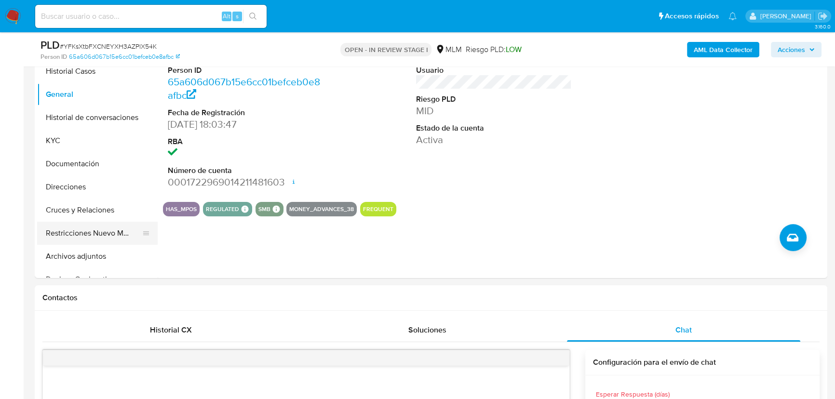
click at [85, 234] on button "Restricciones Nuevo Mundo" at bounding box center [93, 233] width 113 height 23
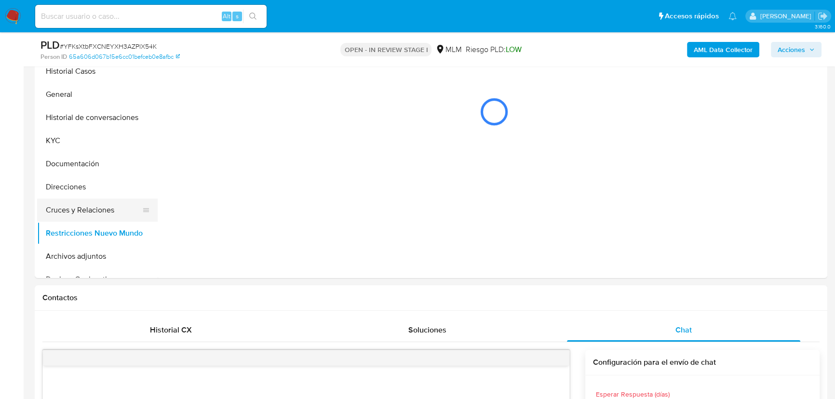
click at [90, 206] on button "Cruces y Relaciones" at bounding box center [93, 210] width 113 height 23
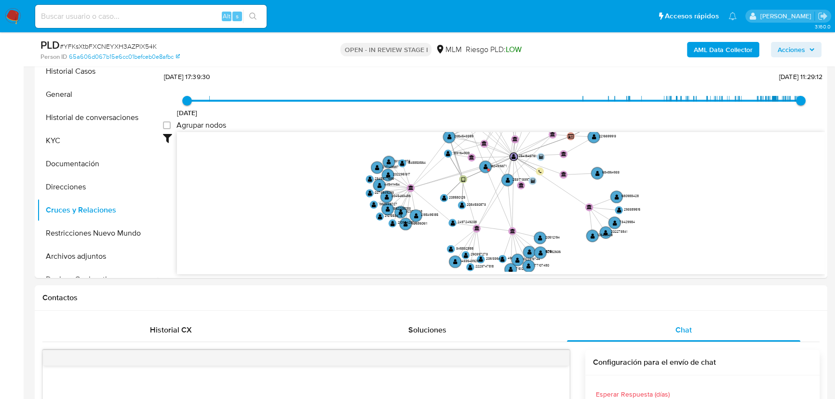
drag, startPoint x: 401, startPoint y: 197, endPoint x: 426, endPoint y: 186, distance: 27.6
click at [300, 132] on icon "user-1891164909  1891164909 device-664cf8420e44f43e3426dd38  user-208580125 …" at bounding box center [501, 202] width 648 height 140
click at [486, 165] on text "" at bounding box center [485, 167] width 4 height 6
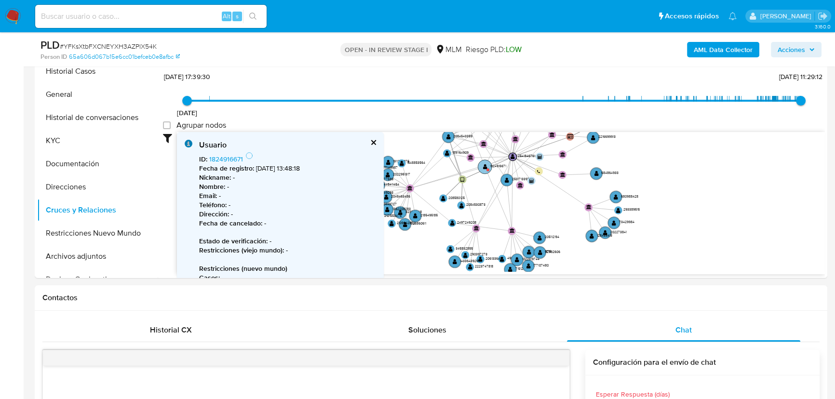
click at [485, 164] on text "" at bounding box center [485, 167] width 4 height 6
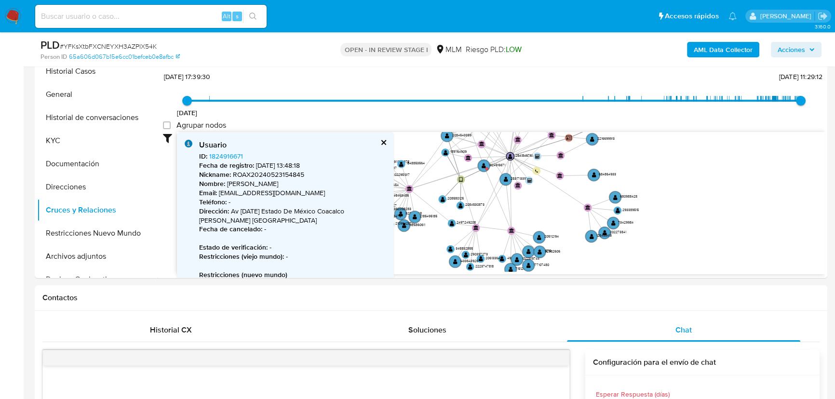
click at [383, 144] on button "cerrar" at bounding box center [383, 142] width 6 height 6
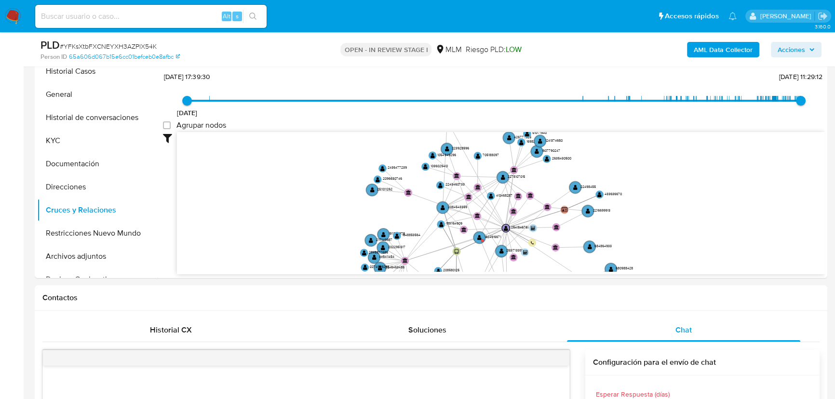
drag, startPoint x: 406, startPoint y: 147, endPoint x: 402, endPoint y: 218, distance: 72.0
click at [402, 218] on icon "user-1891164909  1891164909 device-664cf8420e44f43e3426dd38  user-208580125 …" at bounding box center [501, 202] width 648 height 140
click at [436, 218] on icon "user-1891164909  1891164909 device-664cf8420e44f43e3426dd38  user-208580125 …" at bounding box center [501, 202] width 648 height 140
click at [436, 214] on icon "user-1891164909  1891164909 device-664cf8420e44f43e3426dd38  user-208580125 …" at bounding box center [501, 202] width 648 height 140
click at [440, 220] on circle at bounding box center [441, 224] width 10 height 10
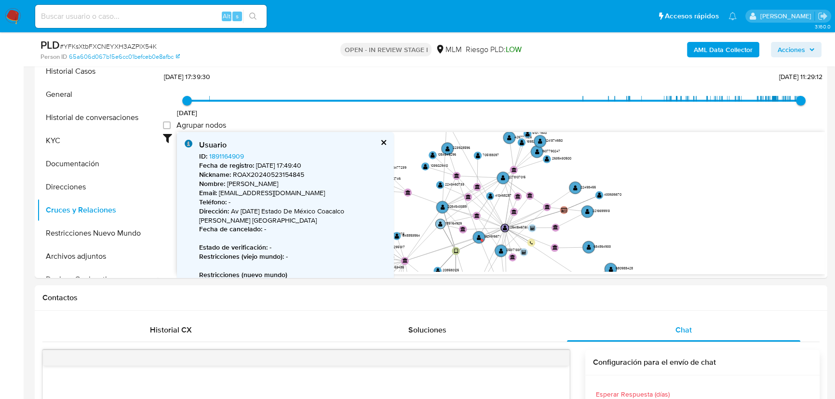
click at [439, 221] on text "" at bounding box center [440, 224] width 4 height 6
click at [438, 222] on text "" at bounding box center [439, 223] width 4 height 6
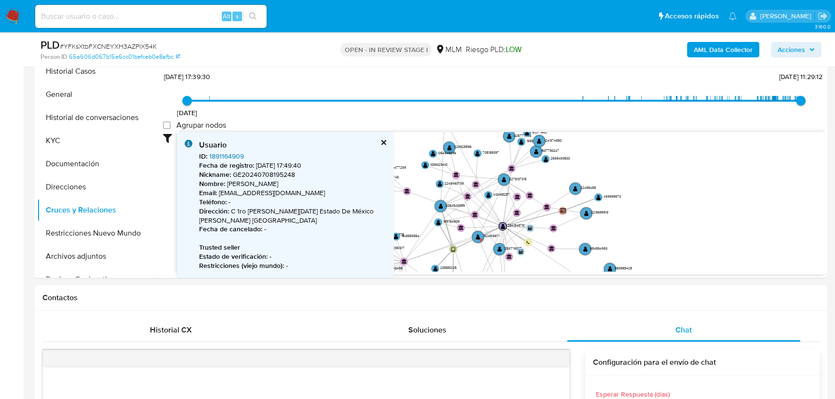
click at [233, 158] on link "1891164909" at bounding box center [226, 156] width 35 height 10
click at [383, 141] on button "cerrar" at bounding box center [383, 142] width 6 height 6
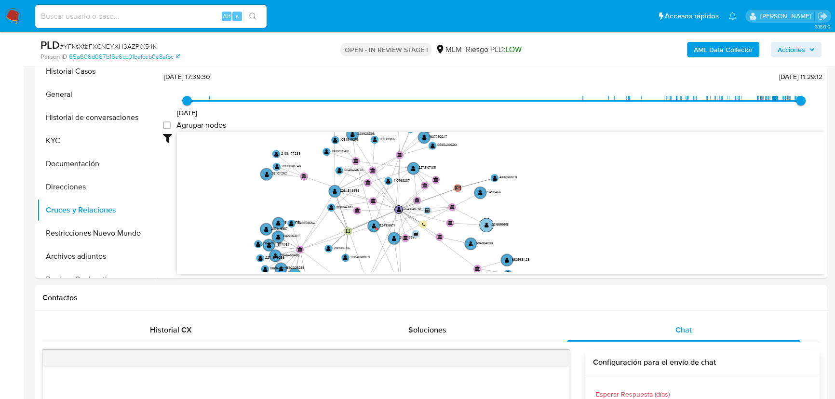
drag, startPoint x: 482, startPoint y: 202, endPoint x: 486, endPoint y: 222, distance: 20.3
click at [486, 222] on text "" at bounding box center [486, 225] width 4 height 6
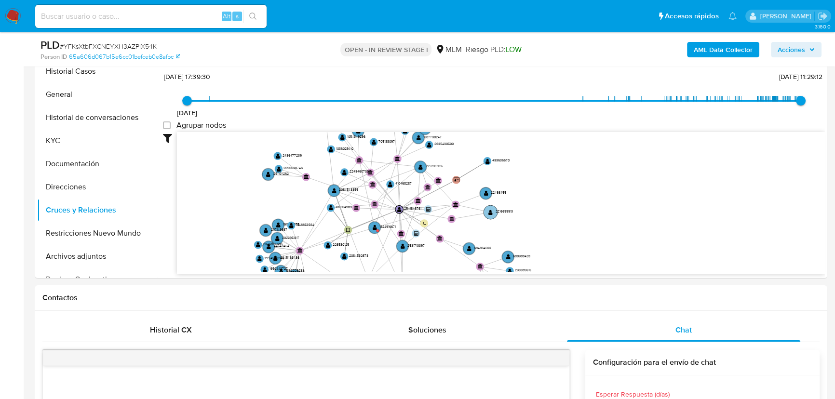
click at [487, 215] on circle at bounding box center [490, 212] width 14 height 14
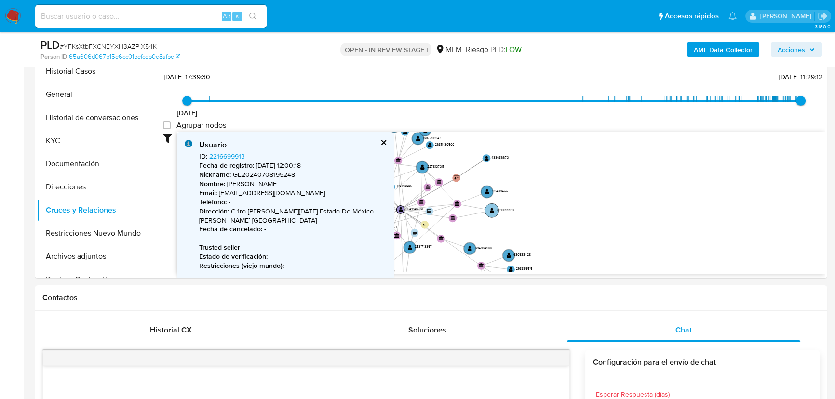
click at [495, 209] on circle at bounding box center [492, 210] width 14 height 14
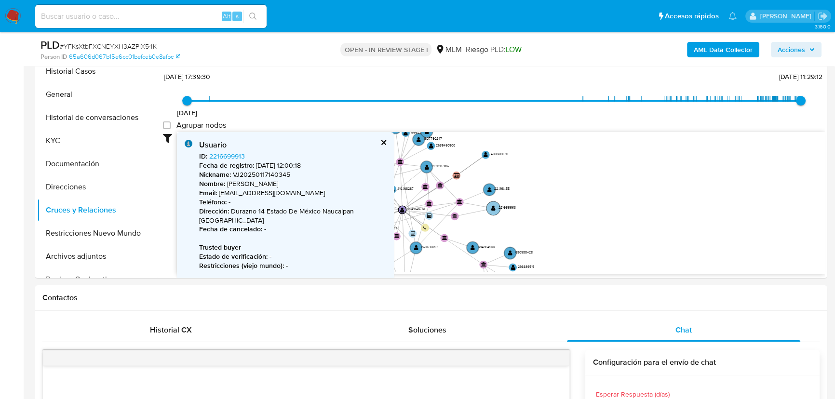
click at [495, 209] on text "" at bounding box center [493, 208] width 4 height 6
click at [219, 153] on link "2216699913" at bounding box center [227, 156] width 36 height 10
click at [487, 188] on circle at bounding box center [490, 188] width 14 height 14
click at [490, 187] on text "" at bounding box center [490, 189] width 4 height 6
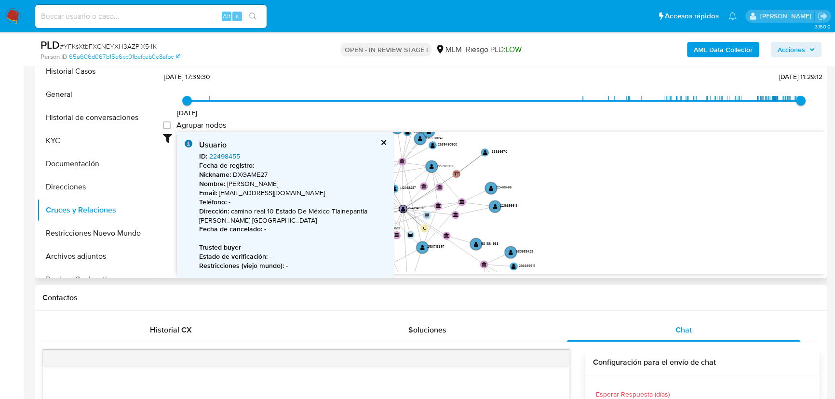
click at [223, 155] on link "22498455" at bounding box center [224, 156] width 31 height 10
click at [384, 141] on button "cerrar" at bounding box center [383, 142] width 6 height 6
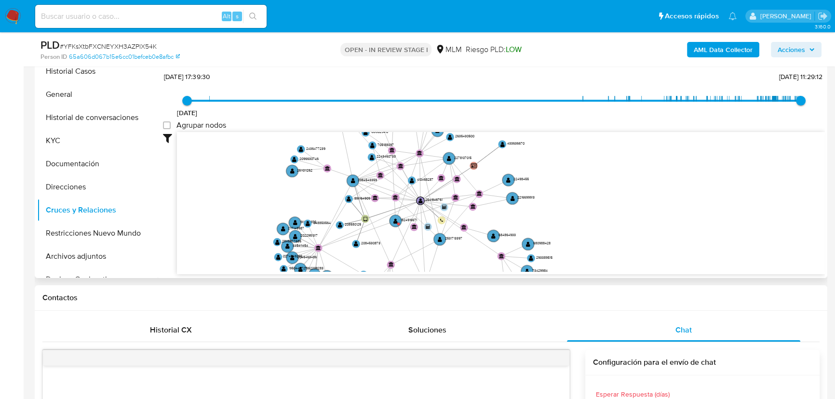
drag, startPoint x: 561, startPoint y: 226, endPoint x: 500, endPoint y: 228, distance: 61.2
click at [578, 217] on icon "user-1891164909  1891164909 device-664cf8420e44f43e3426dd38  user-208580125 …" at bounding box center [501, 202] width 648 height 140
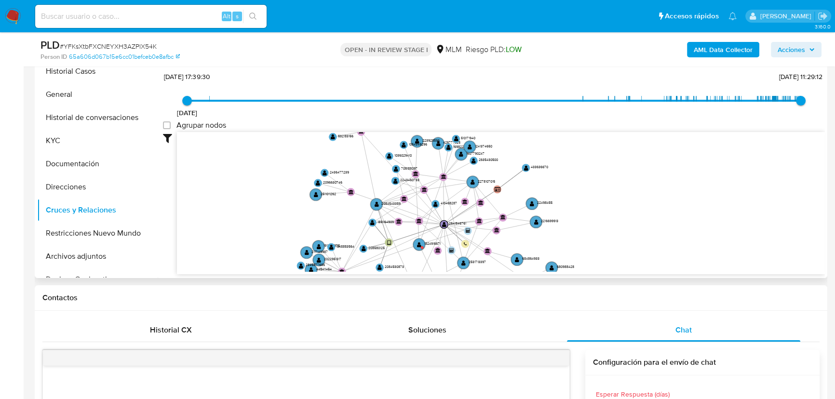
drag, startPoint x: 477, startPoint y: 209, endPoint x: 501, endPoint y: 234, distance: 35.1
click at [501, 234] on icon "user-1891164909  1891164909 device-664cf8420e44f43e3426dd38  user-208580125 …" at bounding box center [501, 202] width 648 height 140
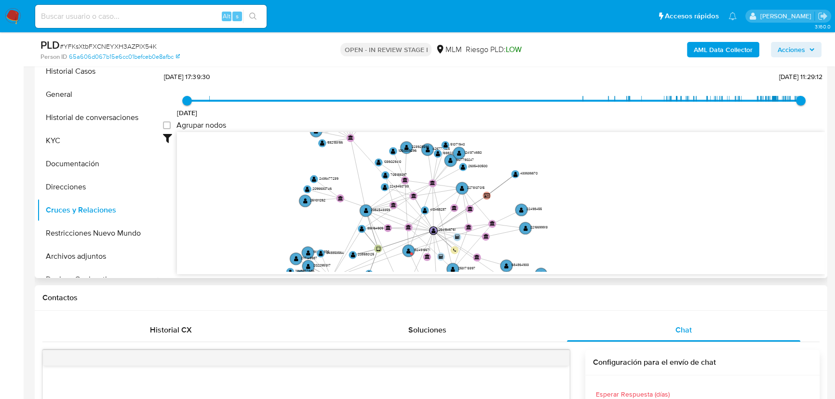
drag, startPoint x: 400, startPoint y: 198, endPoint x: 383, endPoint y: 203, distance: 17.4
click at [384, 205] on icon "user-1891164909  1891164909 device-664cf8420e44f43e3426dd38  user-208580125 …" at bounding box center [501, 202] width 648 height 140
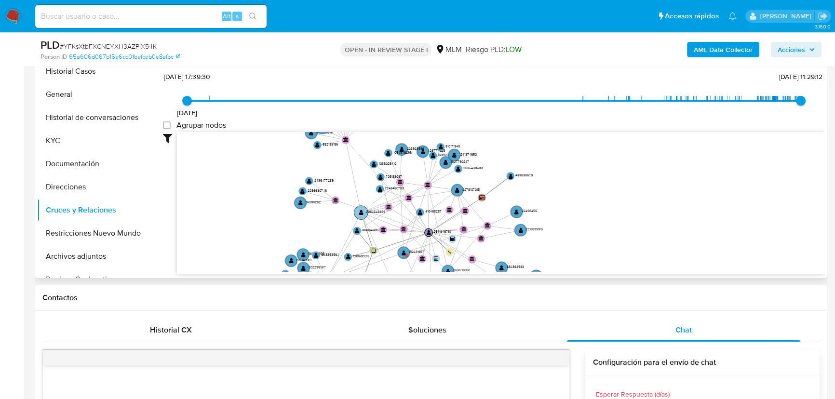
click at [362, 207] on circle at bounding box center [361, 212] width 14 height 14
click at [363, 213] on circle at bounding box center [361, 212] width 14 height 14
click at [362, 212] on text "" at bounding box center [361, 213] width 4 height 6
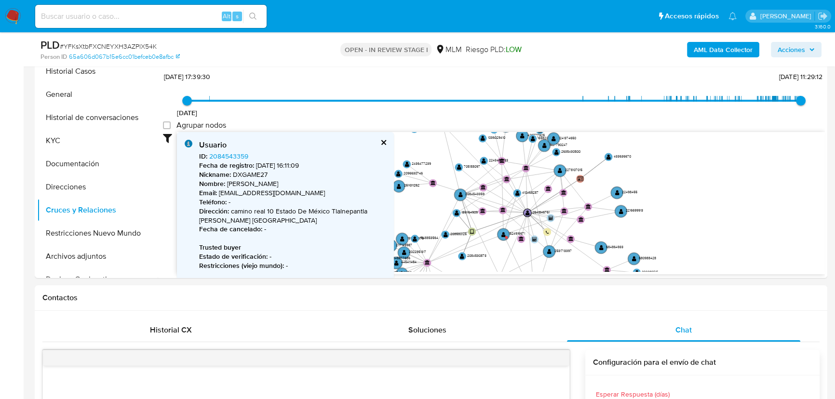
drag, startPoint x: 684, startPoint y: 208, endPoint x: 841, endPoint y: 174, distance: 159.9
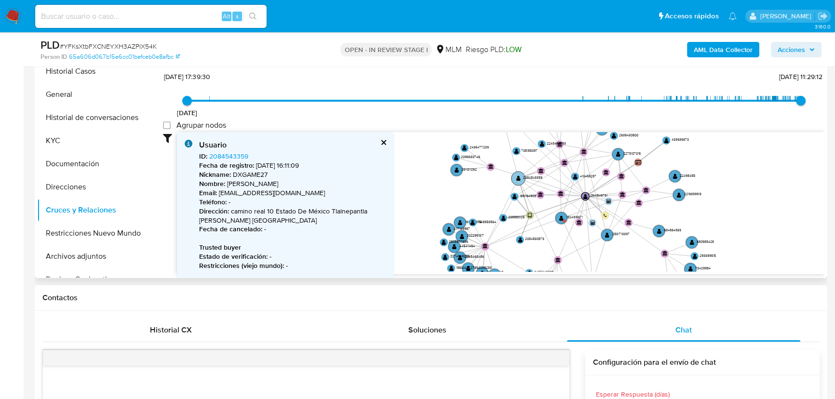
click at [514, 178] on circle at bounding box center [518, 178] width 14 height 14
click at [516, 174] on circle at bounding box center [518, 178] width 14 height 14
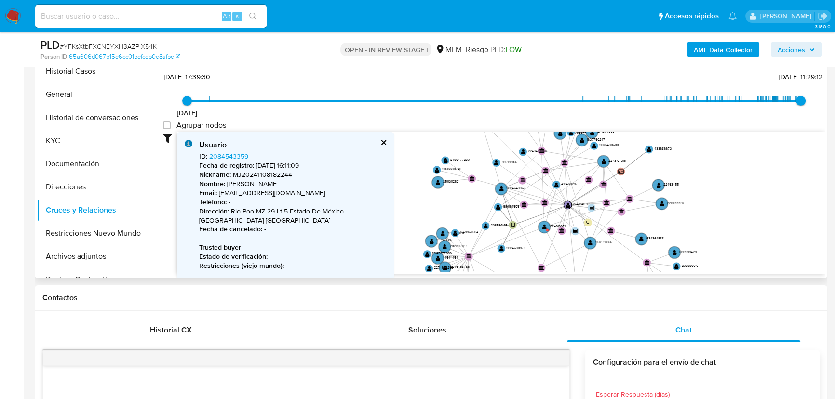
drag, startPoint x: 495, startPoint y: 182, endPoint x: 461, endPoint y: 201, distance: 38.6
click at [461, 201] on icon "user-1891164909  1891164909 device-664cf8420e44f43e3426dd38  user-208580125 …" at bounding box center [501, 202] width 648 height 140
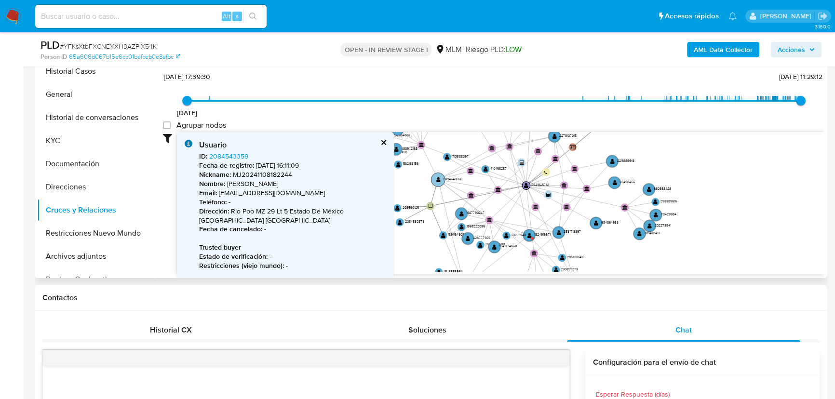
drag, startPoint x: 486, startPoint y: 198, endPoint x: 441, endPoint y: 178, distance: 49.0
click at [441, 178] on circle at bounding box center [438, 180] width 14 height 14
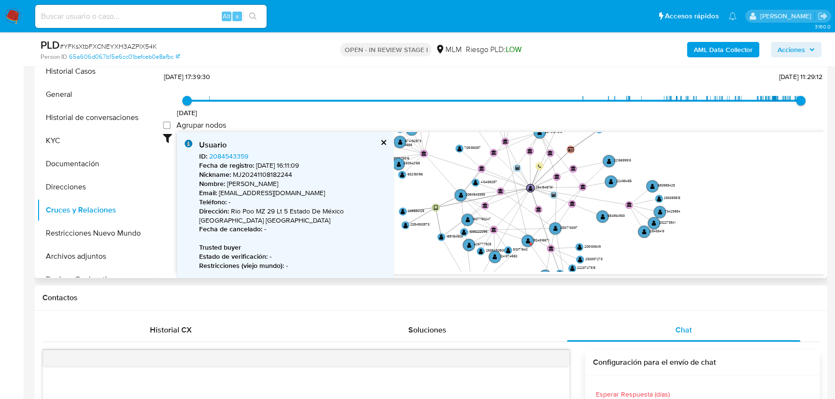
drag, startPoint x: 446, startPoint y: 236, endPoint x: 436, endPoint y: 236, distance: 9.6
click at [437, 236] on circle at bounding box center [441, 237] width 8 height 8
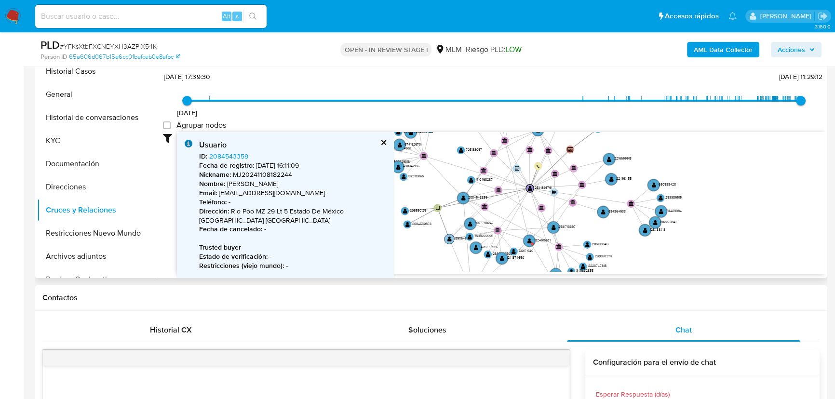
click at [449, 240] on text "" at bounding box center [449, 239] width 4 height 6
click at [449, 240] on text "" at bounding box center [450, 239] width 4 height 6
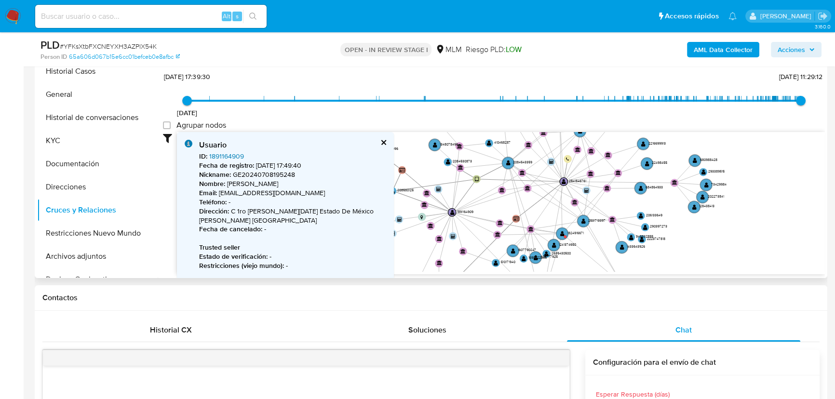
click at [233, 158] on link "1891164909" at bounding box center [226, 156] width 35 height 10
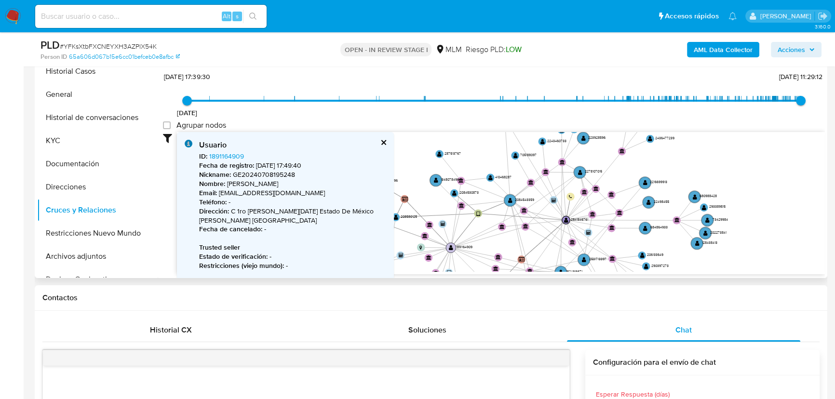
drag, startPoint x: 461, startPoint y: 212, endPoint x: 463, endPoint y: 242, distance: 30.4
click at [463, 242] on icon "user-1891164909  1891164909 device-664cf8420e44f43e3426dd38  user-208580125 …" at bounding box center [501, 202] width 648 height 140
drag, startPoint x: 83, startPoint y: 179, endPoint x: 83, endPoint y: 188, distance: 9.2
click at [83, 180] on button "Direcciones" at bounding box center [93, 186] width 113 height 23
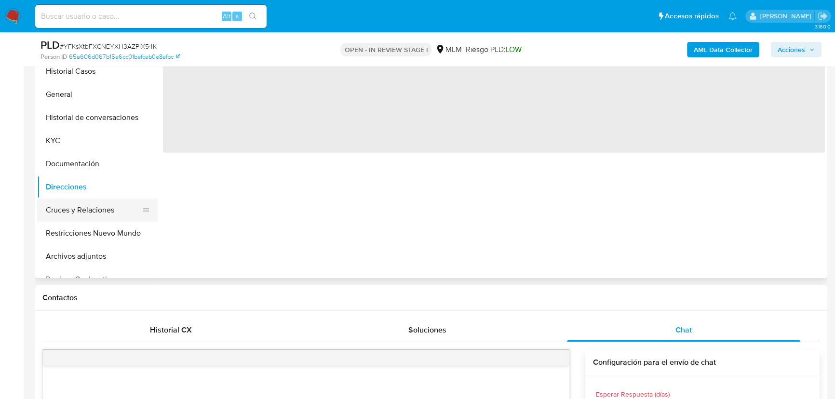
click at [80, 215] on button "Cruces y Relaciones" at bounding box center [93, 210] width 113 height 23
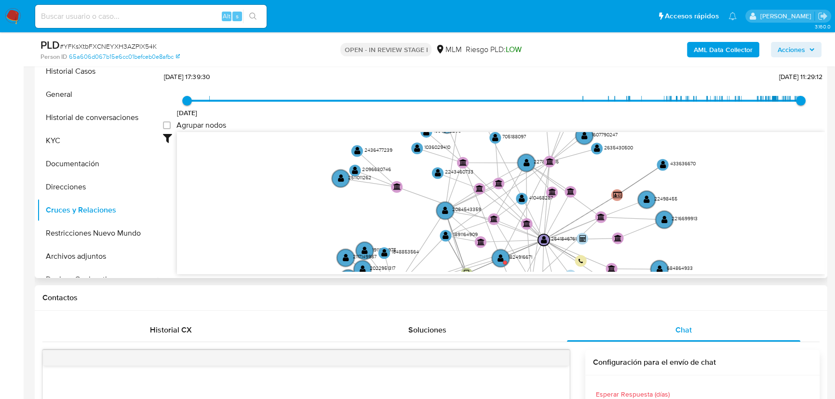
drag, startPoint x: 429, startPoint y: 177, endPoint x: 400, endPoint y: 231, distance: 60.8
click at [400, 231] on icon "user-1891164909  1891164909 device-664cf8420e44f43e3426dd38  user-208580125 …" at bounding box center [501, 202] width 648 height 140
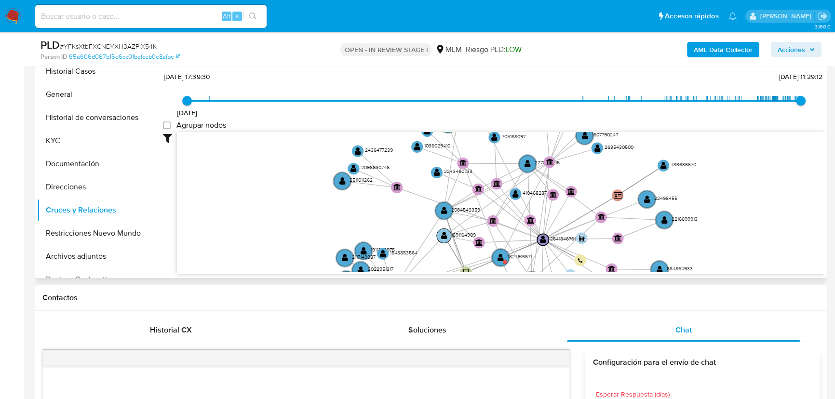
click at [441, 234] on text "" at bounding box center [444, 235] width 6 height 8
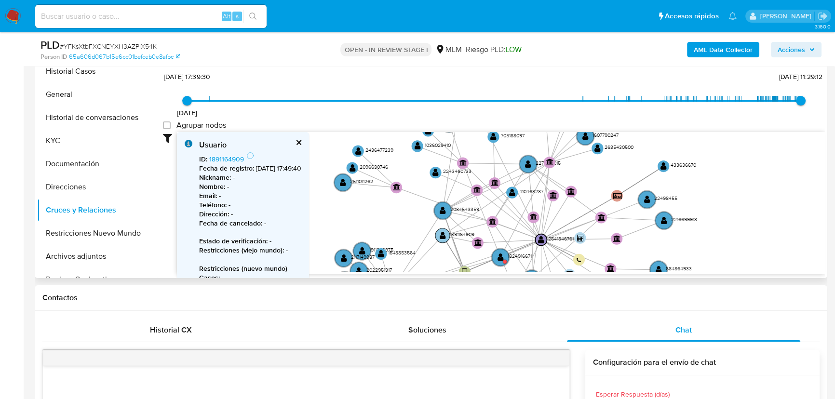
click at [440, 235] on text "" at bounding box center [443, 235] width 6 height 8
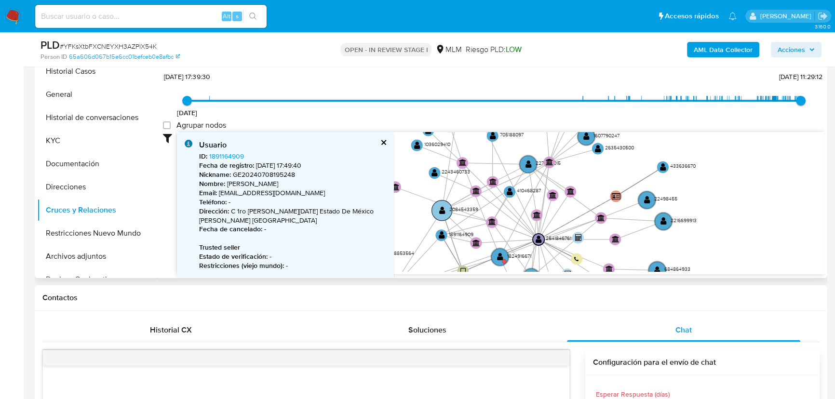
click at [434, 208] on circle at bounding box center [441, 210] width 20 height 20
click at [438, 204] on circle at bounding box center [441, 210] width 20 height 20
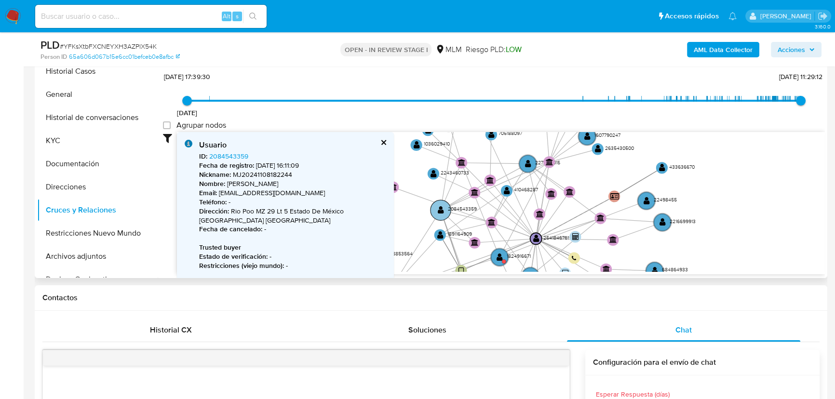
click at [439, 207] on text "" at bounding box center [441, 210] width 6 height 8
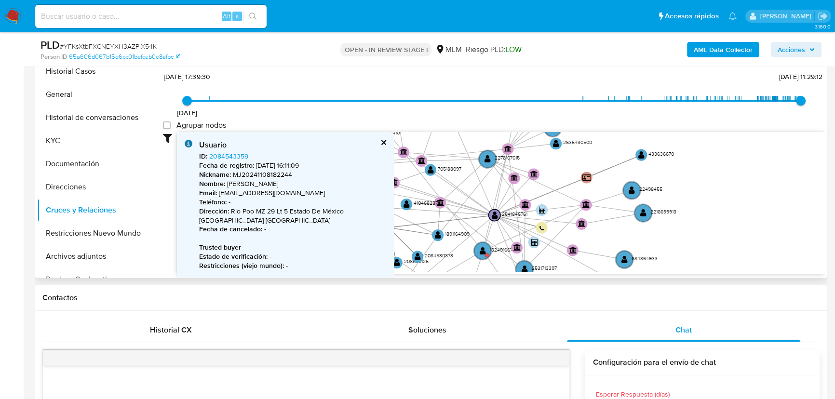
drag, startPoint x: 438, startPoint y: 206, endPoint x: 293, endPoint y: 169, distance: 149.8
click at [293, 169] on div "Usuario ID : 2084543359 Fecha de registro : 8/11/2024, 16:11:09 Nickname : MJ20…" at bounding box center [501, 203] width 648 height 143
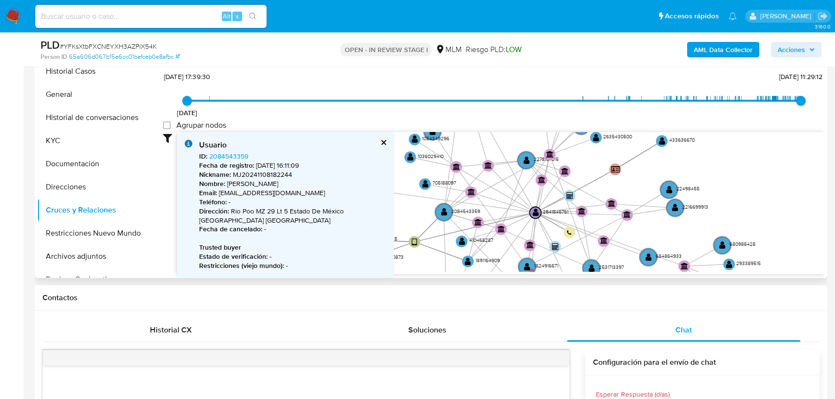
drag, startPoint x: 397, startPoint y: 183, endPoint x: 438, endPoint y: 191, distance: 41.7
click at [438, 191] on icon "user-1891164909  1891164909 device-664cf8420e44f43e3426dd38  user-208580125 …" at bounding box center [501, 202] width 648 height 140
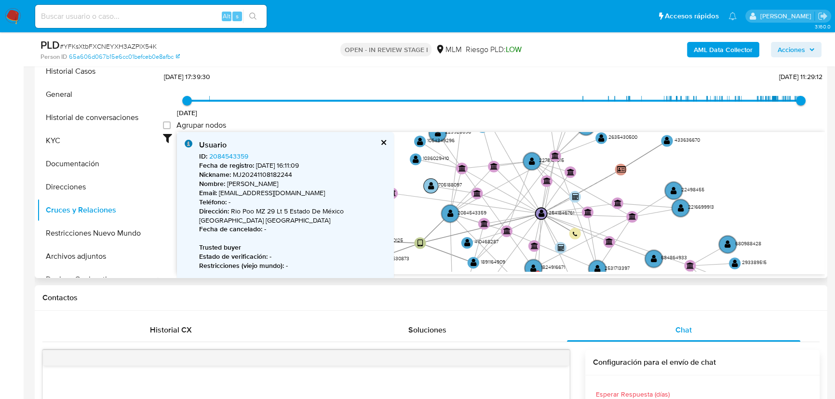
click at [426, 185] on circle at bounding box center [431, 185] width 14 height 14
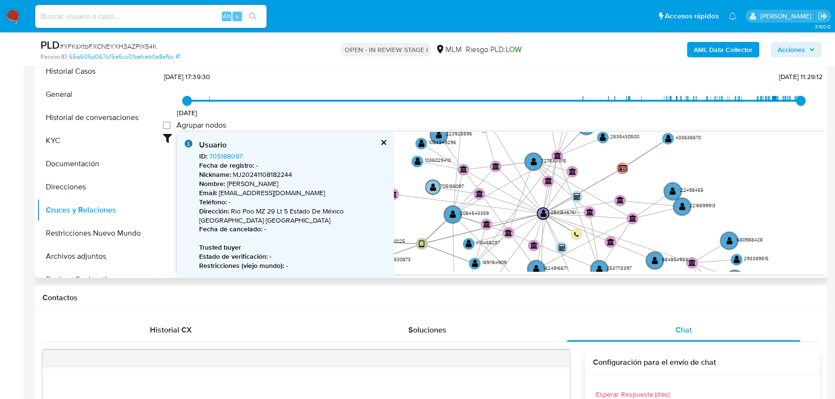
click at [428, 187] on circle at bounding box center [433, 187] width 14 height 14
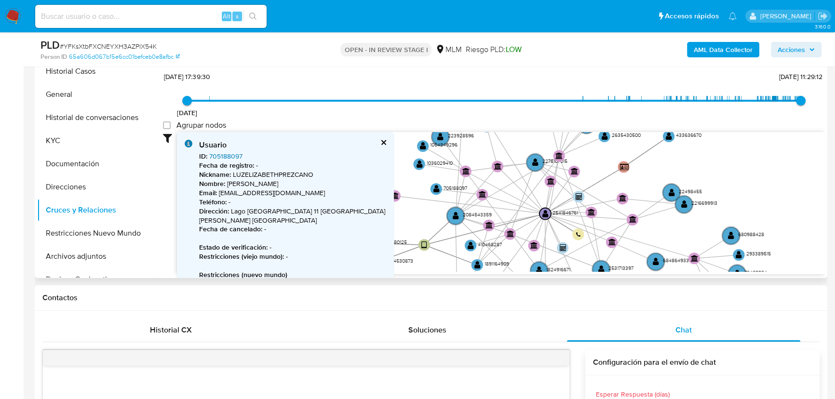
click at [225, 156] on link "705188097" at bounding box center [225, 156] width 33 height 10
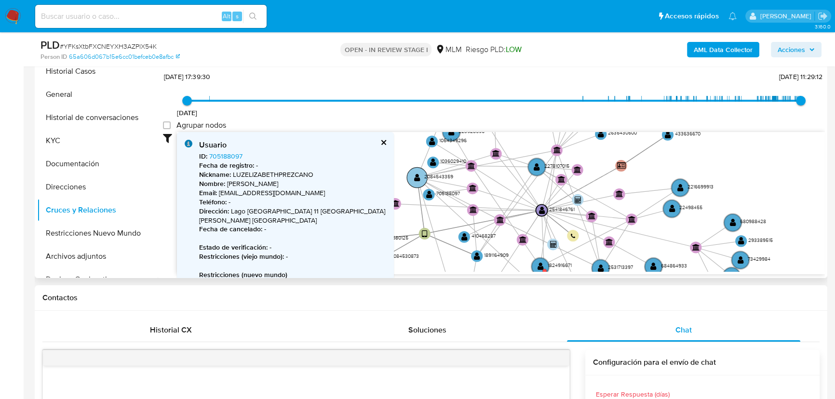
drag, startPoint x: 462, startPoint y: 212, endPoint x: 423, endPoint y: 174, distance: 53.5
click at [423, 174] on circle at bounding box center [417, 177] width 20 height 20
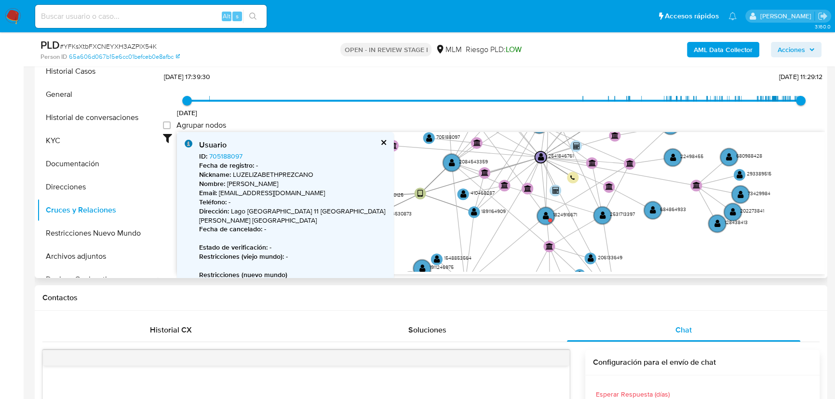
drag, startPoint x: 670, startPoint y: 246, endPoint x: 668, endPoint y: 193, distance: 53.5
click at [668, 193] on icon "user-1891164909  1891164909 device-664cf8420e44f43e3426dd38  user-208580125 …" at bounding box center [501, 202] width 648 height 140
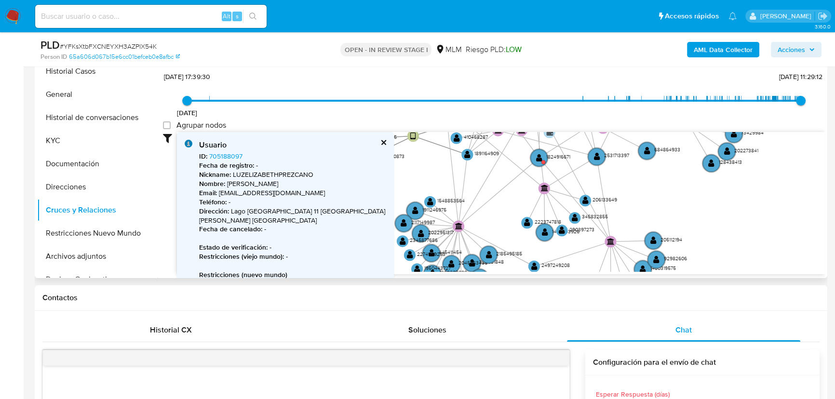
drag, startPoint x: 578, startPoint y: 239, endPoint x: 559, endPoint y: 186, distance: 56.6
click at [566, 185] on icon "user-1891164909  1891164909 device-664cf8420e44f43e3426dd38  user-208580125 …" at bounding box center [501, 202] width 648 height 140
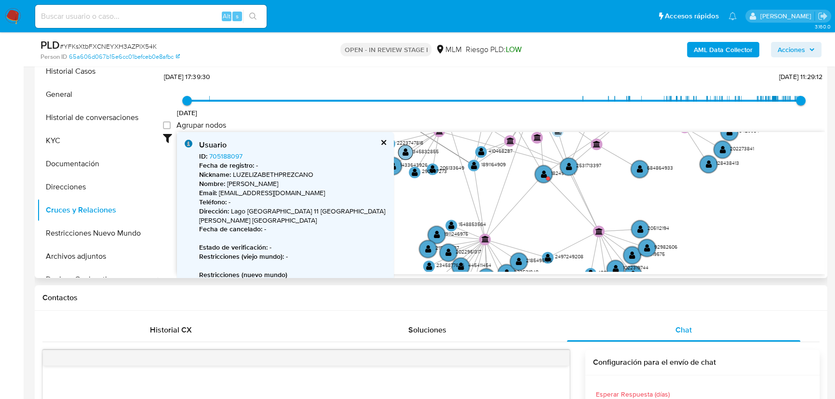
drag, startPoint x: 533, startPoint y: 188, endPoint x: 434, endPoint y: 153, distance: 104.4
click at [434, 152] on g "user-1891164909  1891164909 device-664cf8420e44f43e3426dd38  user-208580125 …" at bounding box center [542, 116] width 434 height 376
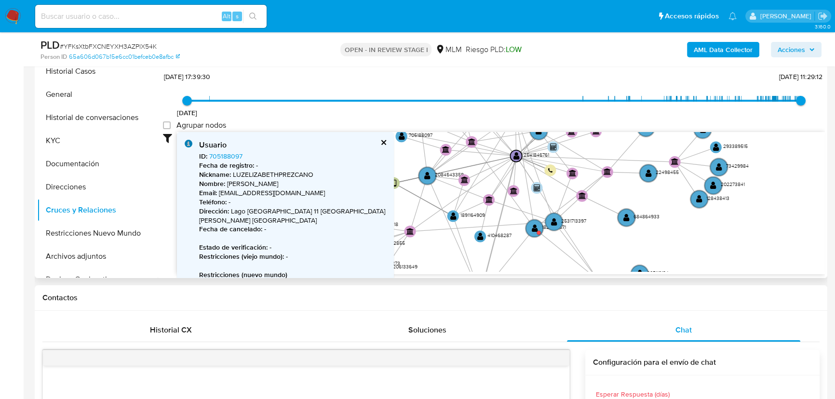
drag, startPoint x: 506, startPoint y: 201, endPoint x: 490, endPoint y: 253, distance: 54.4
click at [490, 253] on icon "user-1891164909  1891164909 device-664cf8420e44f43e3426dd38  user-208580125 …" at bounding box center [501, 202] width 648 height 140
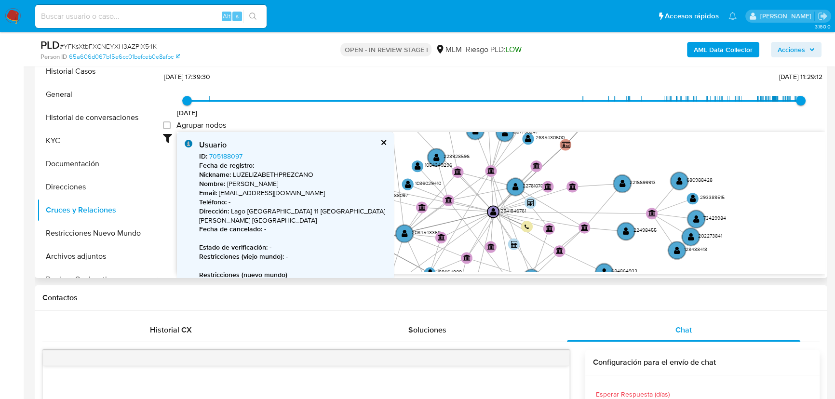
drag, startPoint x: 483, startPoint y: 220, endPoint x: 475, endPoint y: 236, distance: 17.7
click at [475, 236] on icon "user-1891164909  1891164909 device-664cf8420e44f43e3426dd38  user-208580125 …" at bounding box center [501, 202] width 648 height 140
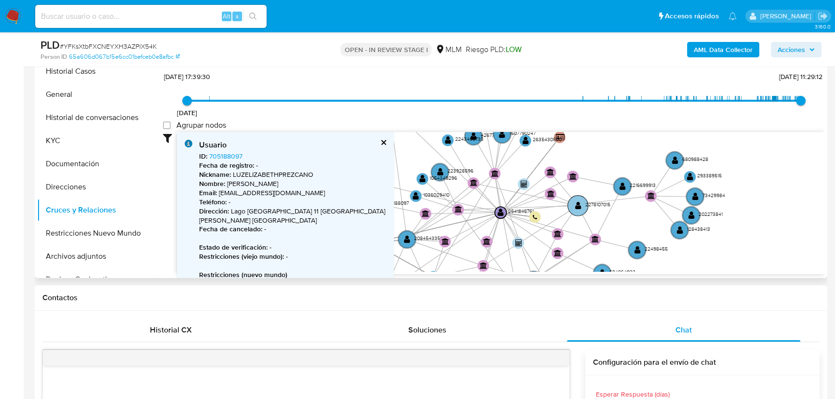
drag, startPoint x: 528, startPoint y: 194, endPoint x: 573, endPoint y: 206, distance: 45.8
click at [573, 206] on circle at bounding box center [578, 205] width 20 height 20
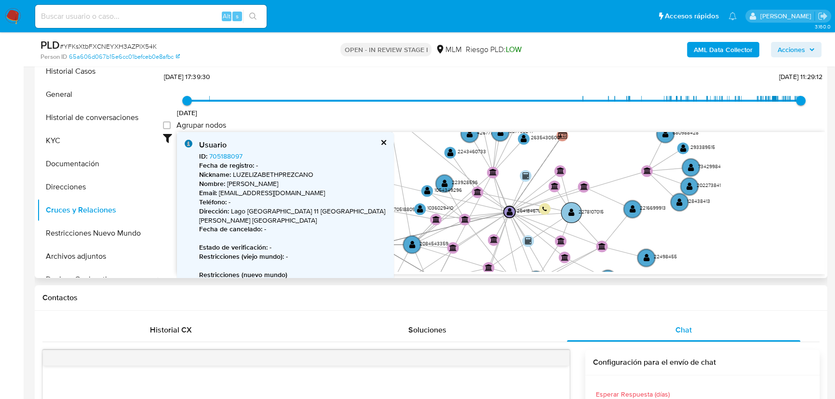
click at [570, 213] on text "" at bounding box center [571, 212] width 6 height 8
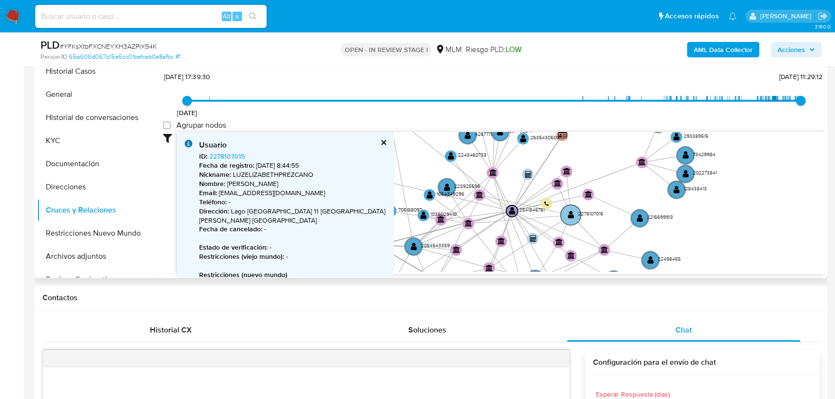
click at [568, 214] on text "" at bounding box center [571, 215] width 6 height 8
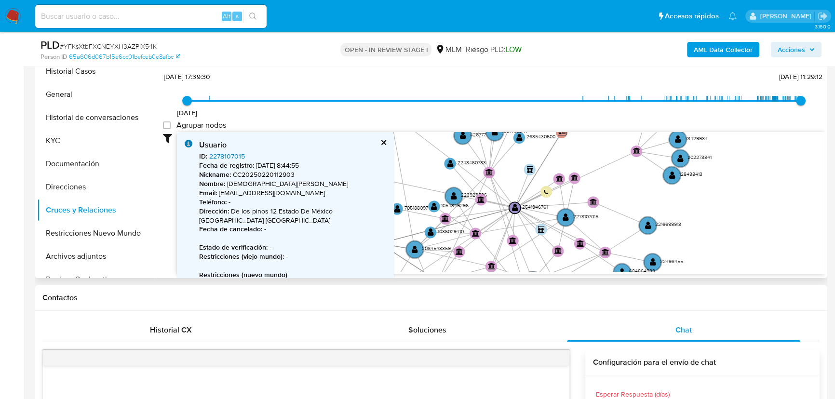
click at [229, 157] on link "2278107015" at bounding box center [227, 156] width 36 height 10
click at [383, 143] on button "cerrar" at bounding box center [383, 142] width 6 height 6
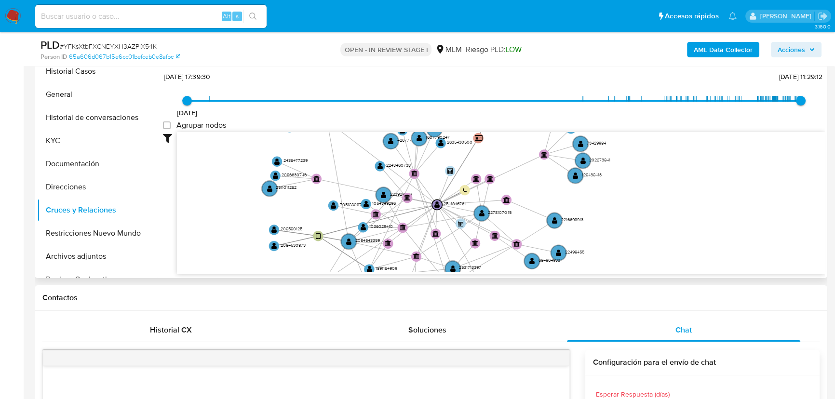
drag, startPoint x: 401, startPoint y: 161, endPoint x: 342, endPoint y: 162, distance: 59.3
click at [342, 162] on icon "user-1891164909  1891164909 device-664cf8420e44f43e3426dd38  user-208580125 …" at bounding box center [501, 202] width 648 height 140
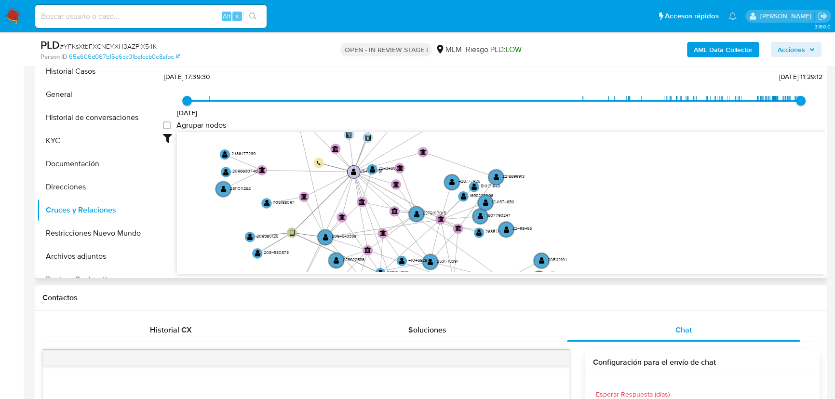
drag, startPoint x: 437, startPoint y: 207, endPoint x: 354, endPoint y: 174, distance: 89.6
click at [354, 174] on text "" at bounding box center [353, 171] width 5 height 7
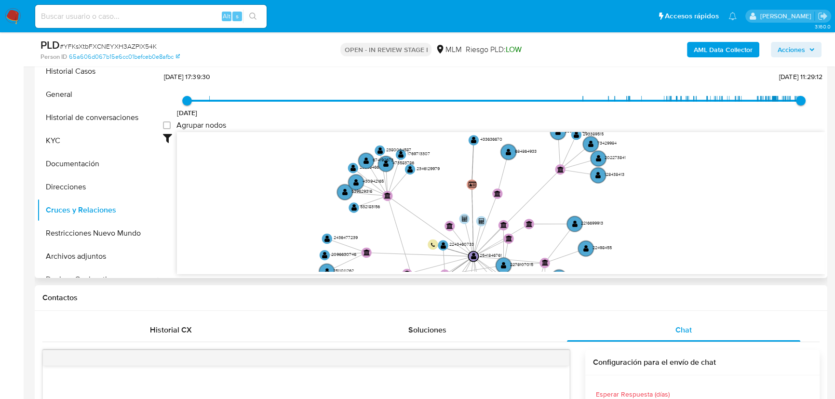
drag, startPoint x: 459, startPoint y: 197, endPoint x: 529, endPoint y: 248, distance: 86.3
click at [529, 248] on icon "user-1891164909  1891164909 device-664cf8420e44f43e3426dd38  user-208580125 …" at bounding box center [501, 202] width 648 height 140
click at [508, 146] on circle at bounding box center [509, 151] width 18 height 18
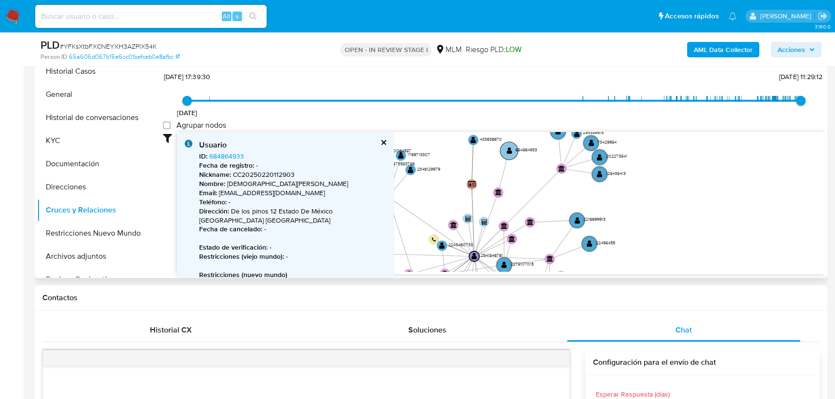
click at [508, 149] on text "" at bounding box center [509, 150] width 5 height 7
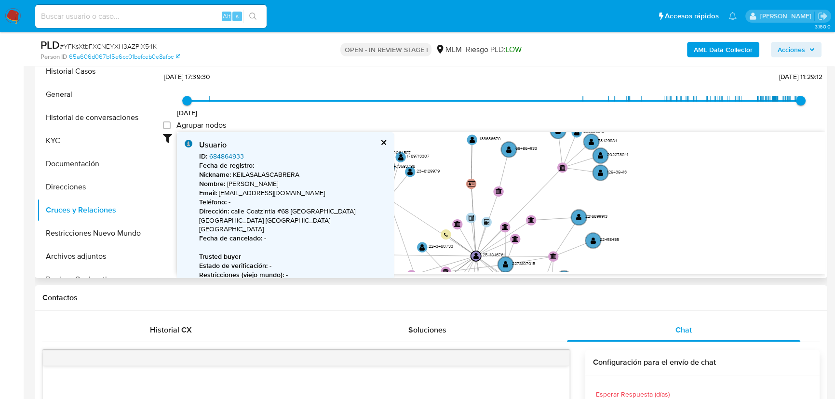
click at [213, 154] on link "684864933" at bounding box center [226, 156] width 35 height 10
click at [385, 139] on button "cerrar" at bounding box center [383, 142] width 6 height 6
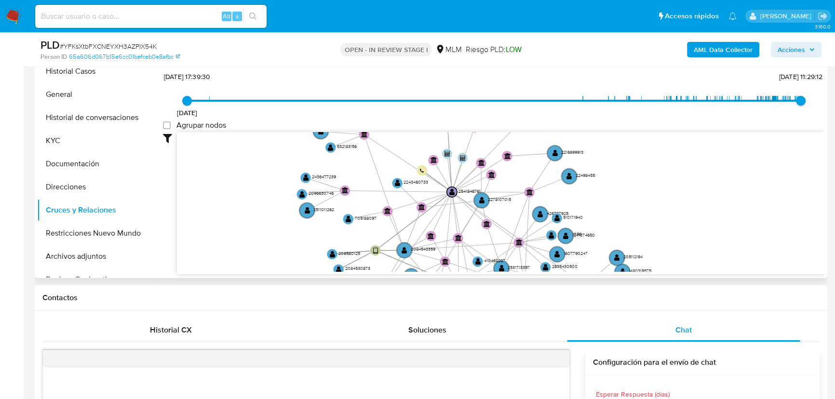
drag, startPoint x: 437, startPoint y: 180, endPoint x: 413, endPoint y: 116, distance: 68.5
click at [413, 116] on div "24/6/2021 24/6/2021, 17:39:30 17/9/2025, 11:29:12 Agrupar nodos Filtros Confian…" at bounding box center [494, 189] width 662 height 240
click at [483, 200] on text "" at bounding box center [481, 200] width 5 height 7
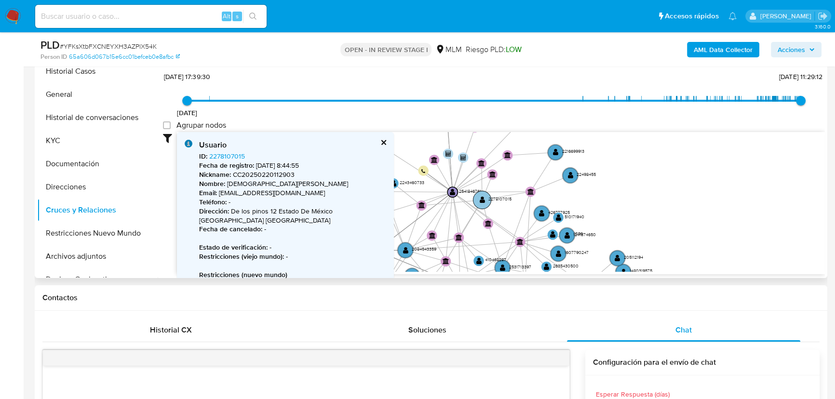
click at [477, 196] on circle at bounding box center [482, 200] width 18 height 18
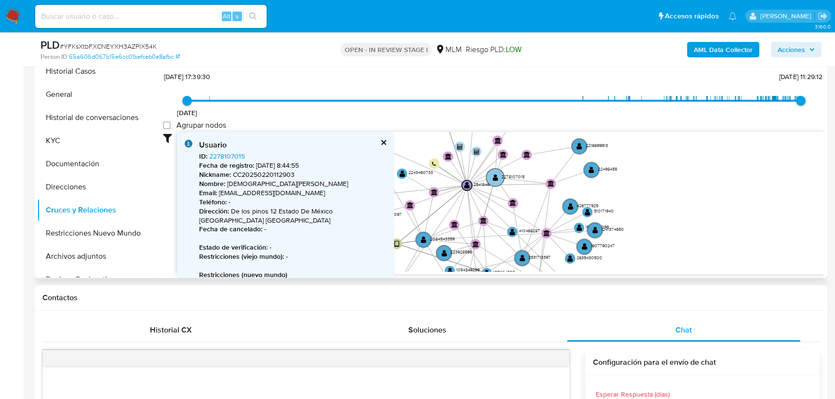
drag, startPoint x: 482, startPoint y: 200, endPoint x: 494, endPoint y: 179, distance: 24.4
click at [494, 179] on text "" at bounding box center [495, 177] width 5 height 7
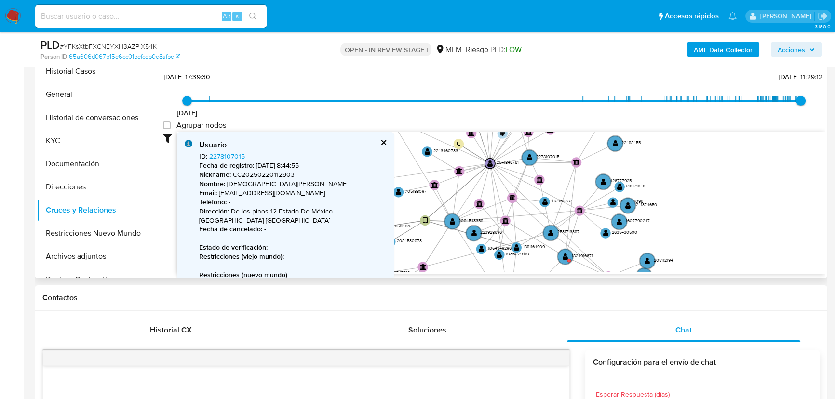
drag, startPoint x: 496, startPoint y: 238, endPoint x: 520, endPoint y: 216, distance: 32.4
click at [520, 216] on icon "user-1891164909  1891164909 device-664cf8420e44f43e3426dd38  user-208580125 …" at bounding box center [501, 202] width 648 height 140
click at [475, 230] on text "" at bounding box center [473, 232] width 5 height 7
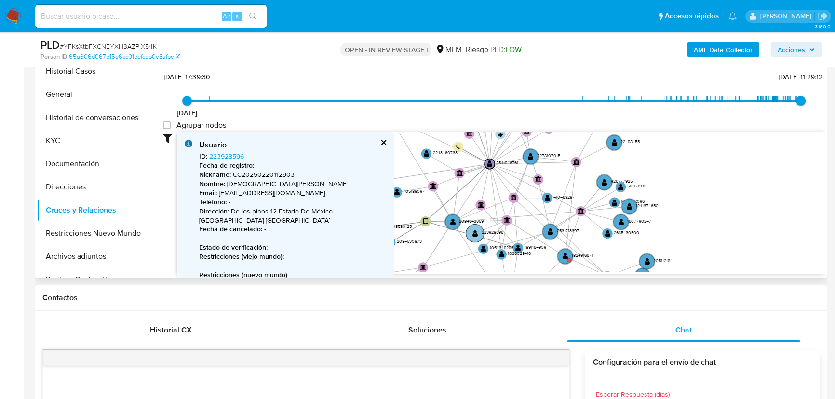
click at [477, 231] on circle at bounding box center [475, 233] width 18 height 18
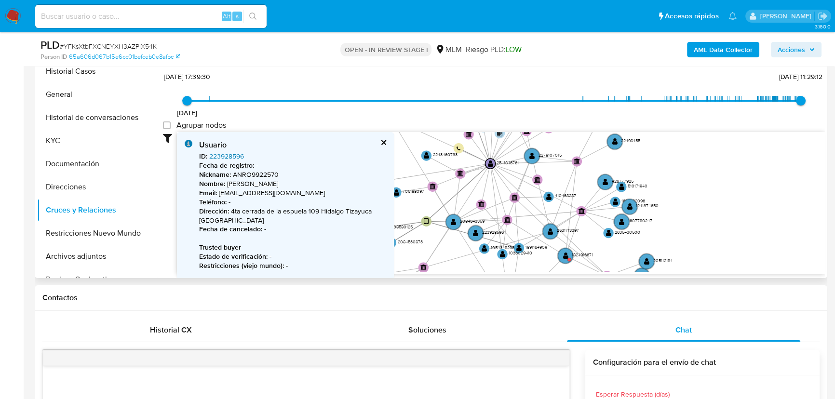
click at [226, 151] on link "223928596" at bounding box center [226, 156] width 35 height 10
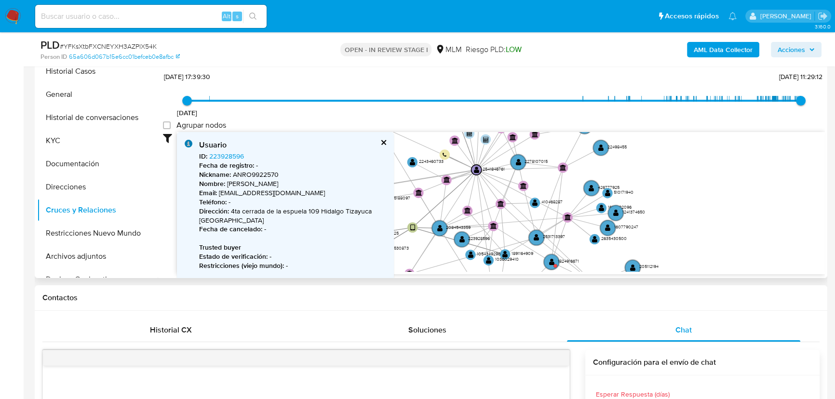
drag, startPoint x: 452, startPoint y: 169, endPoint x: 438, endPoint y: 175, distance: 15.3
click at [438, 175] on icon at bounding box center [419, 179] width 116 height 19
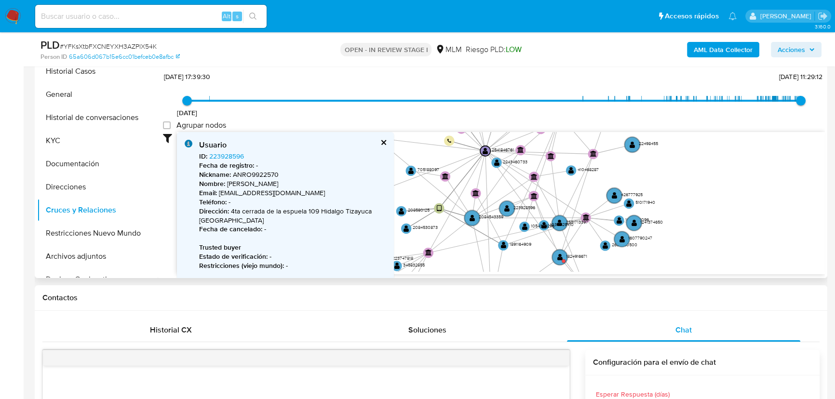
drag, startPoint x: 517, startPoint y: 164, endPoint x: 559, endPoint y: 118, distance: 62.5
click at [559, 118] on div "24/6/2021 24/6/2021, 17:39:30 17/9/2025, 11:29:12 Agrupar nodos Filtros Confian…" at bounding box center [494, 189] width 662 height 240
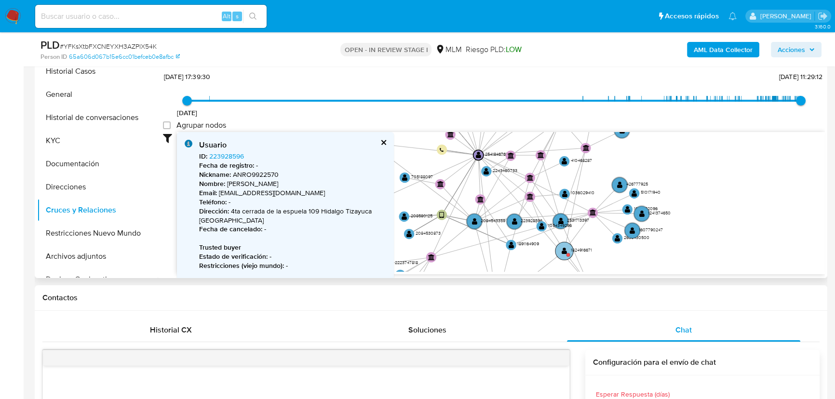
click at [562, 250] on text "" at bounding box center [564, 250] width 5 height 7
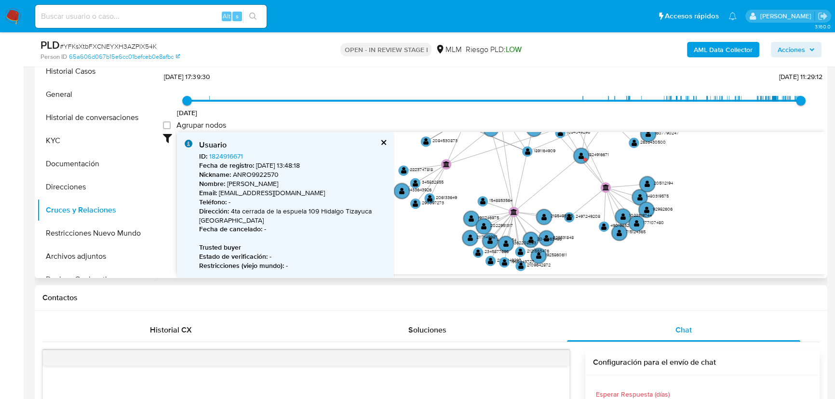
drag, startPoint x: 613, startPoint y: 258, endPoint x: 629, endPoint y: 164, distance: 95.8
click at [629, 164] on icon "user-1891164909  1891164909 device-664cf8420e44f43e3426dd38  user-208580125 …" at bounding box center [501, 202] width 648 height 140
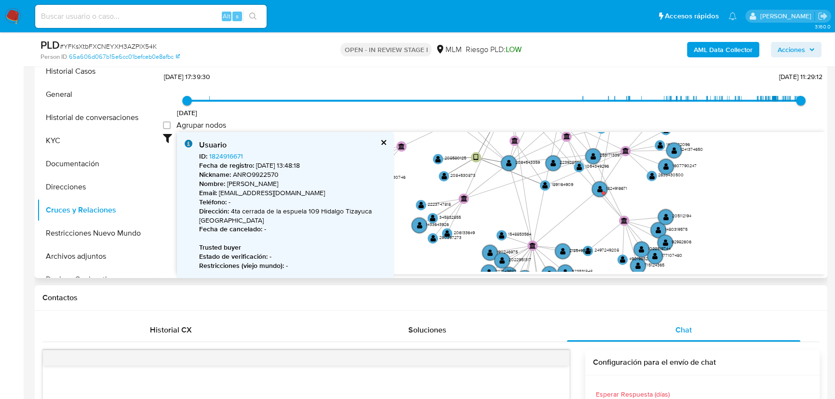
drag, startPoint x: 582, startPoint y: 226, endPoint x: 594, endPoint y: 260, distance: 35.8
click at [594, 260] on icon "user-1891164909  1891164909 device-664cf8420e44f43e3426dd38  user-208580125 …" at bounding box center [501, 202] width 648 height 140
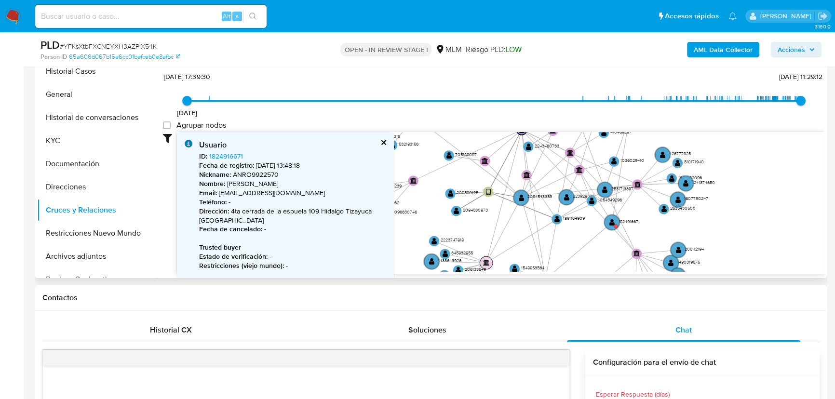
drag, startPoint x: 477, startPoint y: 234, endPoint x: 488, endPoint y: 265, distance: 33.2
click at [488, 265] on text "" at bounding box center [486, 262] width 7 height 6
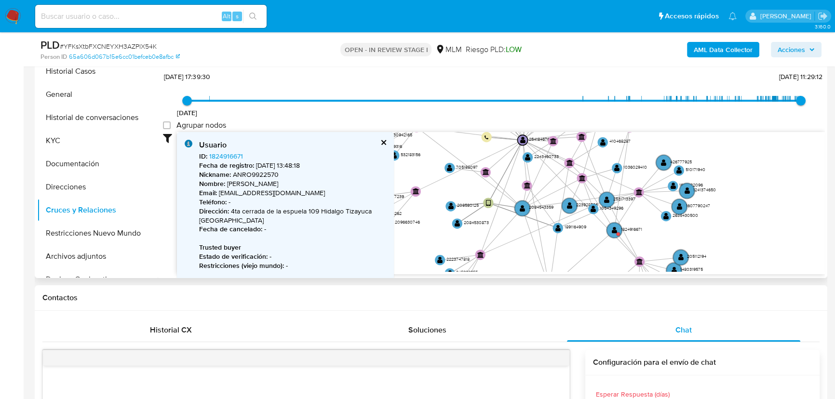
drag, startPoint x: 468, startPoint y: 220, endPoint x: 482, endPoint y: 268, distance: 49.3
click at [482, 269] on icon "user-1891164909  1891164909 device-664cf8420e44f43e3426dd38  user-208580125 …" at bounding box center [501, 202] width 648 height 140
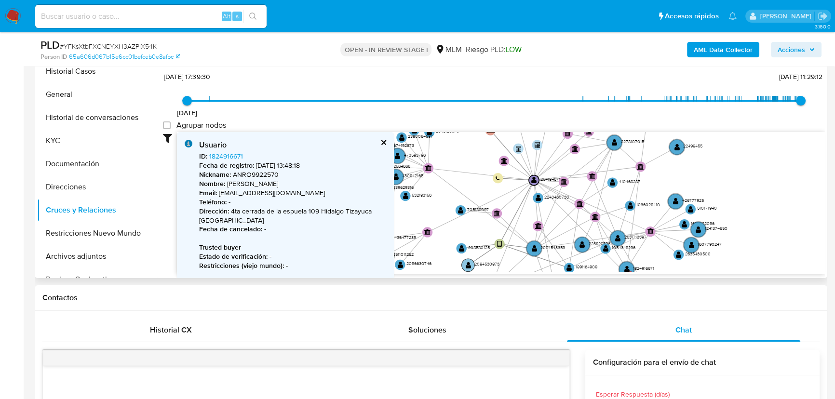
click at [469, 263] on text "" at bounding box center [468, 264] width 5 height 7
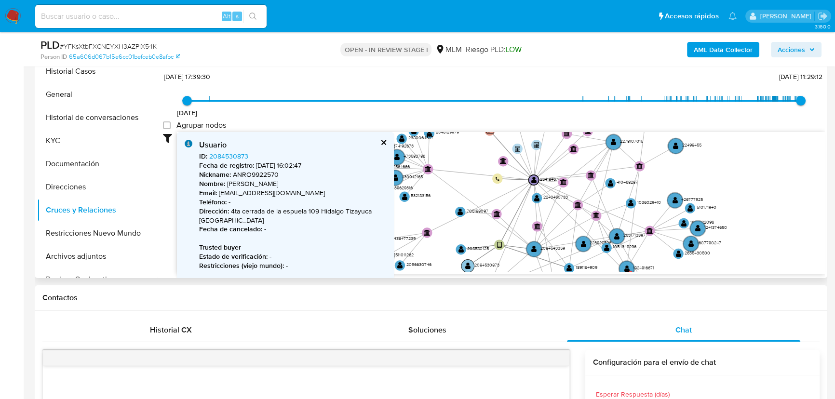
click at [469, 263] on text "" at bounding box center [467, 265] width 5 height 7
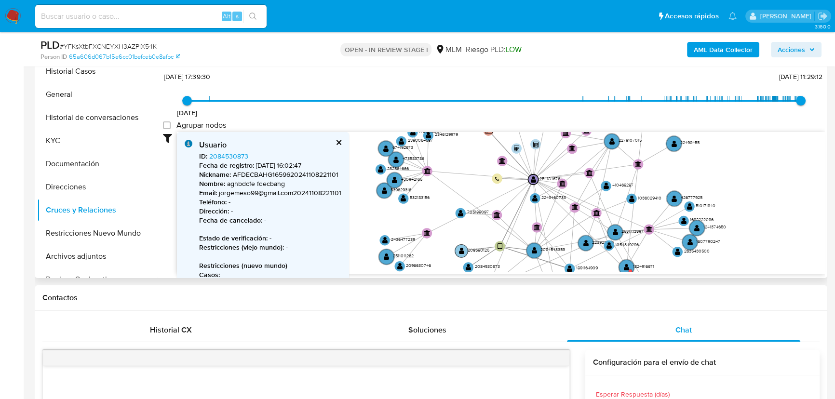
click at [460, 251] on text "" at bounding box center [461, 250] width 5 height 7
click at [460, 251] on text "" at bounding box center [461, 251] width 5 height 7
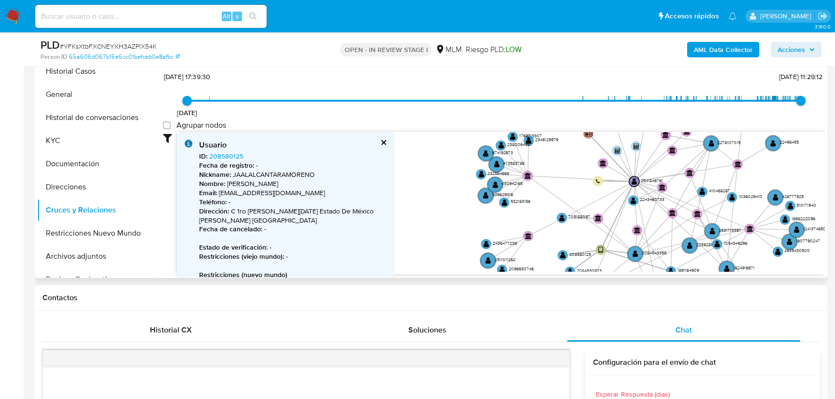
drag, startPoint x: 421, startPoint y: 203, endPoint x: 540, endPoint y: 205, distance: 119.1
click at [540, 205] on icon "user-1891164909  1891164909 device-664cf8420e44f43e3426dd38  user-208580125 …" at bounding box center [501, 202] width 648 height 140
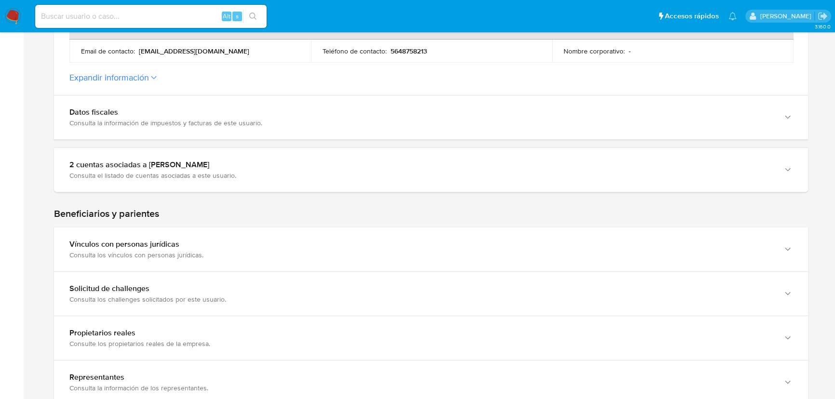
scroll to position [525, 0]
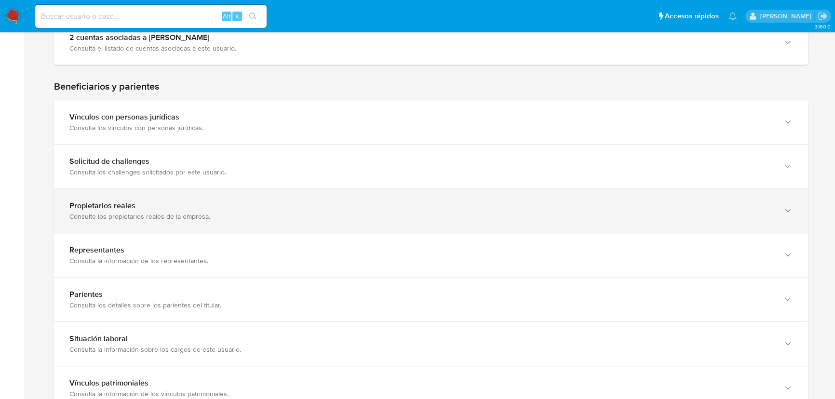
click at [147, 208] on div "Propietarios reales" at bounding box center [421, 206] width 704 height 10
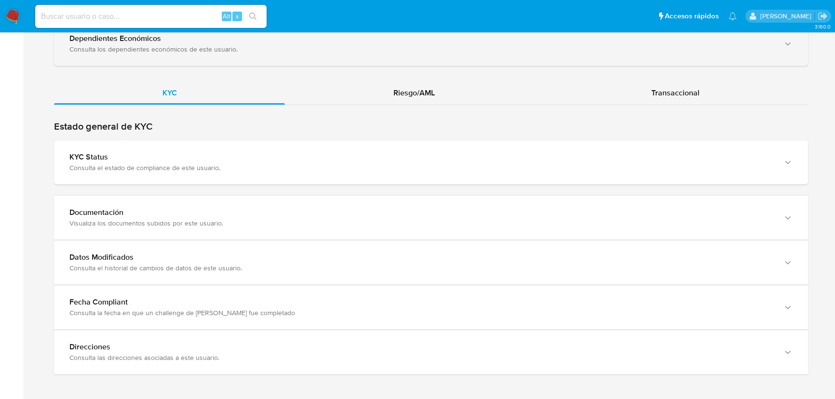
scroll to position [996, 0]
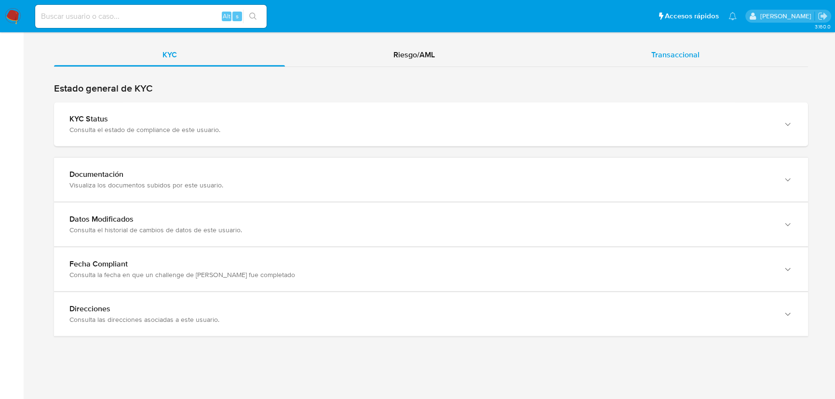
drag, startPoint x: 675, startPoint y: 46, endPoint x: 659, endPoint y: 52, distance: 16.9
click at [675, 46] on div "Transaccional" at bounding box center [675, 54] width 265 height 23
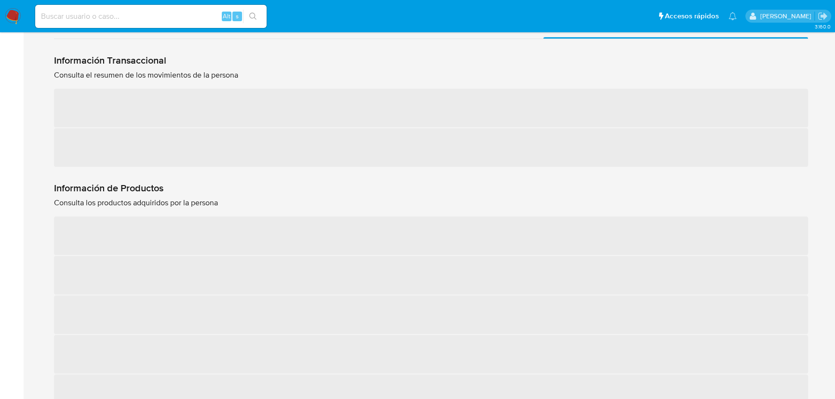
scroll to position [1040, 0]
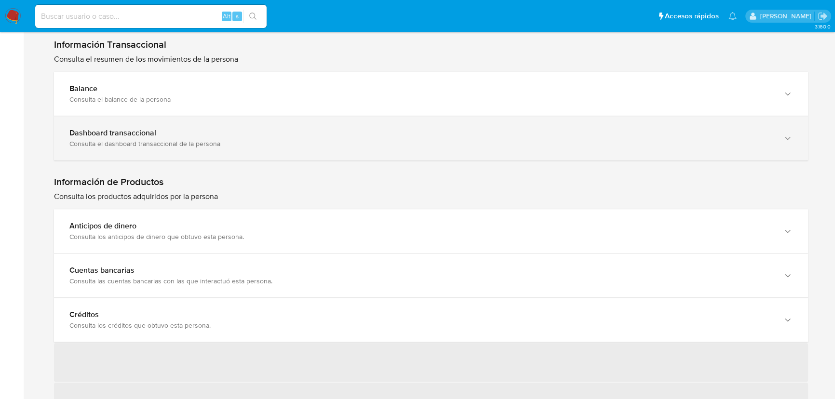
click at [173, 144] on div "Consulta el dashboard transaccional de la persona" at bounding box center [421, 143] width 704 height 9
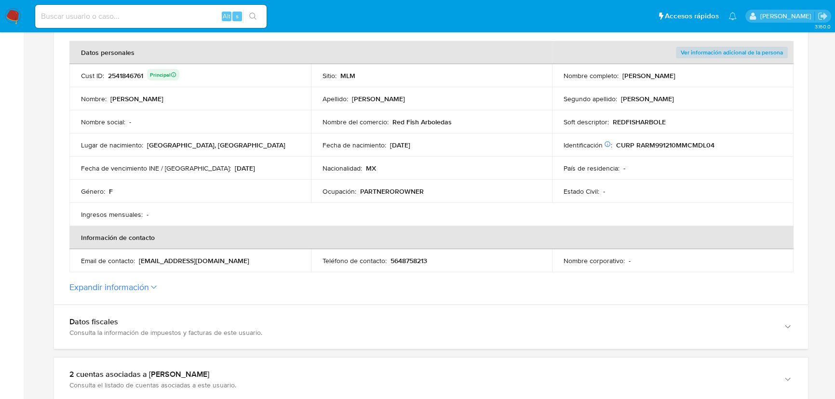
scroll to position [219, 0]
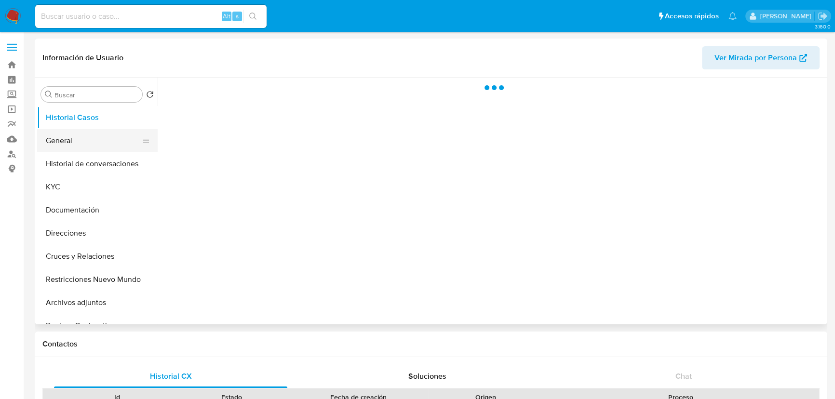
select select "10"
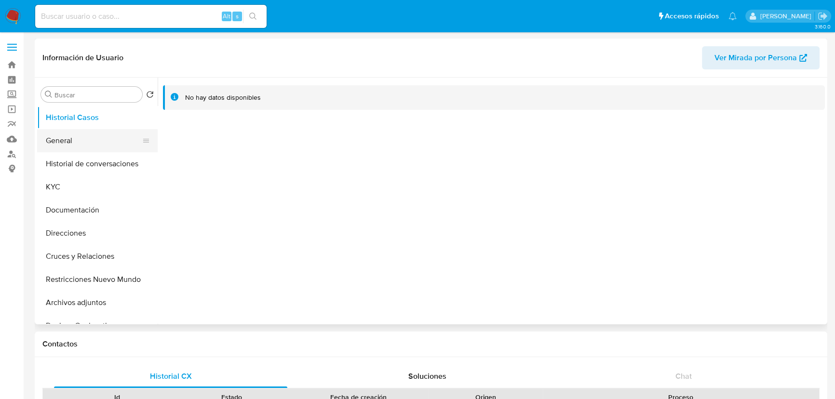
click at [70, 146] on button "General" at bounding box center [93, 140] width 113 height 23
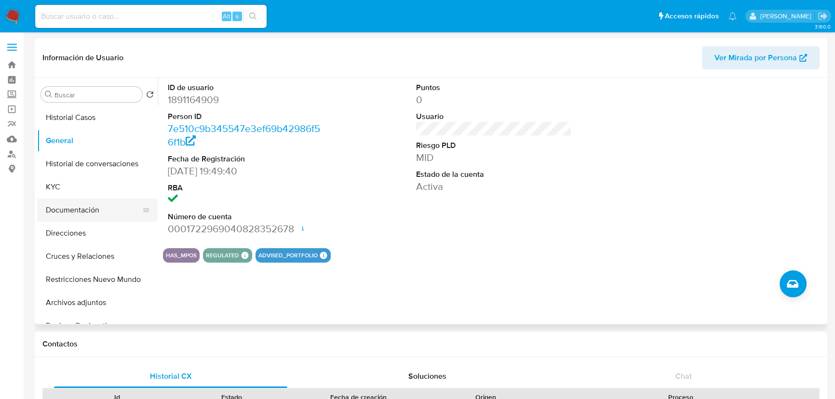
click at [80, 210] on button "Documentación" at bounding box center [93, 210] width 113 height 23
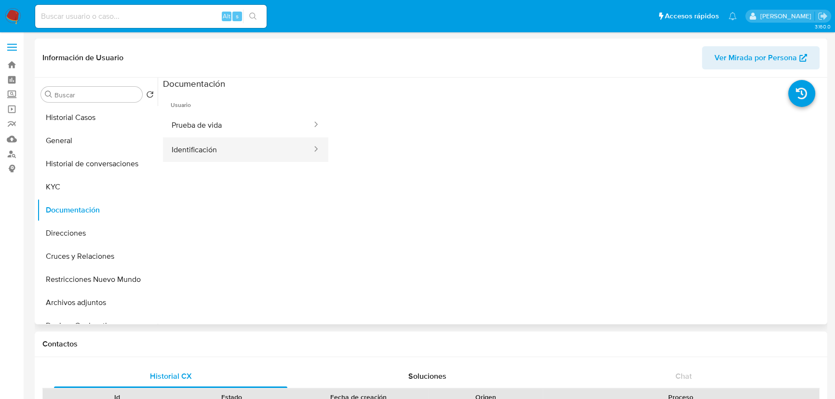
click at [185, 151] on button "Identificación" at bounding box center [238, 149] width 150 height 25
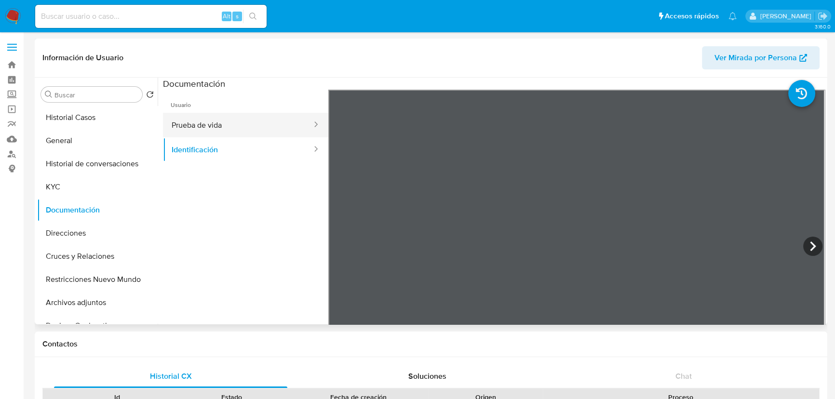
click at [234, 130] on button "Prueba de vida" at bounding box center [238, 125] width 150 height 25
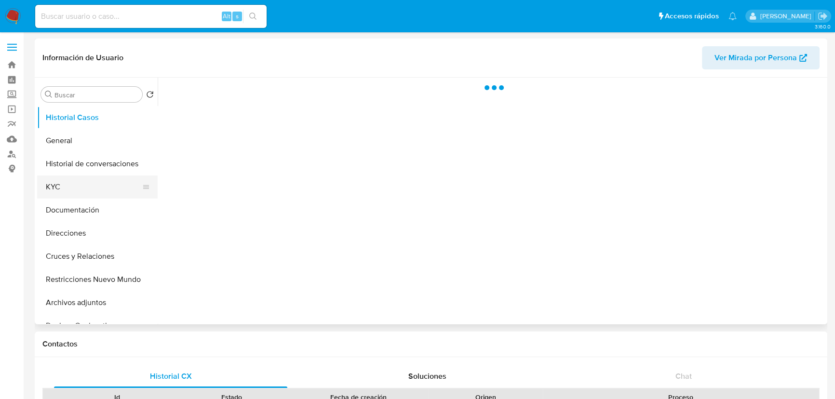
click at [38, 193] on button "KYC" at bounding box center [93, 186] width 113 height 23
click at [69, 180] on button "KYC" at bounding box center [93, 186] width 113 height 23
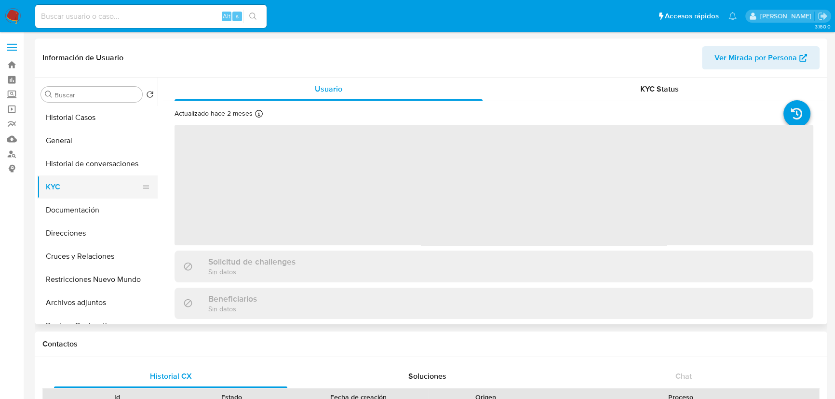
select select "10"
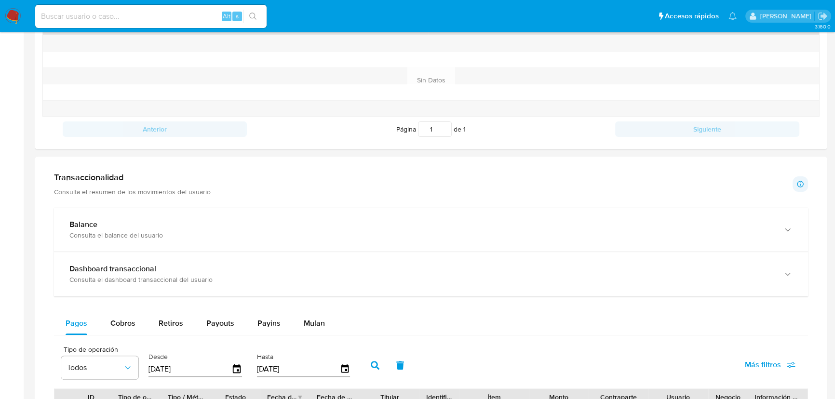
scroll to position [350, 0]
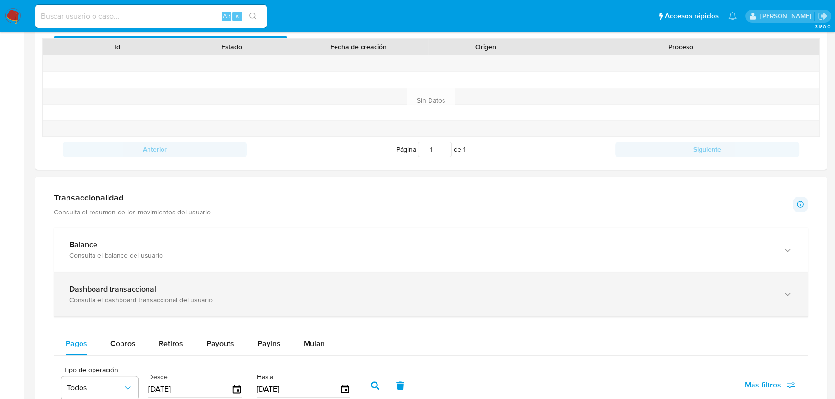
click at [126, 284] on b "Dashboard transaccional" at bounding box center [112, 288] width 87 height 11
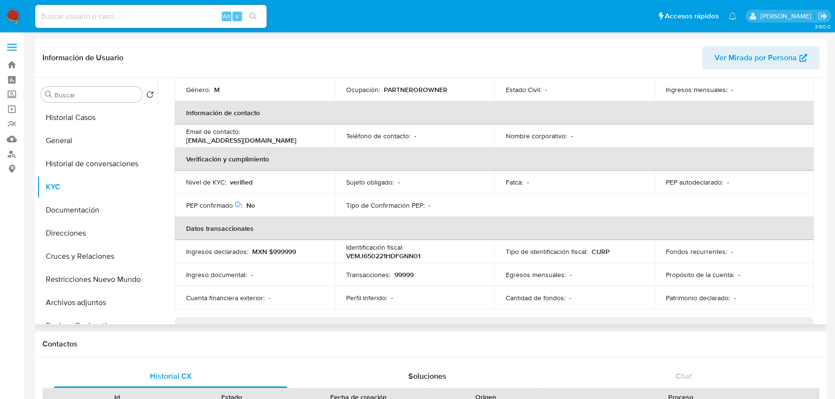
scroll to position [0, 0]
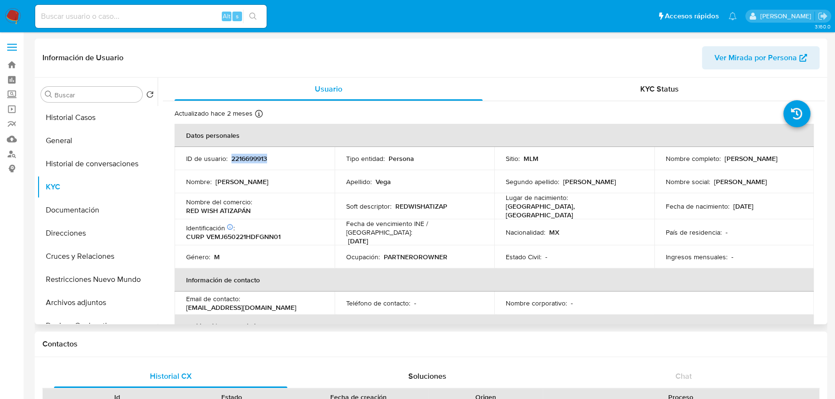
drag, startPoint x: 275, startPoint y: 161, endPoint x: 230, endPoint y: 159, distance: 44.9
click at [230, 159] on div "ID de usuario : 2216699913" at bounding box center [254, 158] width 137 height 9
copy p "2216699913"
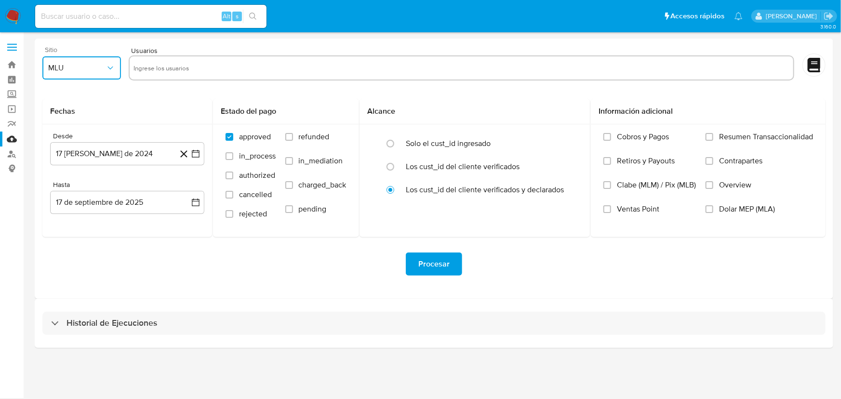
drag, startPoint x: 97, startPoint y: 66, endPoint x: 101, endPoint y: 78, distance: 12.8
click at [97, 67] on span "MLU" at bounding box center [76, 68] width 57 height 10
drag, startPoint x: 82, startPoint y: 210, endPoint x: 223, endPoint y: 80, distance: 191.4
click at [83, 207] on div "MLM" at bounding box center [78, 209] width 61 height 23
click at [198, 66] on input "text" at bounding box center [462, 67] width 656 height 15
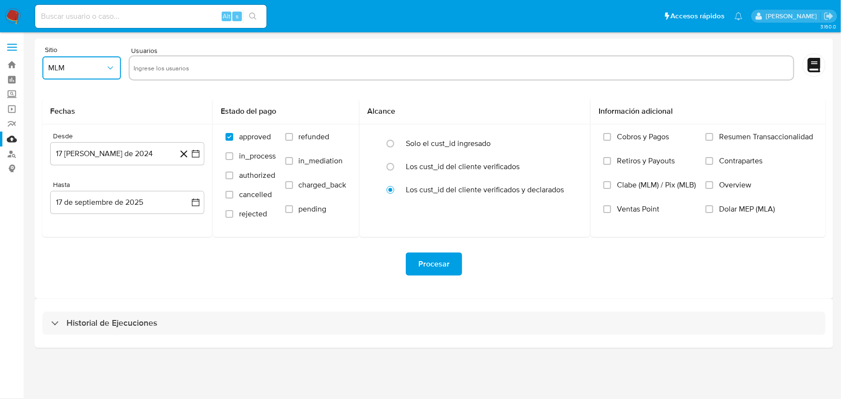
type input "2216699913"
click at [195, 151] on icon "button" at bounding box center [196, 154] width 10 height 10
click at [185, 191] on icon "Mes siguiente" at bounding box center [187, 189] width 12 height 12
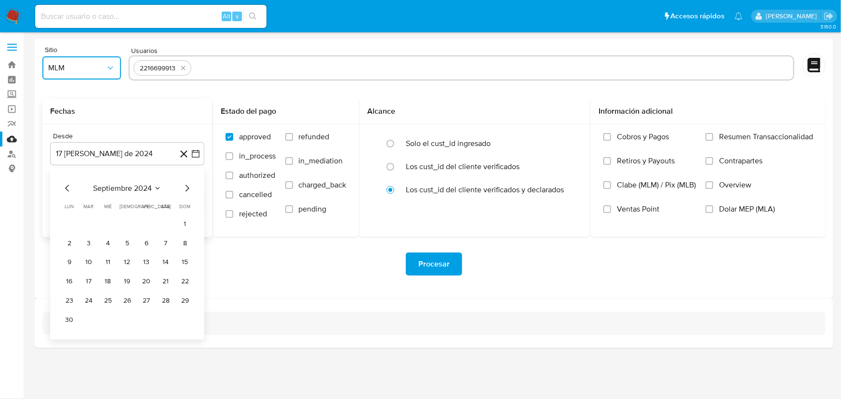
click at [187, 189] on icon "Mes siguiente" at bounding box center [187, 189] width 12 height 12
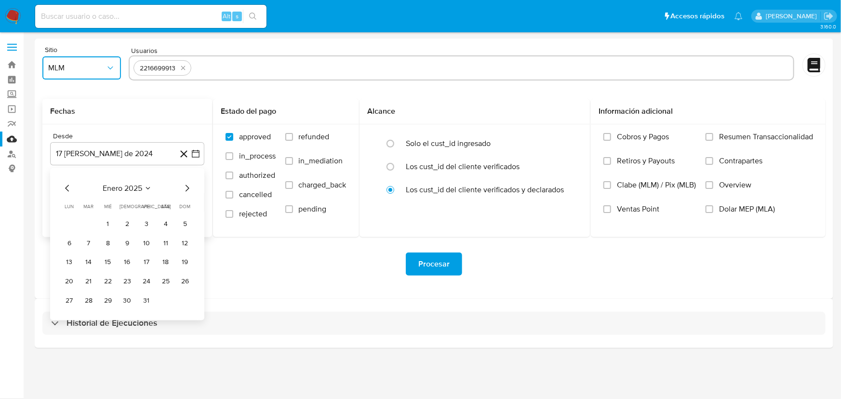
click at [187, 189] on icon "Mes siguiente" at bounding box center [187, 189] width 12 height 12
click at [67, 190] on icon "Mes anterior" at bounding box center [67, 188] width 4 height 7
click at [168, 223] on button "1" at bounding box center [165, 223] width 15 height 15
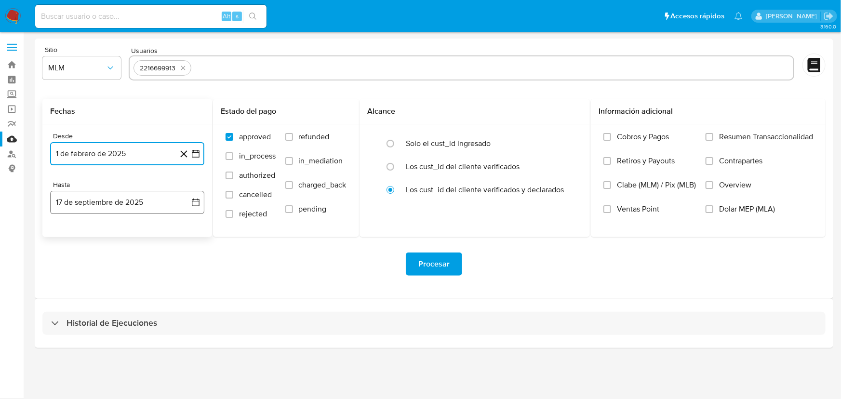
click at [197, 205] on icon "button" at bounding box center [196, 203] width 10 height 10
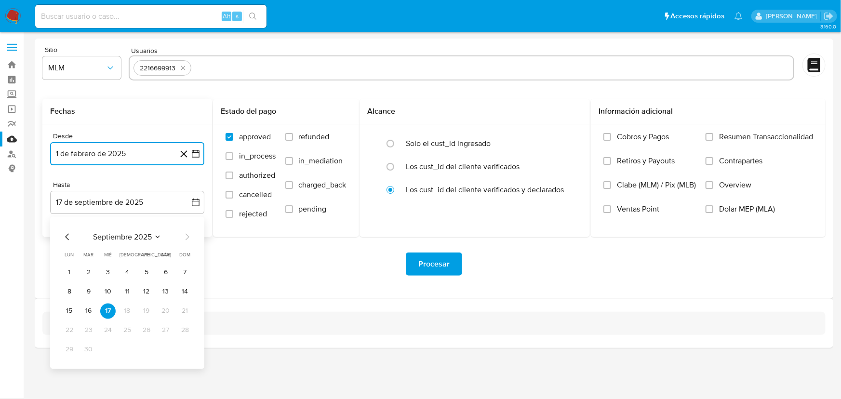
click at [68, 236] on icon "Mes anterior" at bounding box center [68, 237] width 12 height 12
click at [67, 238] on icon "Mes anterior" at bounding box center [68, 237] width 12 height 12
click at [67, 238] on icon "Mes anterior" at bounding box center [67, 237] width 4 height 7
drag, startPoint x: 188, startPoint y: 235, endPoint x: 185, endPoint y: 244, distance: 9.3
click at [188, 236] on icon "Mes siguiente" at bounding box center [187, 237] width 12 height 12
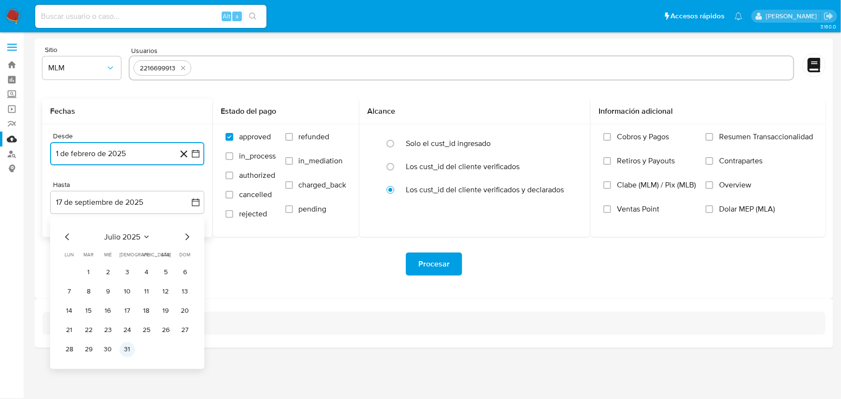
click at [125, 350] on button "31" at bounding box center [127, 349] width 15 height 15
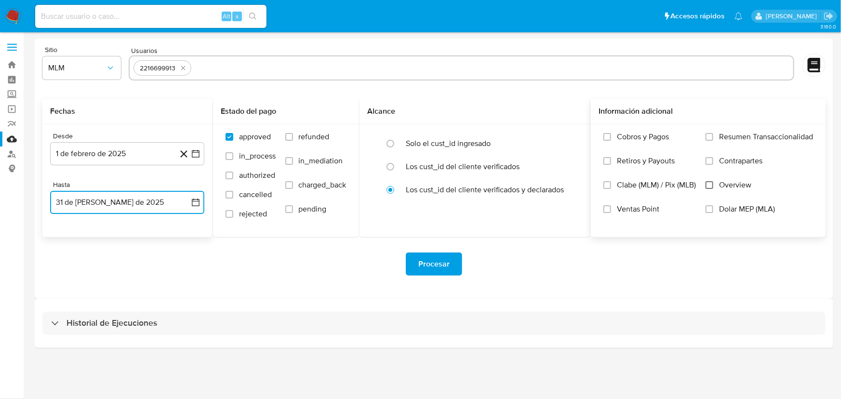
click at [712, 187] on input "Overview" at bounding box center [710, 185] width 8 height 8
click at [447, 262] on span "Procesar" at bounding box center [433, 264] width 31 height 21
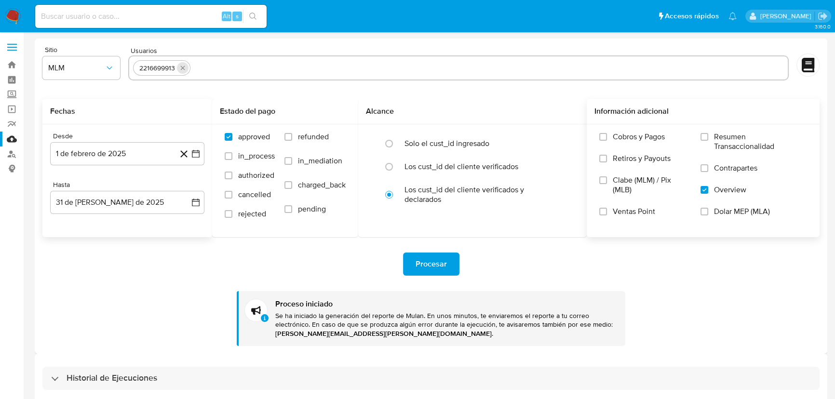
click at [182, 65] on icon "quitar 2216699913" at bounding box center [183, 68] width 8 height 8
click at [189, 66] on input "text" at bounding box center [458, 67] width 651 height 15
paste input "2278107015"
type input "2278107015"
click at [445, 265] on span "Procesar" at bounding box center [431, 264] width 31 height 21
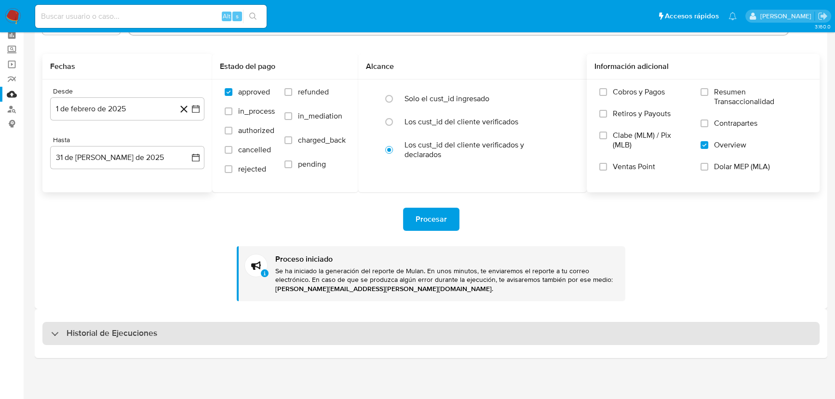
click at [127, 337] on h3 "Historial de Ejecuciones" at bounding box center [112, 334] width 91 height 12
select select "10"
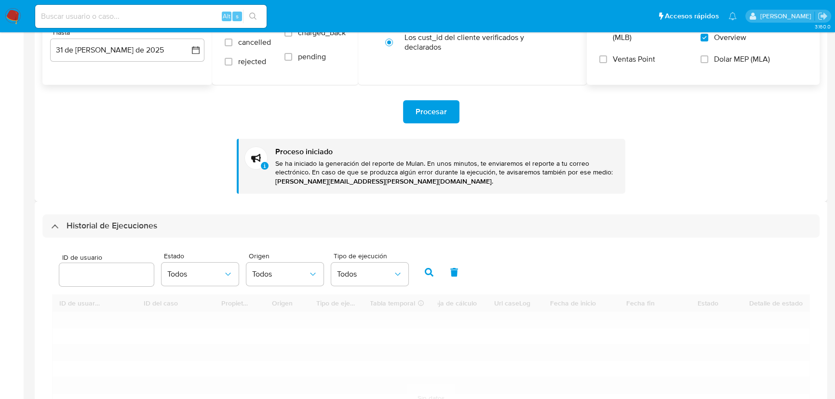
scroll to position [308, 0]
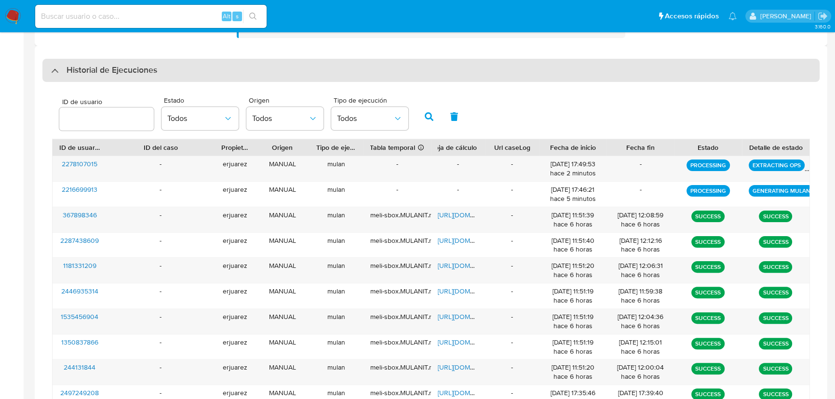
click at [54, 71] on div "Historial de Ejecuciones" at bounding box center [104, 71] width 106 height 12
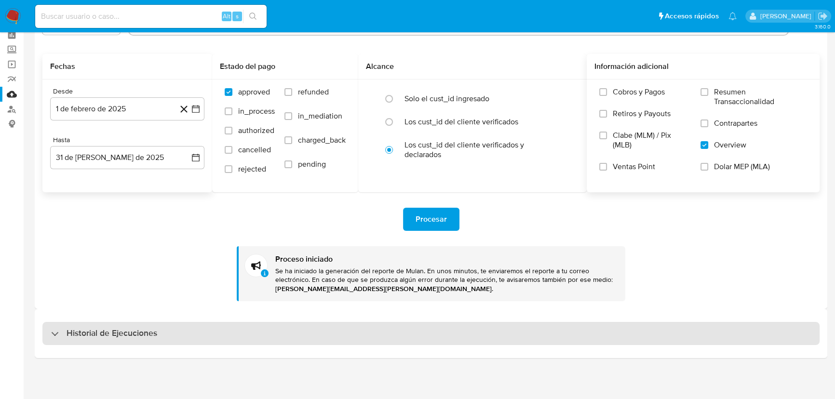
click at [57, 323] on div "Historial de Ejecuciones" at bounding box center [430, 333] width 777 height 23
select select "10"
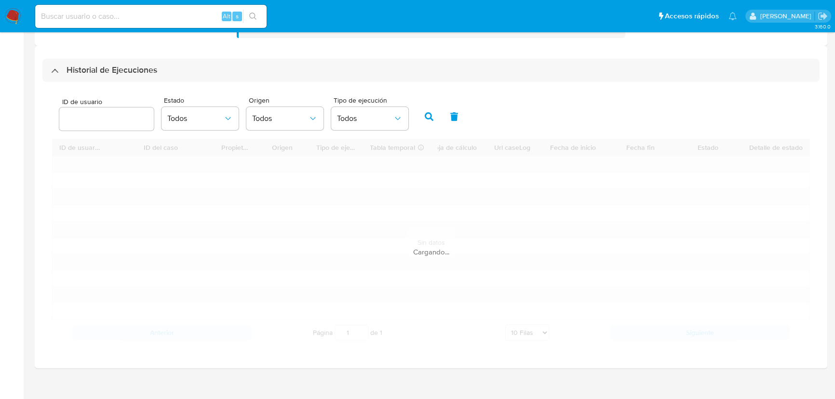
scroll to position [318, 0]
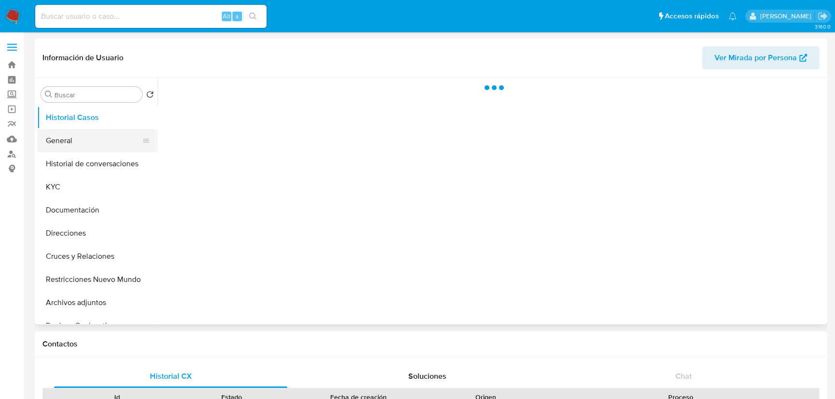
click at [64, 133] on button "General" at bounding box center [93, 140] width 113 height 23
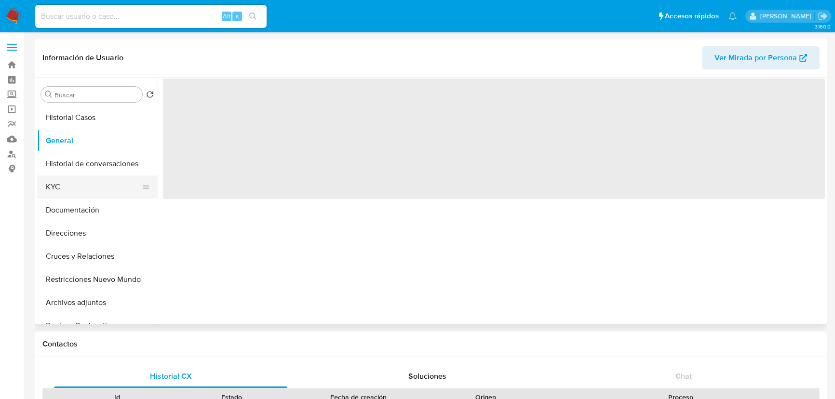
select select "10"
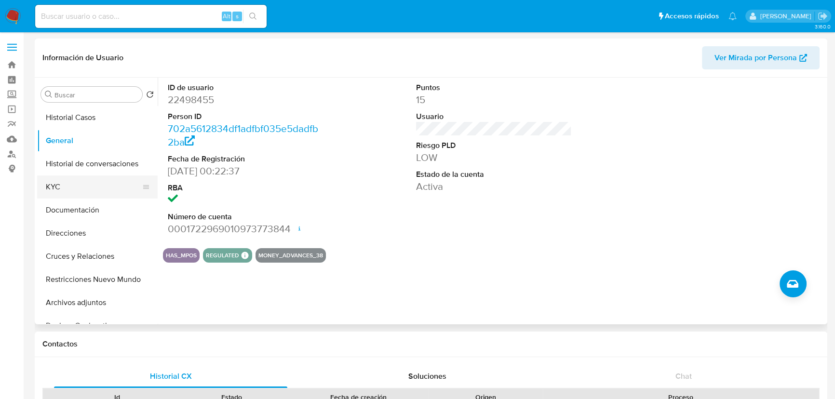
click at [54, 194] on button "KYC" at bounding box center [93, 186] width 113 height 23
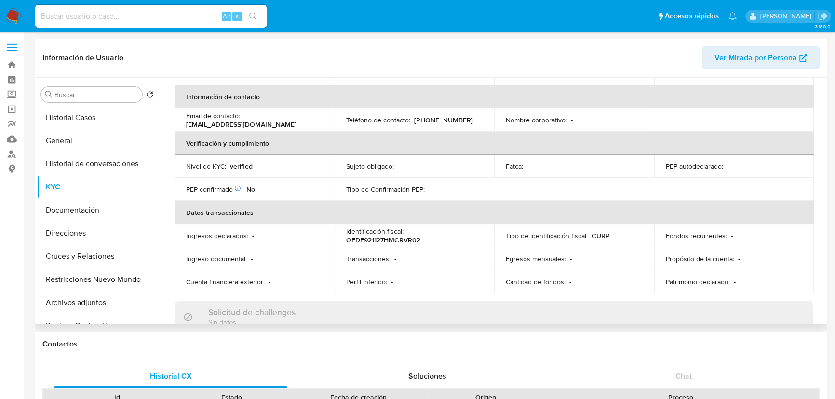
scroll to position [263, 0]
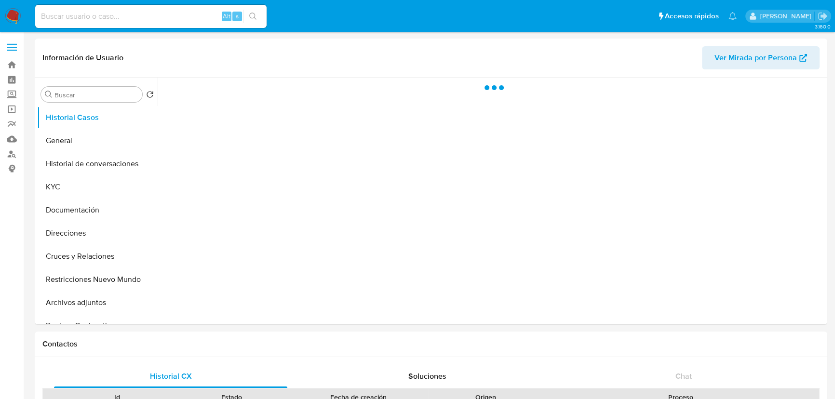
select select "10"
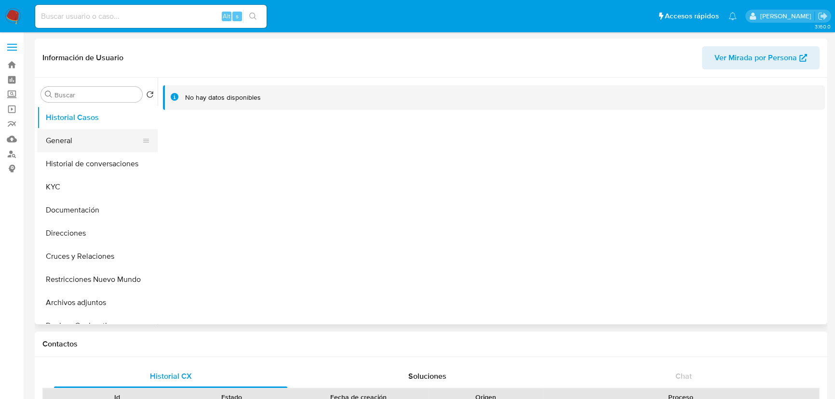
click at [51, 135] on button "General" at bounding box center [93, 140] width 113 height 23
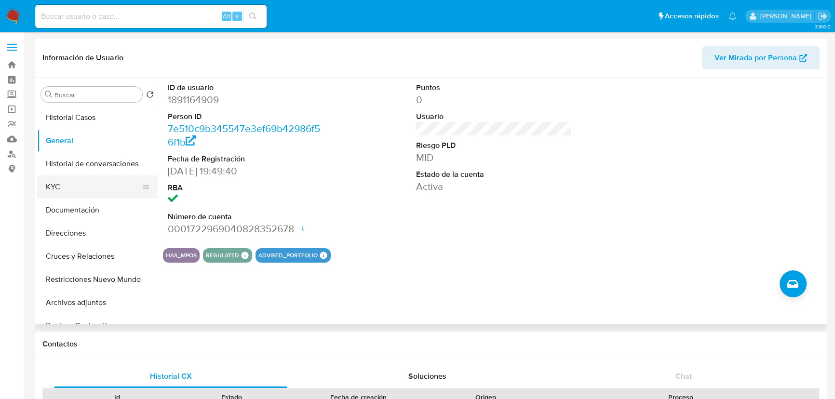
click at [60, 180] on button "KYC" at bounding box center [93, 186] width 113 height 23
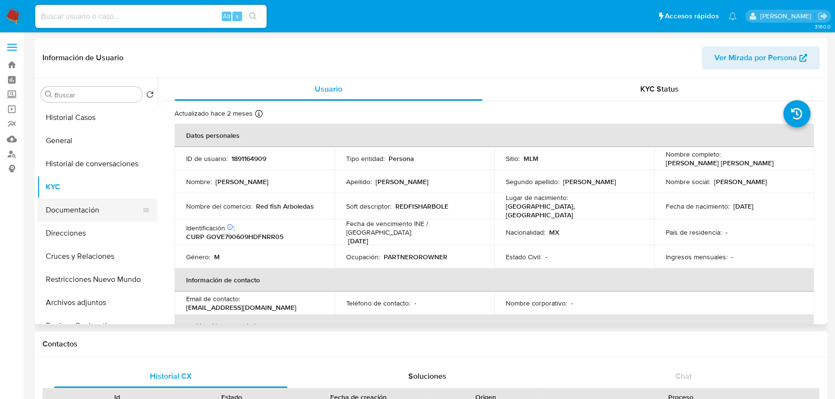
click at [106, 215] on button "Documentación" at bounding box center [93, 210] width 113 height 23
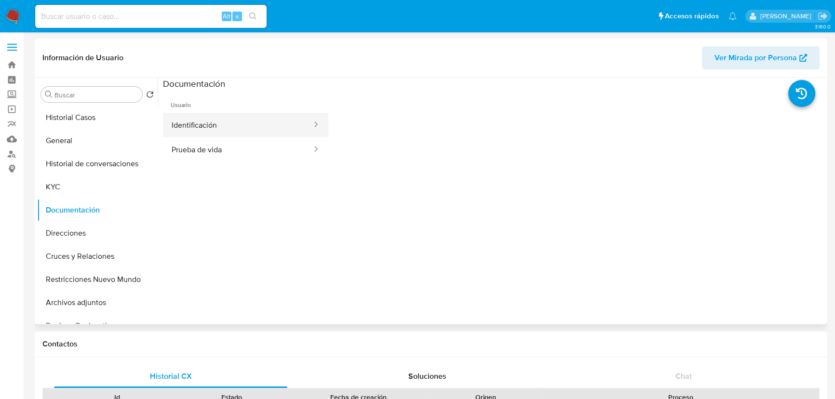
click at [208, 125] on button "Identificación" at bounding box center [238, 125] width 150 height 25
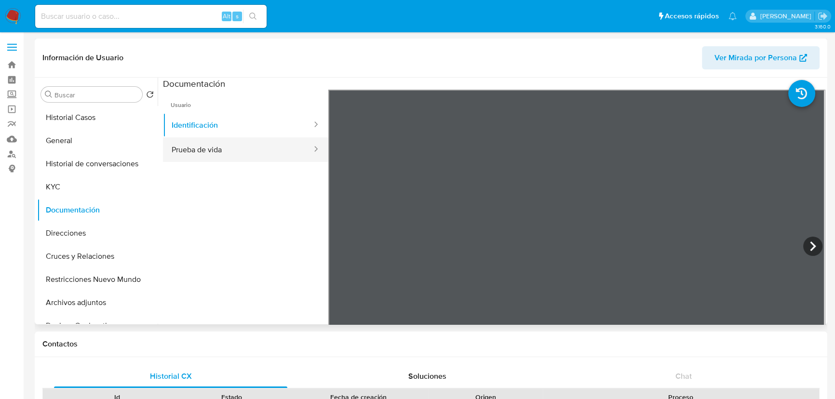
click at [193, 152] on button "Prueba de vida" at bounding box center [238, 149] width 150 height 25
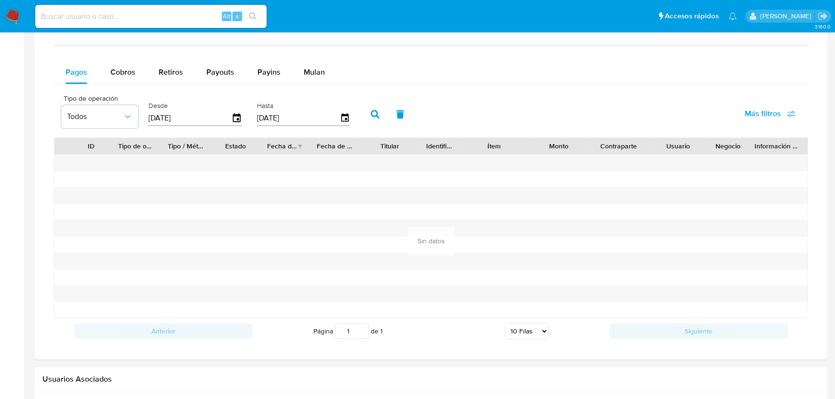
scroll to position [563, 0]
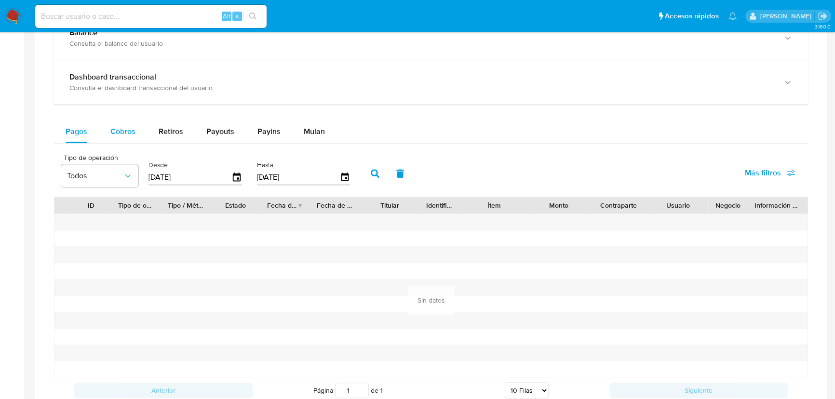
drag, startPoint x: 94, startPoint y: 134, endPoint x: 119, endPoint y: 131, distance: 24.3
click at [94, 134] on button "Pagos" at bounding box center [76, 131] width 45 height 23
click at [119, 133] on span "Cobros" at bounding box center [122, 131] width 25 height 11
select select "10"
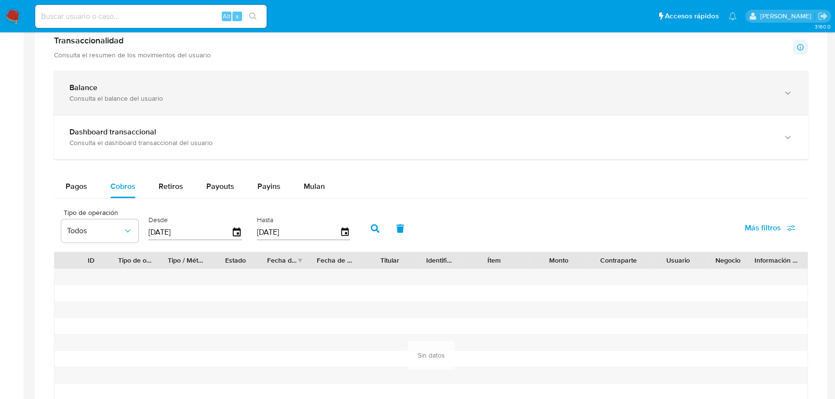
scroll to position [431, 0]
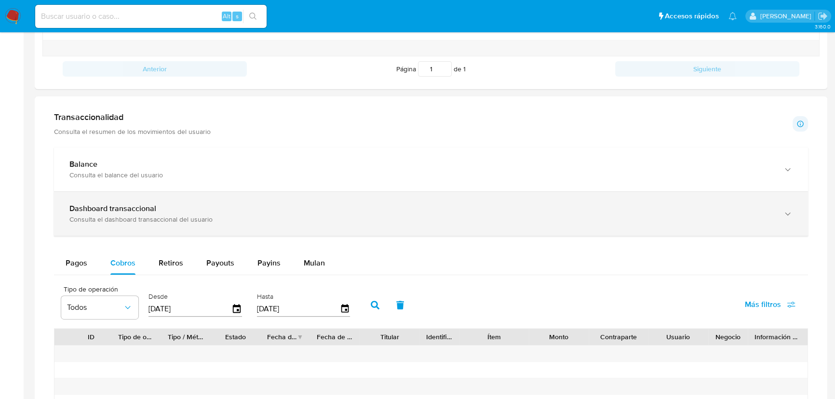
click at [215, 224] on div "Dashboard transaccional Consulta el dashboard transaccional del usuario" at bounding box center [431, 214] width 754 height 44
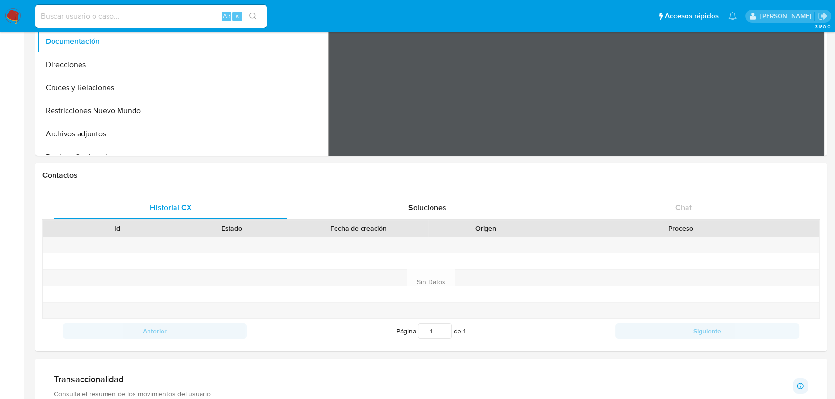
scroll to position [80, 0]
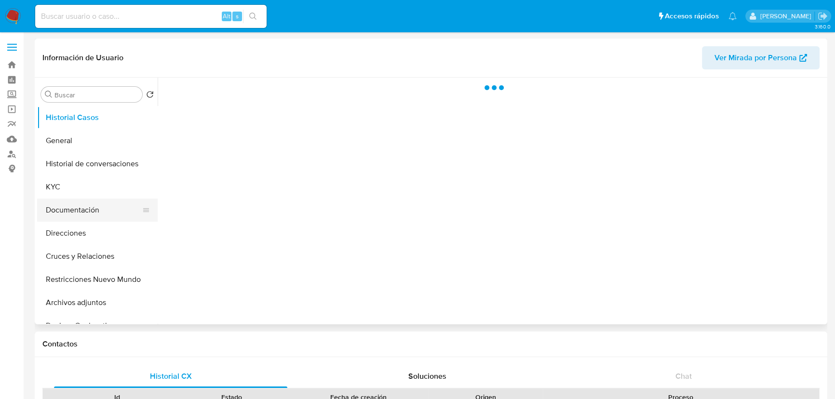
select select "10"
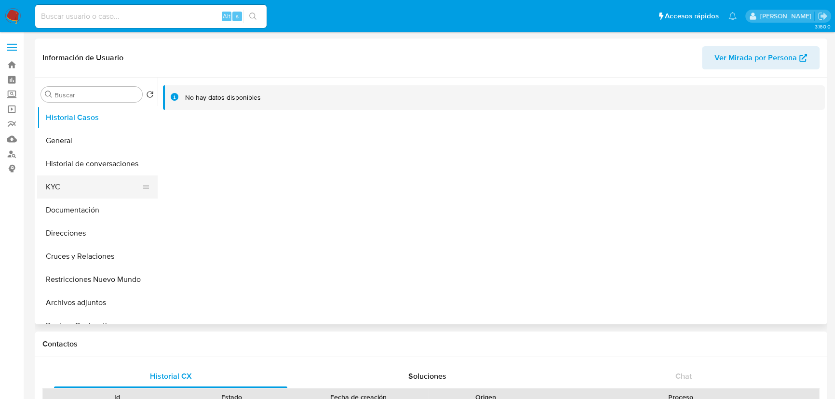
click at [72, 188] on button "KYC" at bounding box center [93, 186] width 113 height 23
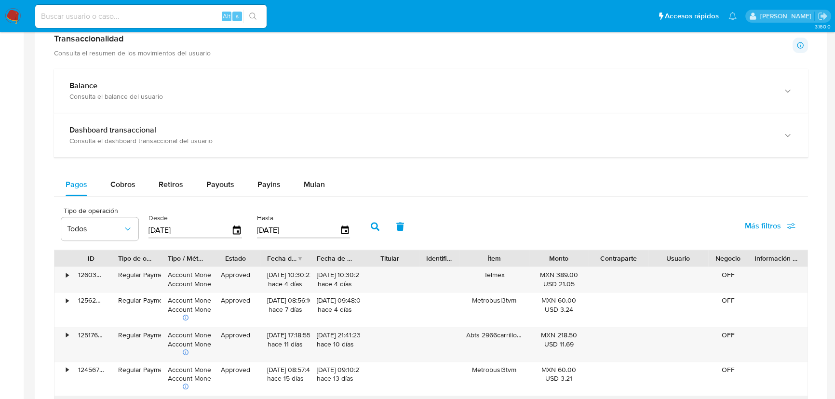
scroll to position [613, 0]
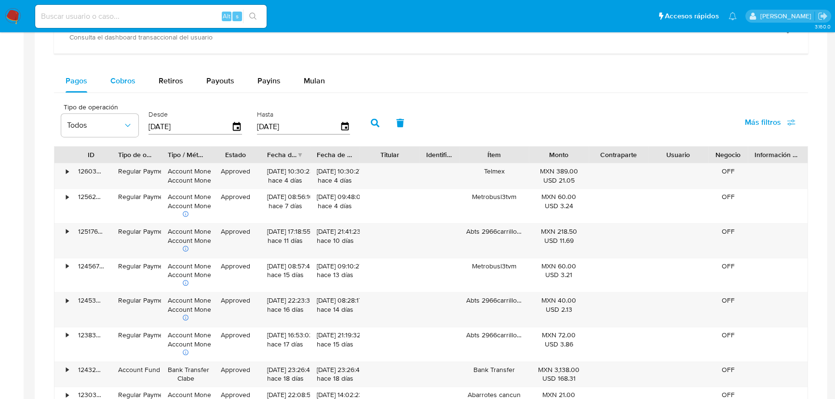
click at [128, 82] on span "Cobros" at bounding box center [122, 80] width 25 height 11
select select "10"
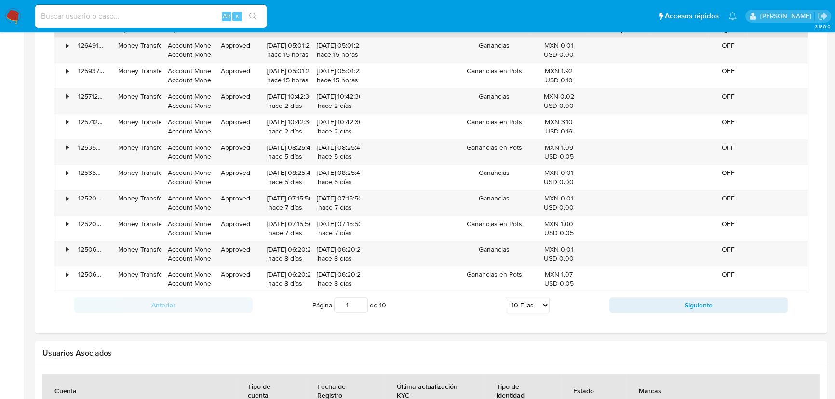
scroll to position [832, 0]
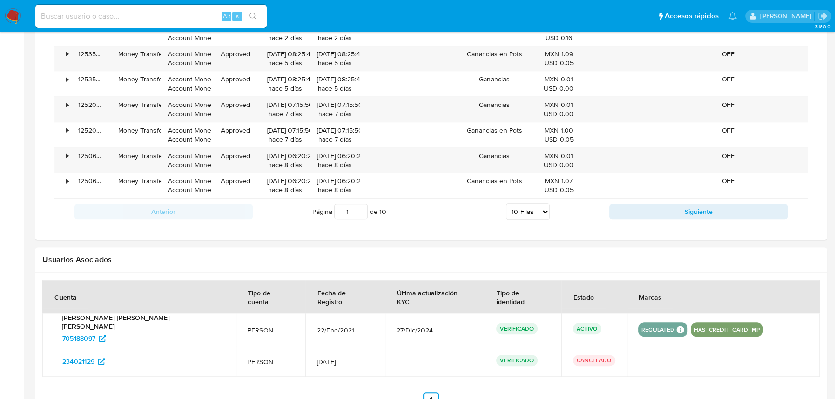
click at [634, 202] on div "Anterior Página 1 de 10 5 [PERSON_NAME] 10 [PERSON_NAME] 20 [PERSON_NAME] 25 [P…" at bounding box center [431, 212] width 754 height 26
click at [636, 211] on button "Siguiente" at bounding box center [698, 211] width 178 height 15
type input "2"
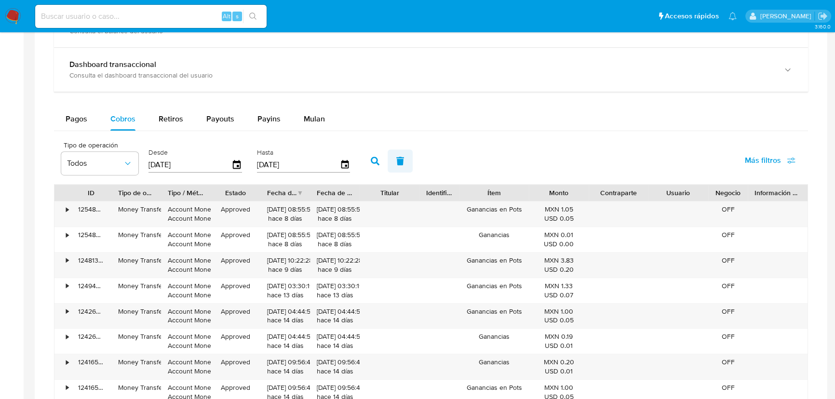
scroll to position [400, 0]
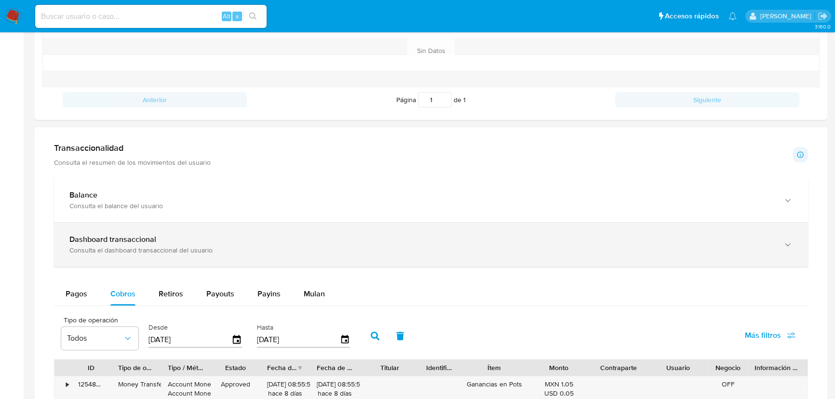
click at [174, 233] on div "Dashboard transaccional Consulta el dashboard transaccional del usuario" at bounding box center [431, 245] width 754 height 44
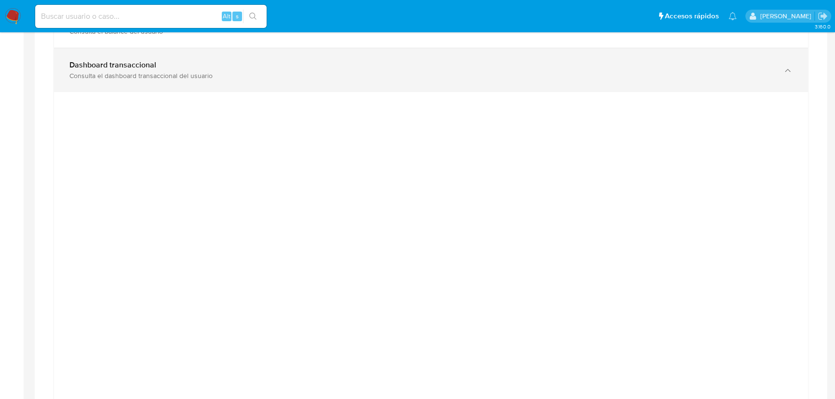
scroll to position [575, 0]
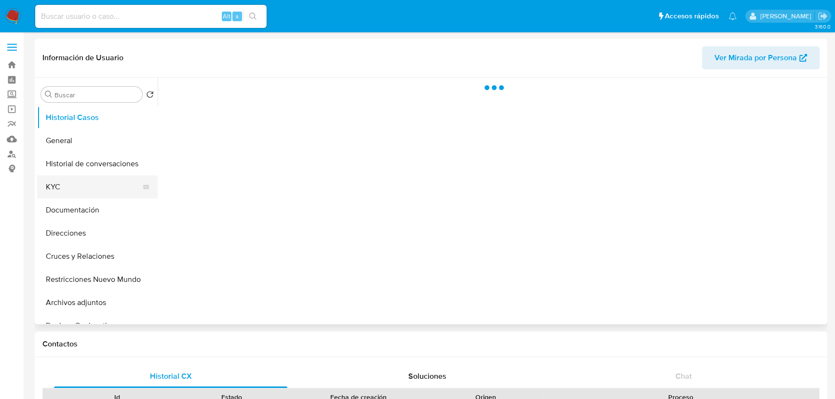
select select "10"
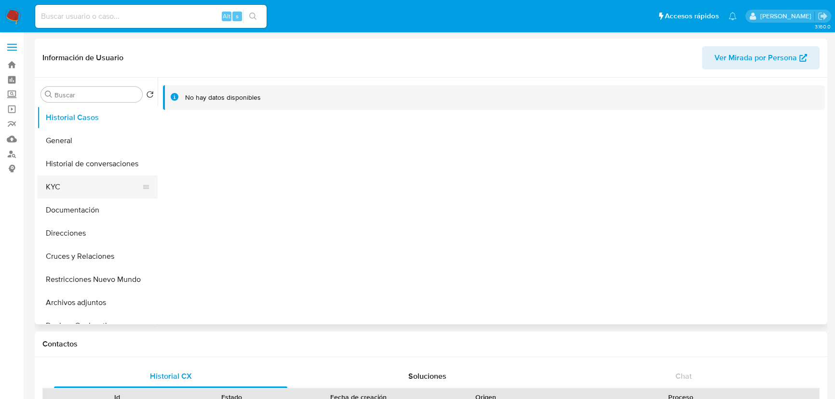
click at [54, 188] on button "KYC" at bounding box center [93, 186] width 113 height 23
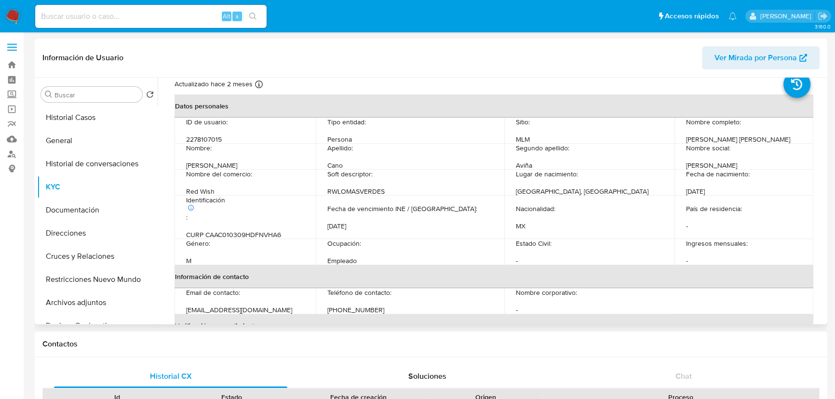
scroll to position [43, 0]
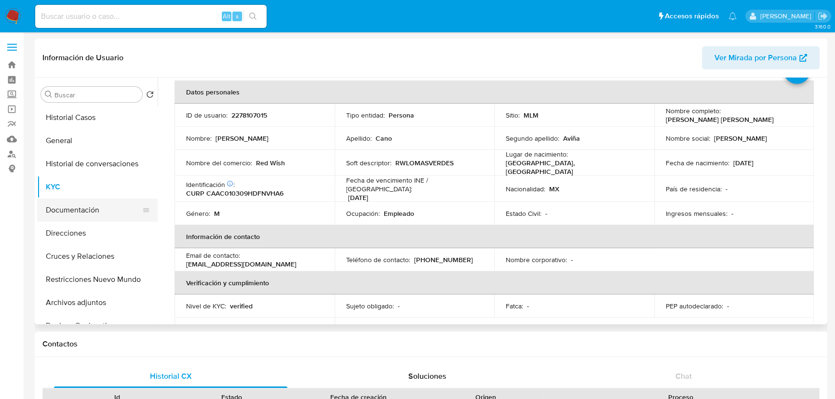
click at [88, 211] on button "Documentación" at bounding box center [93, 210] width 113 height 23
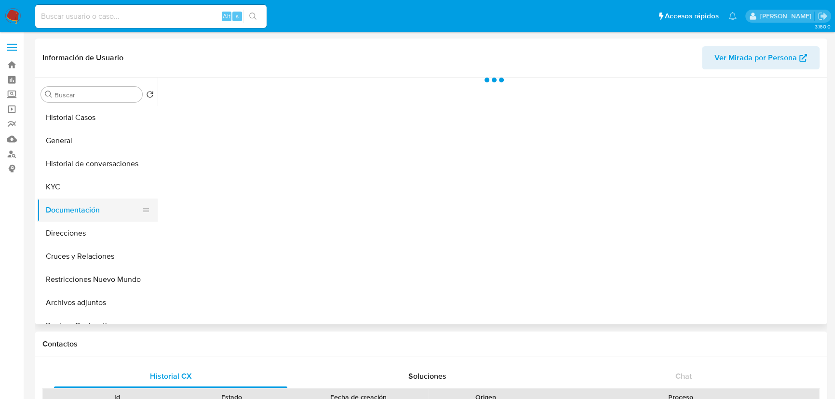
scroll to position [0, 0]
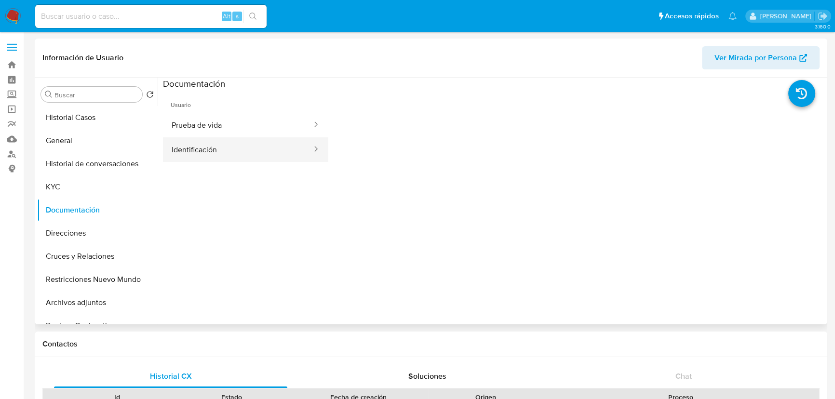
click at [229, 159] on button "Identificación" at bounding box center [238, 149] width 150 height 25
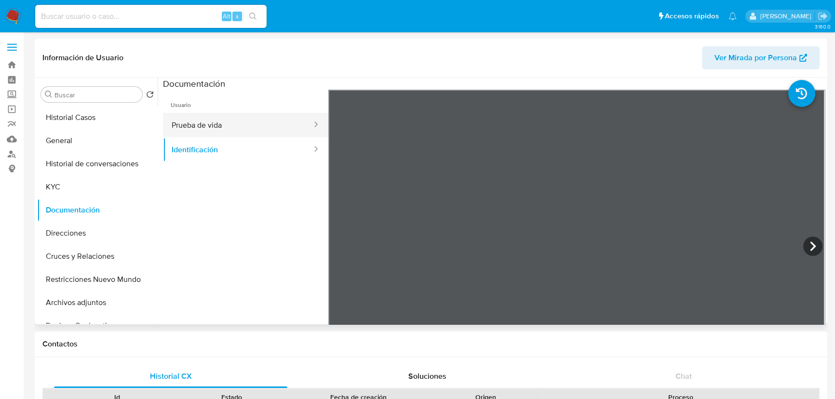
click at [229, 123] on button "Prueba de vida" at bounding box center [238, 125] width 150 height 25
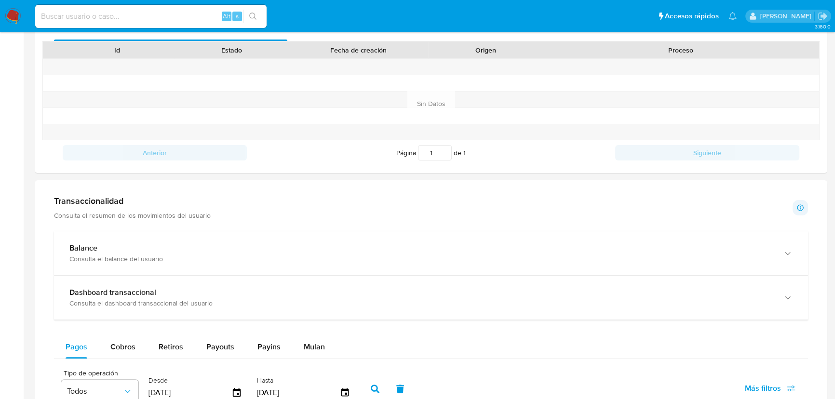
scroll to position [525, 0]
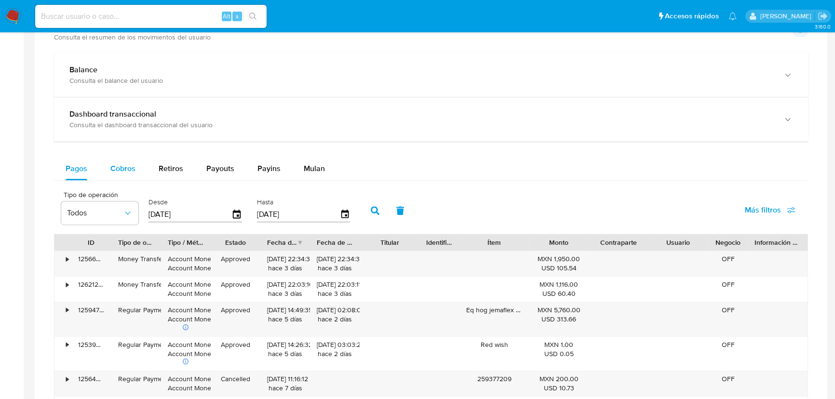
click at [128, 165] on span "Cobros" at bounding box center [122, 168] width 25 height 11
select select "10"
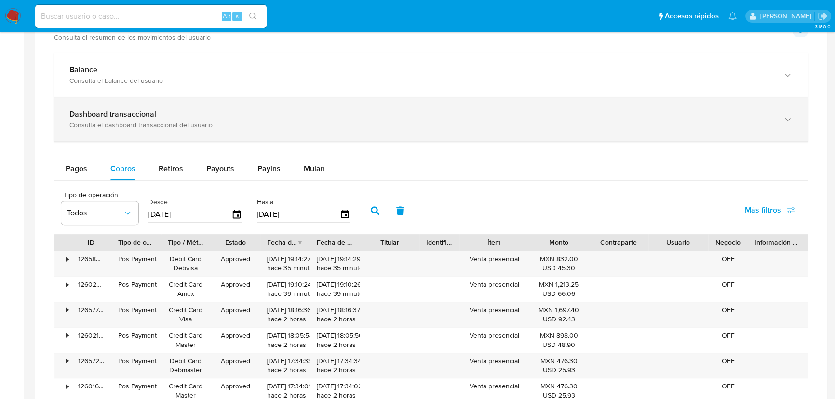
click at [250, 115] on div "Dashboard transaccional" at bounding box center [421, 114] width 704 height 10
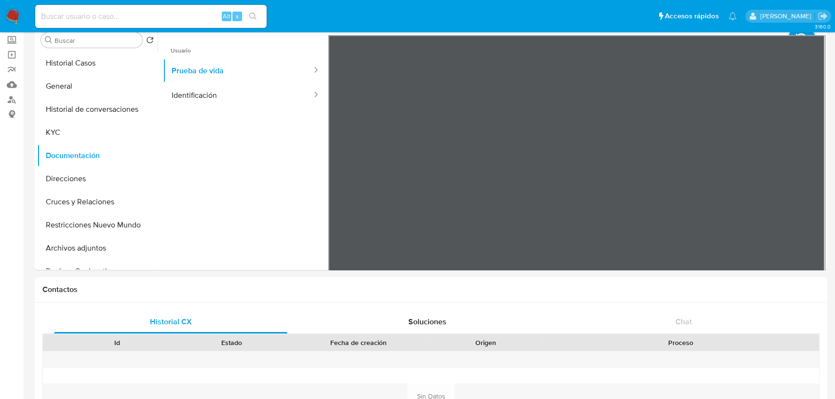
scroll to position [0, 0]
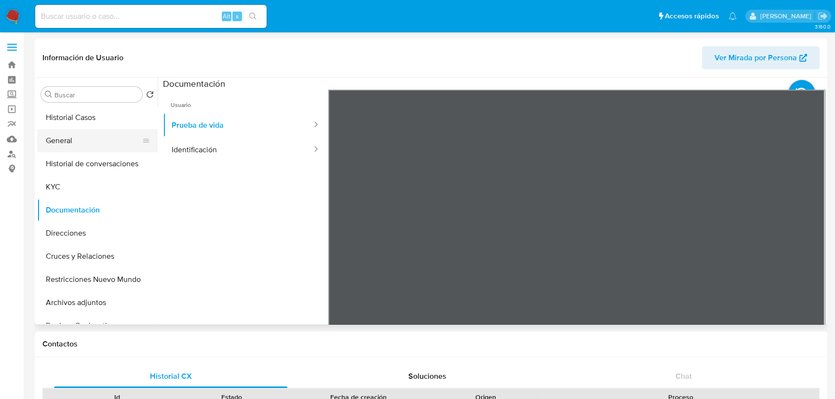
click at [81, 142] on button "General" at bounding box center [93, 140] width 113 height 23
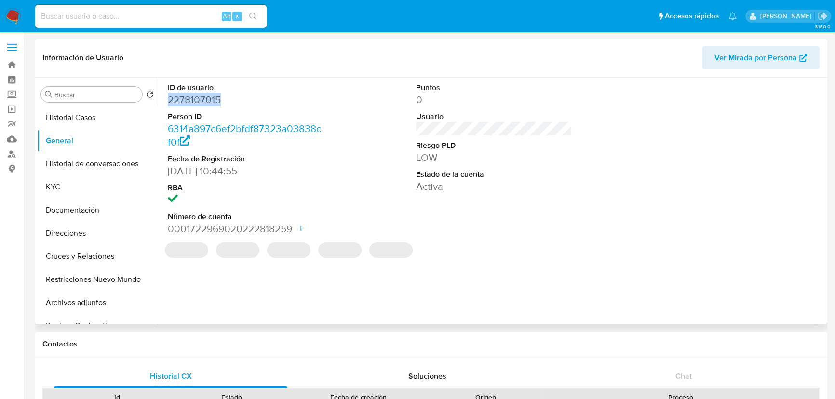
drag, startPoint x: 239, startPoint y: 102, endPoint x: 166, endPoint y: 98, distance: 72.4
click at [166, 98] on div "ID de usuario 2278107015 Person ID 6314a897c6ef2bfdf87323a03838cf0f Fecha de Re…" at bounding box center [245, 159] width 165 height 163
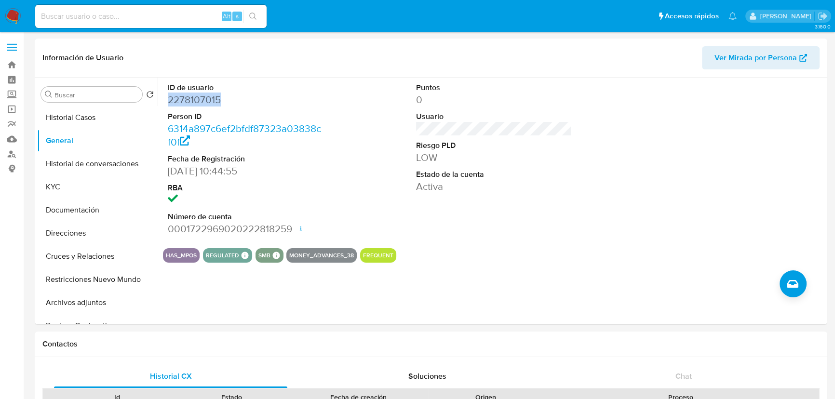
copy dd "2278107015"
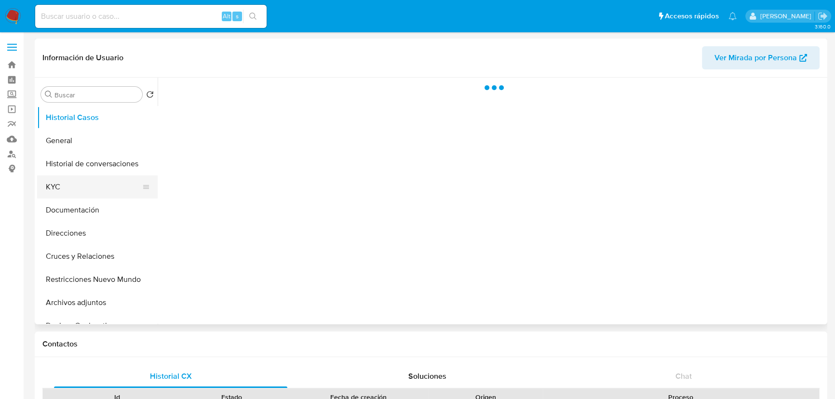
select select "10"
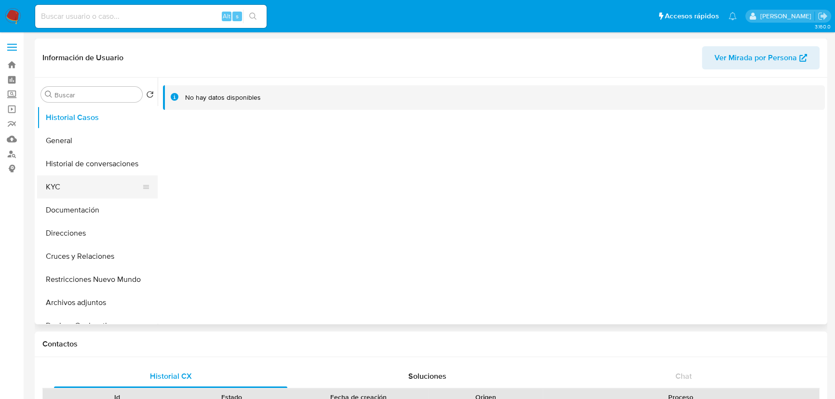
click at [69, 192] on button "KYC" at bounding box center [93, 186] width 113 height 23
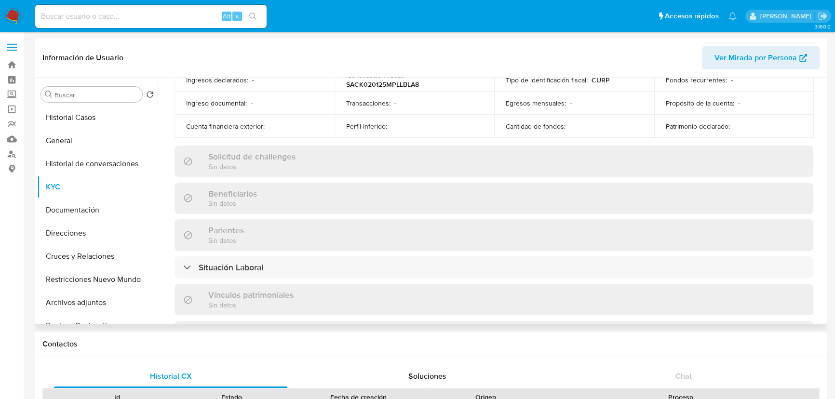
scroll to position [482, 0]
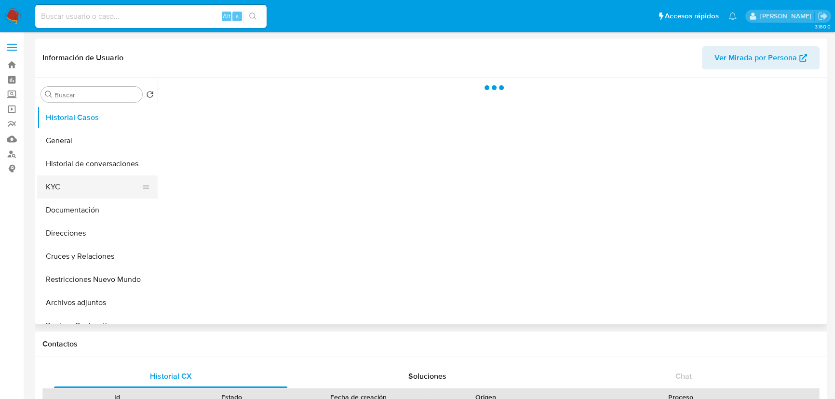
click at [99, 191] on button "KYC" at bounding box center [93, 186] width 113 height 23
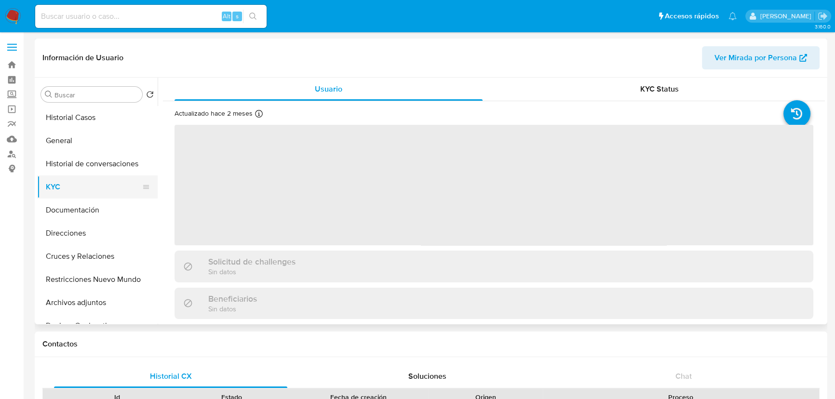
select select "10"
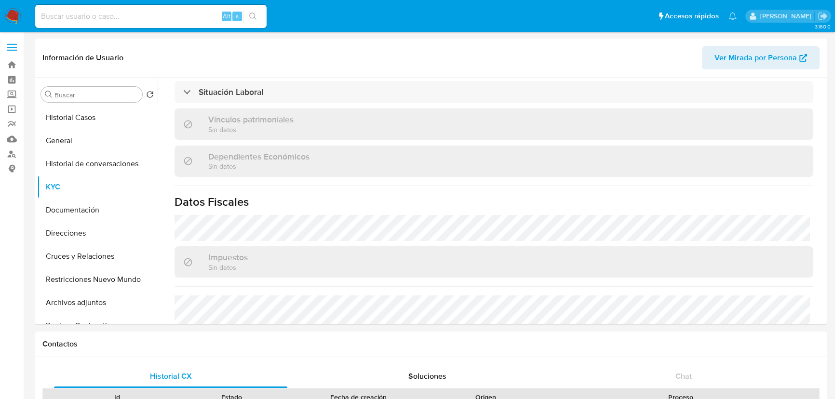
scroll to position [578, 0]
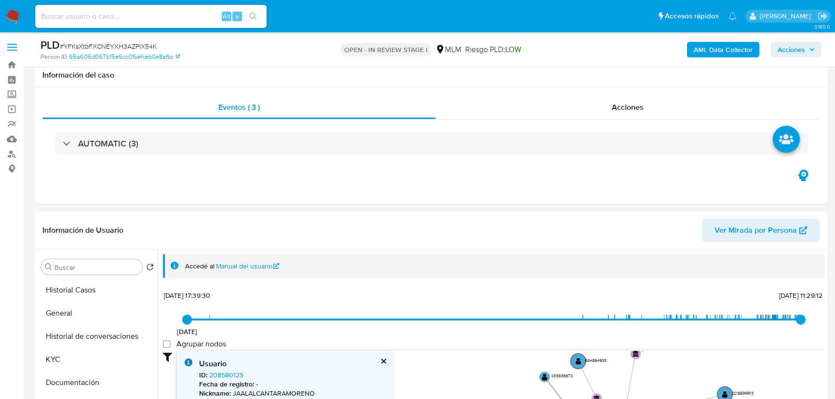
select select "10"
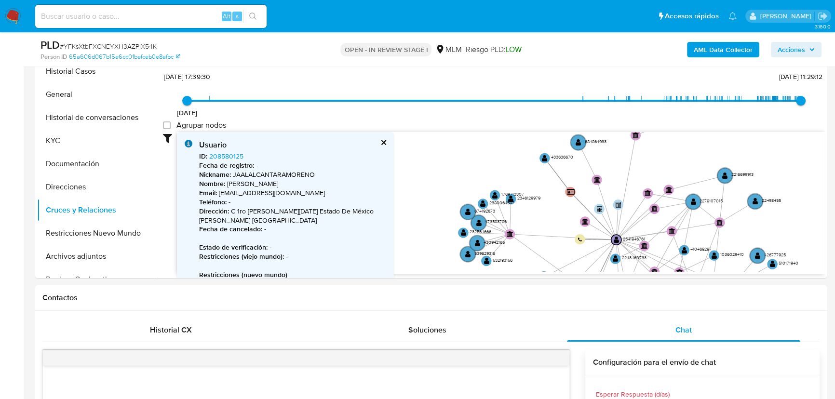
click at [538, 244] on icon "user-1891164909  1891164909 device-664cf8420e44f43e3426dd38  user-208580125 …" at bounding box center [501, 202] width 648 height 140
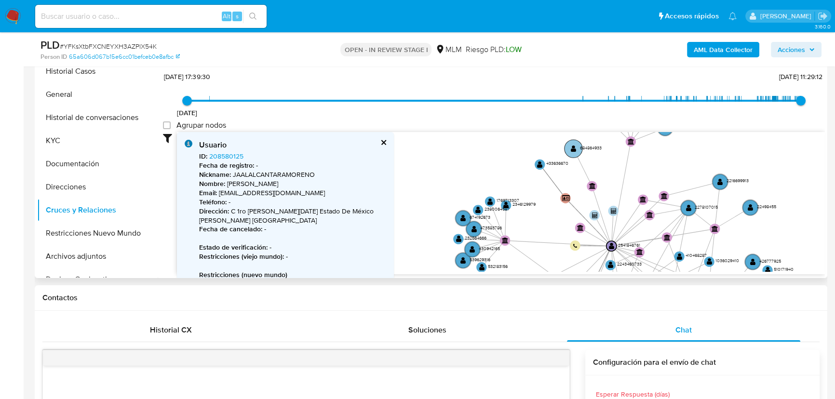
click at [567, 147] on circle at bounding box center [573, 149] width 18 height 18
click at [574, 147] on text "" at bounding box center [572, 148] width 5 height 7
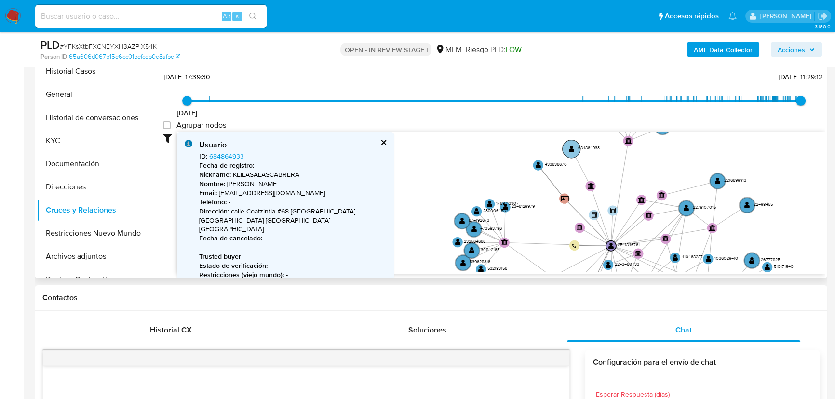
click at [574, 146] on text "" at bounding box center [571, 148] width 5 height 7
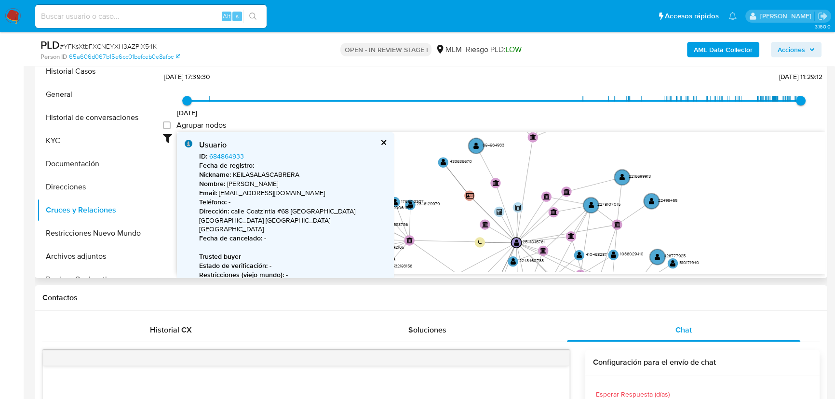
drag, startPoint x: 618, startPoint y: 169, endPoint x: 520, endPoint y: 123, distance: 108.5
click at [549, 141] on icon "user-1891164909  1891164909 device-664cf8420e44f43e3426dd38  user-208580125 …" at bounding box center [501, 202] width 648 height 140
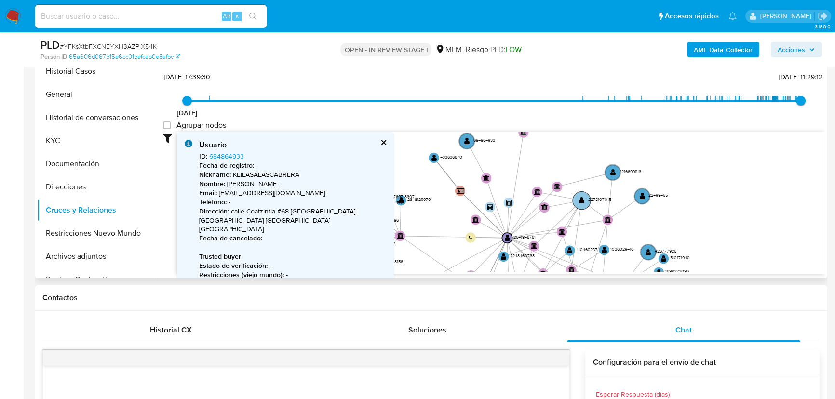
click at [581, 199] on text "" at bounding box center [581, 200] width 5 height 7
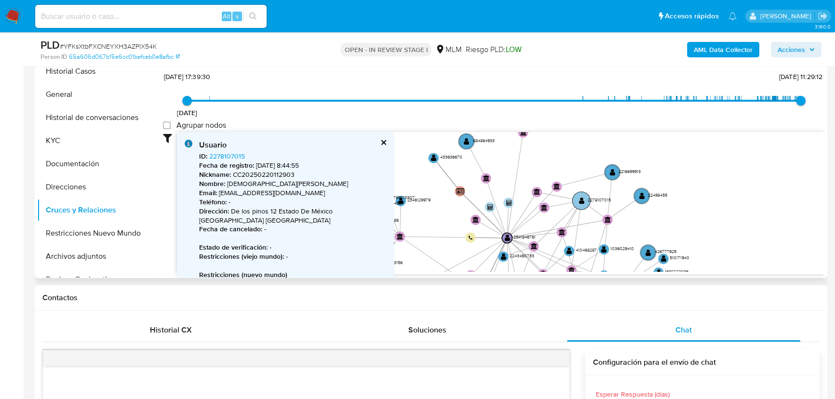
click at [581, 199] on text "" at bounding box center [580, 200] width 5 height 7
click at [611, 168] on text "" at bounding box center [610, 171] width 5 height 7
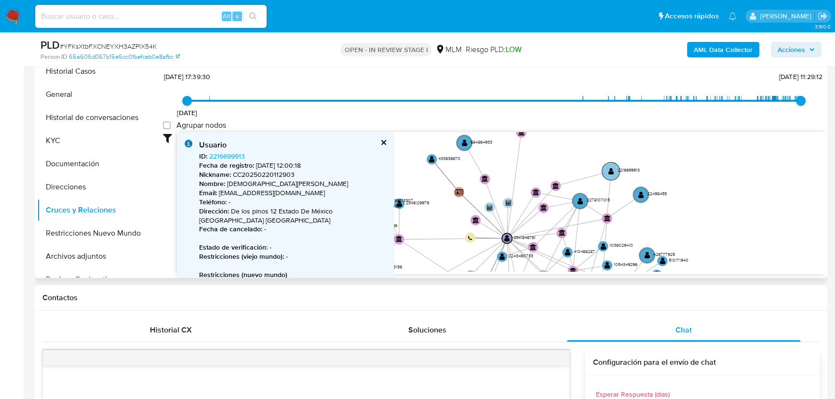
click at [611, 171] on text "" at bounding box center [610, 170] width 5 height 7
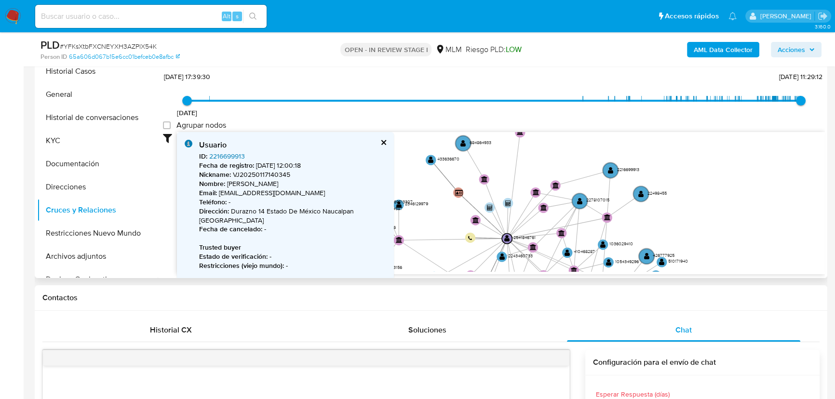
click at [234, 157] on link "2216699913" at bounding box center [227, 156] width 36 height 10
drag, startPoint x: 242, startPoint y: 157, endPoint x: 207, endPoint y: 155, distance: 34.7
click at [207, 155] on div "ID : 2216699913 Fecha de registro : 17/1/2025, 12:00:18 Nickname : VJ2025011714…" at bounding box center [292, 256] width 187 height 209
copy span "2216699913"
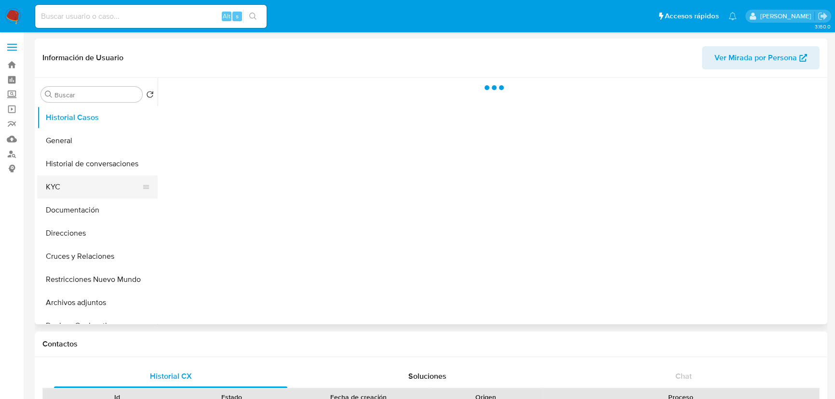
click at [67, 191] on button "KYC" at bounding box center [93, 186] width 113 height 23
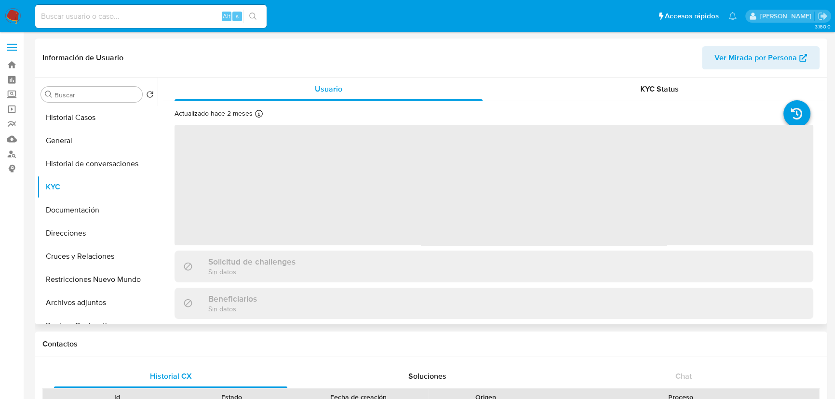
select select "10"
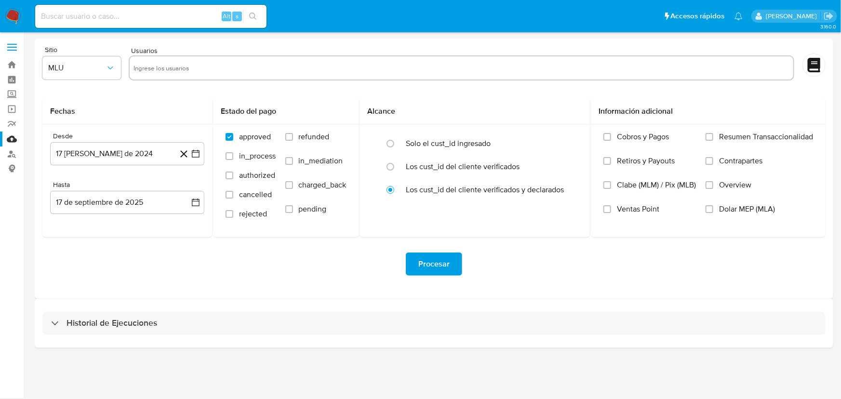
drag, startPoint x: 63, startPoint y: 324, endPoint x: 109, endPoint y: 283, distance: 62.5
click at [63, 323] on div "Historial de Ejecuciones" at bounding box center [104, 324] width 106 height 12
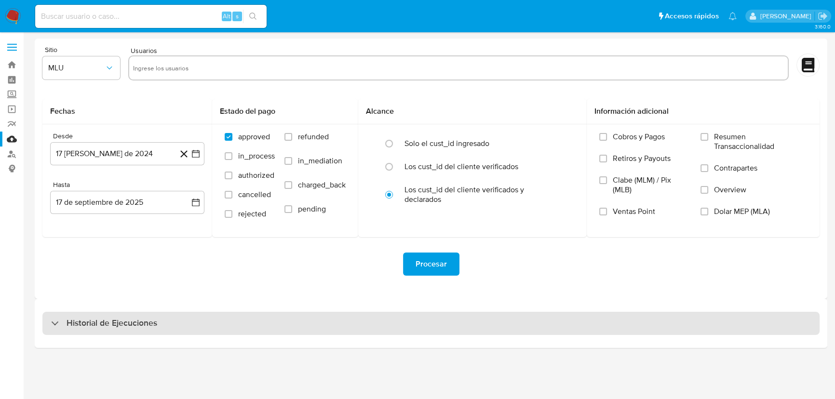
select select "10"
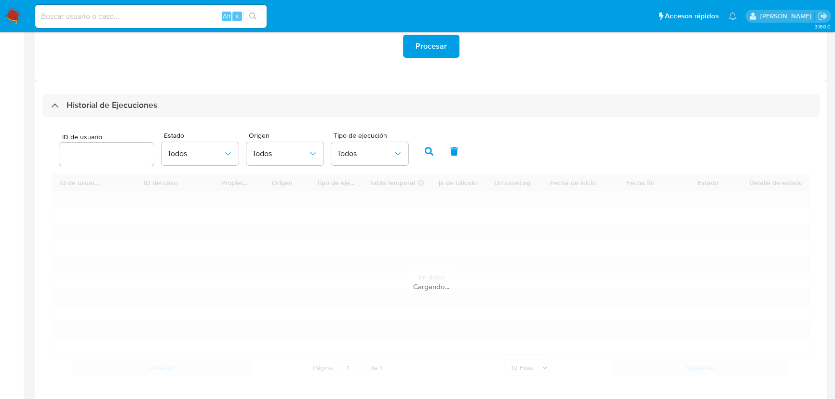
scroll to position [219, 0]
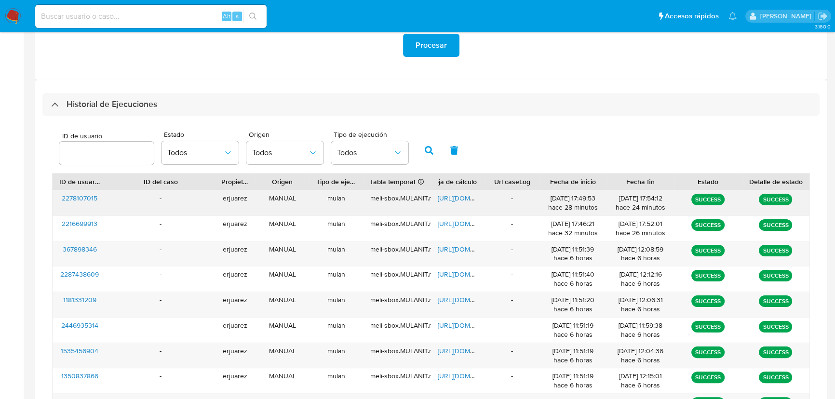
click at [460, 197] on span "[URL][DOMAIN_NAME]" at bounding box center [471, 198] width 67 height 10
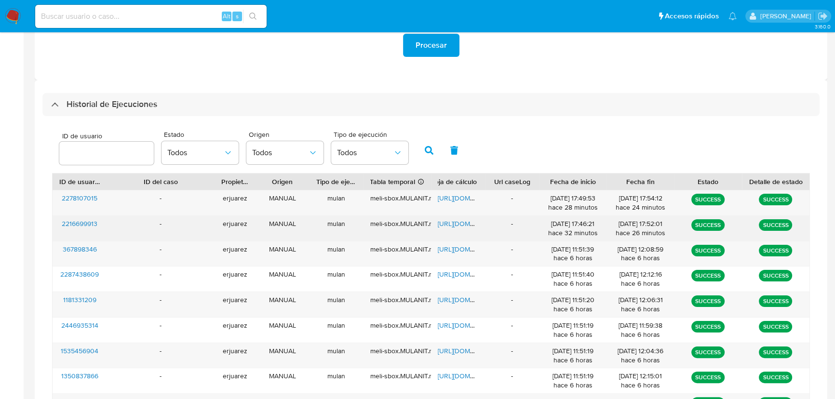
click at [67, 226] on span "2216699913" at bounding box center [80, 224] width 36 height 10
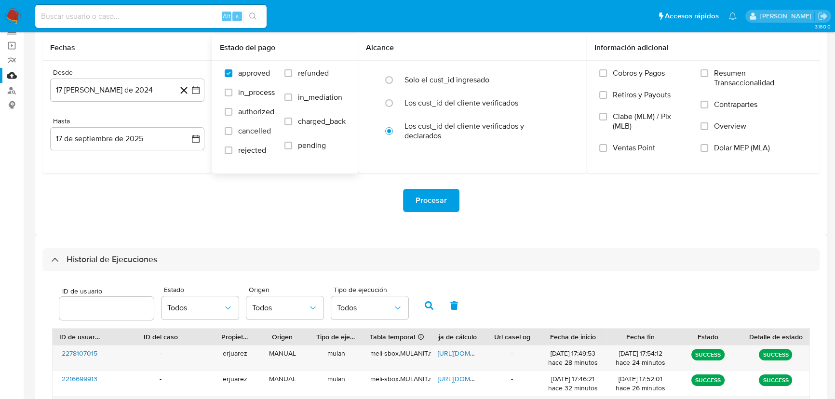
scroll to position [0, 0]
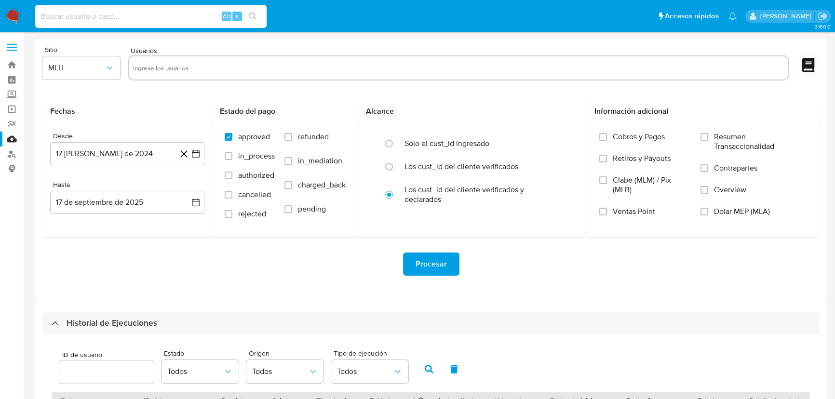
click at [65, 13] on input at bounding box center [150, 16] width 231 height 13
paste input "• 2084543359"
click at [57, 19] on input "• 2084543359" at bounding box center [150, 16] width 231 height 13
click at [132, 17] on input "2084543359" at bounding box center [150, 16] width 231 height 13
drag, startPoint x: 41, startPoint y: 17, endPoint x: 134, endPoint y: 24, distance: 93.2
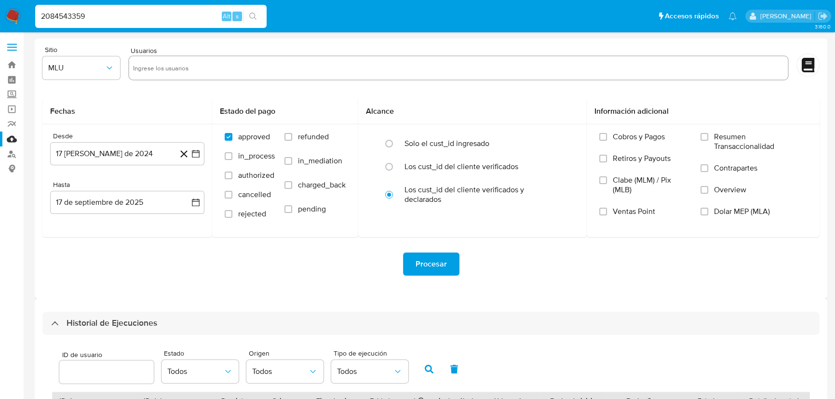
click at [41, 17] on input "2084543359" at bounding box center [150, 16] width 231 height 13
click at [140, 20] on input "2084543359" at bounding box center [150, 16] width 231 height 13
type input "2084543359"
click at [254, 15] on icon "search-icon" at bounding box center [253, 17] width 8 height 8
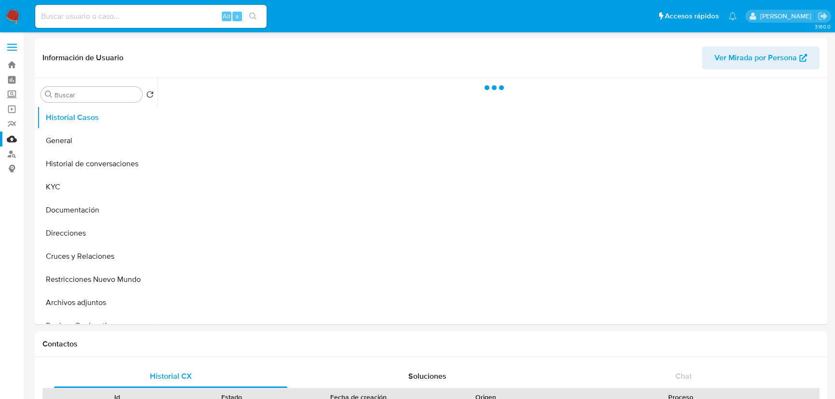
select select "10"
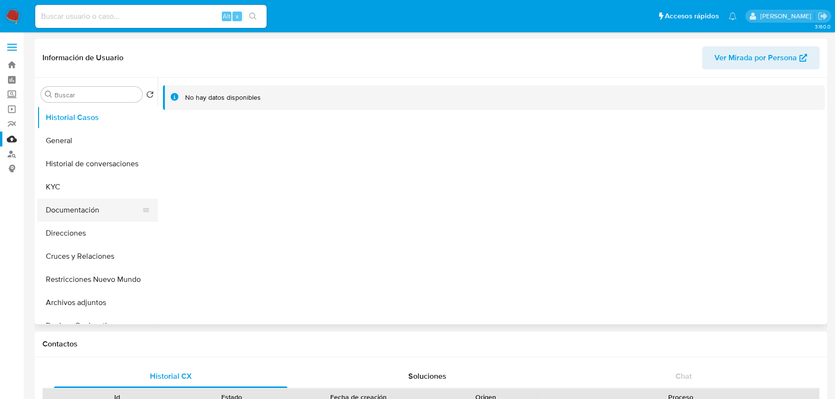
click at [84, 207] on button "Documentación" at bounding box center [93, 210] width 113 height 23
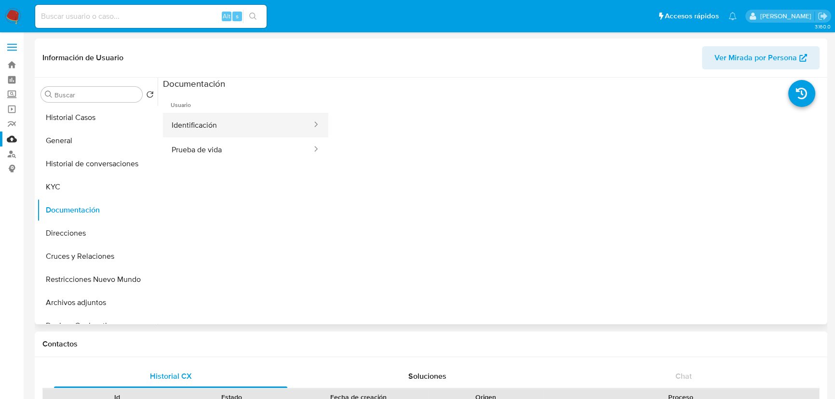
click at [212, 125] on button "Identificación" at bounding box center [238, 125] width 150 height 25
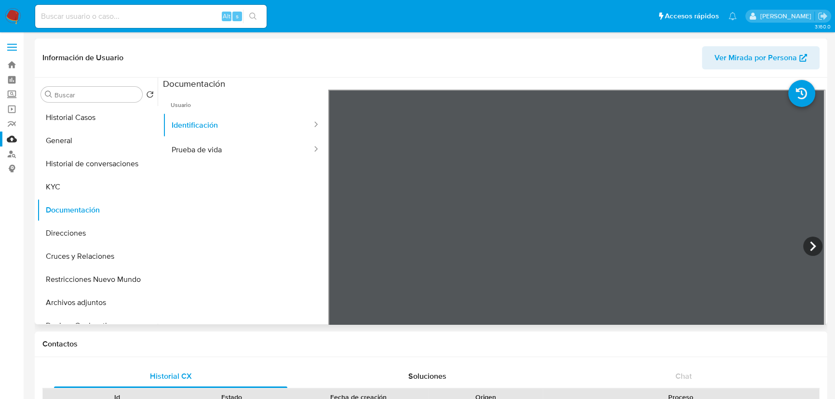
click at [222, 164] on ul "Usuario Identificación Prueba de vida" at bounding box center [245, 229] width 165 height 278
click at [186, 149] on button "Prueba de vida" at bounding box center [238, 149] width 150 height 25
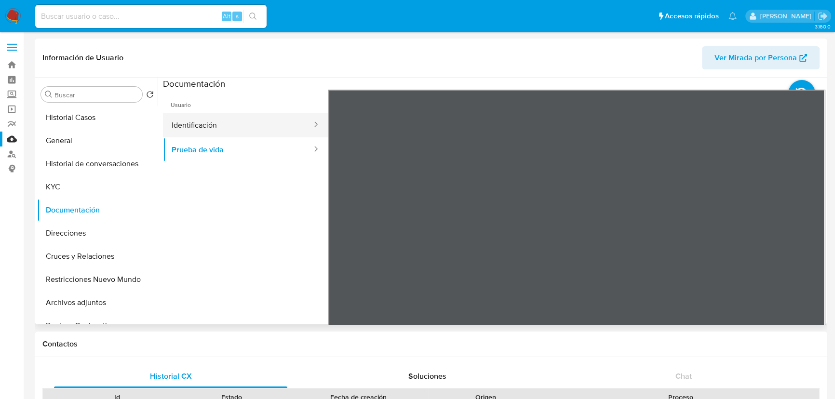
click at [207, 116] on button "Identificación" at bounding box center [238, 125] width 150 height 25
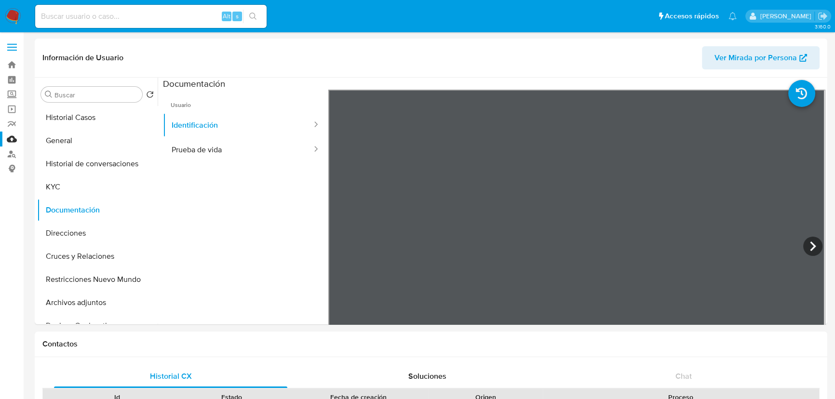
drag, startPoint x: 12, startPoint y: 10, endPoint x: 0, endPoint y: 15, distance: 13.2
click at [12, 10] on img at bounding box center [13, 16] width 16 height 16
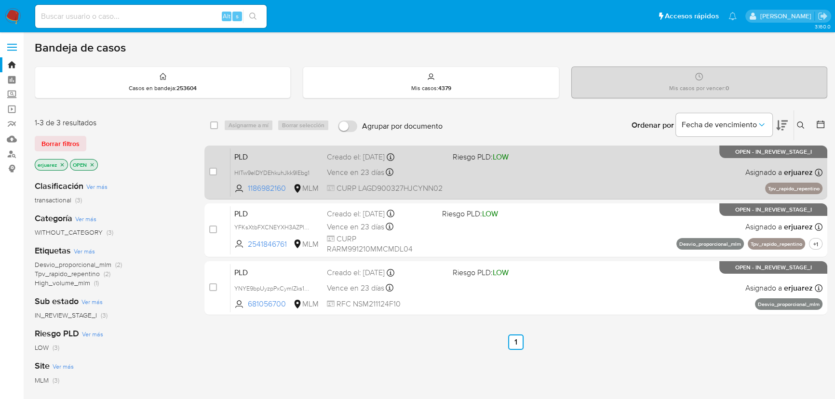
click at [531, 171] on span at bounding box center [512, 172] width 118 height 2
click at [446, 166] on div "PLD HITw9elDYDEhkuhJkk9lEbg1 1186982160 MLM Riesgo PLD: LOW Creado el: [DATE] C…" at bounding box center [526, 172] width 592 height 49
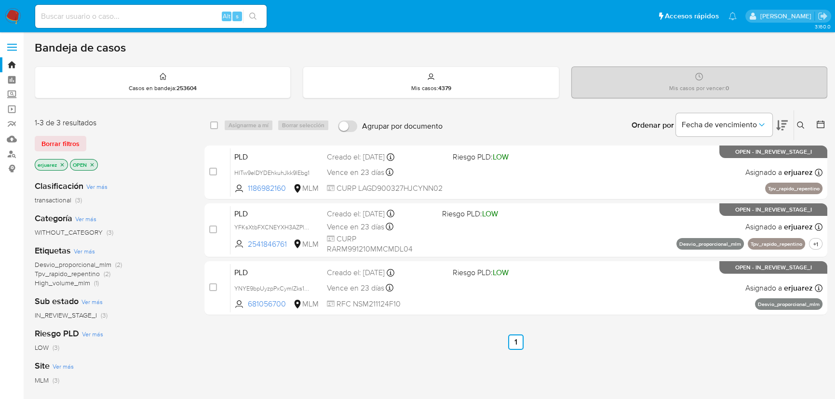
click at [161, 8] on div "Alt s" at bounding box center [150, 16] width 231 height 23
click at [169, 15] on input at bounding box center [150, 16] width 231 height 13
paste input "2278107015"
type input "2278107015"
click at [256, 14] on icon "search-icon" at bounding box center [253, 17] width 8 height 8
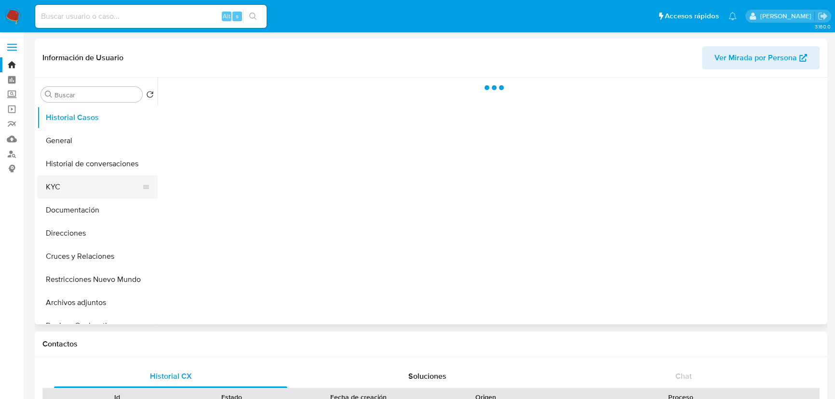
select select "10"
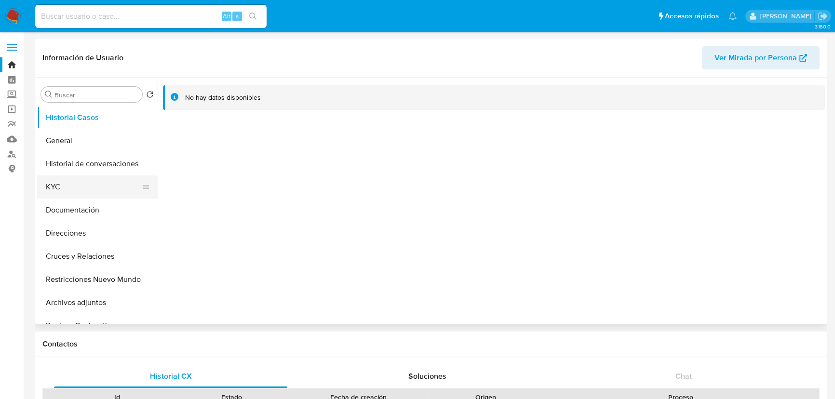
click at [60, 194] on button "KYC" at bounding box center [93, 186] width 113 height 23
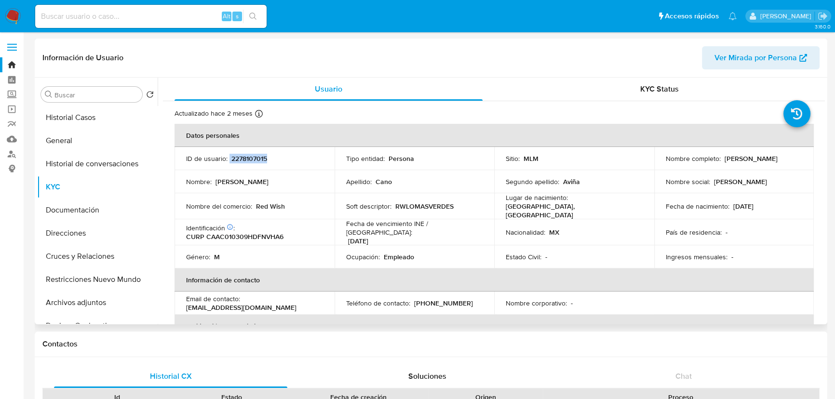
drag, startPoint x: 283, startPoint y: 157, endPoint x: 228, endPoint y: 156, distance: 55.4
click at [228, 156] on div "ID de usuario : 2278107015" at bounding box center [254, 158] width 137 height 9
copy div "2278107015"
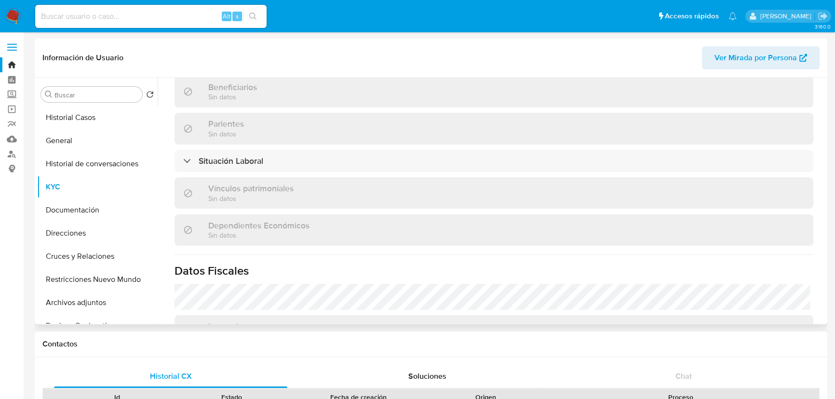
scroll to position [569, 0]
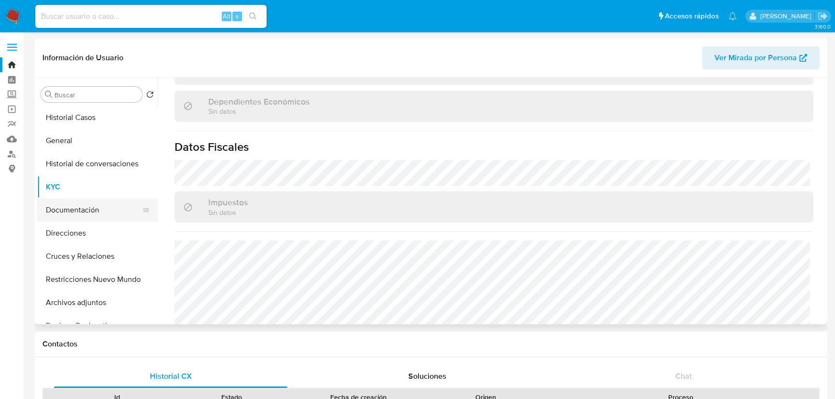
drag, startPoint x: 86, startPoint y: 211, endPoint x: 112, endPoint y: 195, distance: 30.8
click at [86, 211] on button "Documentación" at bounding box center [97, 210] width 121 height 23
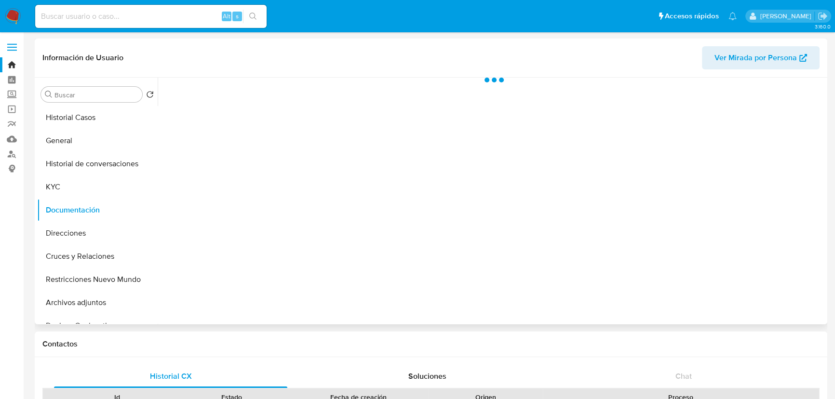
scroll to position [0, 0]
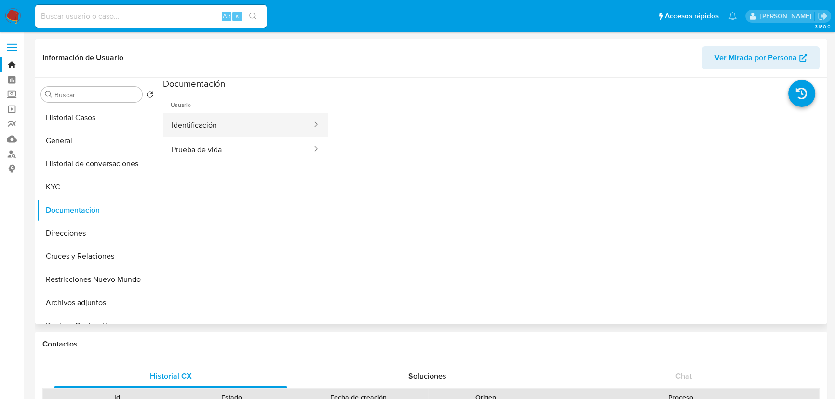
click at [193, 128] on button "Identificación" at bounding box center [238, 125] width 150 height 25
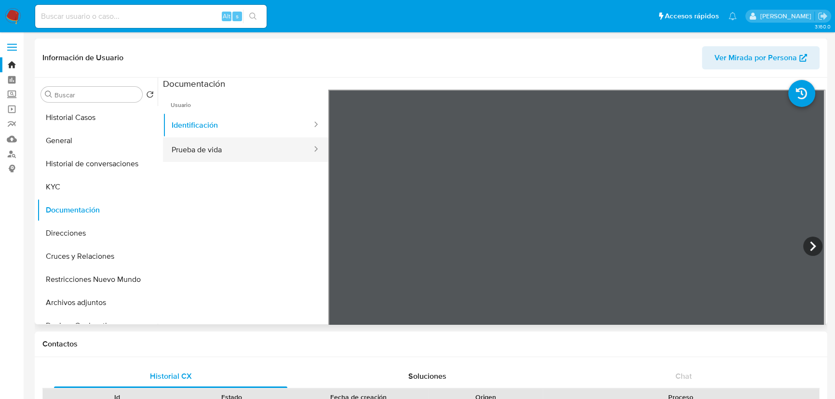
click at [269, 153] on button "Prueba de vida" at bounding box center [238, 149] width 150 height 25
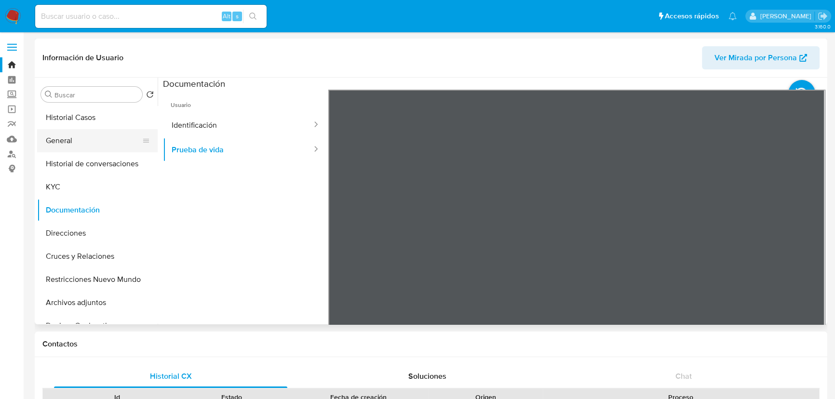
click at [57, 132] on button "General" at bounding box center [93, 140] width 113 height 23
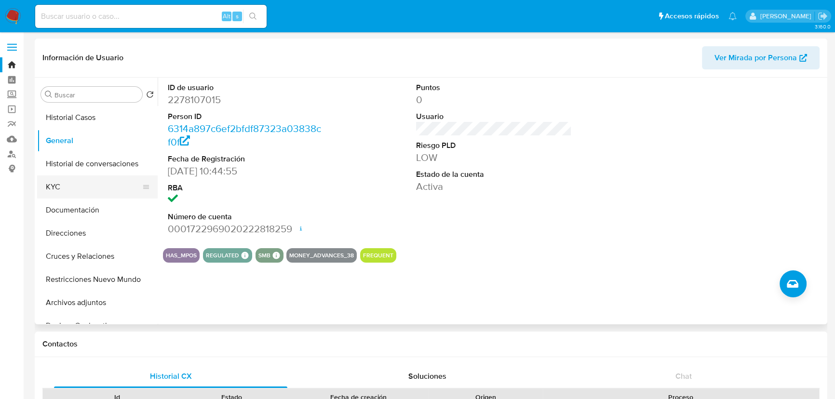
click at [63, 183] on button "KYC" at bounding box center [93, 186] width 113 height 23
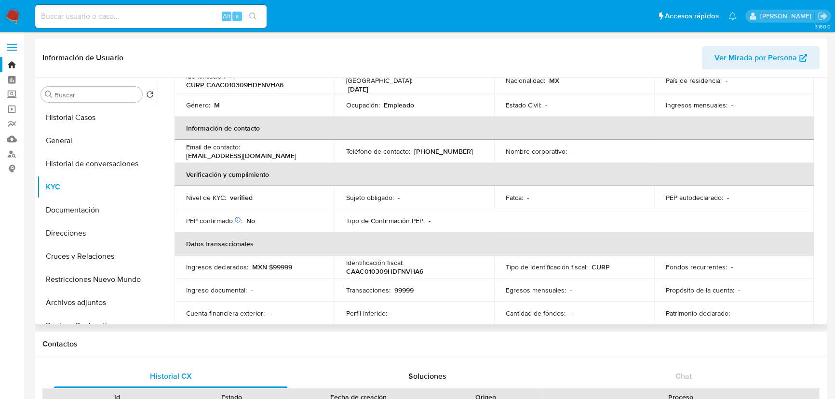
scroll to position [175, 0]
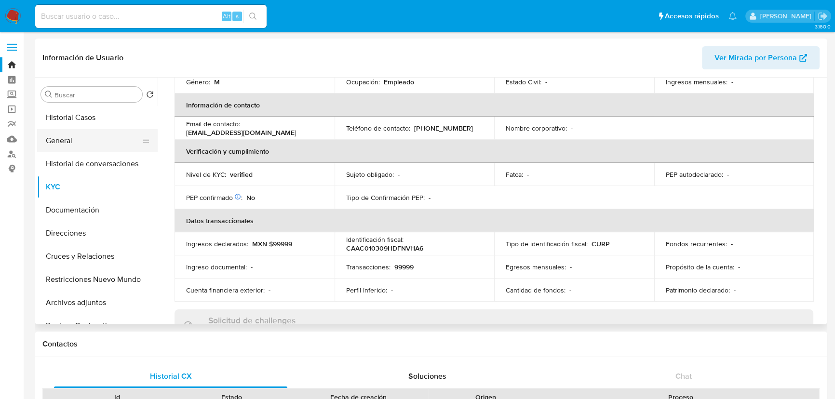
click at [60, 141] on button "General" at bounding box center [93, 140] width 113 height 23
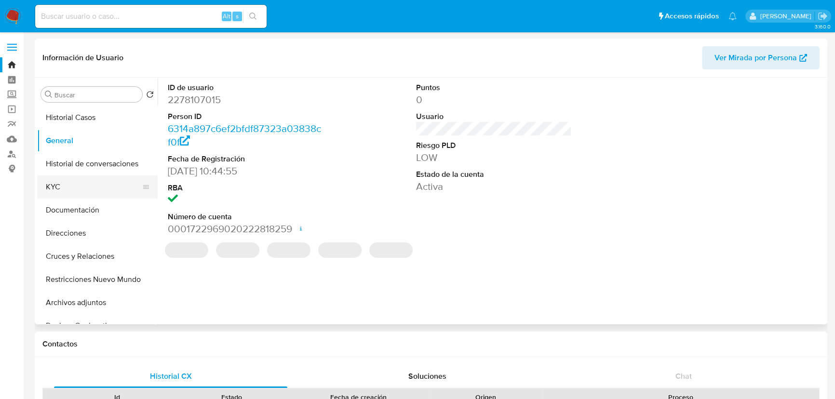
click at [59, 188] on button "KYC" at bounding box center [93, 186] width 113 height 23
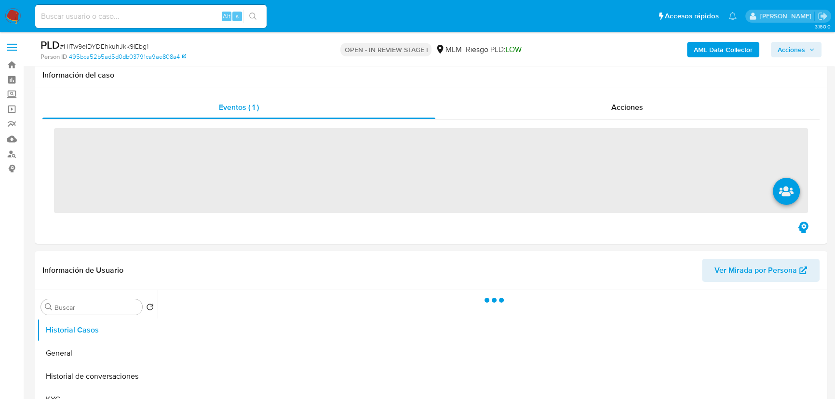
scroll to position [263, 0]
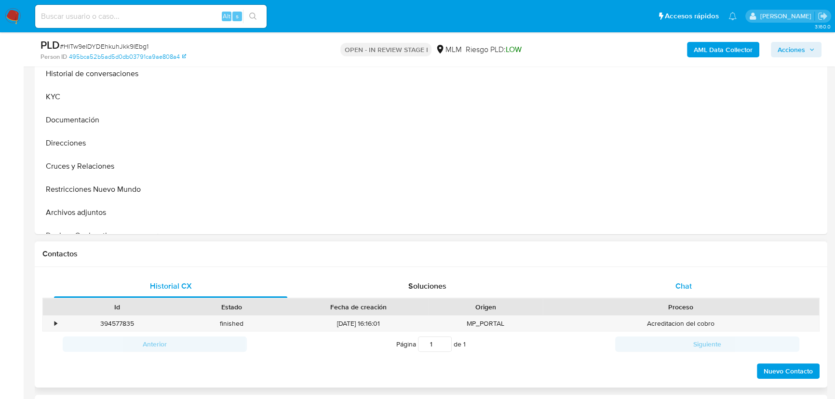
click at [679, 284] on span "Chat" at bounding box center [683, 286] width 16 height 11
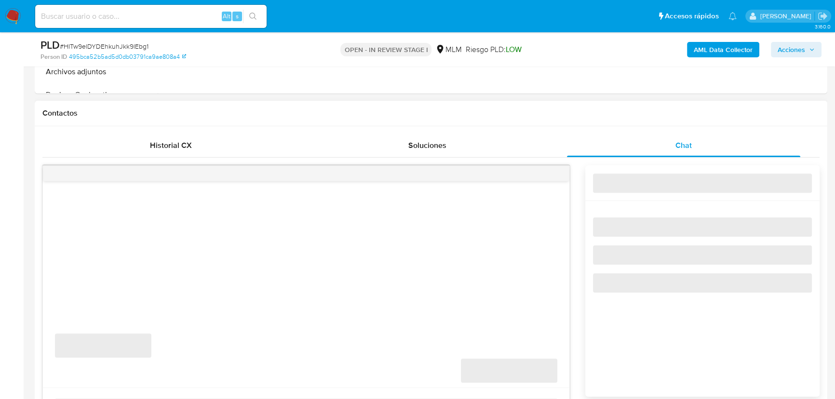
select select "10"
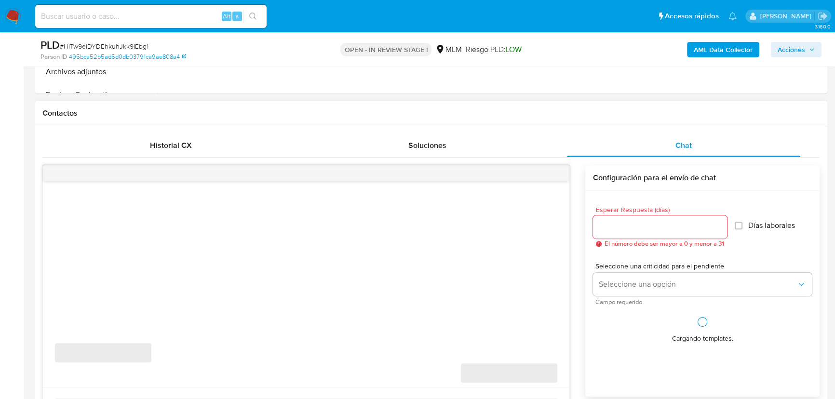
scroll to position [438, 0]
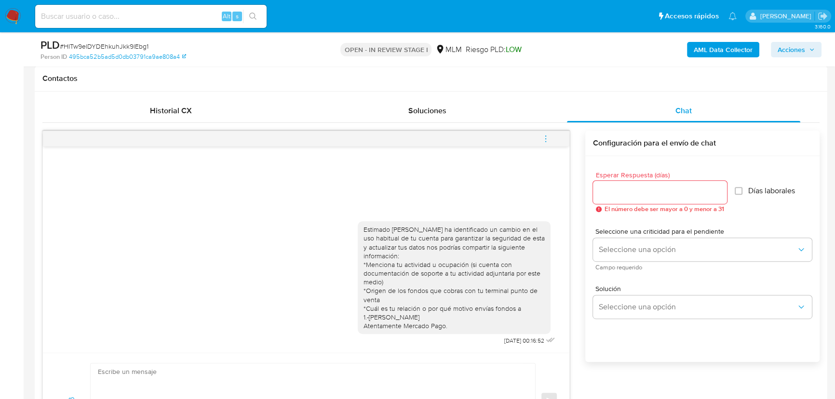
click at [547, 135] on icon "menu-action" at bounding box center [545, 138] width 9 height 9
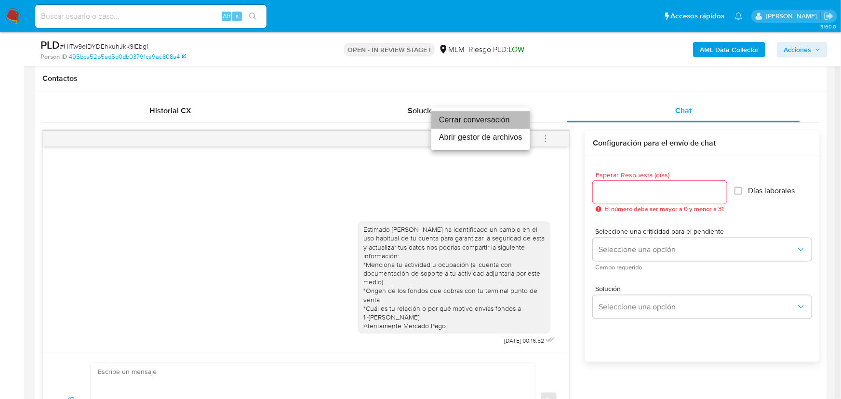
click at [453, 123] on li "Cerrar conversación" at bounding box center [480, 119] width 99 height 17
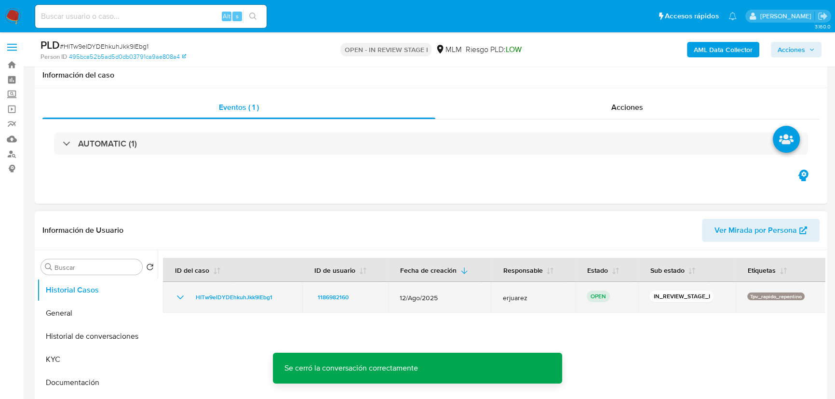
scroll to position [175, 0]
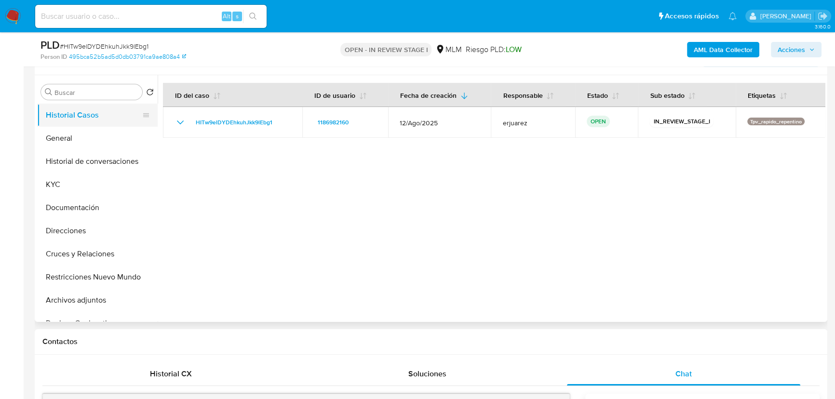
drag, startPoint x: 61, startPoint y: 142, endPoint x: 140, endPoint y: 114, distance: 83.9
click at [65, 140] on button "General" at bounding box center [97, 138] width 121 height 23
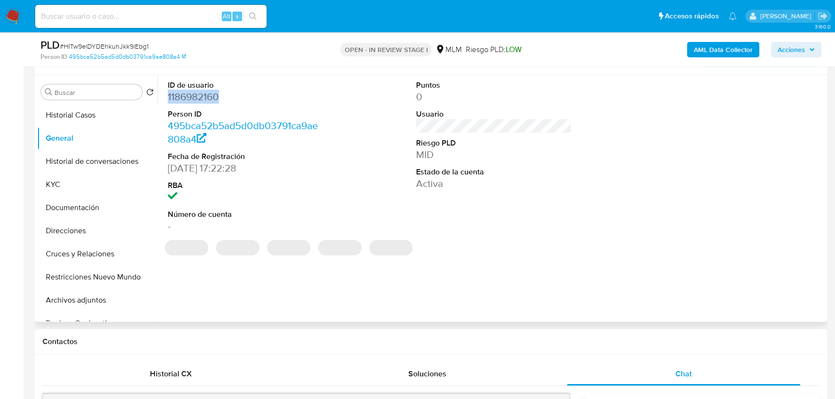
drag, startPoint x: 207, startPoint y: 99, endPoint x: 167, endPoint y: 97, distance: 40.5
click at [167, 97] on div "ID de usuario 1186982160 Person ID 495bca52b5ad5d0db03791ca9ae808a4 Fecha de Re…" at bounding box center [245, 156] width 165 height 163
copy dd "1186982160"
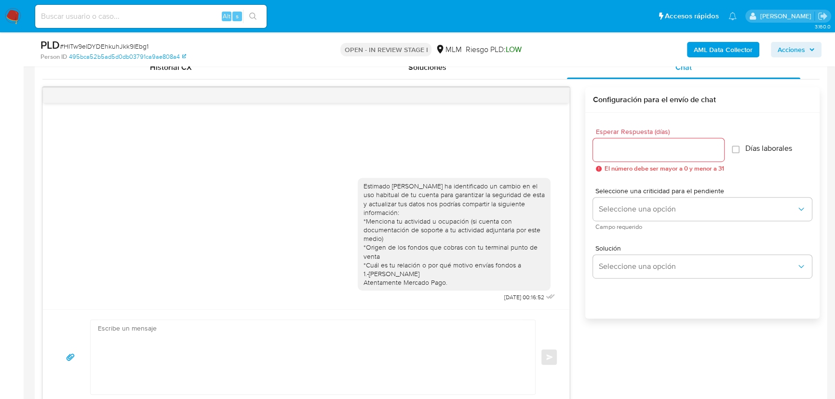
scroll to position [482, 0]
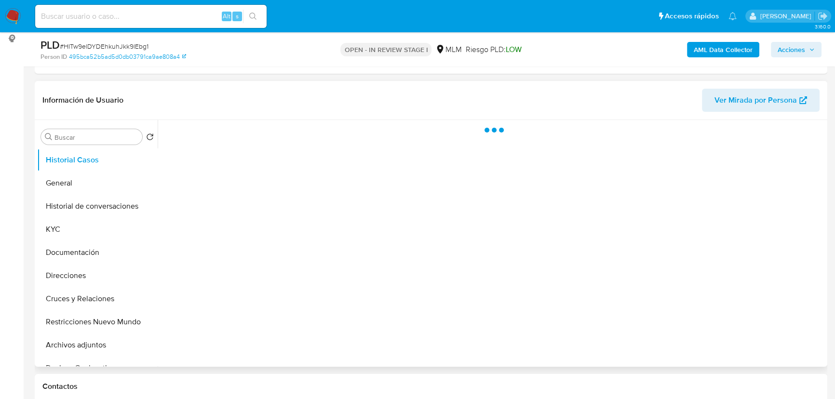
scroll to position [131, 0]
select select "10"
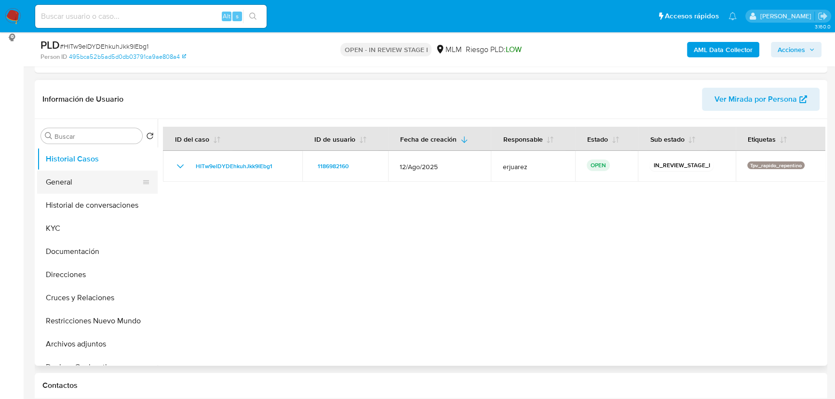
click at [63, 174] on button "General" at bounding box center [93, 182] width 113 height 23
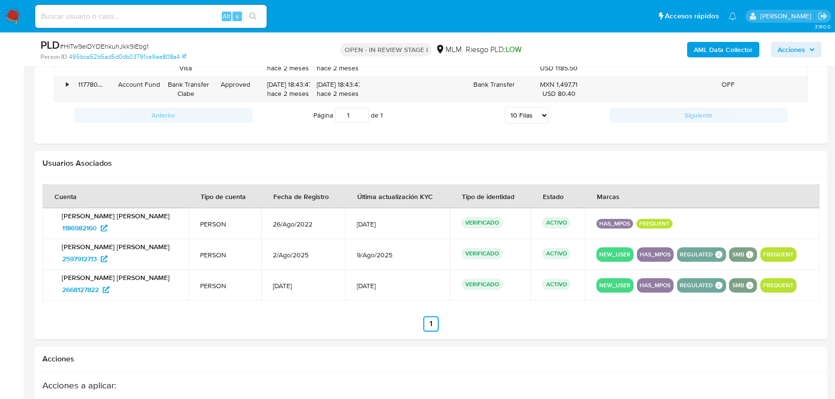
scroll to position [964, 0]
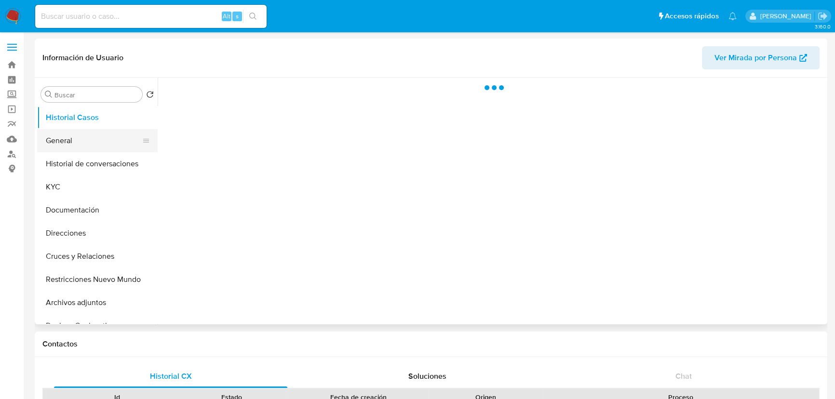
select select "10"
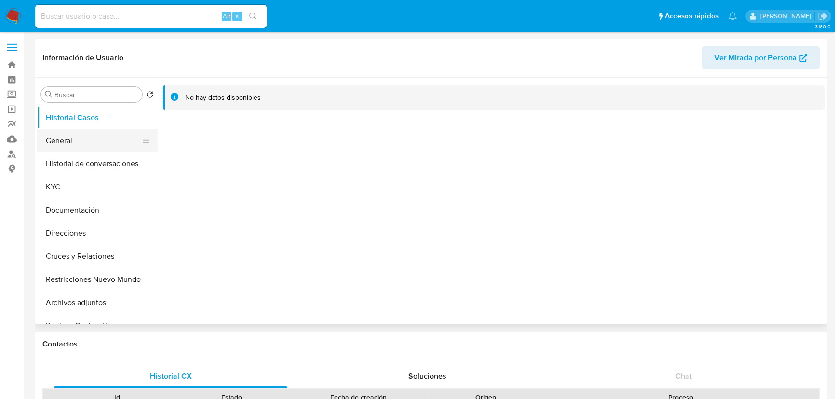
click at [77, 142] on button "General" at bounding box center [93, 140] width 113 height 23
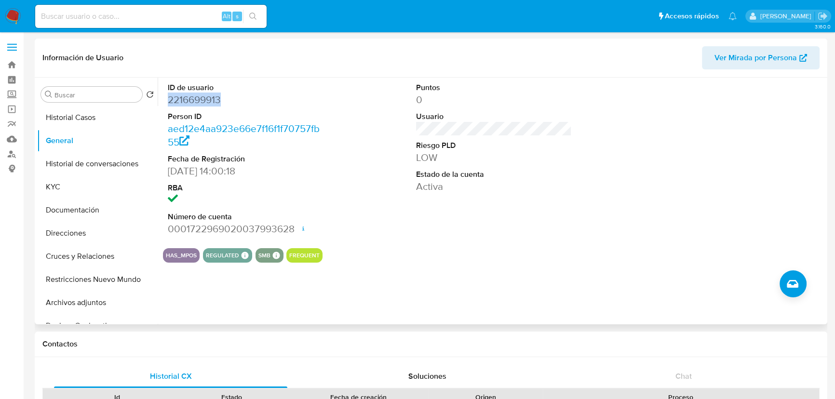
drag, startPoint x: 241, startPoint y: 94, endPoint x: 164, endPoint y: 93, distance: 76.2
click at [164, 93] on div "ID de usuario 2216699913 Person ID aed12e4aa923e66e7f16f1f70757fb55 Fecha de Re…" at bounding box center [245, 159] width 165 height 163
copy dd "2216699913"
click at [77, 191] on button "KYC" at bounding box center [93, 186] width 113 height 23
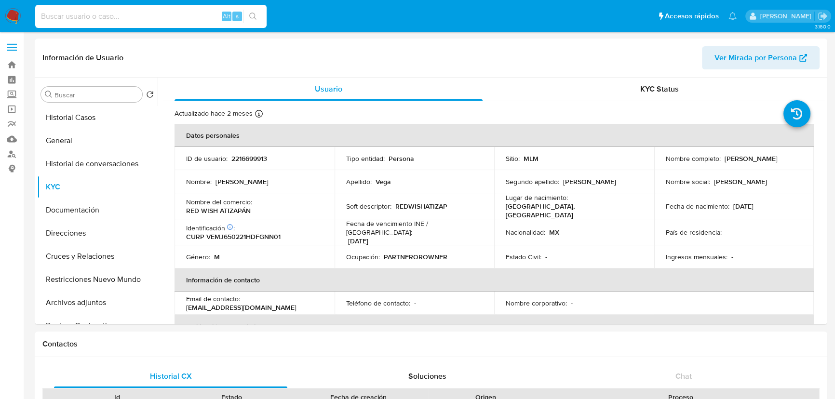
click at [137, 20] on input at bounding box center [150, 16] width 231 height 13
paste input "1824916671"
type input "1824916671"
click at [251, 18] on icon "search-icon" at bounding box center [253, 17] width 8 height 8
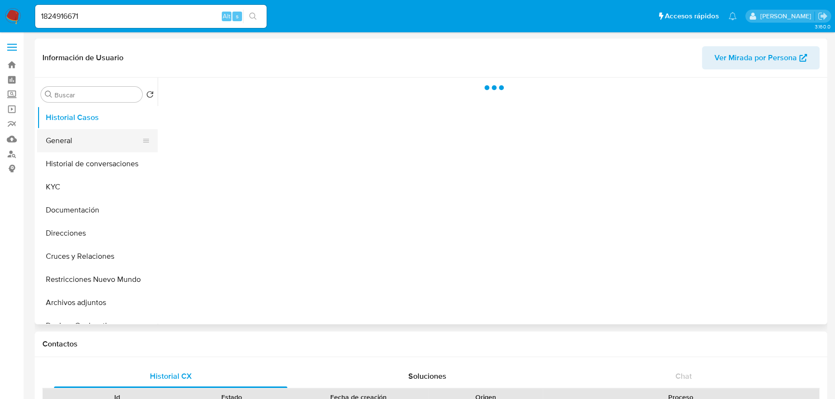
click at [84, 138] on button "General" at bounding box center [93, 140] width 113 height 23
select select "10"
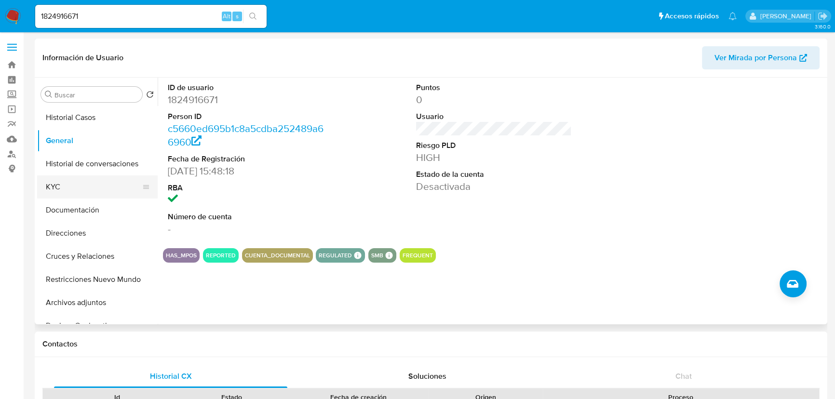
click at [52, 182] on button "KYC" at bounding box center [93, 186] width 113 height 23
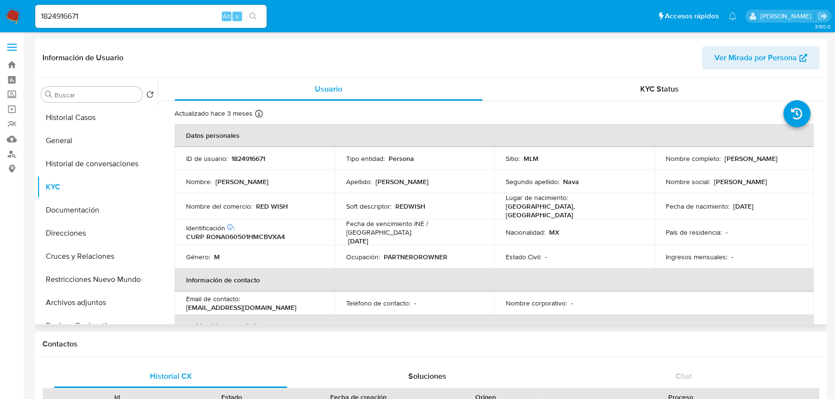
drag, startPoint x: 660, startPoint y: 163, endPoint x: 762, endPoint y: 163, distance: 101.7
click at [762, 163] on td "Nombre completo : [PERSON_NAME]" at bounding box center [734, 158] width 160 height 23
click at [83, 215] on button "Documentación" at bounding box center [93, 210] width 113 height 23
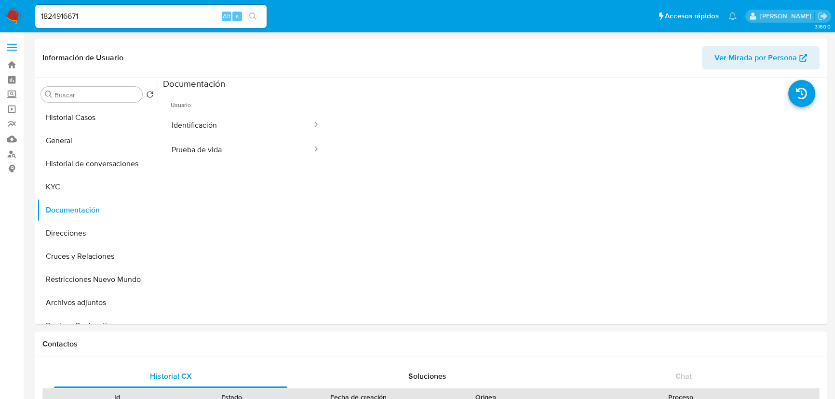
drag, startPoint x: -32, startPoint y: 18, endPoint x: -39, endPoint y: 18, distance: 6.7
paste input "2084543359"
type input "2084543359"
click at [258, 14] on button "search-icon" at bounding box center [253, 16] width 20 height 13
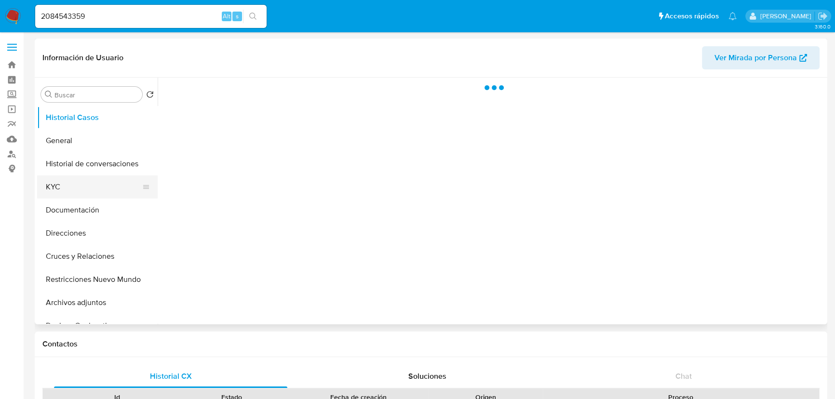
select select "10"
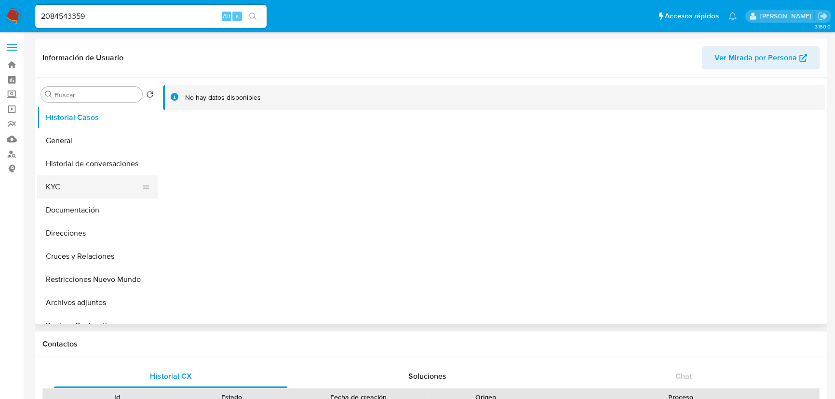
click at [68, 192] on button "KYC" at bounding box center [93, 186] width 113 height 23
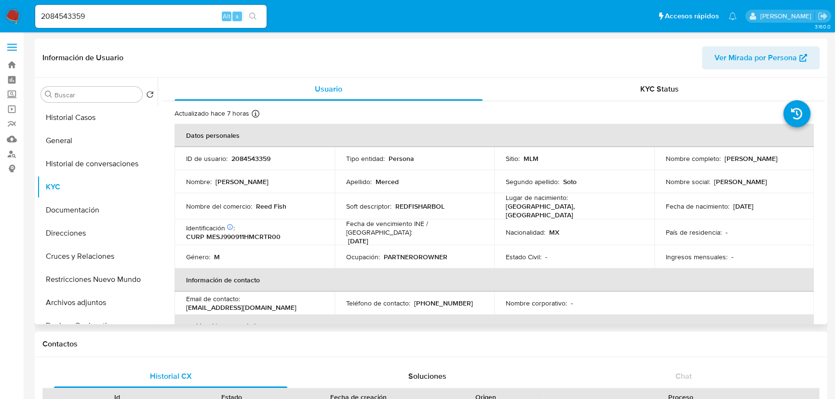
drag, startPoint x: 722, startPoint y: 160, endPoint x: 809, endPoint y: 161, distance: 87.2
click at [809, 161] on td "Nombre completo : [PERSON_NAME]" at bounding box center [734, 158] width 160 height 23
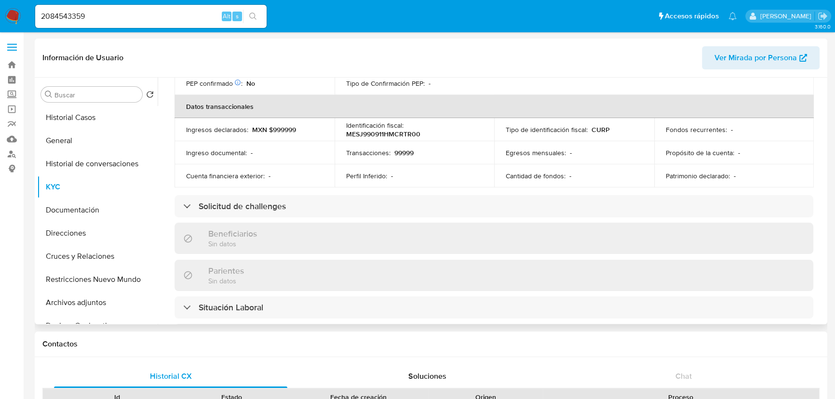
scroll to position [27, 0]
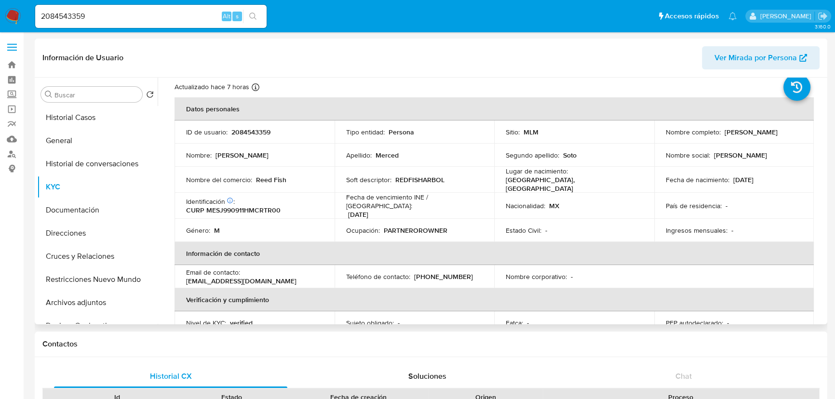
click at [699, 219] on td "Ingresos mensuales : -" at bounding box center [734, 230] width 160 height 23
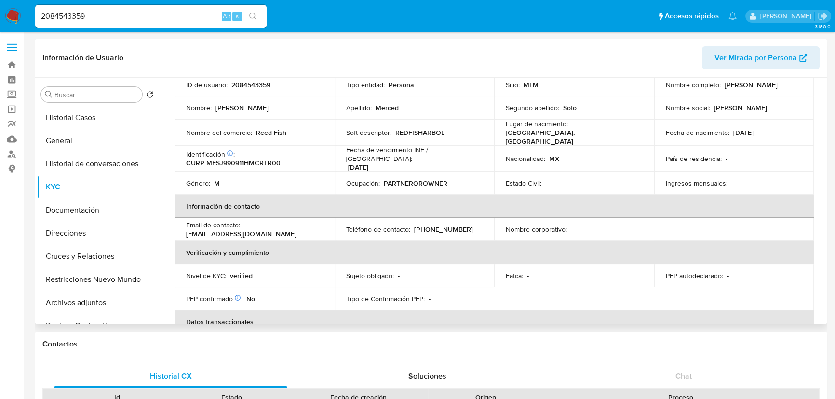
scroll to position [70, 0]
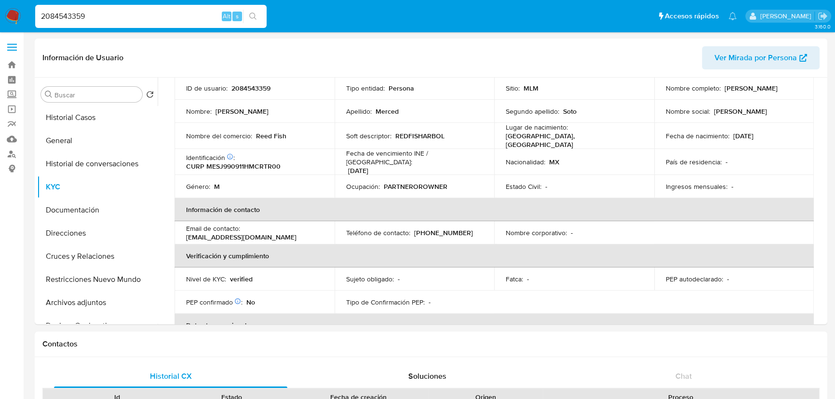
drag, startPoint x: 5, startPoint y: 15, endPoint x: 197, endPoint y: 29, distance: 192.4
click at [4, 15] on nav "Pausado Ver notificaciones 2084543359 Alt s Accesos rápidos Presiona las siguie…" at bounding box center [417, 16] width 835 height 32
paste input "1824916671"
type input "1824916671"
click at [254, 18] on icon "search-icon" at bounding box center [253, 17] width 8 height 8
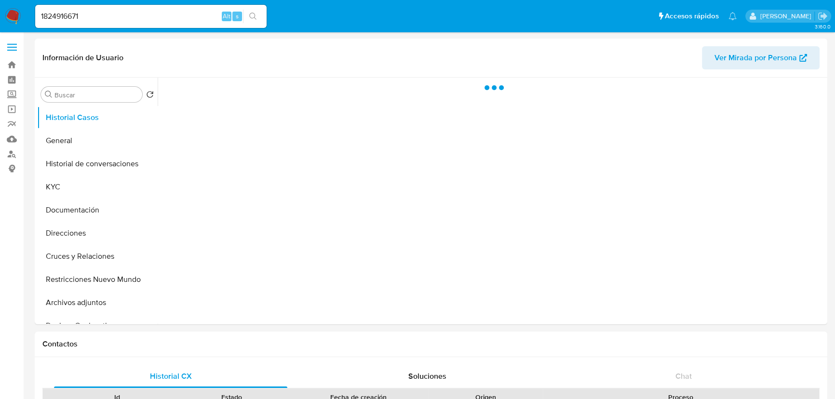
select select "10"
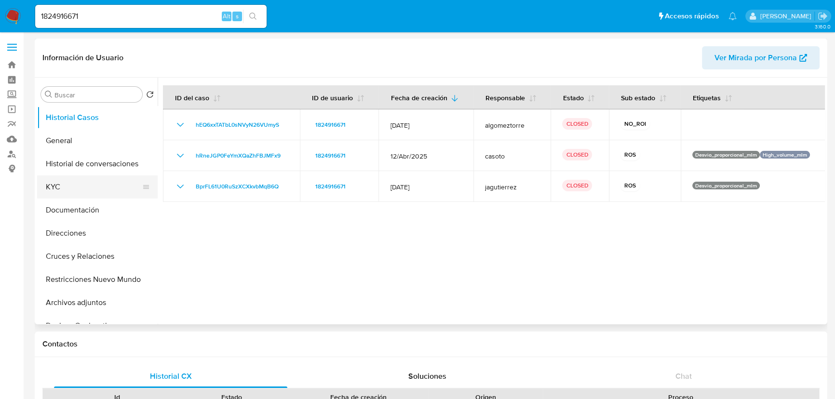
click at [77, 198] on button "KYC" at bounding box center [93, 186] width 113 height 23
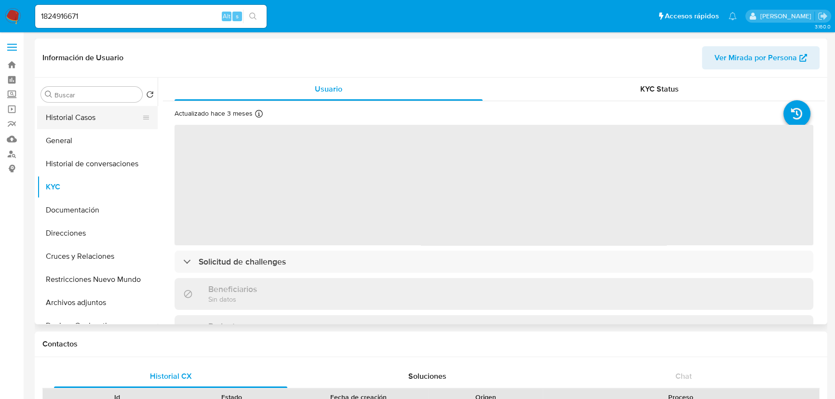
click at [87, 107] on button "Historial Casos" at bounding box center [93, 117] width 113 height 23
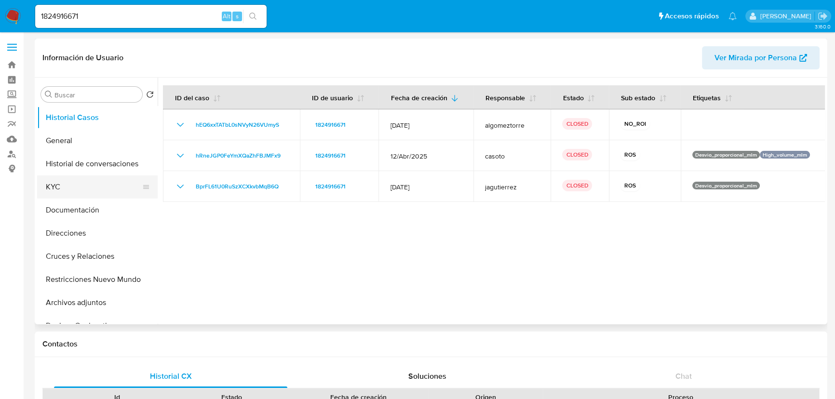
click at [54, 187] on button "KYC" at bounding box center [93, 186] width 113 height 23
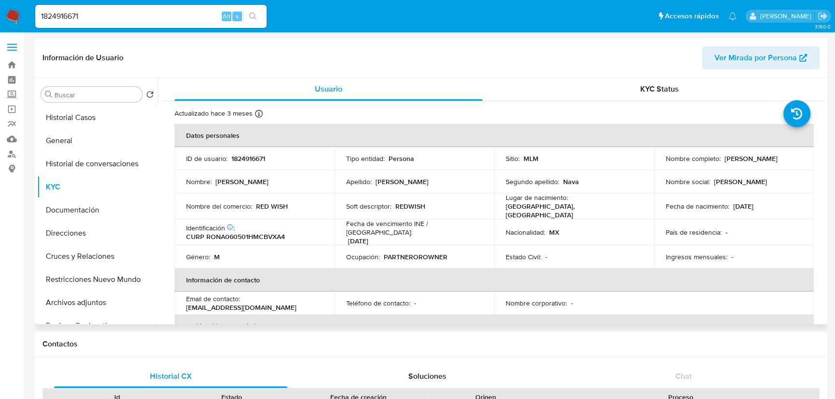
drag, startPoint x: 92, startPoint y: 208, endPoint x: 260, endPoint y: 130, distance: 186.1
click at [91, 207] on button "Documentación" at bounding box center [97, 210] width 121 height 23
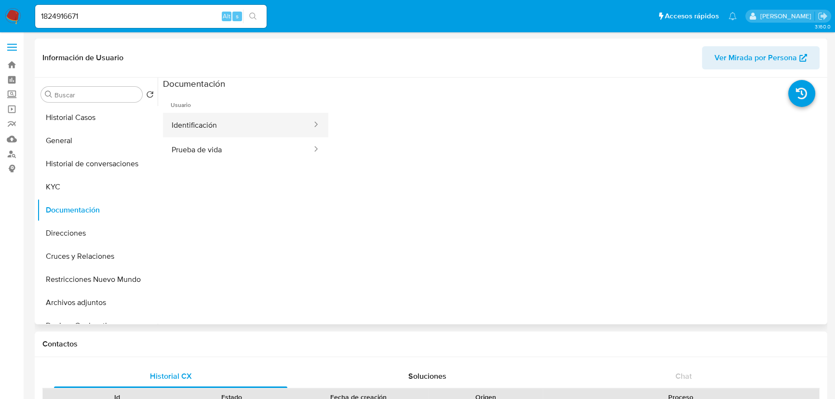
click at [220, 131] on button "Identificación" at bounding box center [238, 125] width 150 height 25
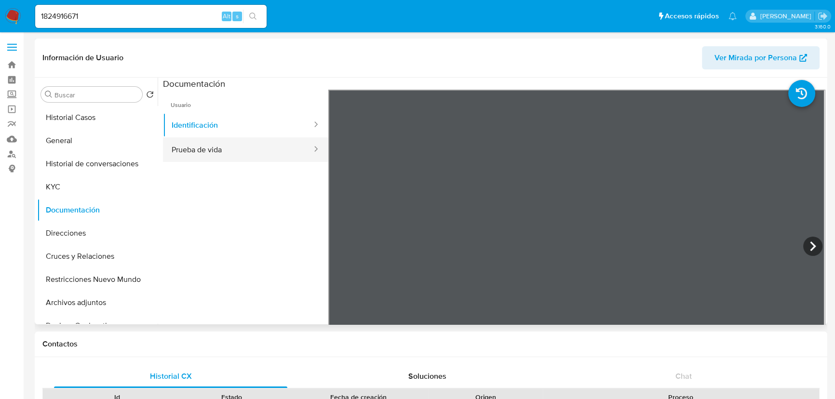
drag, startPoint x: 183, startPoint y: 158, endPoint x: 295, endPoint y: 142, distance: 112.9
click at [183, 158] on button "Prueba de vida" at bounding box center [238, 149] width 150 height 25
drag, startPoint x: 106, startPoint y: 11, endPoint x: 19, endPoint y: 11, distance: 86.3
click at [19, 11] on nav "Pausado Ver notificaciones 1824916671 Alt s Accesos rápidos Presiona las siguie…" at bounding box center [417, 16] width 835 height 32
paste input "2497249208"
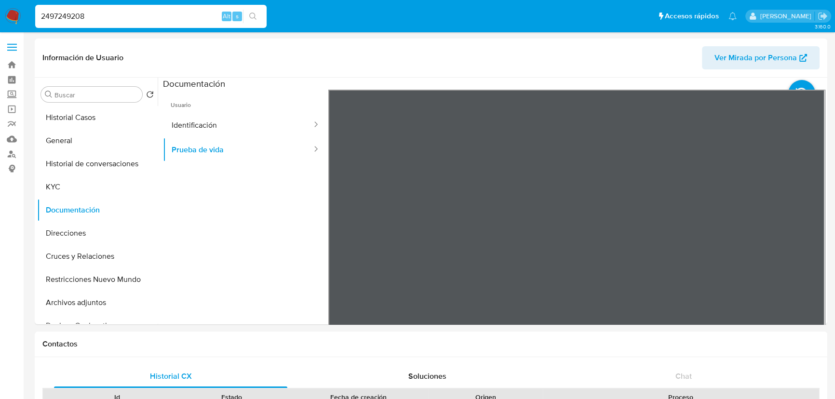
type input "2497249208"
click at [247, 12] on button "search-icon" at bounding box center [253, 16] width 20 height 13
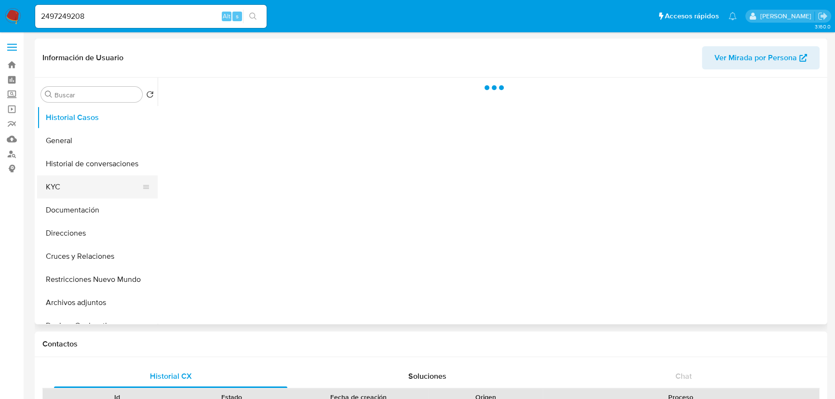
click at [67, 179] on button "KYC" at bounding box center [93, 186] width 113 height 23
select select "10"
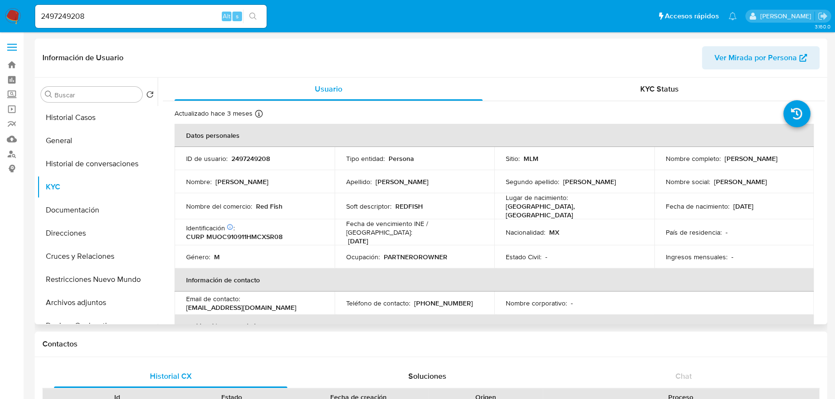
drag, startPoint x: 662, startPoint y: 164, endPoint x: 762, endPoint y: 163, distance: 99.8
click at [762, 163] on td "Nombre completo : [PERSON_NAME]" at bounding box center [734, 158] width 160 height 23
copy p "[PERSON_NAME]"
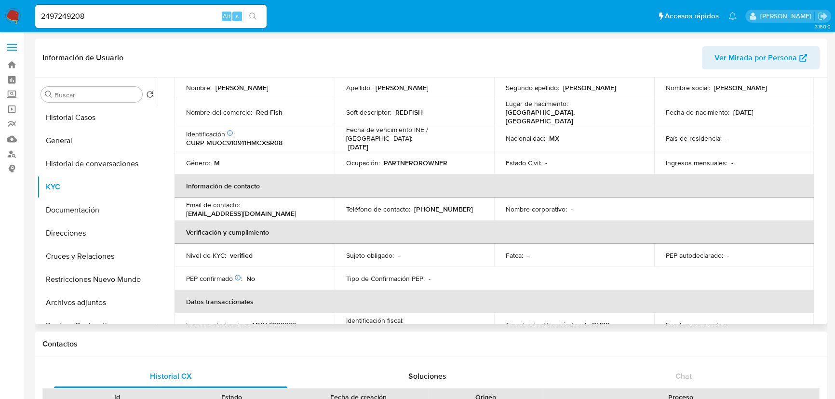
scroll to position [87, 0]
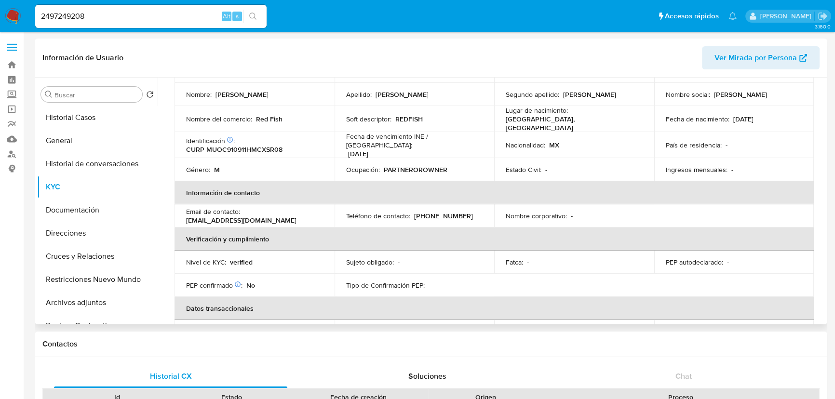
click at [592, 181] on th "Información de contacto" at bounding box center [493, 192] width 639 height 23
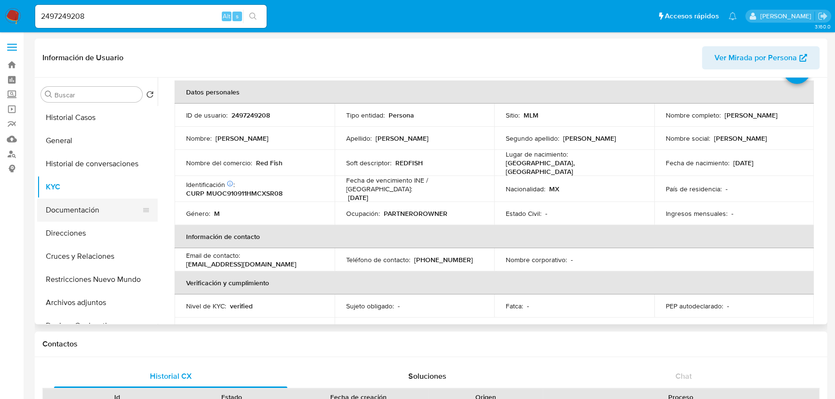
drag, startPoint x: 102, startPoint y: 208, endPoint x: 109, endPoint y: 207, distance: 7.3
click at [103, 208] on button "Documentación" at bounding box center [93, 210] width 113 height 23
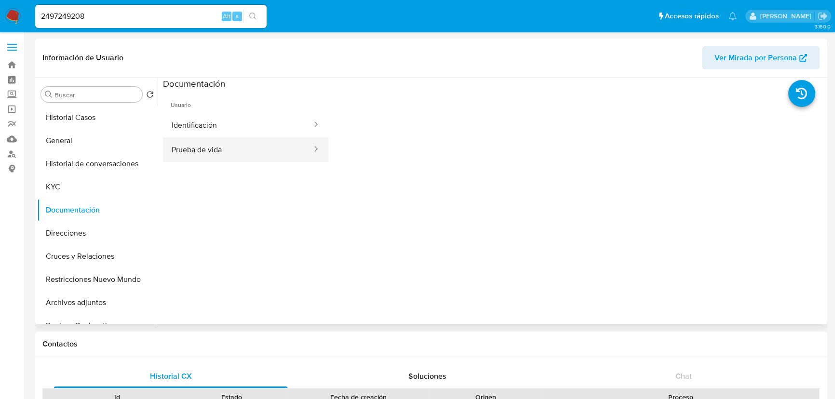
click at [241, 144] on button "Prueba de vida" at bounding box center [238, 149] width 150 height 25
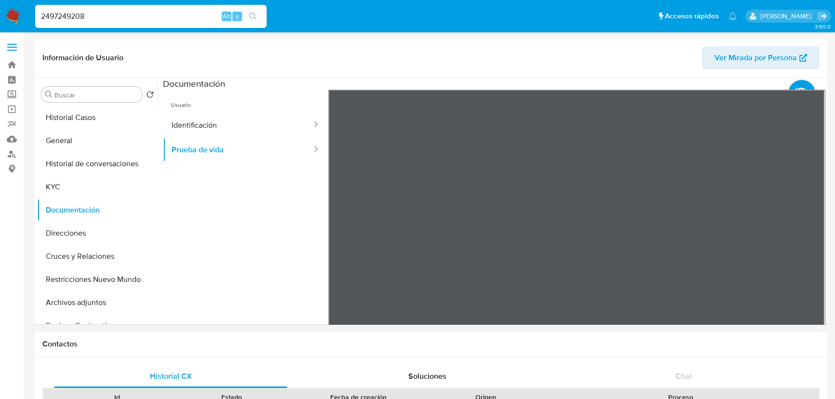
drag, startPoint x: 104, startPoint y: 11, endPoint x: 9, endPoint y: 15, distance: 95.1
paste input "278107015"
type input "2278107015"
click at [255, 15] on icon "search-icon" at bounding box center [252, 16] width 7 height 7
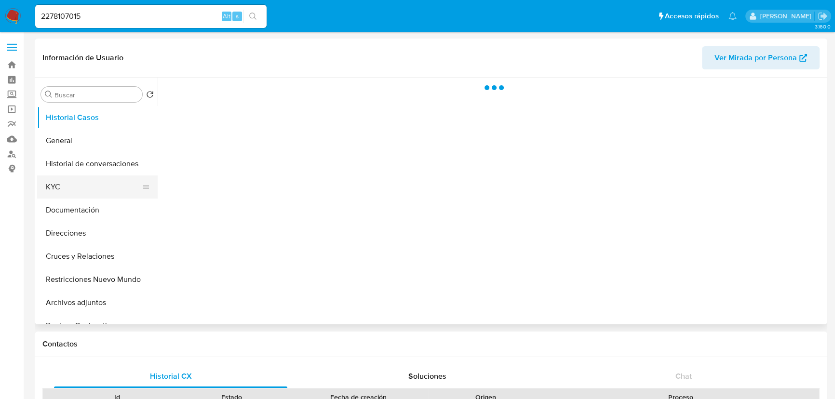
click at [73, 181] on button "KYC" at bounding box center [93, 186] width 113 height 23
select select "10"
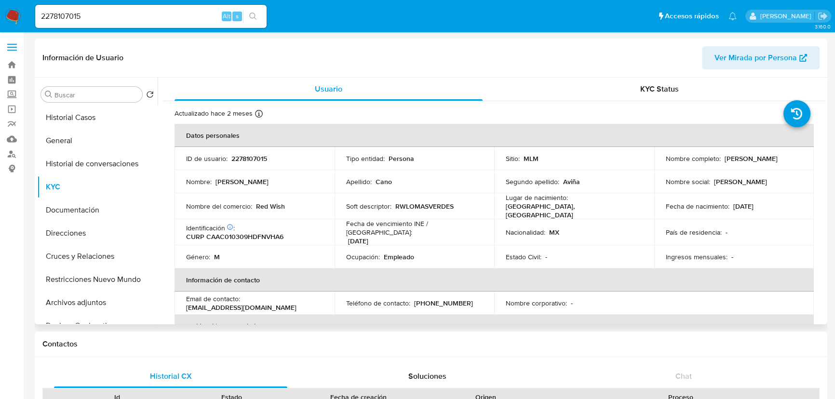
drag, startPoint x: 666, startPoint y: 167, endPoint x: 642, endPoint y: 164, distance: 24.3
click at [759, 163] on div "Nombre completo : [PERSON_NAME]" at bounding box center [734, 158] width 137 height 9
drag, startPoint x: 664, startPoint y: 161, endPoint x: 771, endPoint y: 168, distance: 107.7
click at [771, 168] on td "Nombre completo : [PERSON_NAME]" at bounding box center [734, 158] width 160 height 23
copy p "[PERSON_NAME]"
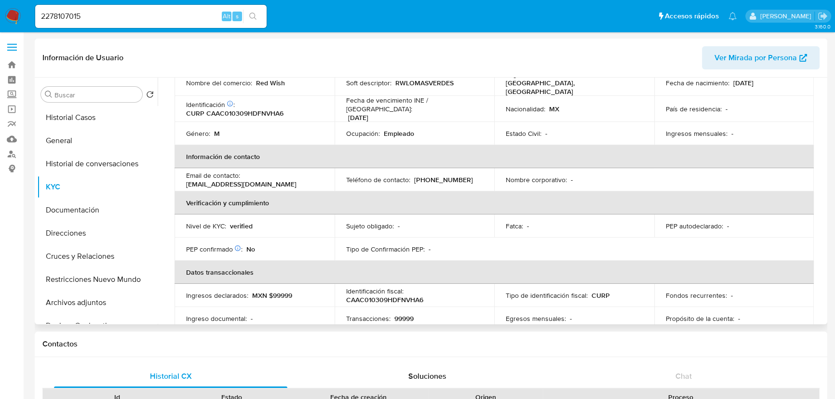
scroll to position [80, 0]
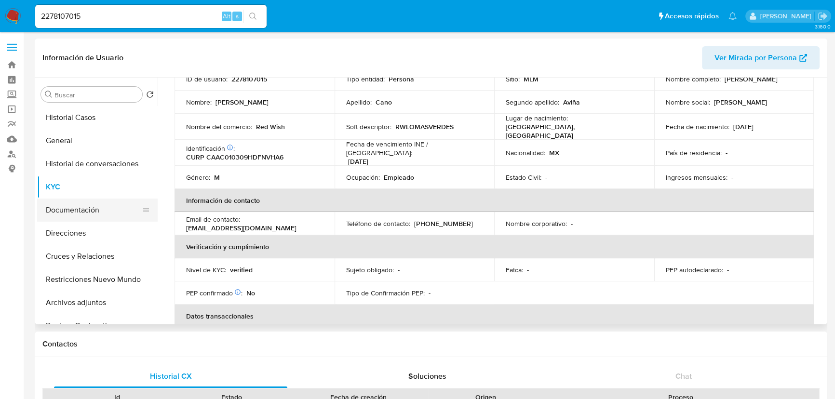
click at [98, 215] on button "Documentación" at bounding box center [93, 210] width 113 height 23
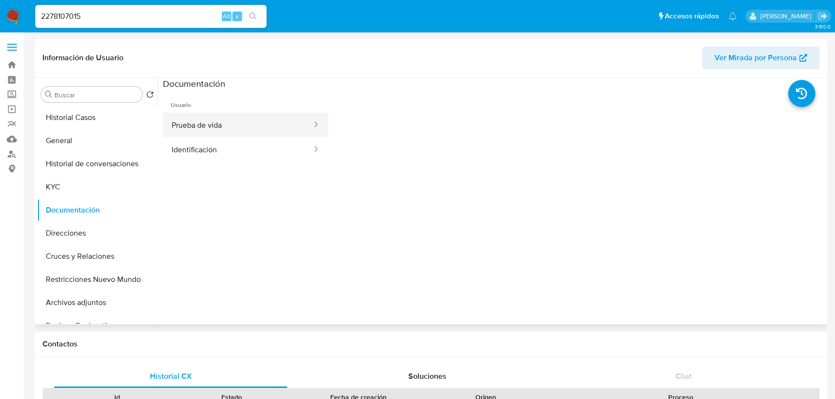
click at [227, 117] on button "Prueba de vida" at bounding box center [238, 125] width 150 height 25
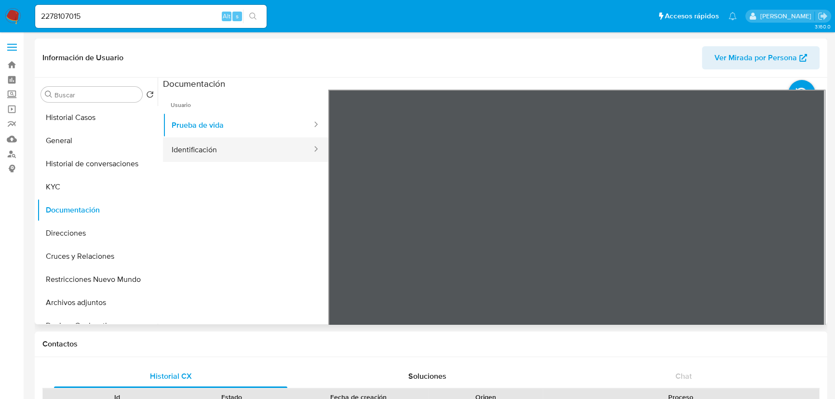
click at [224, 154] on button "Identificación" at bounding box center [238, 149] width 150 height 25
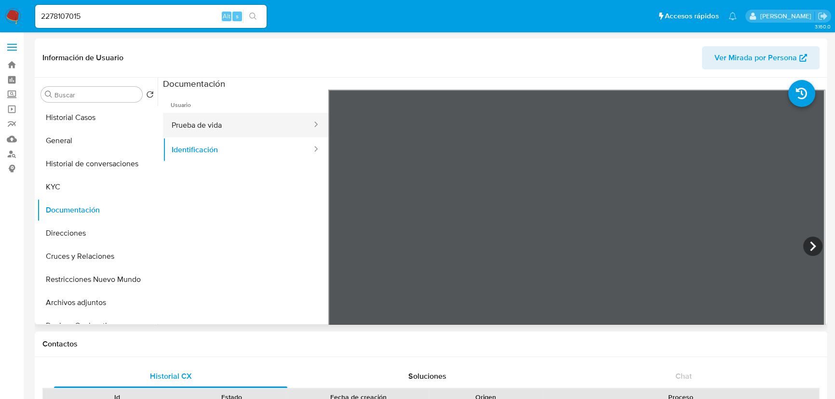
click at [224, 126] on button "Prueba de vida" at bounding box center [238, 125] width 150 height 25
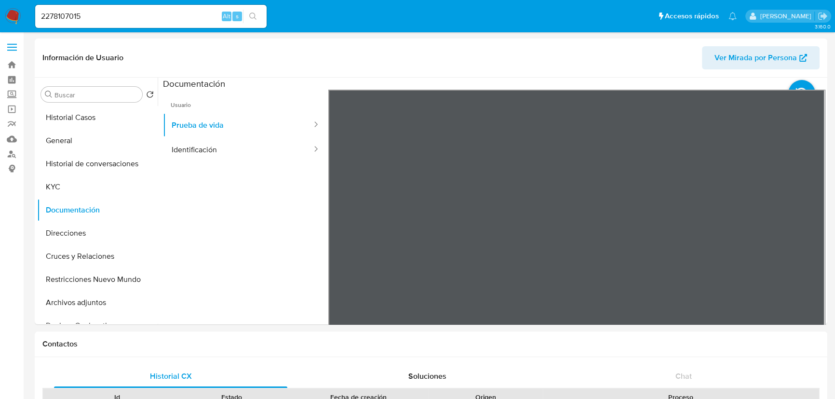
drag, startPoint x: 109, startPoint y: 6, endPoint x: 91, endPoint y: 13, distance: 19.1
click at [39, 7] on div "2278107015 Alt s" at bounding box center [150, 16] width 231 height 23
drag, startPoint x: 96, startPoint y: 13, endPoint x: -25, endPoint y: 12, distance: 121.0
paste input "16699913"
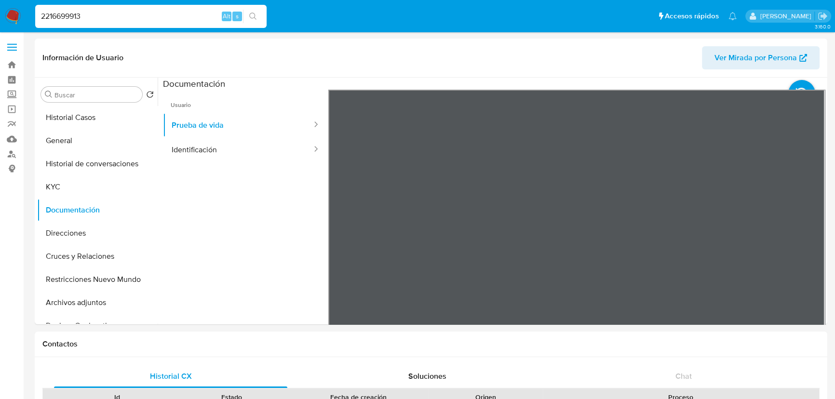
type input "2216699913"
click at [254, 14] on icon "search-icon" at bounding box center [253, 17] width 8 height 8
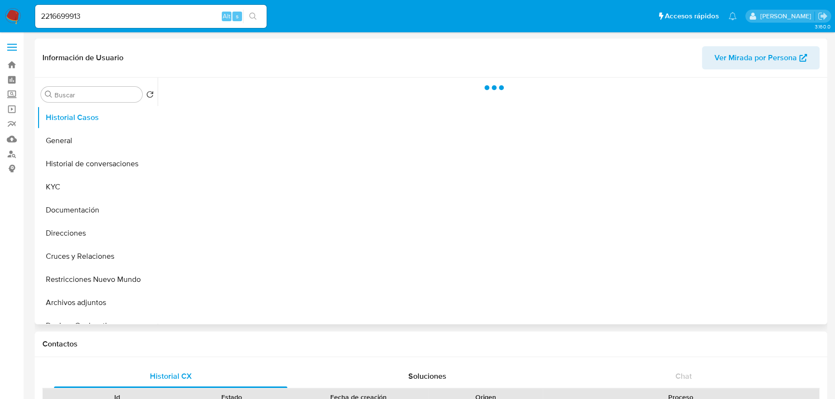
select select "10"
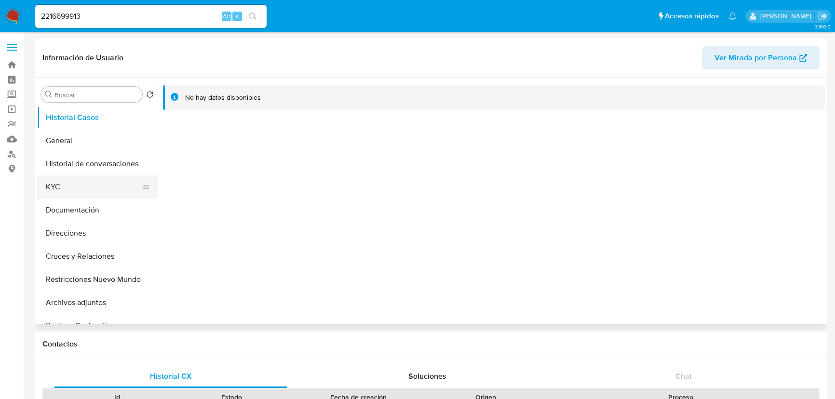
drag, startPoint x: 58, startPoint y: 198, endPoint x: 68, endPoint y: 194, distance: 11.3
click at [58, 198] on button "KYC" at bounding box center [93, 186] width 113 height 23
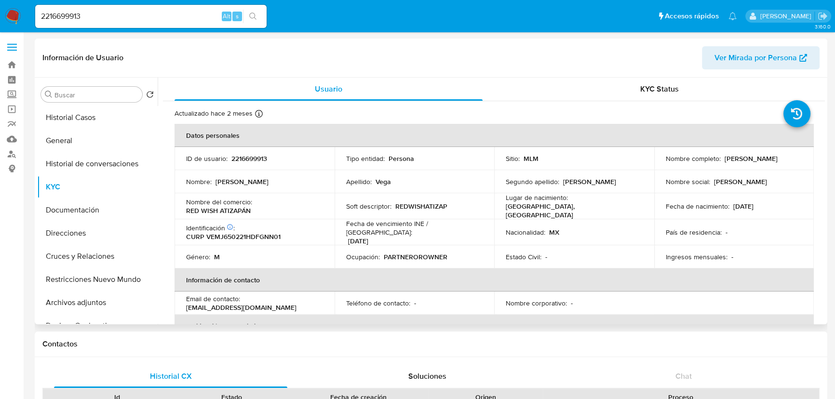
drag, startPoint x: 721, startPoint y: 161, endPoint x: 802, endPoint y: 160, distance: 81.0
click at [802, 160] on td "Nombre completo : Juan Vega Mendez" at bounding box center [734, 158] width 160 height 23
copy p "Juan Vega Mendez"
click at [79, 217] on button "Documentación" at bounding box center [93, 210] width 113 height 23
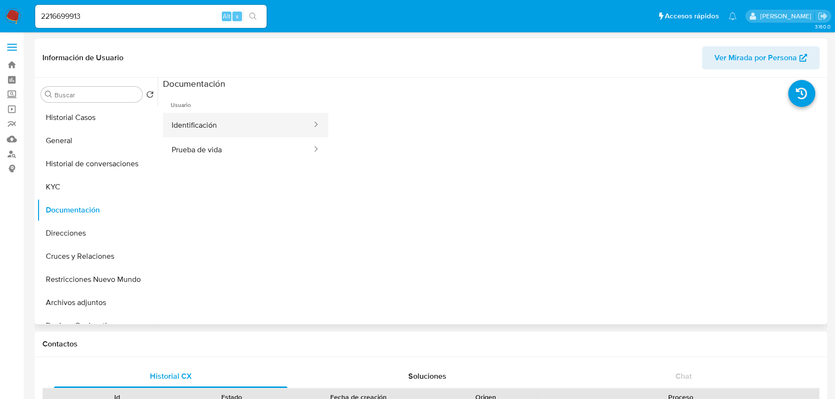
click at [208, 127] on button "Identificación" at bounding box center [238, 125] width 150 height 25
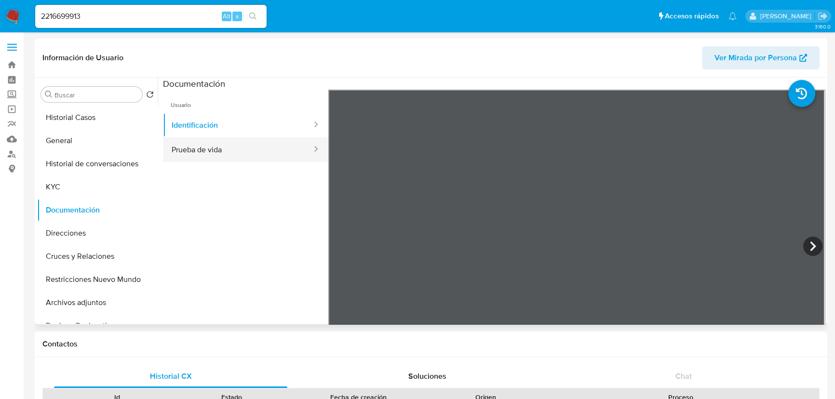
drag, startPoint x: 212, startPoint y: 148, endPoint x: 277, endPoint y: 157, distance: 66.2
click at [214, 148] on button "Prueba de vida" at bounding box center [238, 149] width 150 height 25
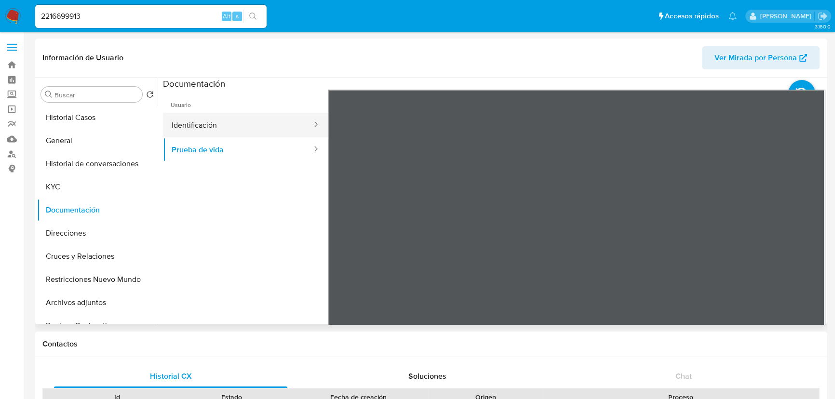
click at [212, 122] on button "Identificación" at bounding box center [238, 125] width 150 height 25
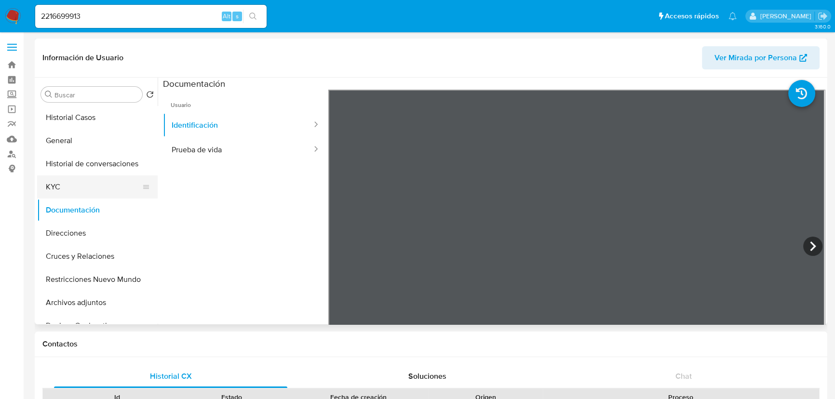
drag, startPoint x: 48, startPoint y: 182, endPoint x: 60, endPoint y: 182, distance: 11.6
click at [48, 182] on button "KYC" at bounding box center [93, 186] width 113 height 23
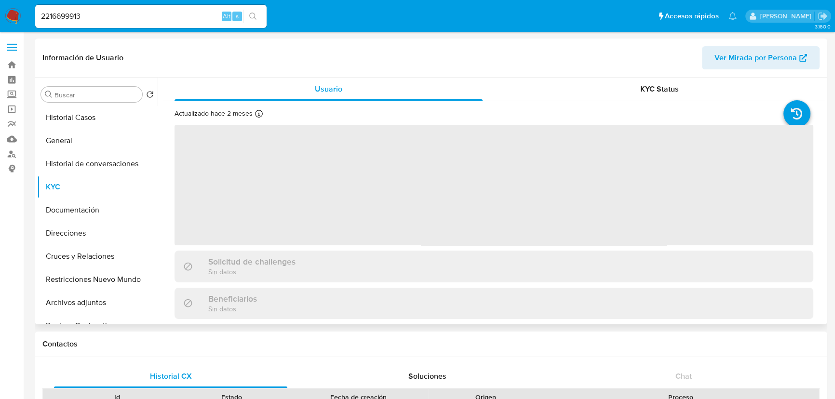
scroll to position [43, 0]
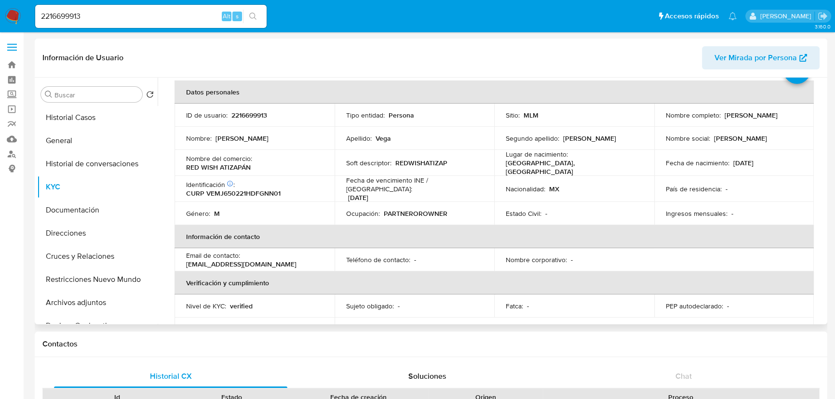
drag, startPoint x: 74, startPoint y: 213, endPoint x: 159, endPoint y: 197, distance: 86.3
click at [75, 214] on button "Documentación" at bounding box center [97, 210] width 121 height 23
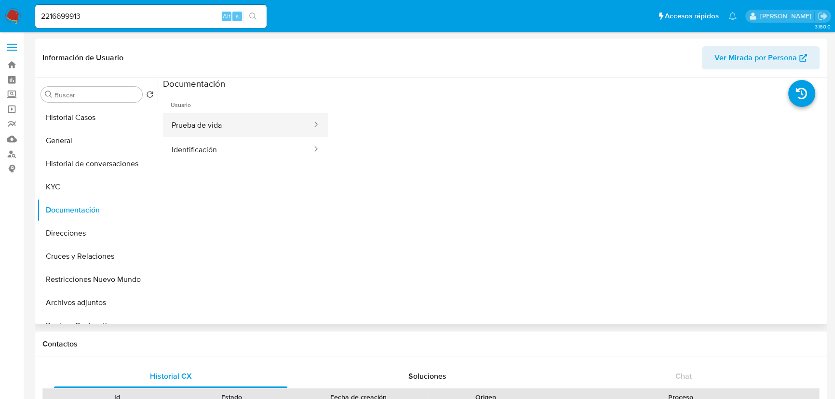
drag, startPoint x: 193, startPoint y: 144, endPoint x: 246, endPoint y: 119, distance: 59.1
click at [193, 144] on button "Identificación" at bounding box center [238, 149] width 150 height 25
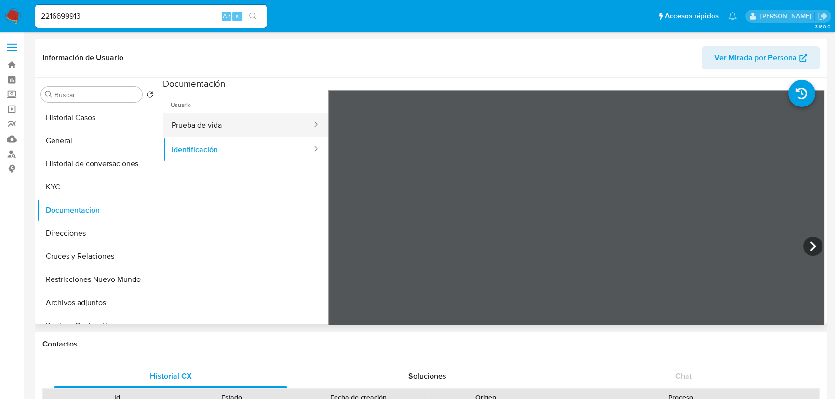
click at [228, 122] on button "Prueba de vida" at bounding box center [238, 125] width 150 height 25
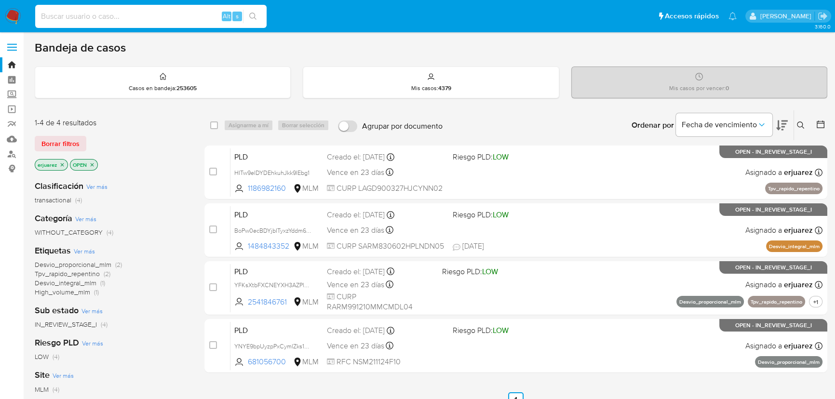
drag, startPoint x: 103, startPoint y: 21, endPoint x: 115, endPoint y: 14, distance: 13.6
click at [104, 20] on input at bounding box center [150, 16] width 231 height 13
paste input "2541846761"
type input "2541846761"
click at [257, 14] on button "search-icon" at bounding box center [253, 16] width 20 height 13
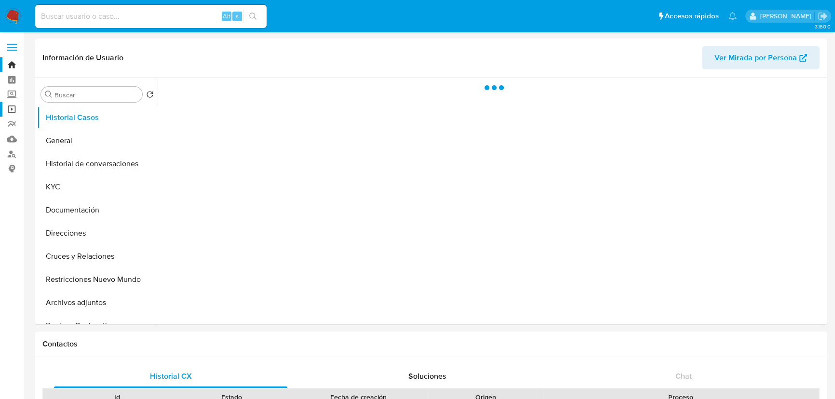
select select "10"
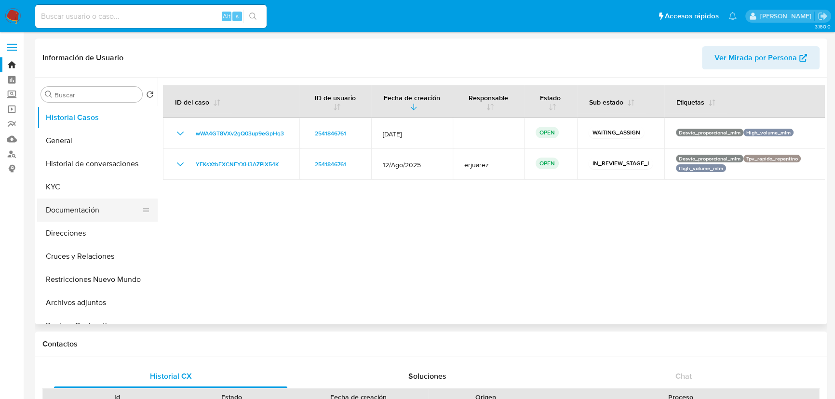
click at [79, 207] on button "Documentación" at bounding box center [93, 210] width 113 height 23
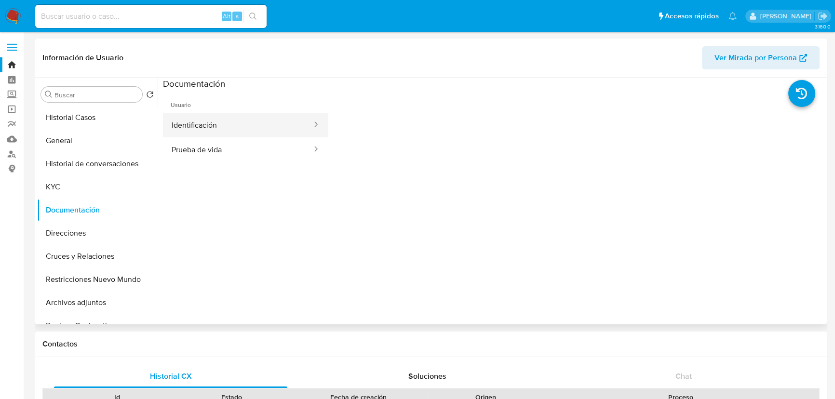
click at [202, 129] on button "Identificación" at bounding box center [238, 125] width 150 height 25
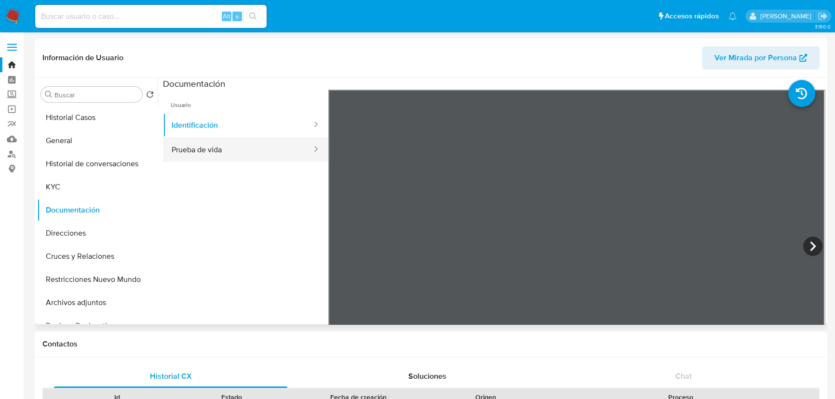
click at [213, 136] on button "Identificación" at bounding box center [238, 125] width 150 height 25
click at [226, 146] on button "Prueba de vida" at bounding box center [238, 149] width 150 height 25
click at [238, 238] on ul "Usuario Identificación Prueba de vida" at bounding box center [245, 229] width 165 height 278
drag, startPoint x: 8, startPoint y: 20, endPoint x: 36, endPoint y: 2, distance: 33.8
click at [7, 20] on img at bounding box center [13, 16] width 16 height 16
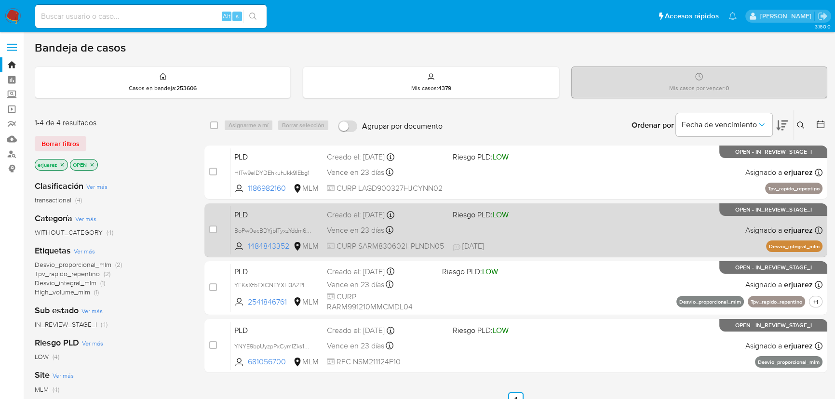
click at [604, 232] on div "PLD BoPw0ecBDYjbITyxzYddm6pn 1484843352 MLM Riesgo PLD: LOW Creado el: [DATE] C…" at bounding box center [526, 230] width 592 height 49
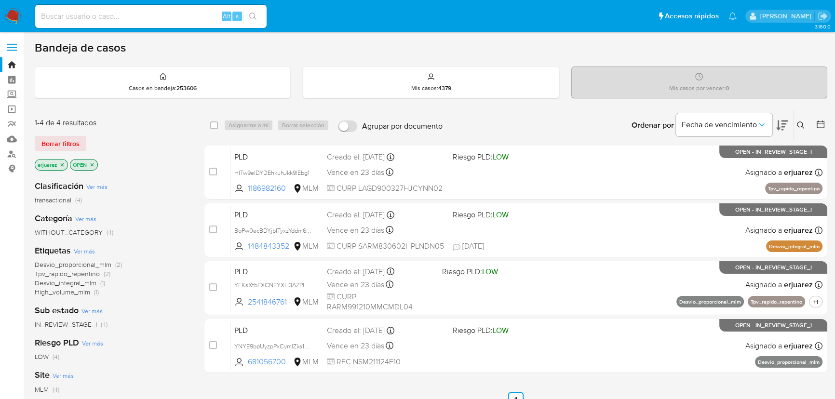
click at [10, 13] on img at bounding box center [13, 16] width 16 height 16
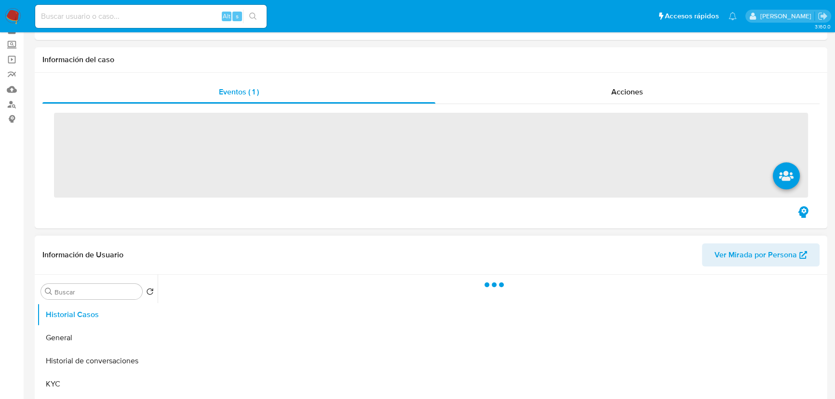
scroll to position [219, 0]
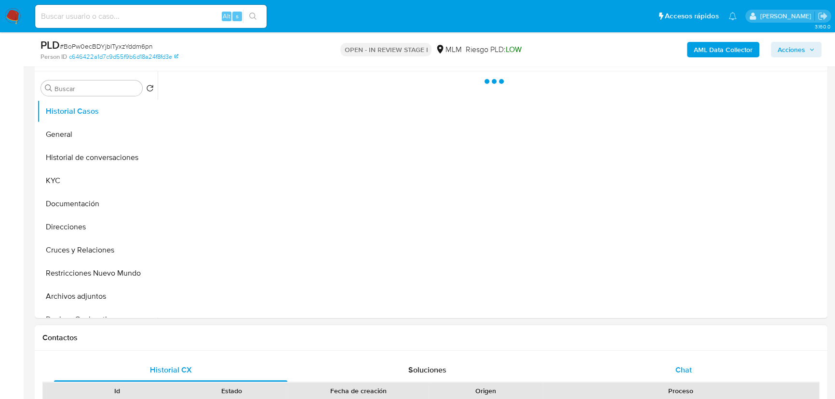
click at [665, 367] on div "Chat" at bounding box center [683, 370] width 233 height 23
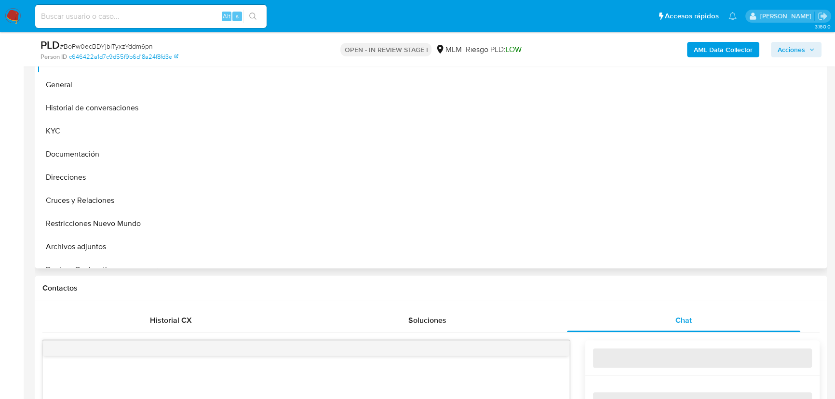
select select "10"
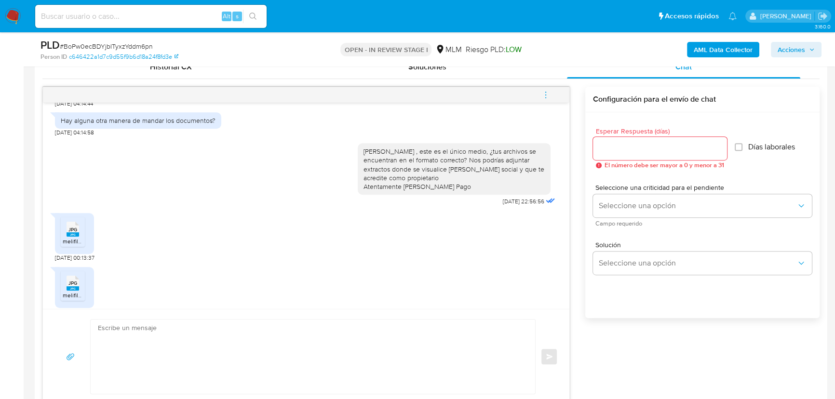
scroll to position [569, 0]
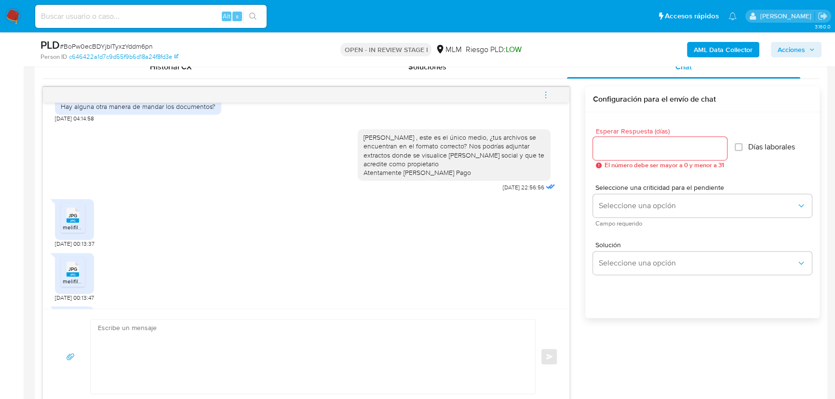
click at [77, 223] on icon at bounding box center [73, 215] width 13 height 15
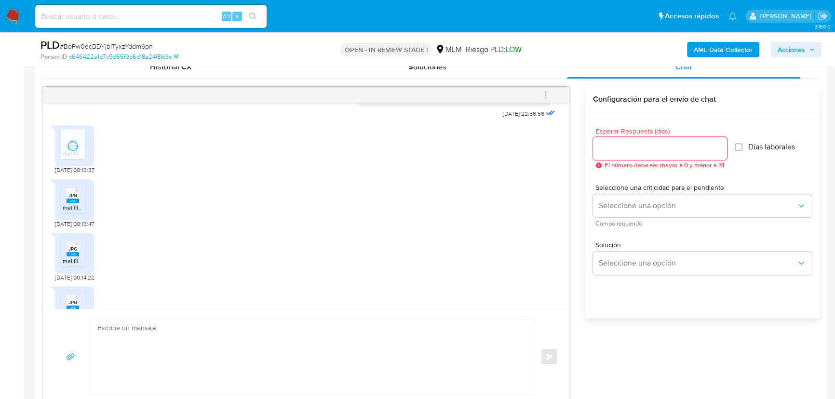
scroll to position [657, 0]
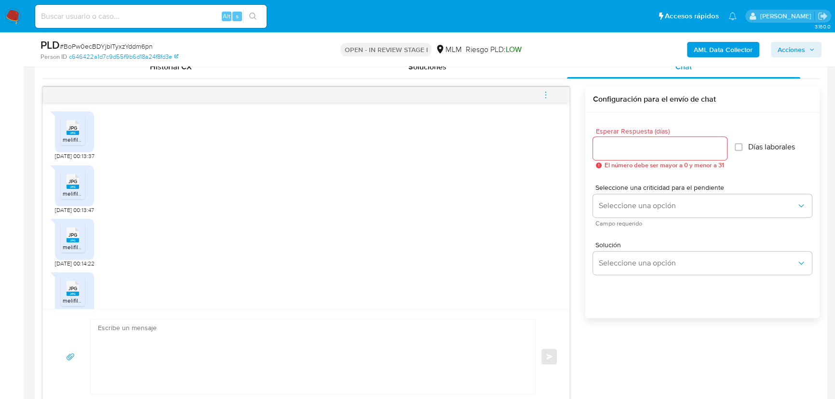
click at [75, 189] on rect at bounding box center [73, 187] width 13 height 4
click at [72, 242] on rect at bounding box center [73, 240] width 13 height 4
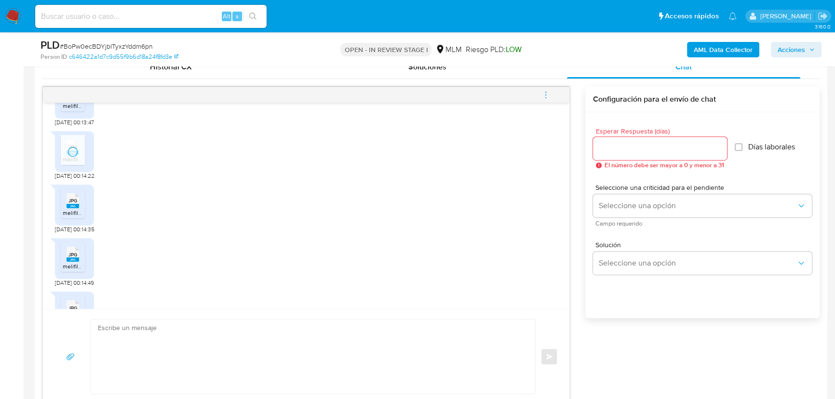
click at [73, 204] on span "JPG" at bounding box center [72, 201] width 9 height 6
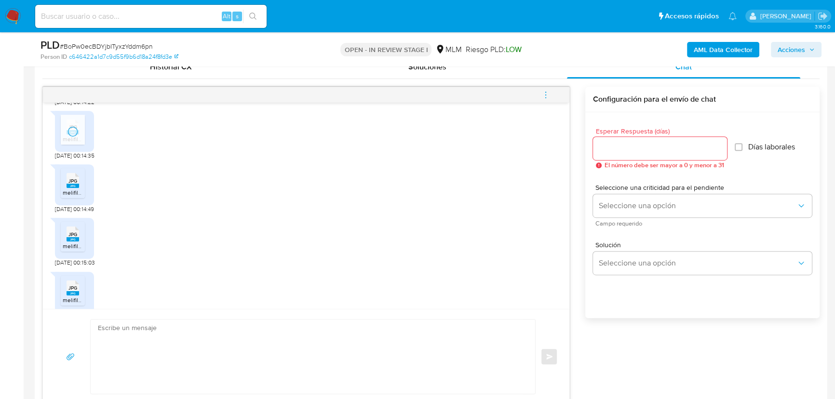
scroll to position [832, 0]
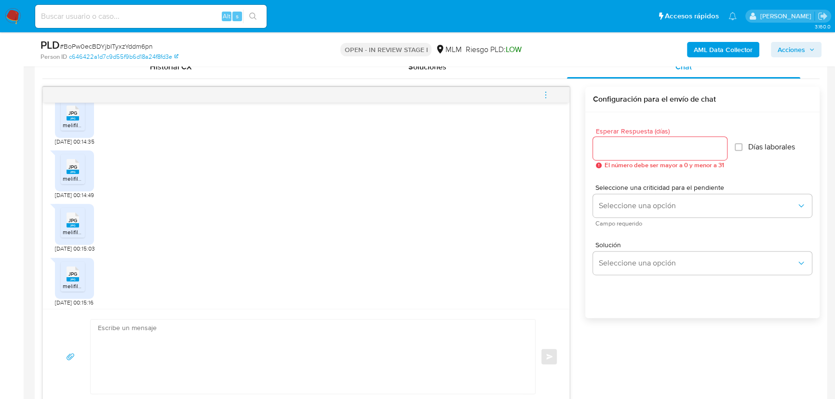
click at [70, 183] on span "melifile1587878293886380898.jpg" at bounding box center [108, 178] width 90 height 8
click at [70, 228] on div "JPG JPG" at bounding box center [73, 219] width 20 height 19
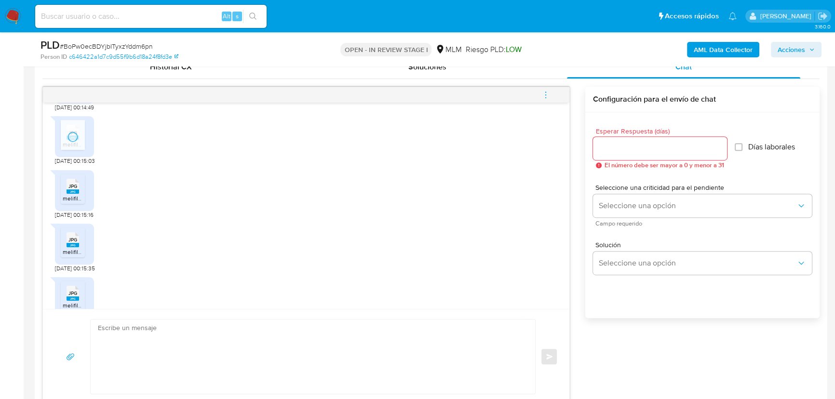
click at [74, 194] on rect at bounding box center [73, 191] width 13 height 4
click at [75, 243] on span "JPG" at bounding box center [72, 240] width 9 height 6
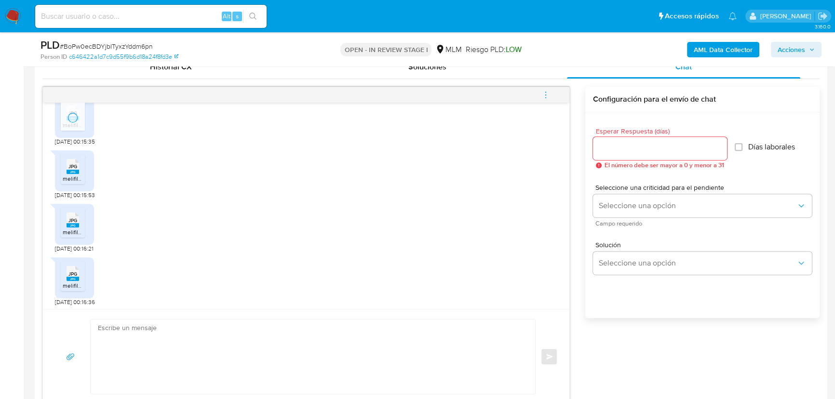
scroll to position [1051, 0]
drag, startPoint x: 73, startPoint y: 197, endPoint x: 76, endPoint y: 212, distance: 15.1
click at [73, 178] on span "melifile2774993178146478059.jpg" at bounding box center [107, 174] width 88 height 8
click at [80, 224] on div "JPG JPG" at bounding box center [73, 214] width 20 height 19
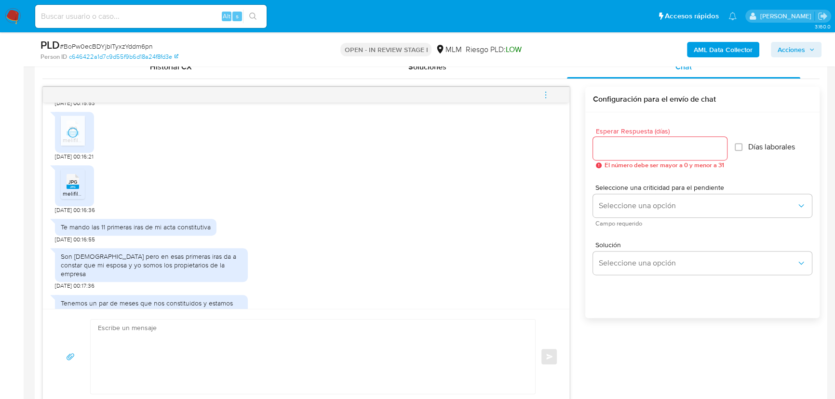
drag, startPoint x: 72, startPoint y: 210, endPoint x: 80, endPoint y: 225, distance: 17.7
click at [72, 185] on span "JPG" at bounding box center [72, 182] width 9 height 6
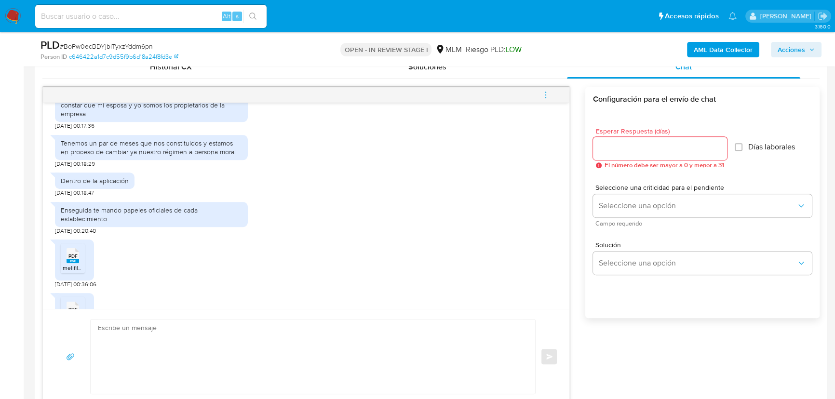
scroll to position [1314, 0]
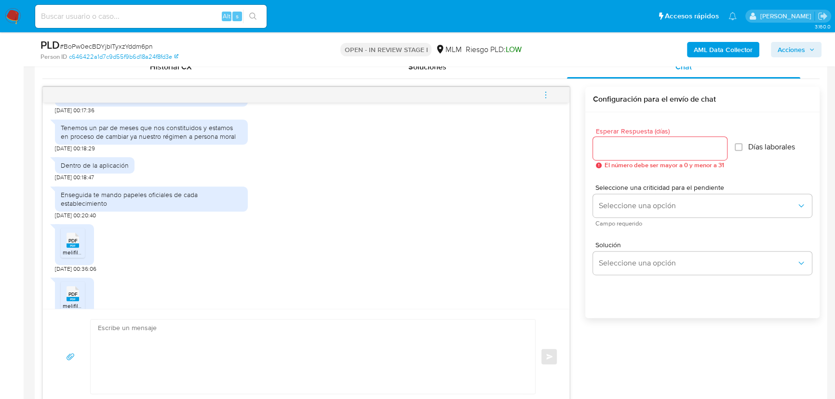
click at [80, 249] on div "PDF PDF" at bounding box center [73, 239] width 20 height 19
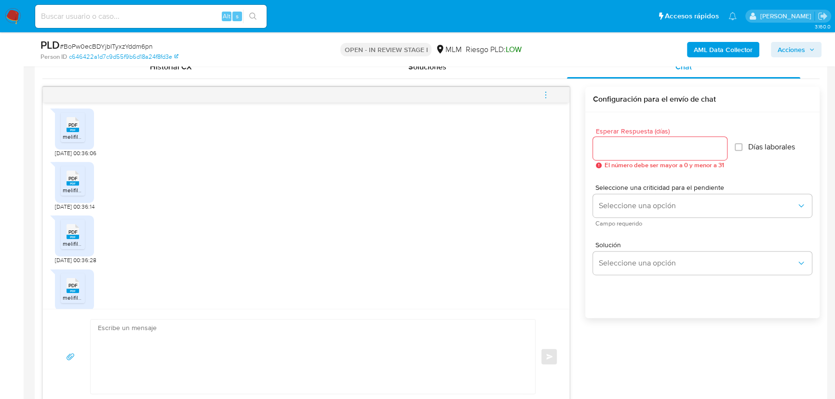
scroll to position [1446, 0]
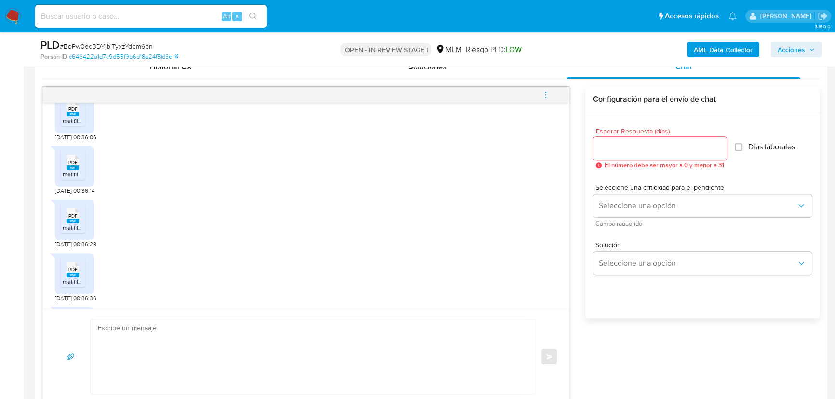
drag, startPoint x: 73, startPoint y: 183, endPoint x: 71, endPoint y: 212, distance: 29.4
click at [72, 171] on div "PDF PDF" at bounding box center [73, 161] width 20 height 19
click at [76, 223] on rect at bounding box center [73, 221] width 13 height 4
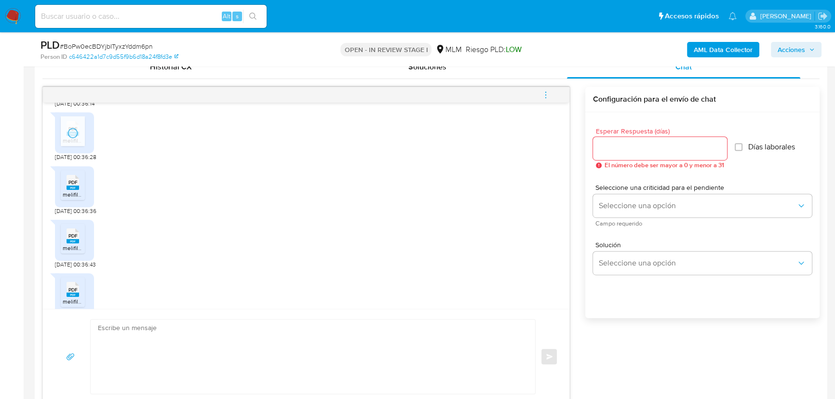
drag, startPoint x: 67, startPoint y: 202, endPoint x: 79, endPoint y: 242, distance: 41.1
click at [68, 191] on div "PDF PDF" at bounding box center [73, 181] width 20 height 19
click at [77, 243] on icon at bounding box center [73, 235] width 13 height 15
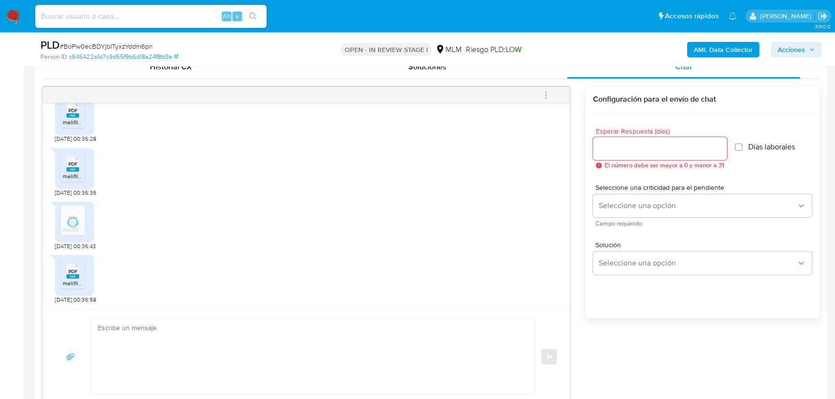
scroll to position [1569, 0]
click at [73, 266] on icon at bounding box center [73, 271] width 13 height 15
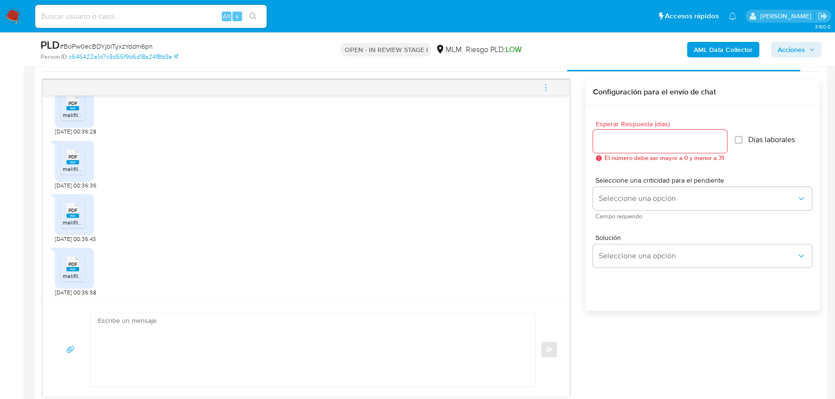
scroll to position [482, 0]
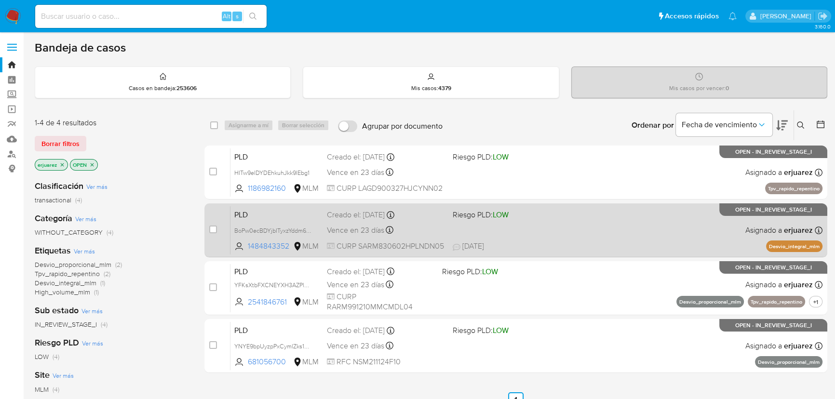
click at [584, 222] on div "PLD BoPw0ecBDYjbITyxzYddm6pn 1484843352 MLM Riesgo PLD: LOW Creado el: [DATE] C…" at bounding box center [526, 230] width 592 height 49
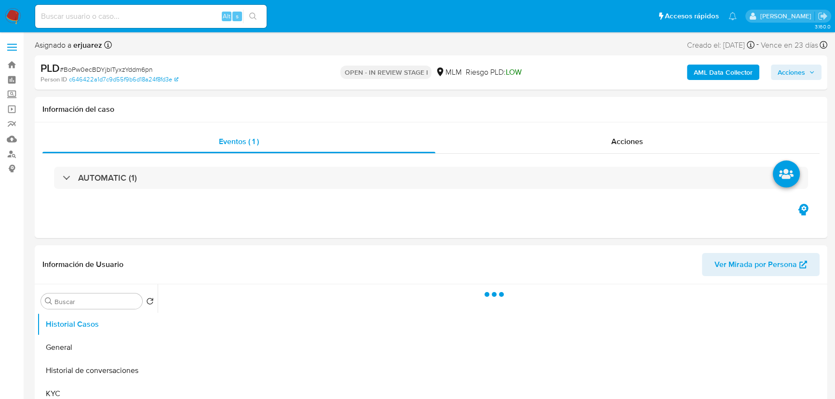
select select "10"
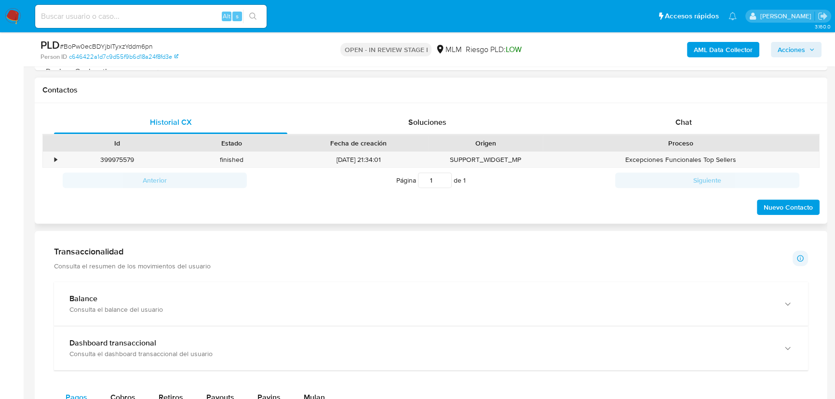
scroll to position [217, 0]
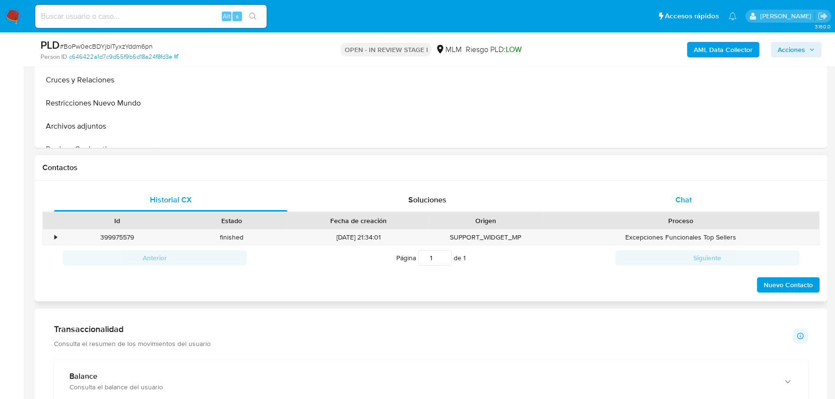
click at [670, 202] on div "Chat" at bounding box center [683, 199] width 233 height 23
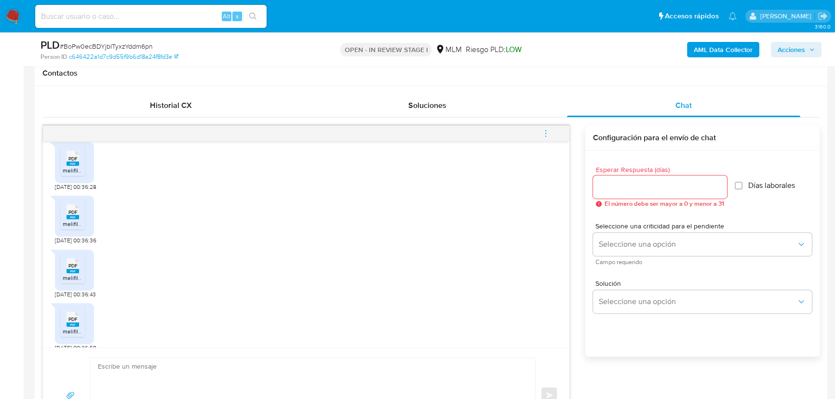
scroll to position [437, 0]
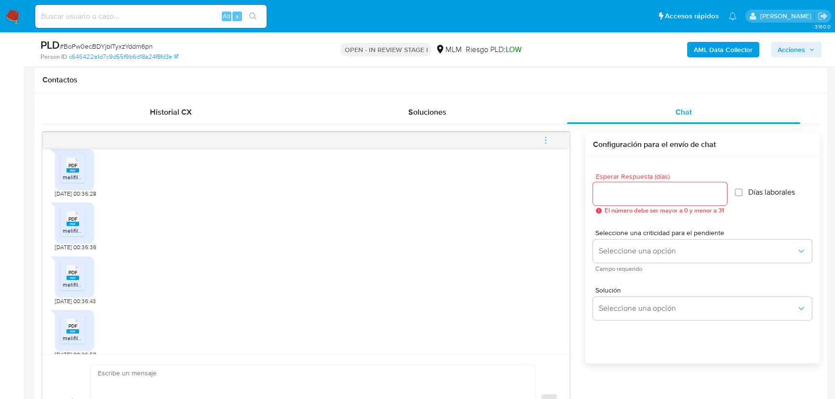
click at [621, 195] on input "Esperar Respuesta (días)" at bounding box center [660, 194] width 134 height 13
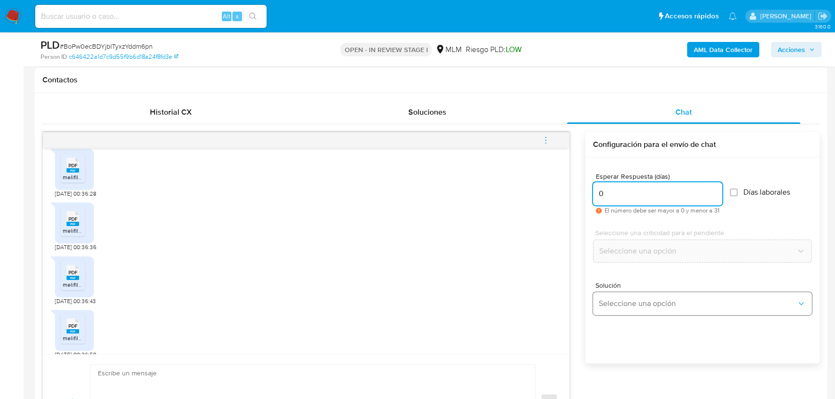
type input "0"
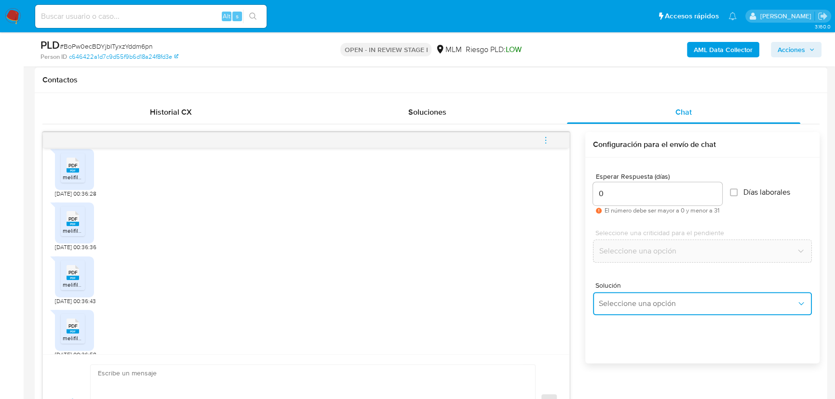
drag, startPoint x: 616, startPoint y: 295, endPoint x: 624, endPoint y: 291, distance: 8.6
click at [617, 295] on button "Seleccione una opción" at bounding box center [702, 303] width 219 height 23
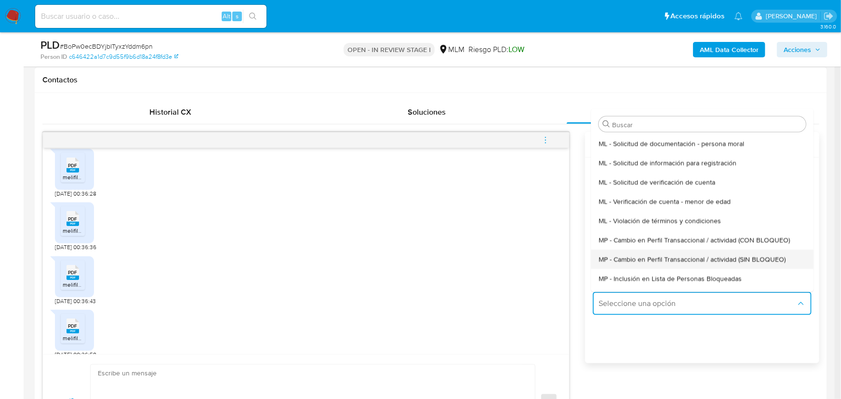
click at [690, 251] on div "MP - Cambio en Perfil Transaccional / actividad (SIN BLOQUEO)" at bounding box center [699, 258] width 201 height 19
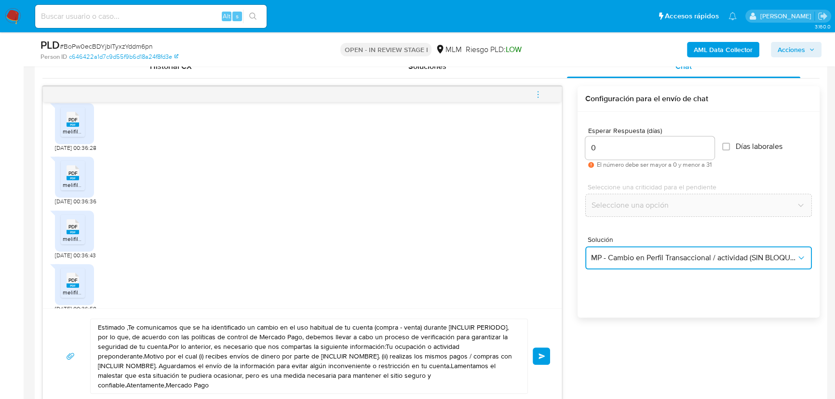
scroll to position [568, 0]
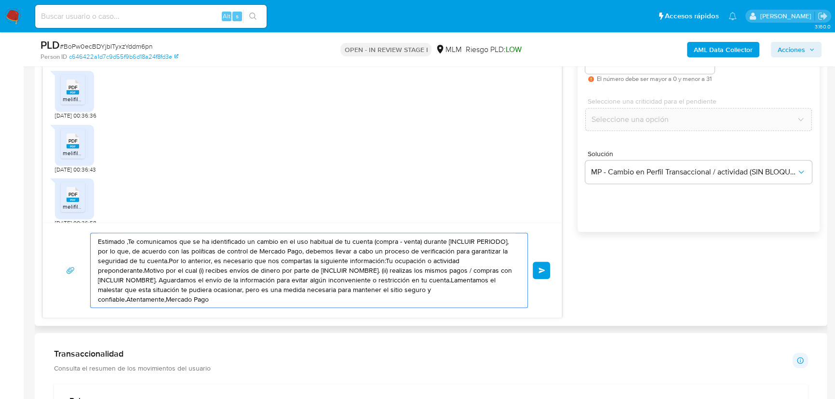
drag, startPoint x: 240, startPoint y: 303, endPoint x: 65, endPoint y: 211, distance: 197.9
click at [65, 211] on div "Son 70 pero en esas primeras iras da a constar que mi esposa y yo somos los pro…" at bounding box center [302, 159] width 520 height 318
paste textarea "Agradecemos tu tiempo y documentación proporcionada. Te recordamos que esto fue…"
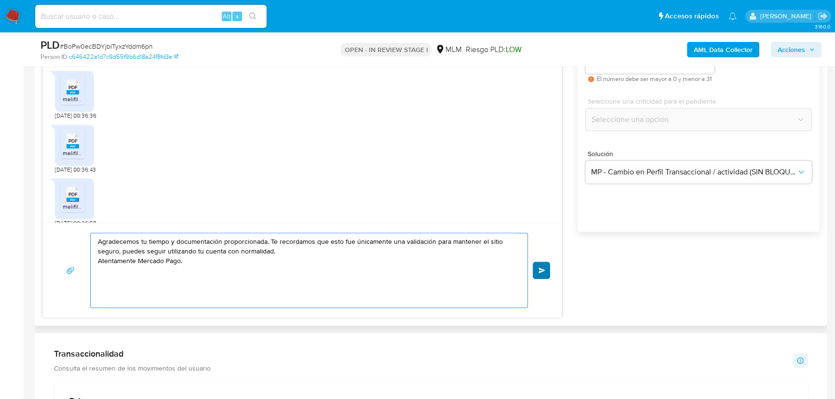
type textarea "Agradecemos tu tiempo y documentación proporcionada. Te recordamos que esto fue…"
click at [544, 266] on button "Enviar" at bounding box center [541, 270] width 17 height 17
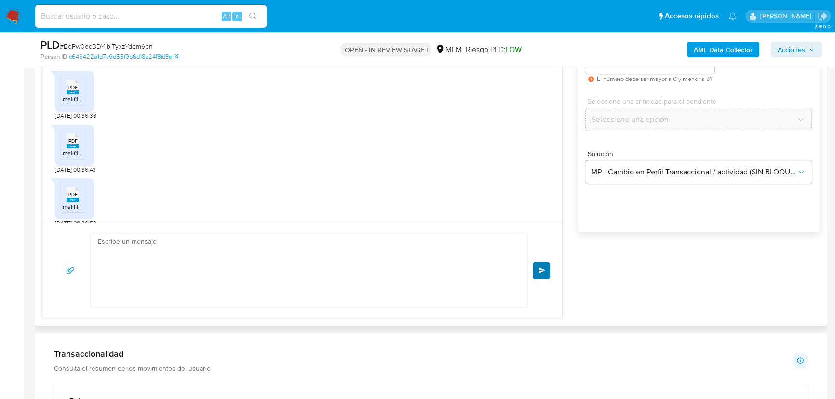
scroll to position [339, 0]
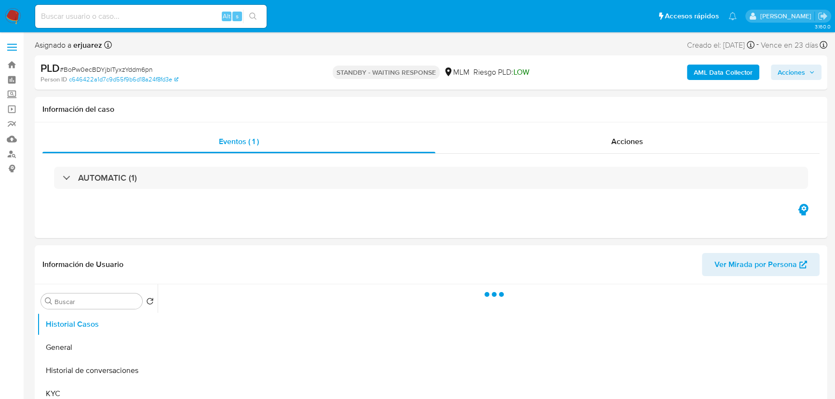
select select "10"
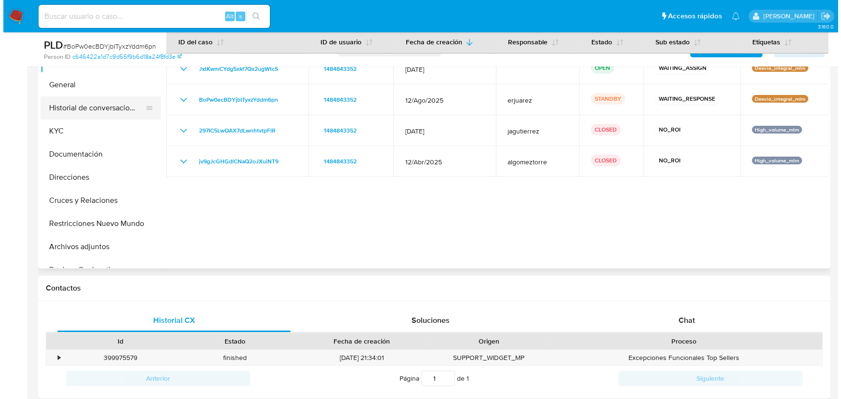
scroll to position [175, 0]
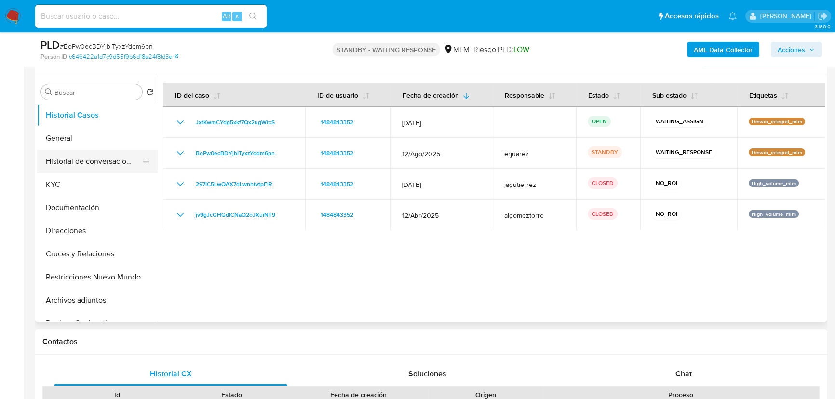
click at [101, 159] on button "Historial de conversaciones" at bounding box center [93, 161] width 113 height 23
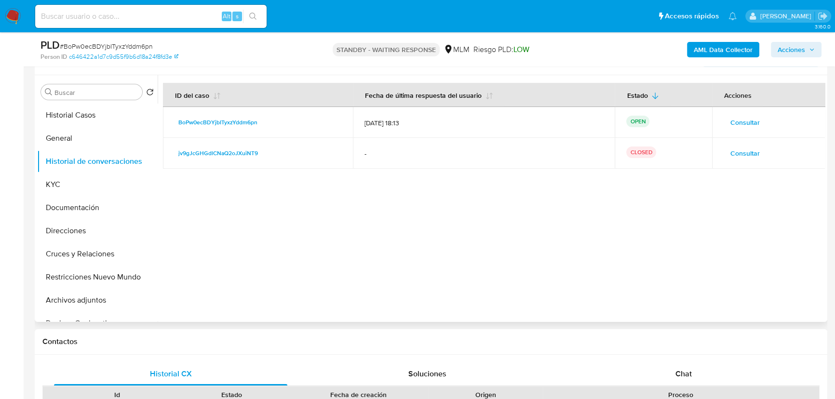
click at [742, 150] on span "Consultar" at bounding box center [744, 153] width 29 height 13
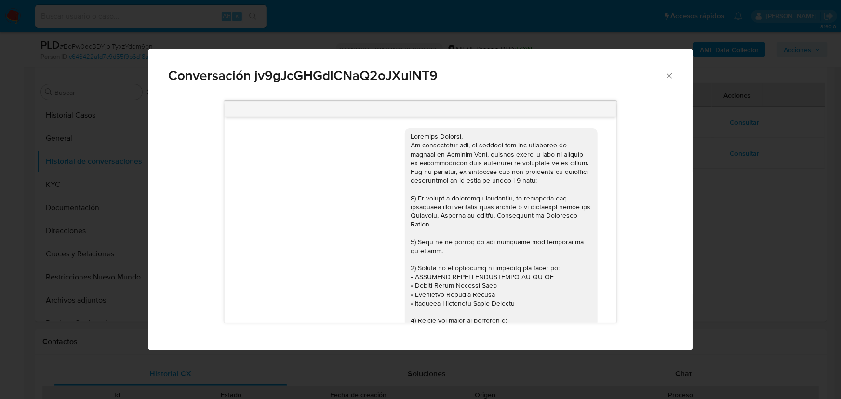
scroll to position [164, 0]
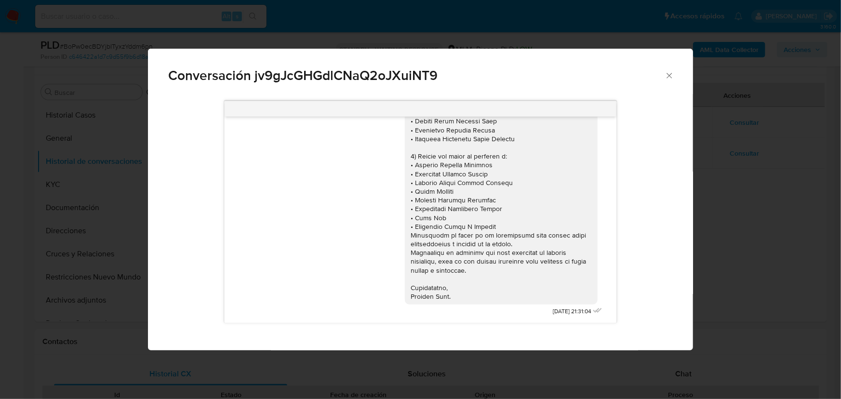
click at [752, 159] on div "Conversación jv9gJcGHGdlCNaQ2oJXuiNT9 20/05/2025 21:31:04" at bounding box center [420, 199] width 841 height 399
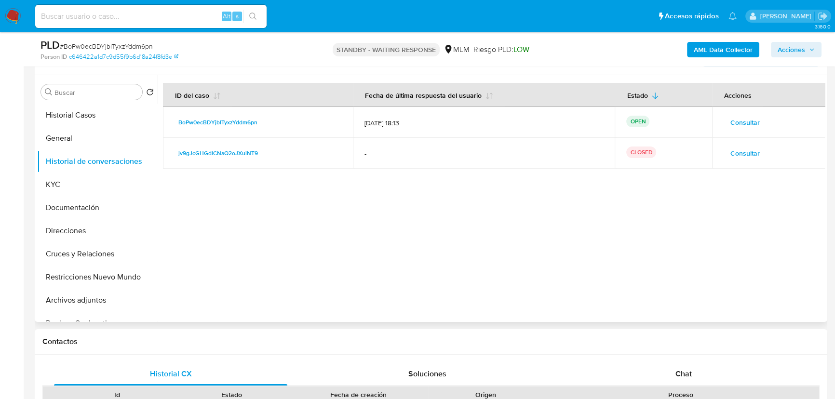
click at [747, 123] on span "Consultar" at bounding box center [744, 122] width 29 height 13
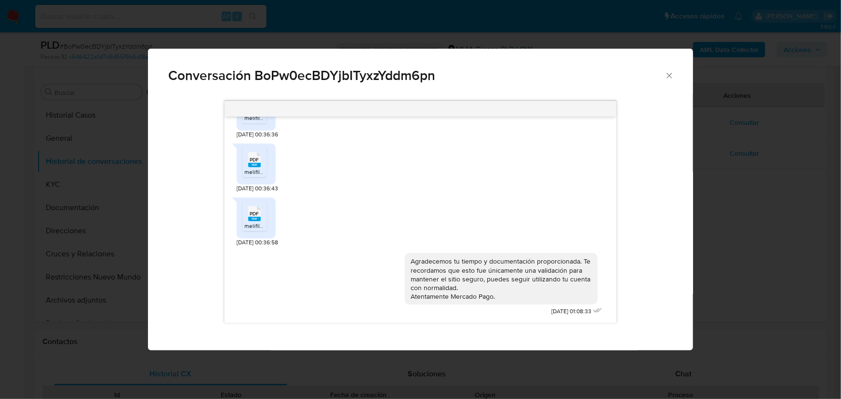
scroll to position [129, 0]
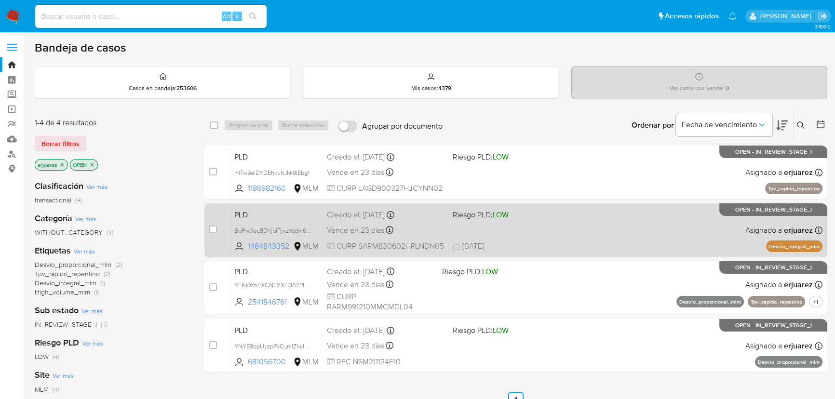
click at [618, 231] on div "PLD BoPw0ecBDYjbITyxzYddm6pn 1484843352 MLM Riesgo PLD: LOW Creado el: [DATE] C…" at bounding box center [526, 230] width 592 height 49
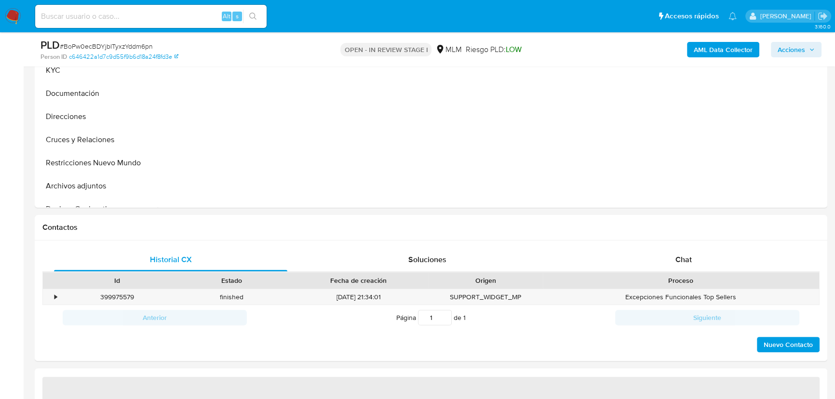
scroll to position [438, 0]
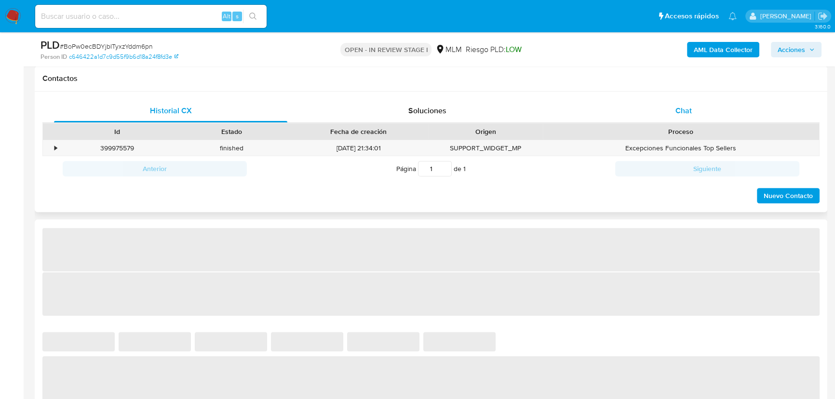
click at [674, 106] on div "Chat" at bounding box center [683, 110] width 233 height 23
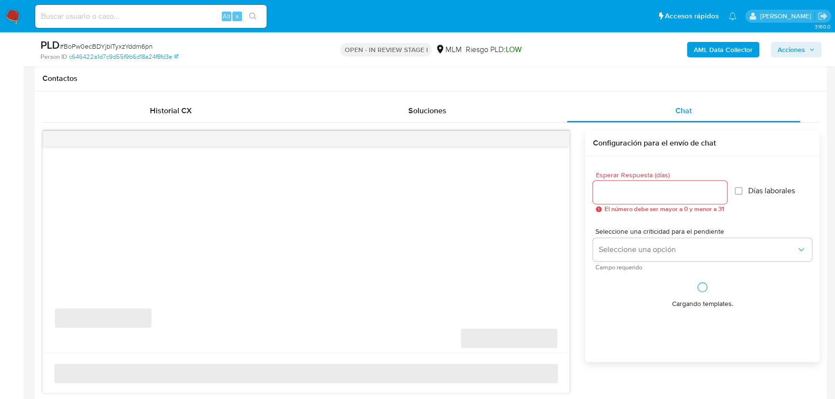
select select "10"
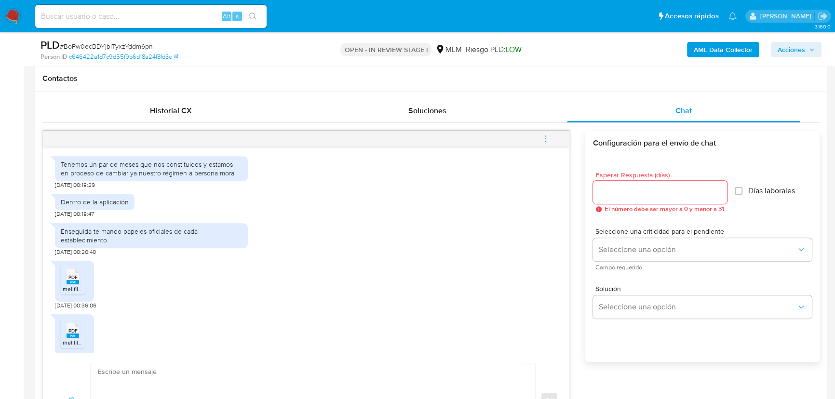
scroll to position [301, 0]
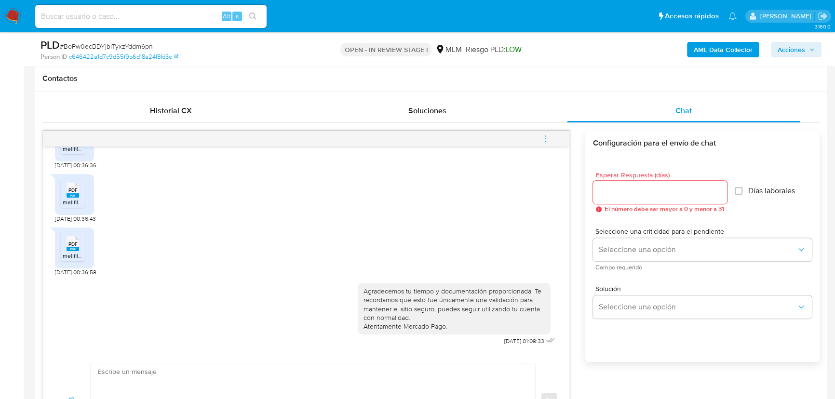
drag, startPoint x: 547, startPoint y: 140, endPoint x: 527, endPoint y: 131, distance: 21.1
click at [546, 139] on icon "menu-action" at bounding box center [545, 138] width 9 height 9
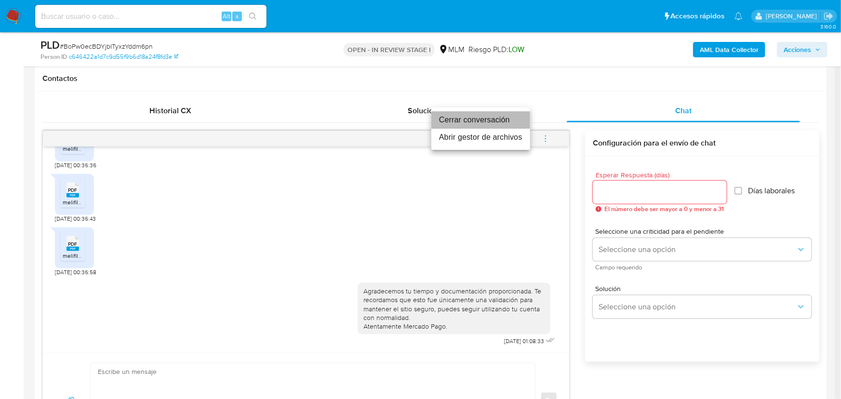
click at [481, 119] on li "Cerrar conversación" at bounding box center [480, 119] width 99 height 17
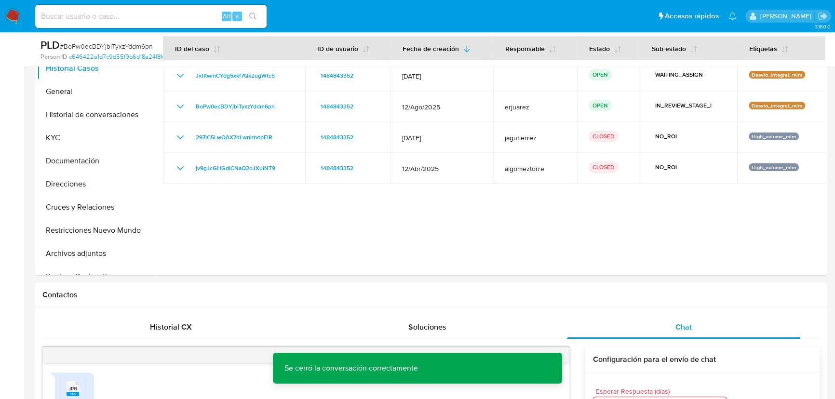
scroll to position [219, 0]
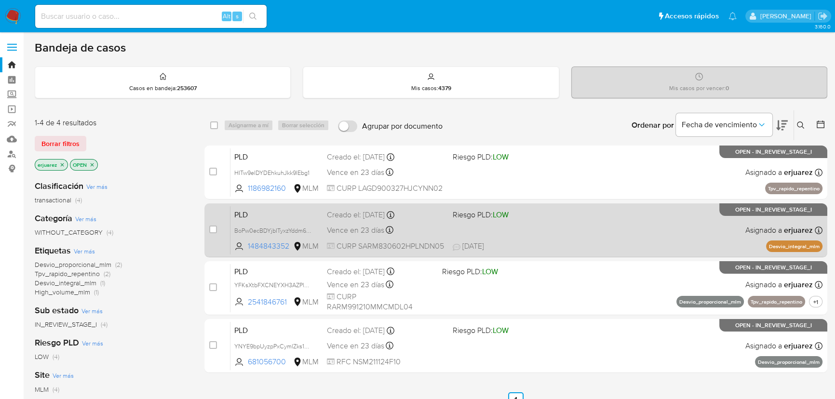
click at [510, 245] on span "17/09/2025 17/09/2025 18:13" at bounding box center [575, 246] width 244 height 11
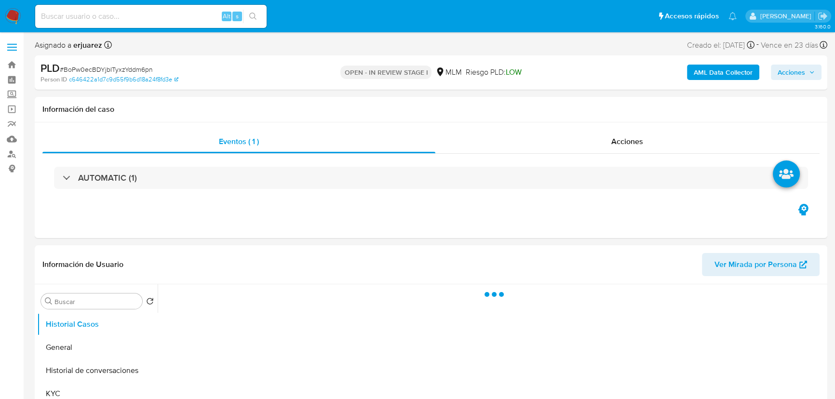
select select "10"
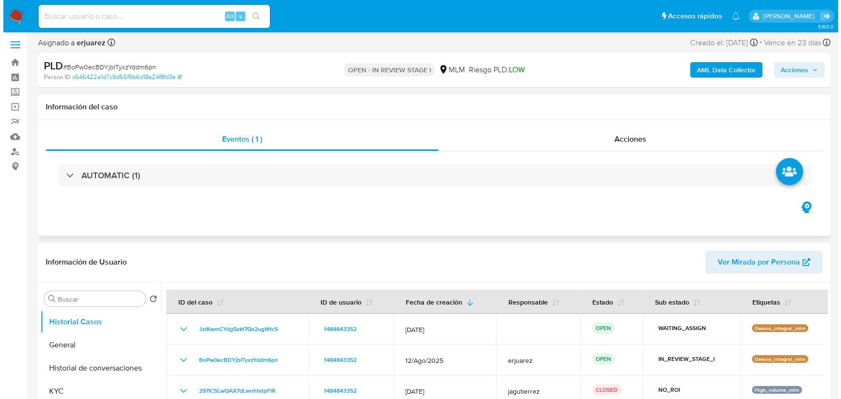
scroll to position [131, 0]
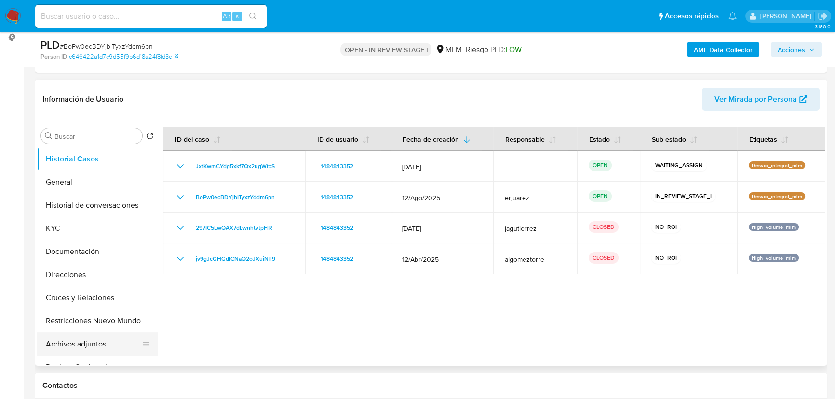
drag, startPoint x: 117, startPoint y: 315, endPoint x: 99, endPoint y: 344, distance: 33.7
click at [99, 344] on ul "Historial Casos General Historial de conversaciones KYC Documentación Direccion…" at bounding box center [97, 256] width 121 height 217
click at [99, 344] on button "Archivos adjuntos" at bounding box center [93, 344] width 113 height 23
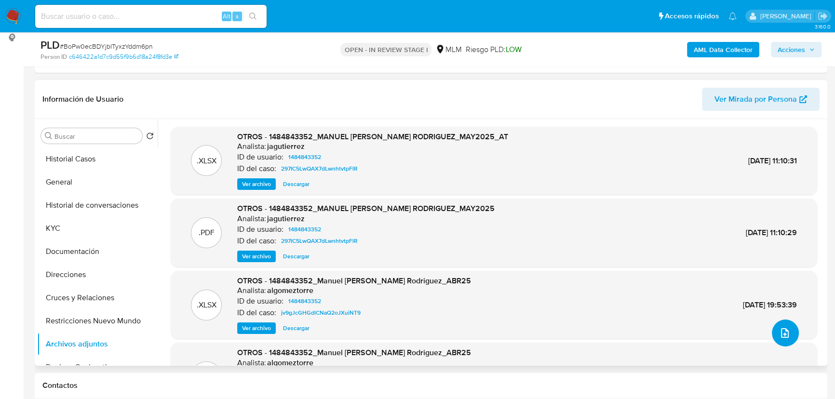
click at [772, 327] on button "upload-file" at bounding box center [785, 333] width 27 height 27
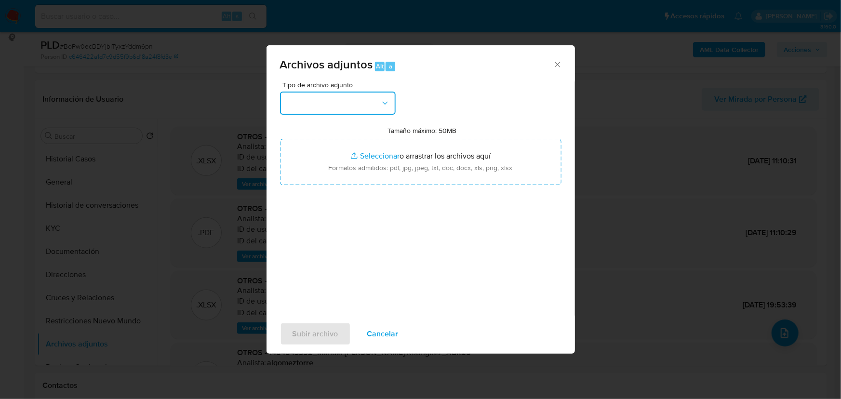
click at [353, 106] on button "button" at bounding box center [338, 103] width 116 height 23
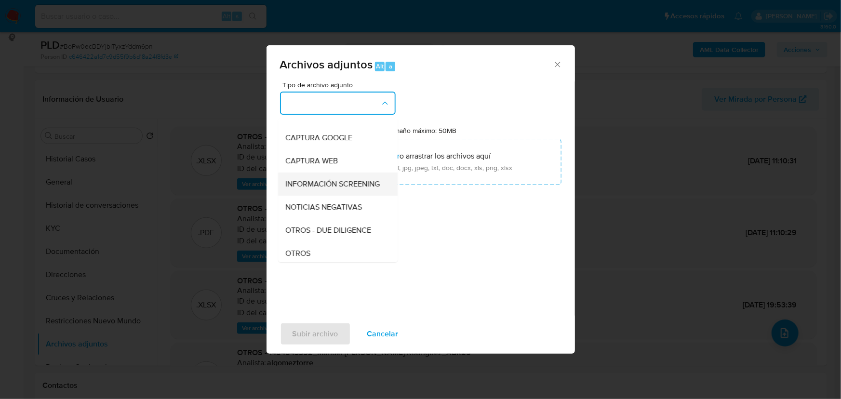
scroll to position [87, 0]
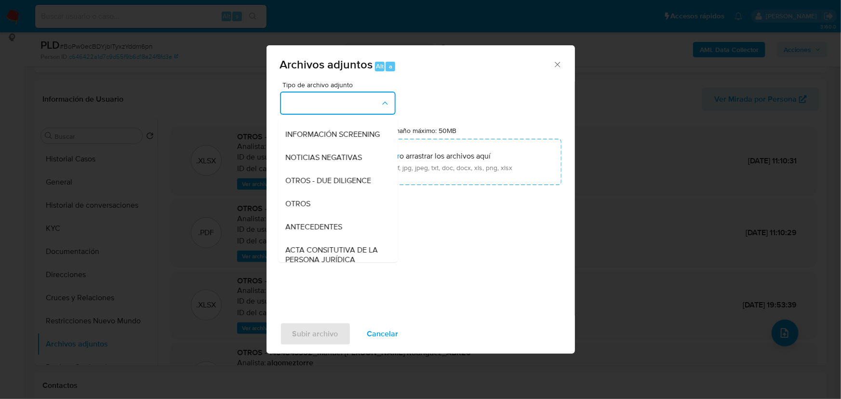
click at [310, 209] on span "OTROS" at bounding box center [298, 204] width 25 height 10
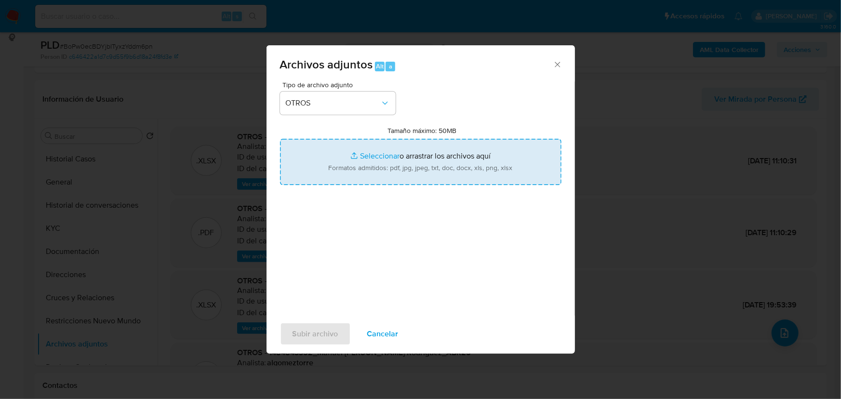
click at [377, 152] on input "Tamaño máximo: 50MB Seleccionar archivos" at bounding box center [421, 162] width 282 height 46
type input "C:\fakepath\1484843352_Manuel [PERSON_NAME] Rodriguez_Ago25.pdf"
click at [370, 154] on input "Tamaño máximo: 50MB Seleccionar archivos" at bounding box center [421, 162] width 282 height 46
type input "C:\fakepath\1484843352_Manuel [PERSON_NAME] Rodriguez_Ago25.xlsx"
